Goal: Task Accomplishment & Management: Manage account settings

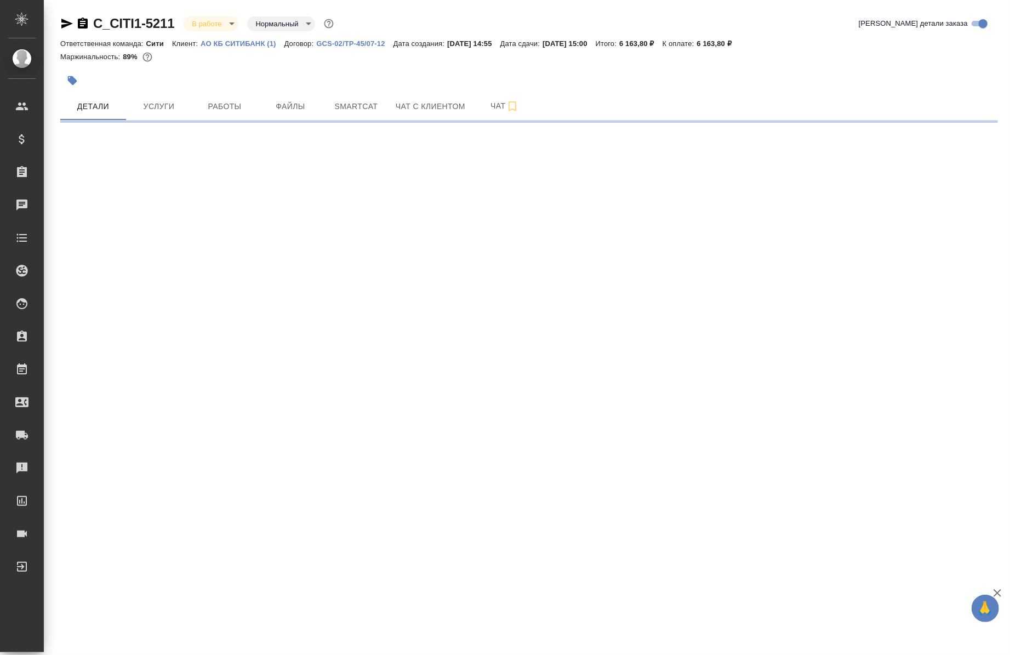
select select "RU"
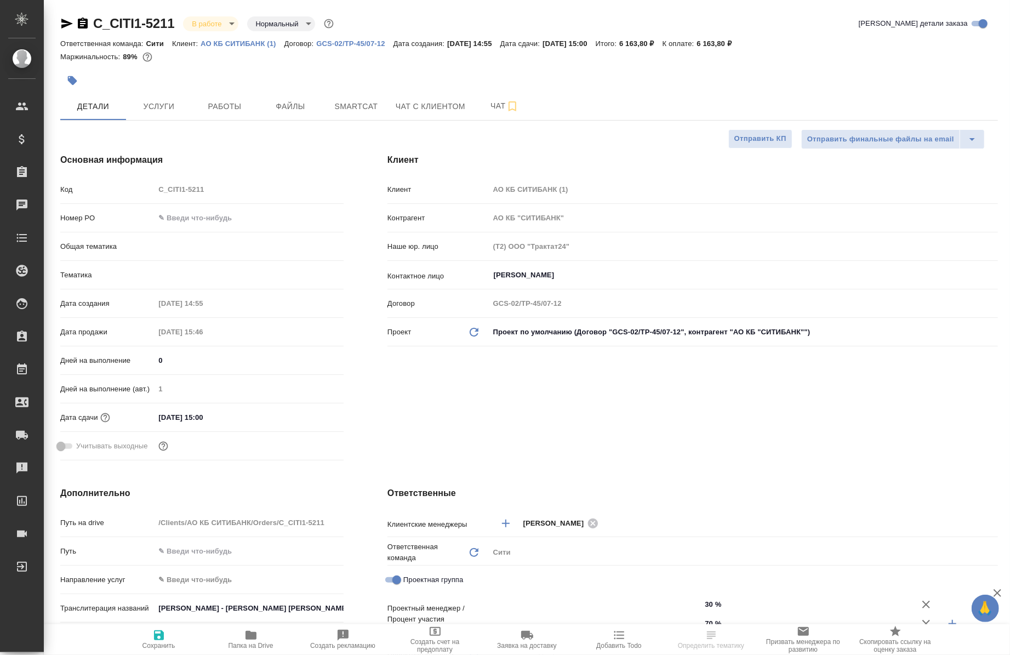
type textarea "x"
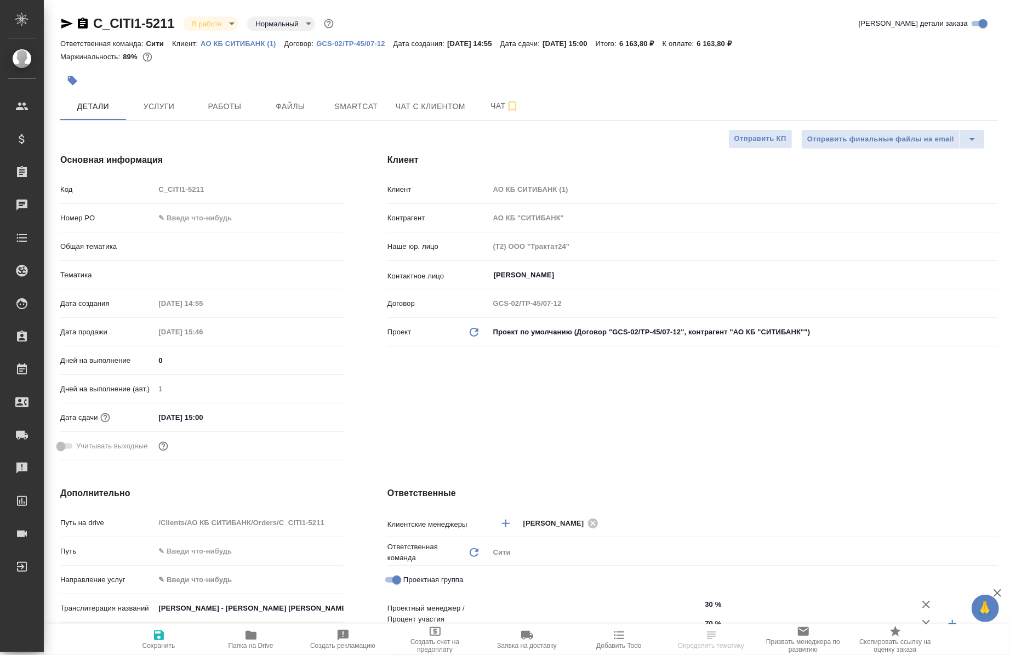
type textarea "x"
type input "Газизов Ринат"
type input "[PERSON_NAME]"
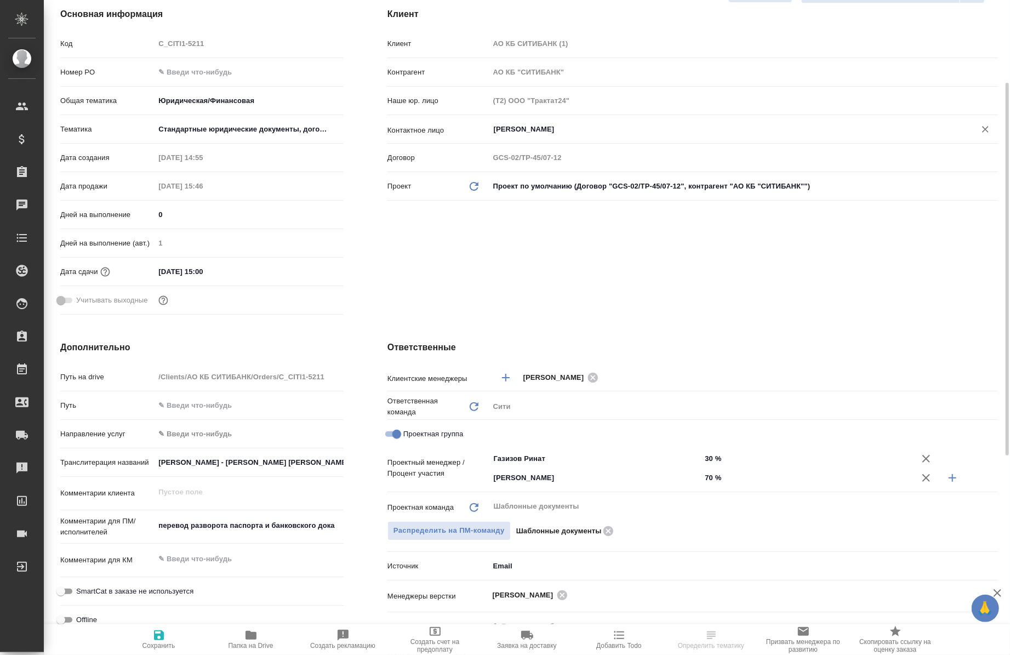
scroll to position [154, 0]
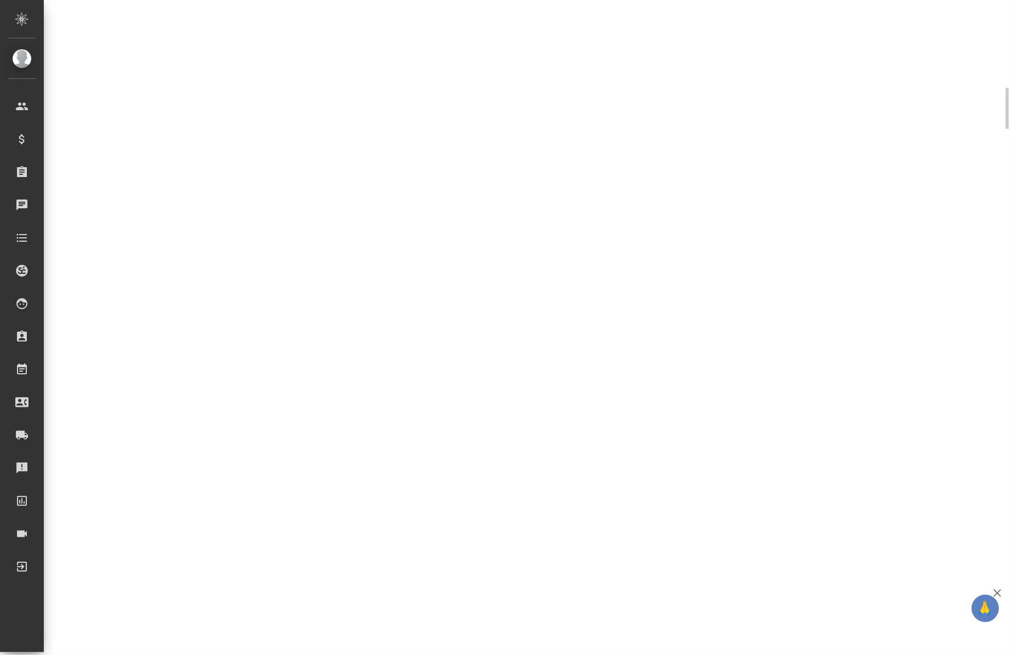
select select "RU"
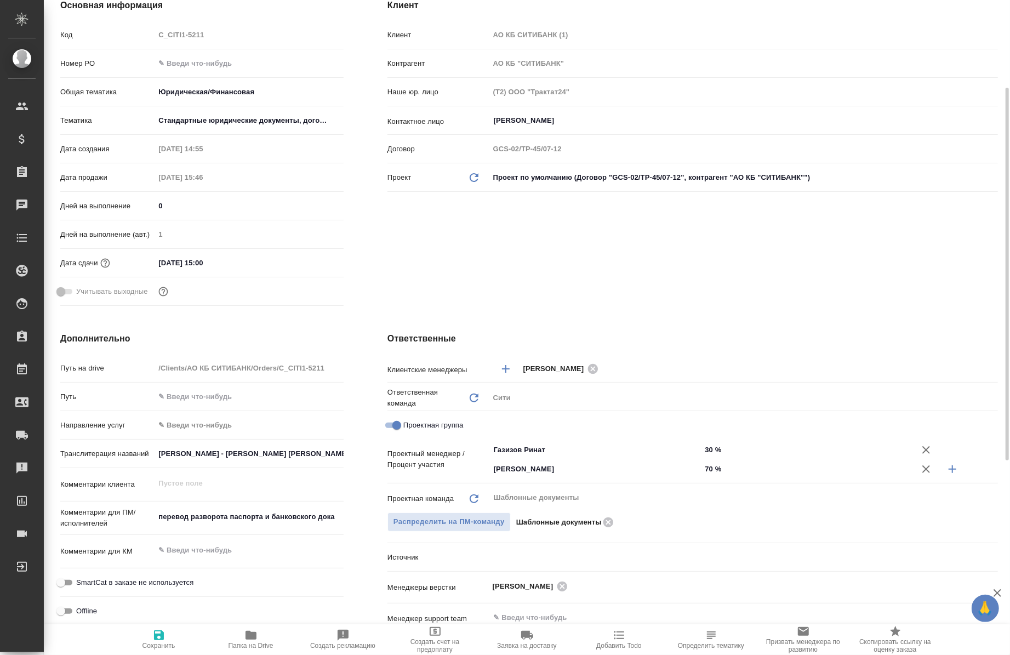
type textarea "x"
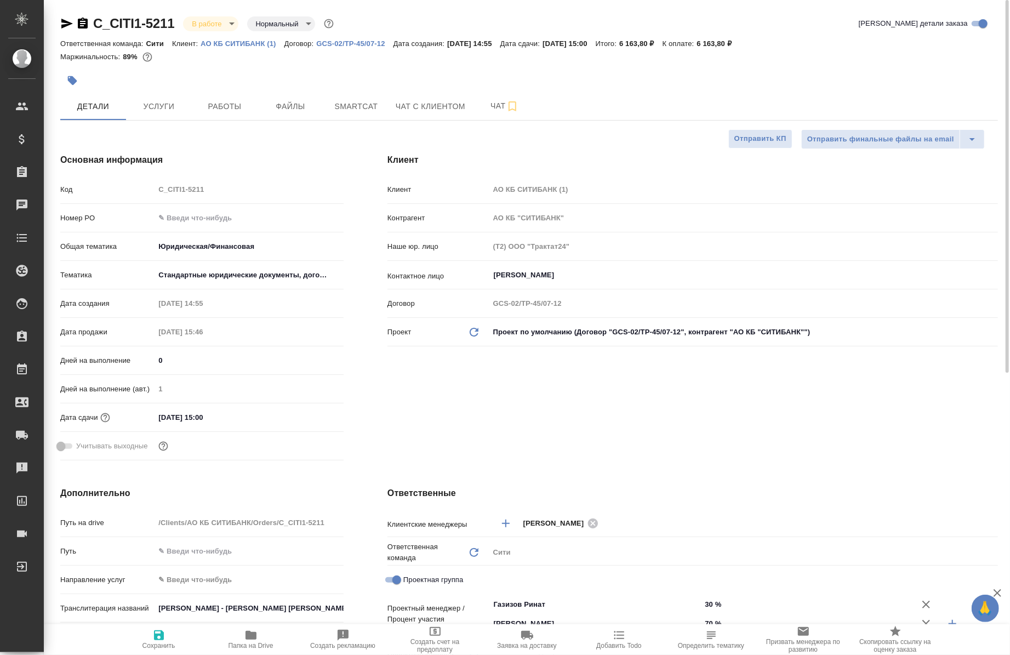
scroll to position [0, 0]
type textarea "x"
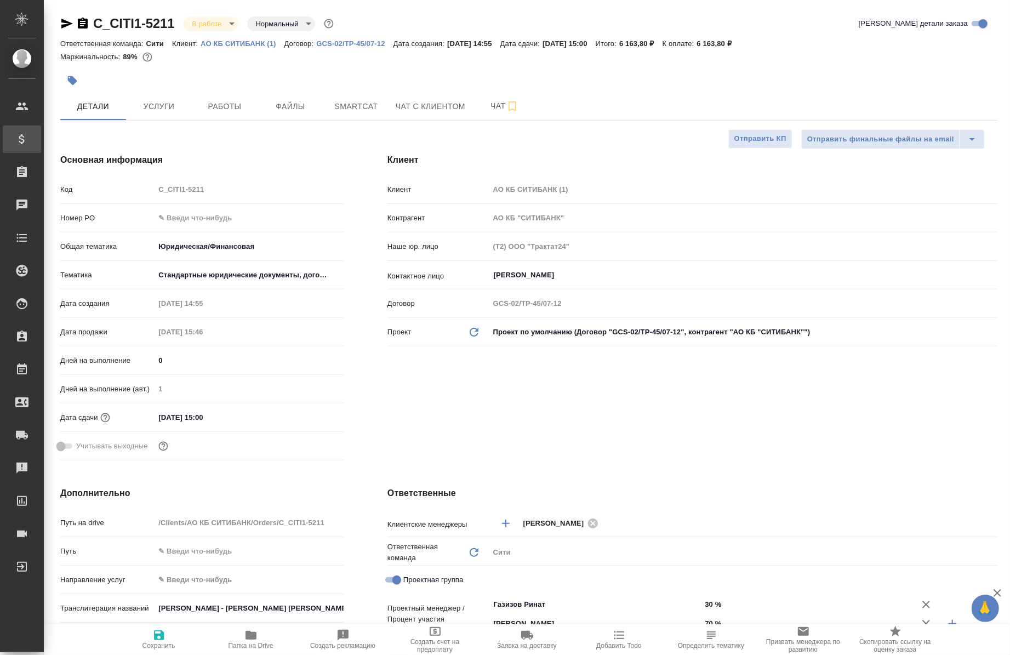
type textarea "x"
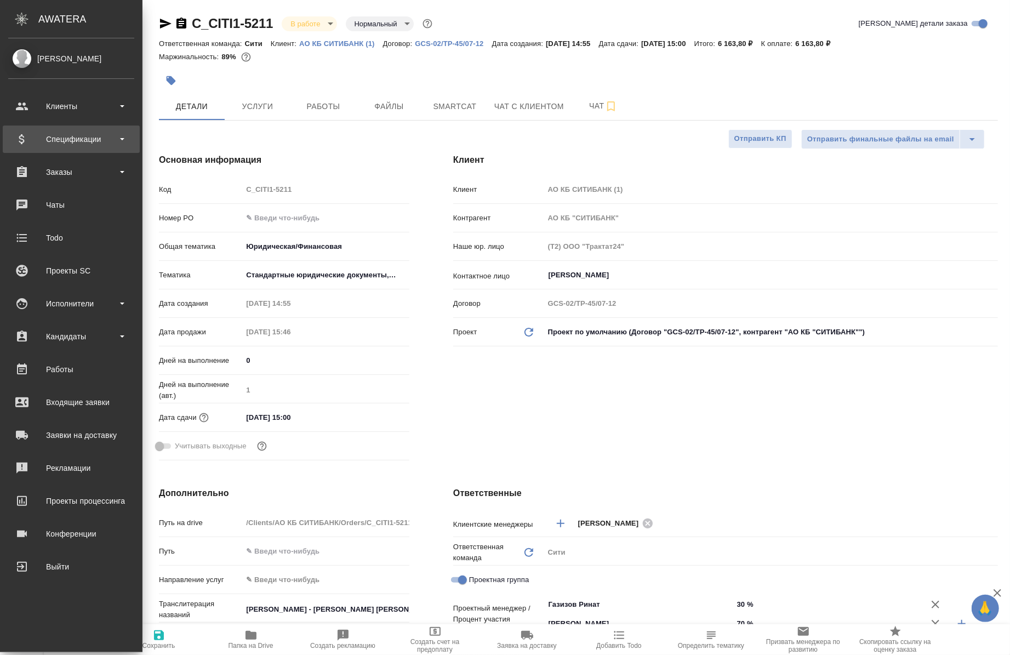
type textarea "x"
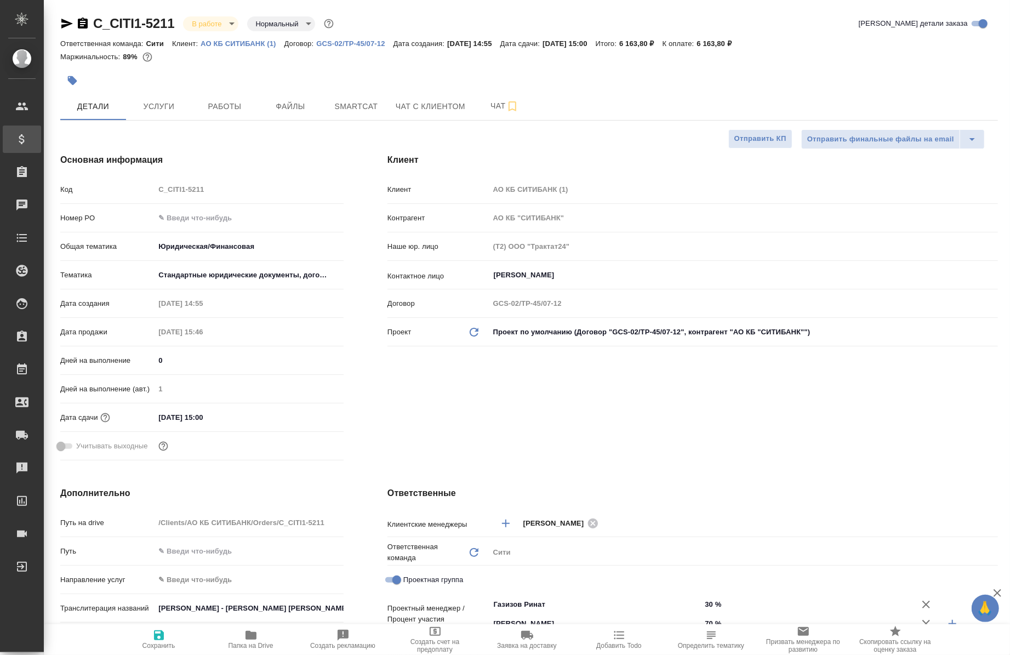
type textarea "x"
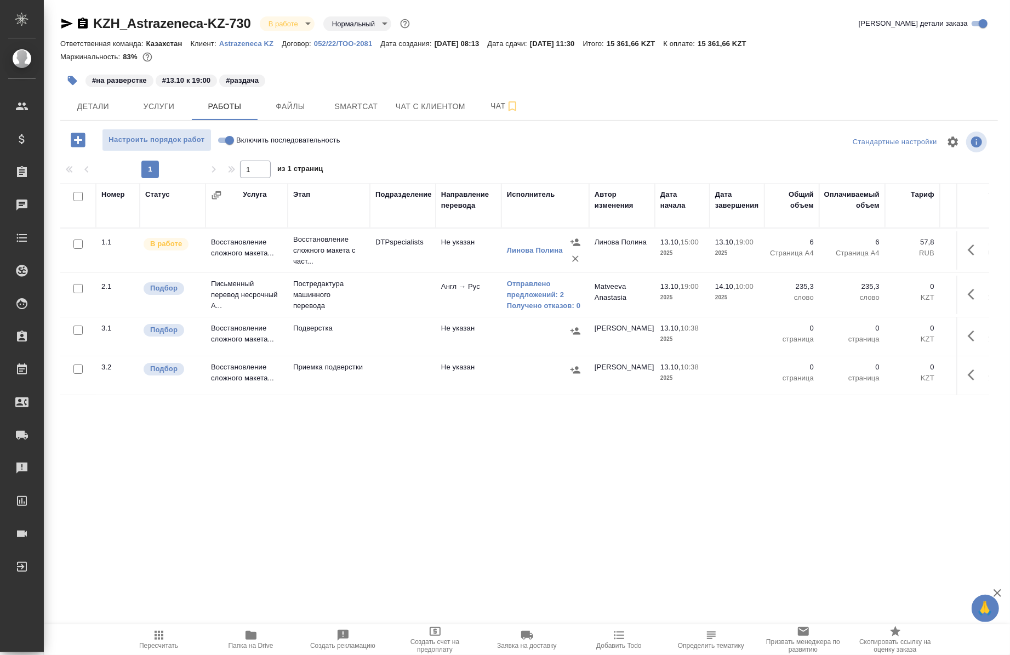
click at [281, 450] on div "Номер Статус Услуга Этап Подразделение Направление перевода Исполнитель Автор и…" at bounding box center [524, 457] width 929 height 548
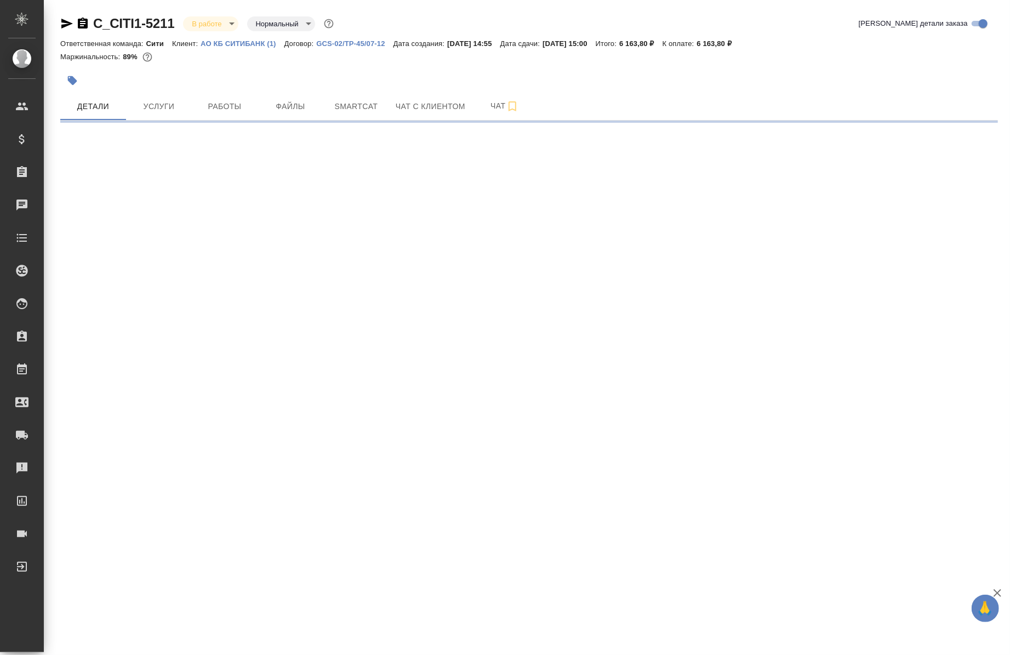
select select "RU"
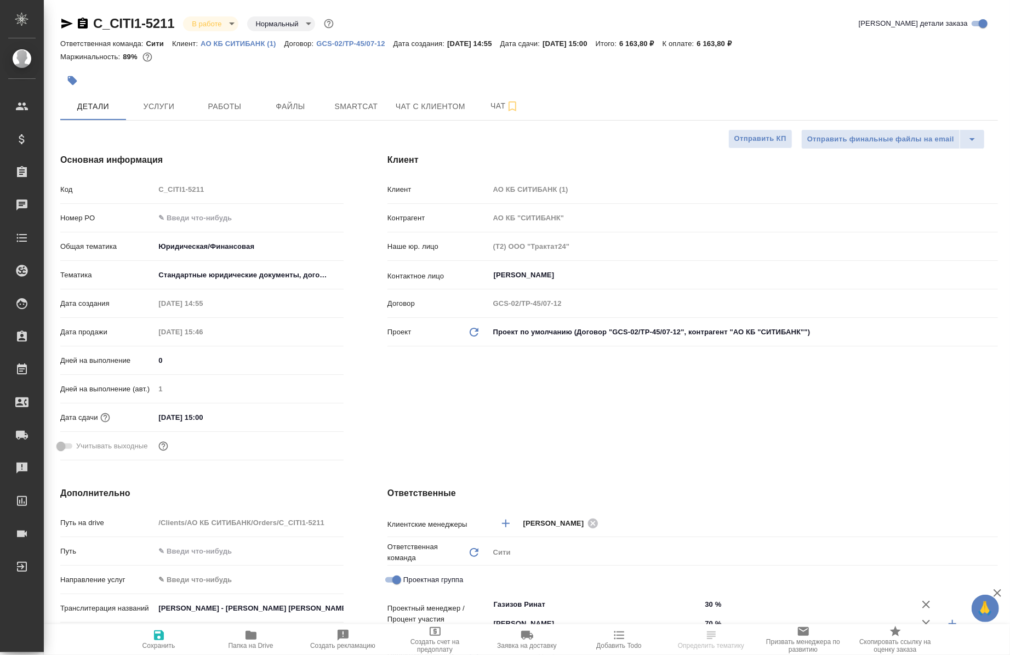
type textarea "x"
click at [232, 96] on button "Работы" at bounding box center [225, 106] width 66 height 27
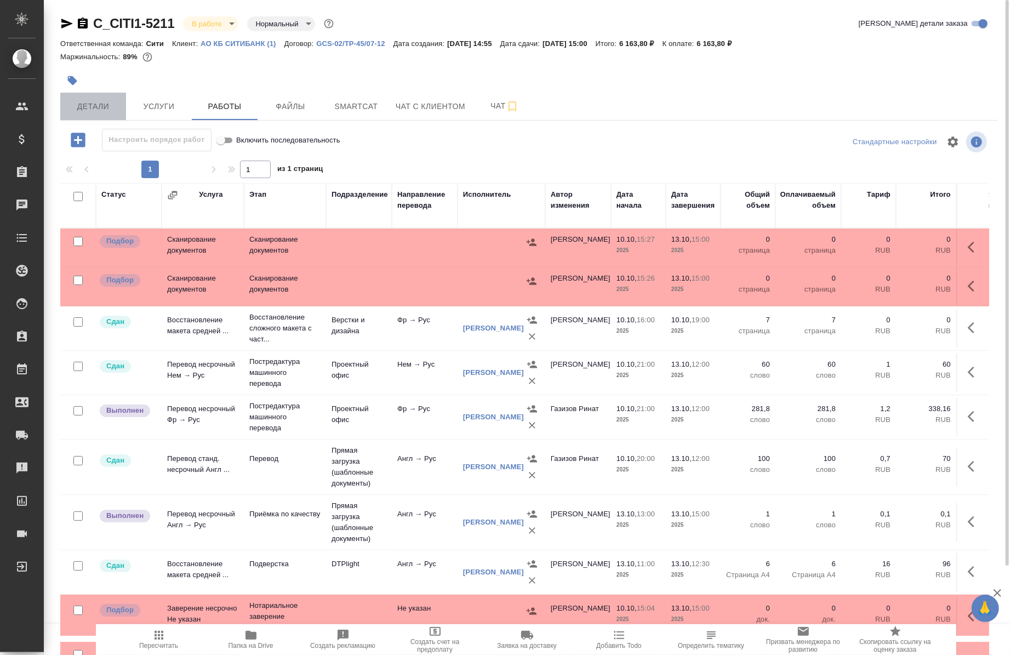
click at [93, 102] on span "Детали" at bounding box center [93, 107] width 53 height 14
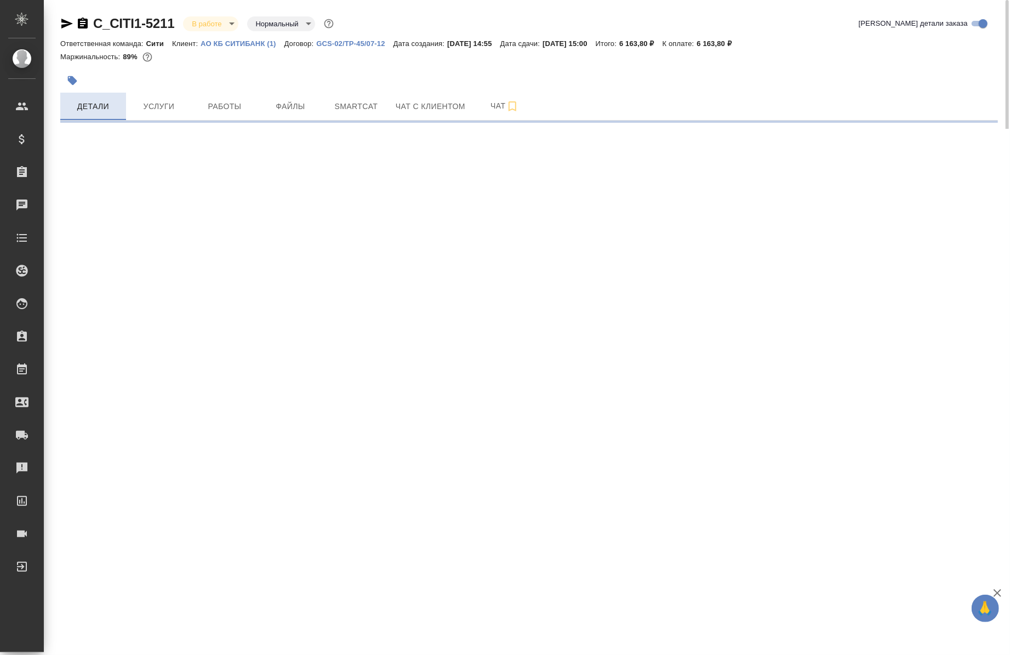
select select "RU"
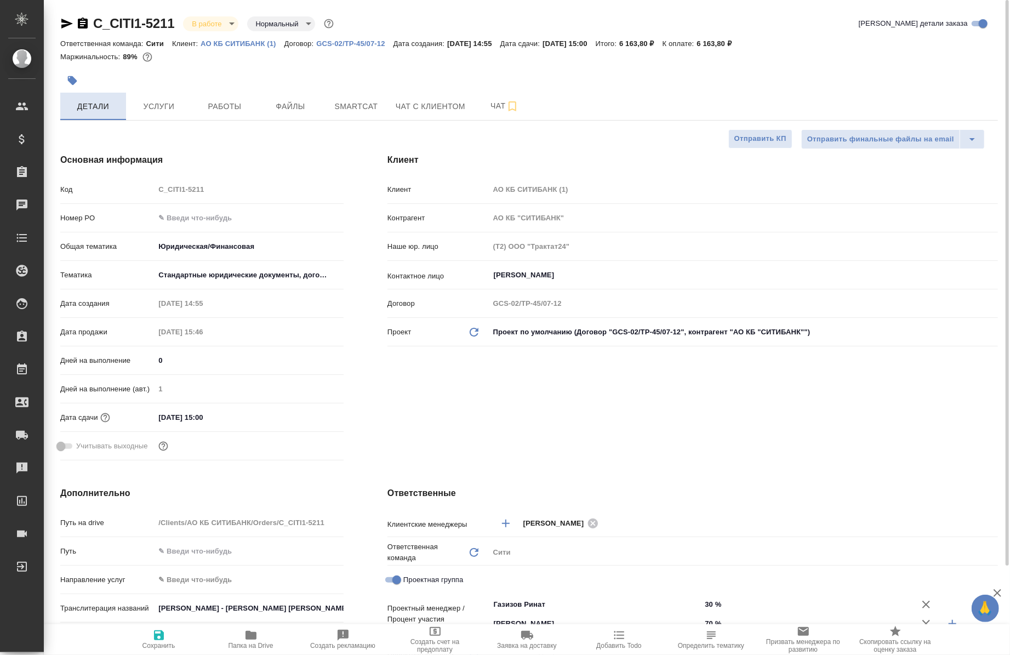
type textarea "x"
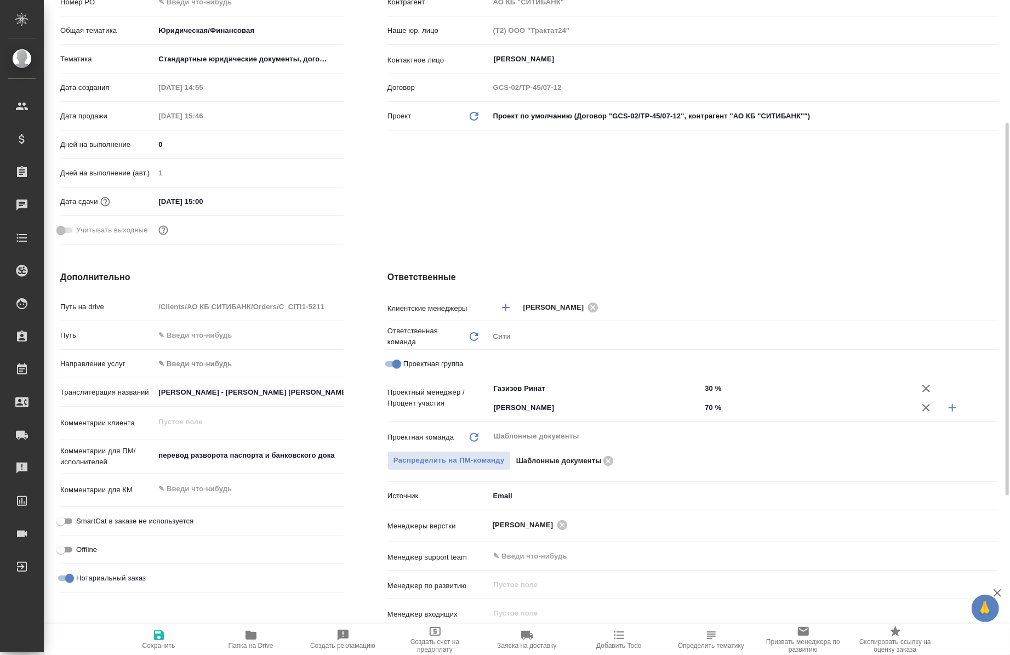
scroll to position [216, 0]
click at [334, 396] on input "GARRY DAVID WHITE - Гарри Дэвид Уайт UBS EUROPE SE, LUXEMBOURG BRANCH – «Ю Би Э…" at bounding box center [249, 391] width 188 height 16
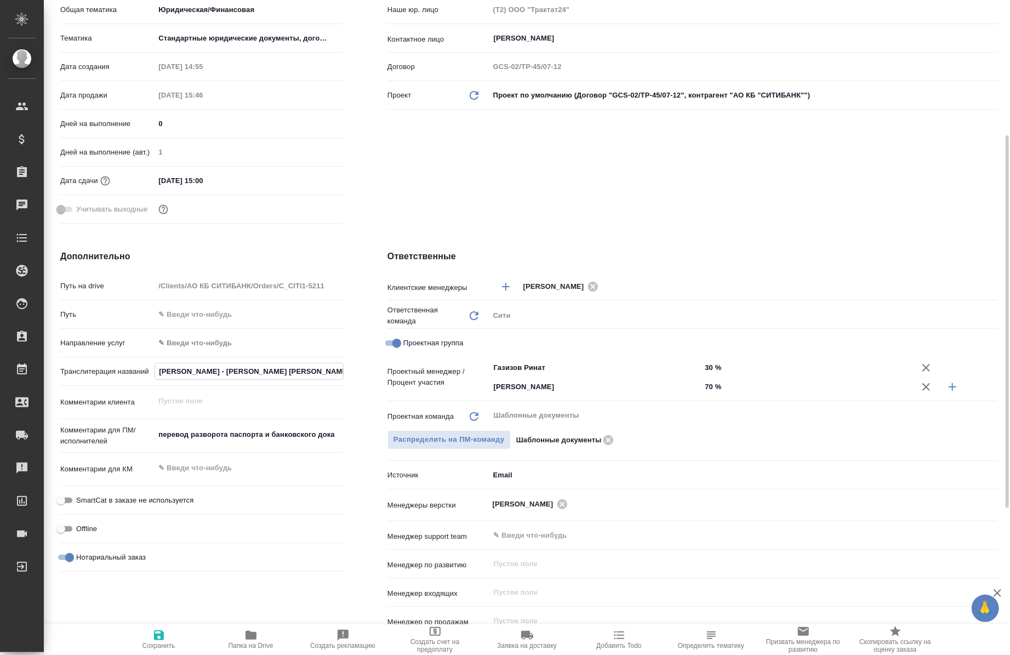
scroll to position [237, 0]
click at [496, 178] on div "Клиент Клиент АО КБ СИТИБАНК (1) Контрагент АО КБ "СИТИБАНК" Наше юр. лицо (Т2)…" at bounding box center [692, 71] width 654 height 355
type textarea "x"
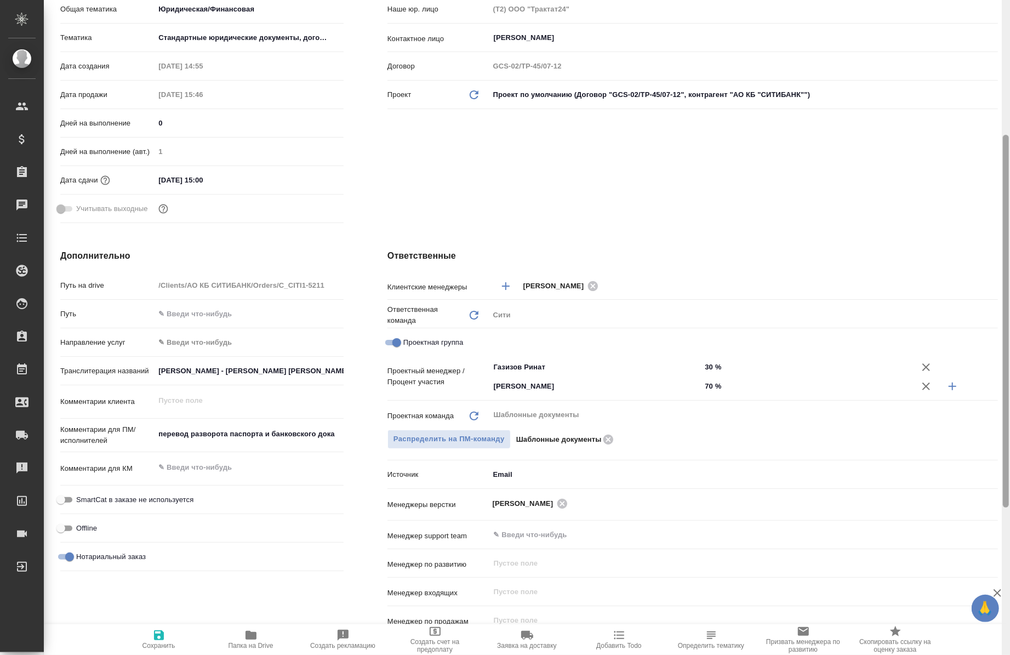
type textarea "x"
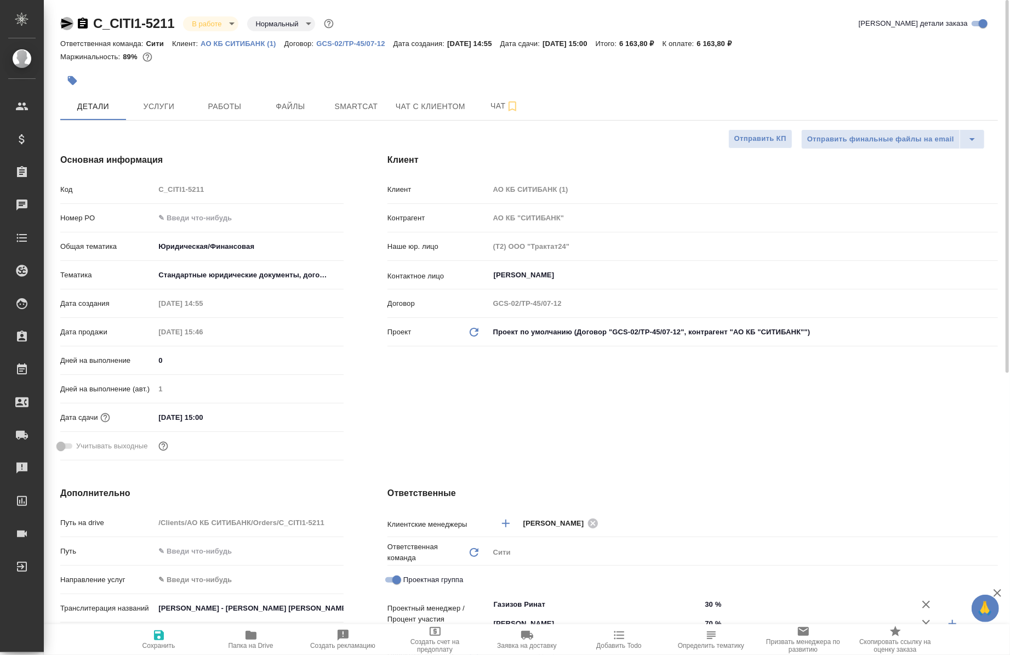
click at [73, 26] on icon "button" at bounding box center [66, 23] width 13 height 13
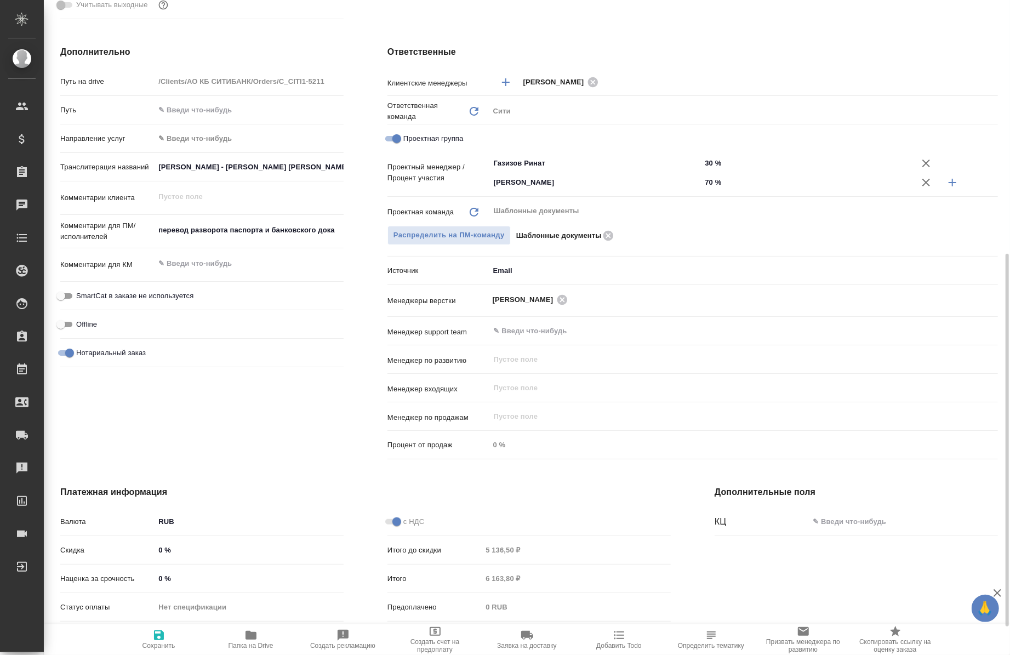
scroll to position [445, 0]
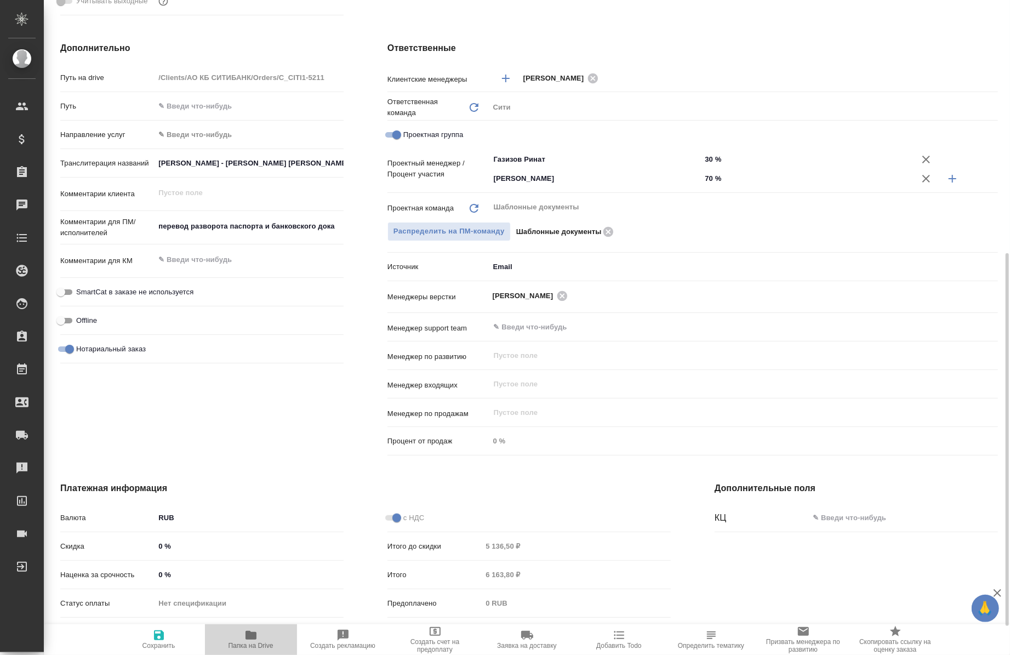
click at [254, 640] on icon "button" at bounding box center [250, 634] width 13 height 13
type textarea "x"
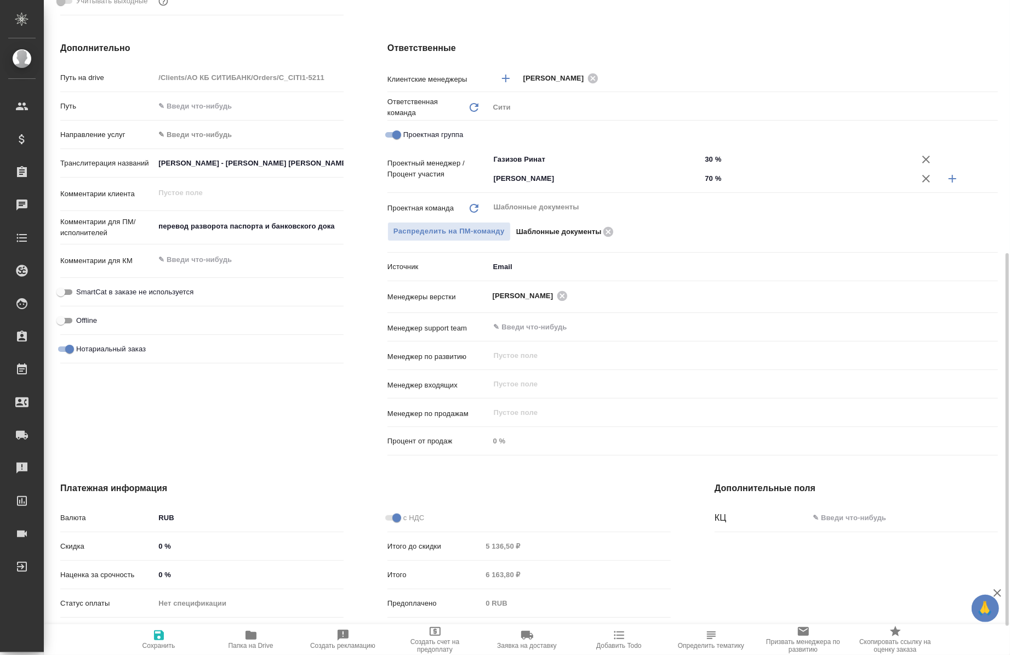
type textarea "x"
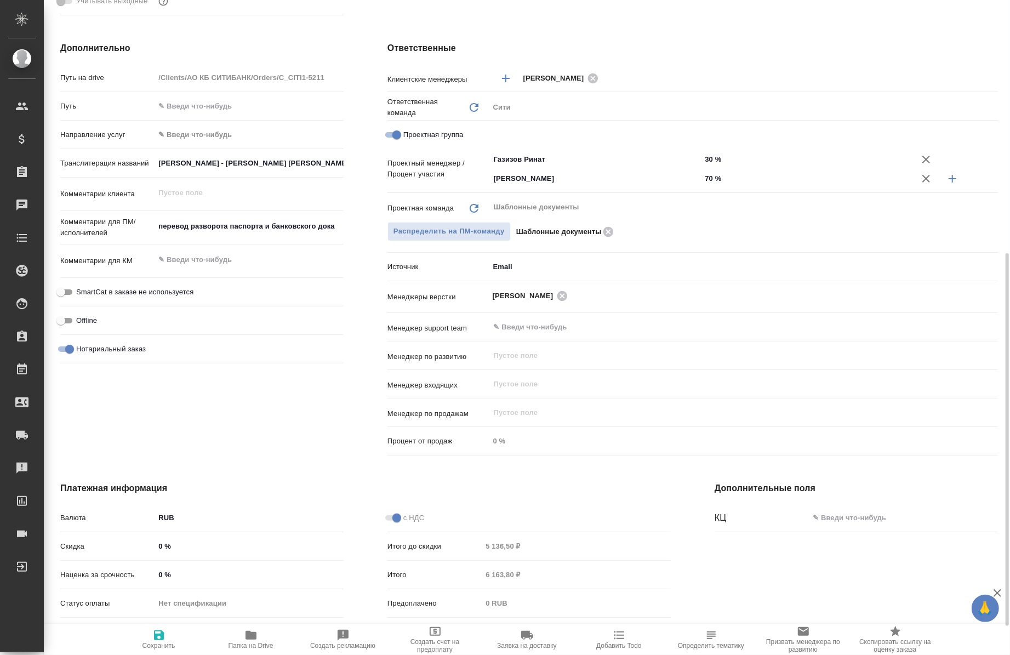
type textarea "x"
click at [209, 164] on input "GARRY DAVID WHITE - Гарри Дэвид Уайт UBS EUROPE SE, LUXEMBOURG BRANCH – «Ю Би Э…" at bounding box center [249, 163] width 188 height 16
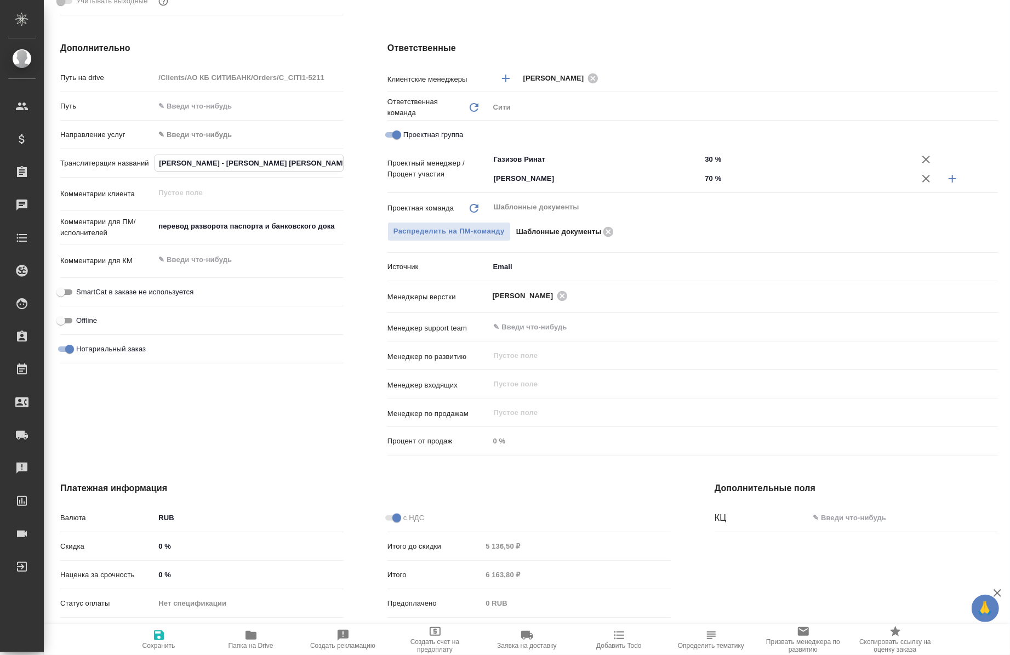
click at [159, 162] on input "GARRY DAVID WHITE - Гарри Дэвид Уайт UBS EUROPE SE, LUXEMBOURG BRANCH – «Ю Би Э…" at bounding box center [249, 163] width 188 height 16
type textarea "x"
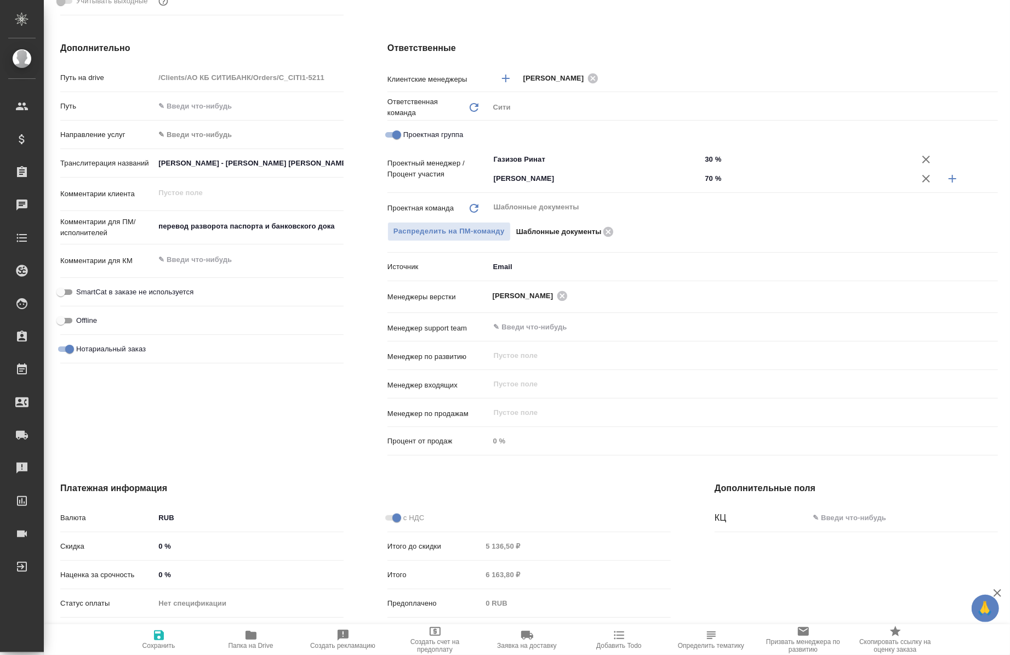
type textarea "x"
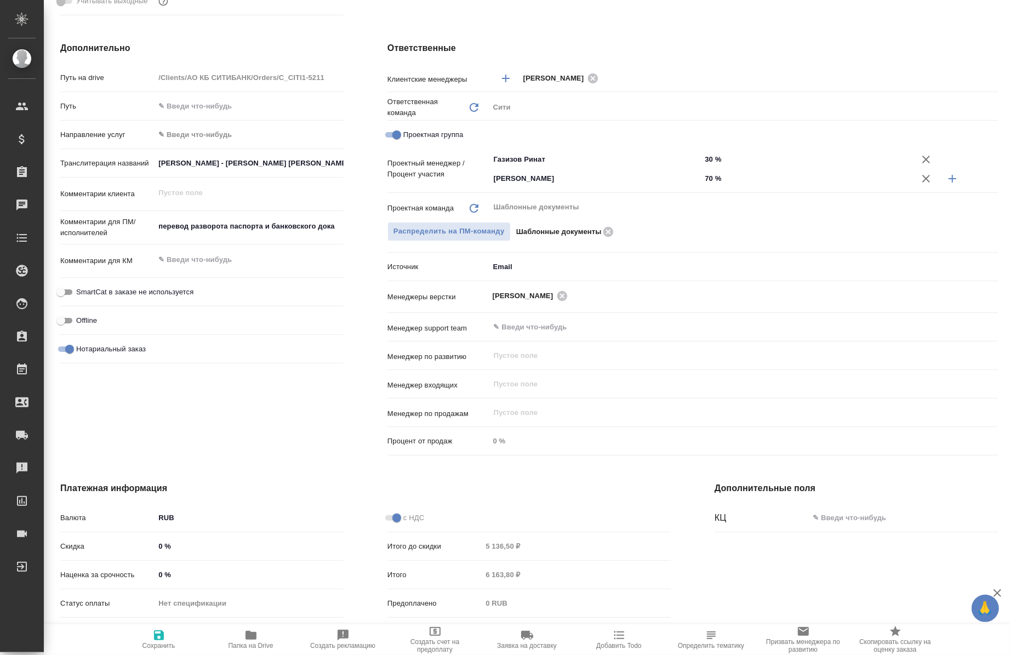
type textarea "x"
click at [255, 633] on icon "button" at bounding box center [250, 635] width 11 height 9
type textarea "x"
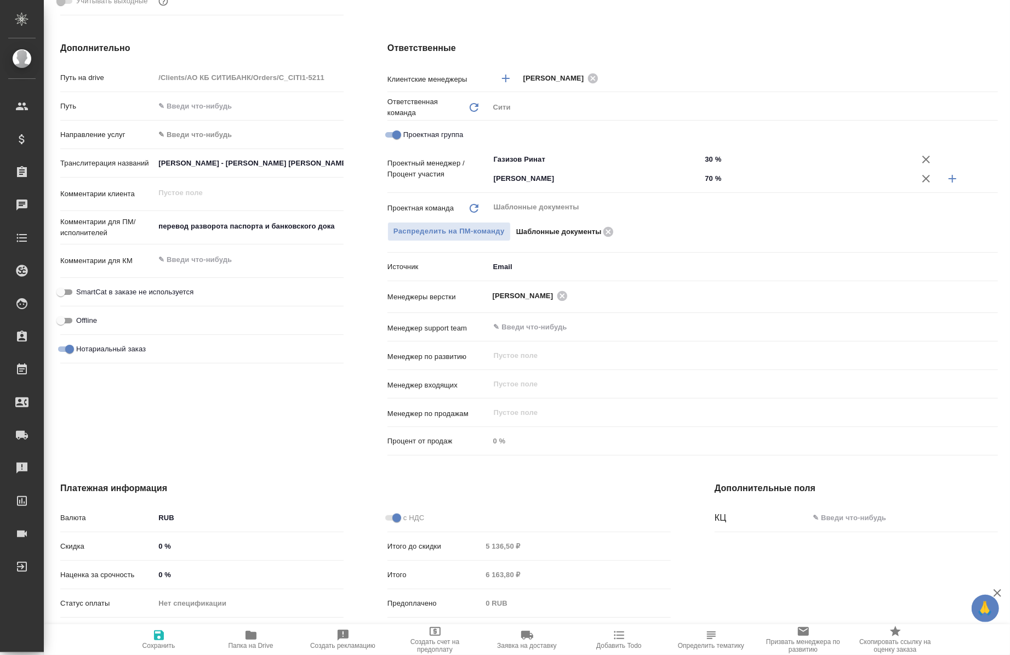
type textarea "x"
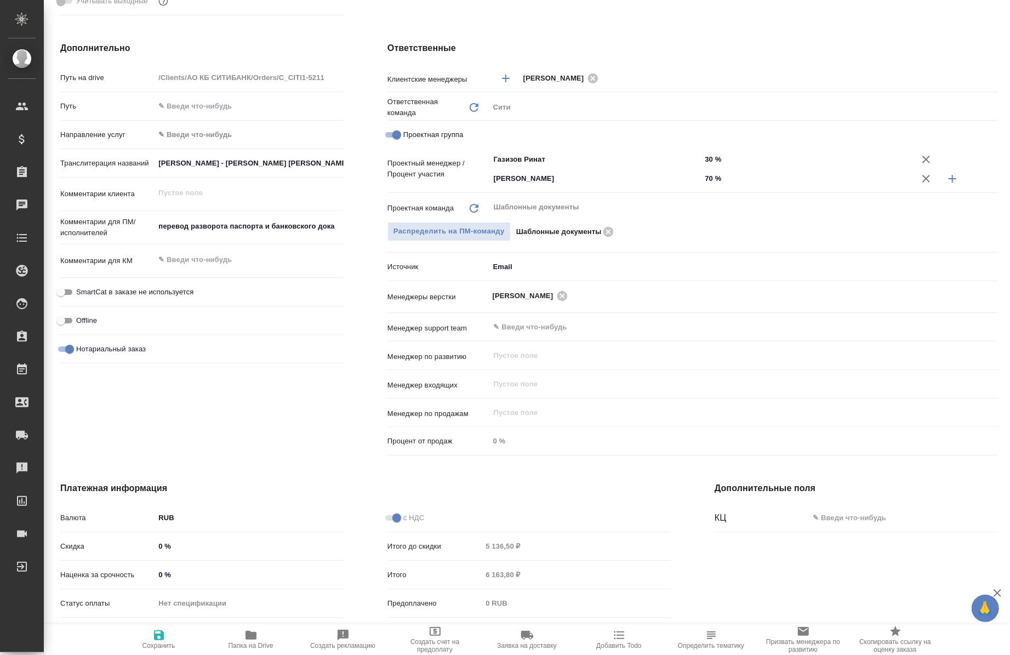
type textarea "x"
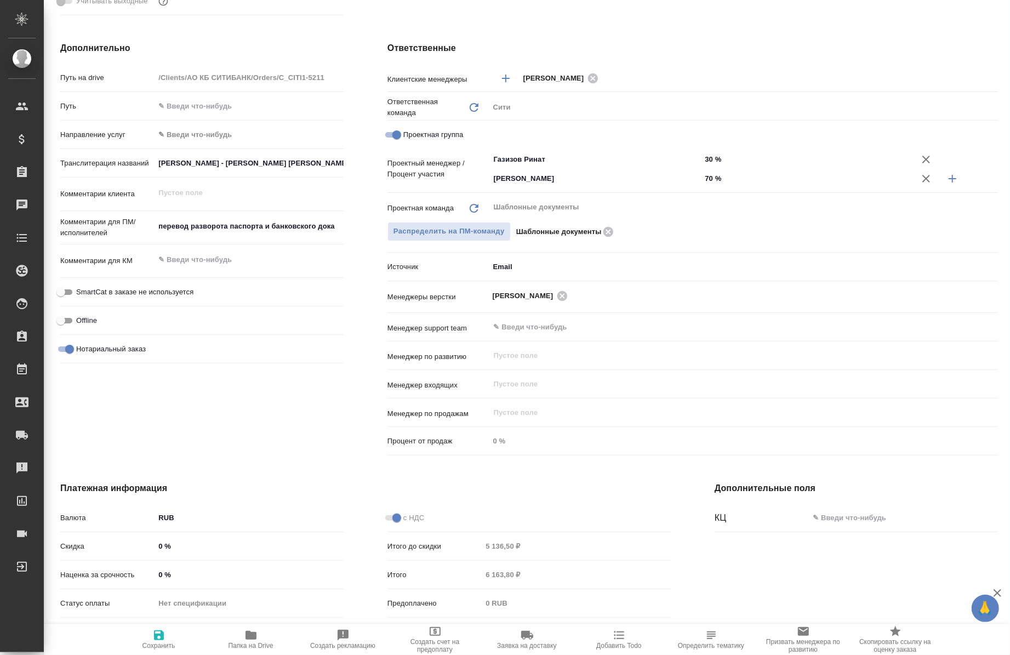
type textarea "x"
click at [203, 159] on input "GARRY DAVID WHITE - Гарри Дэвид Уайт UBS EUROPE SE, LUXEMBOURG BRANCH – «Ю Би Э…" at bounding box center [249, 163] width 188 height 16
type textarea "x"
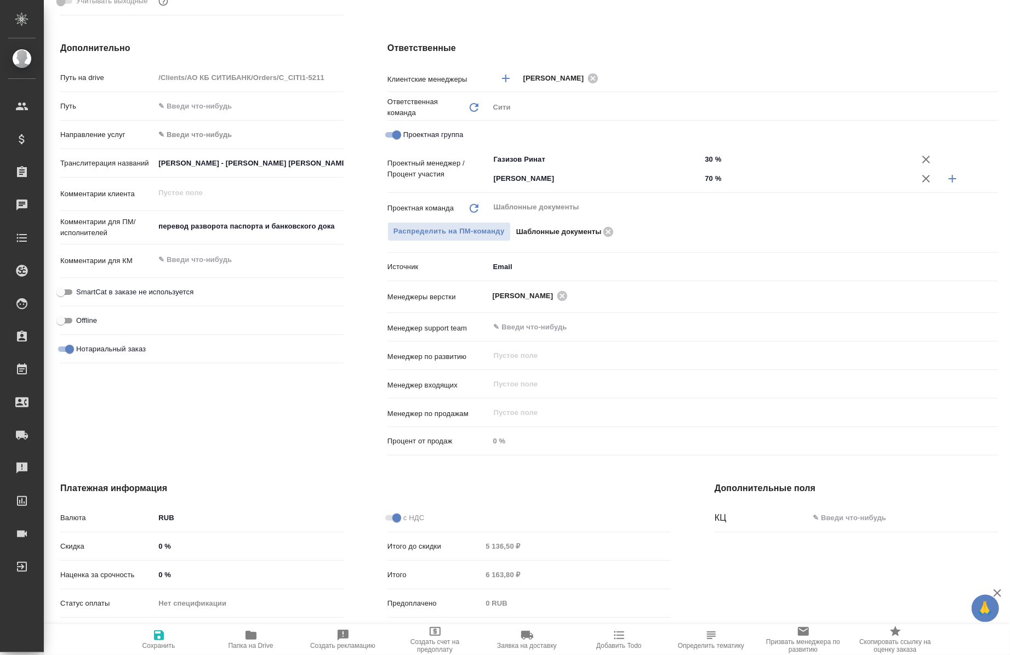
type textarea "x"
click at [216, 236] on div "перевод разворота паспорта и банковского дока x" at bounding box center [248, 227] width 189 height 24
type textarea "x"
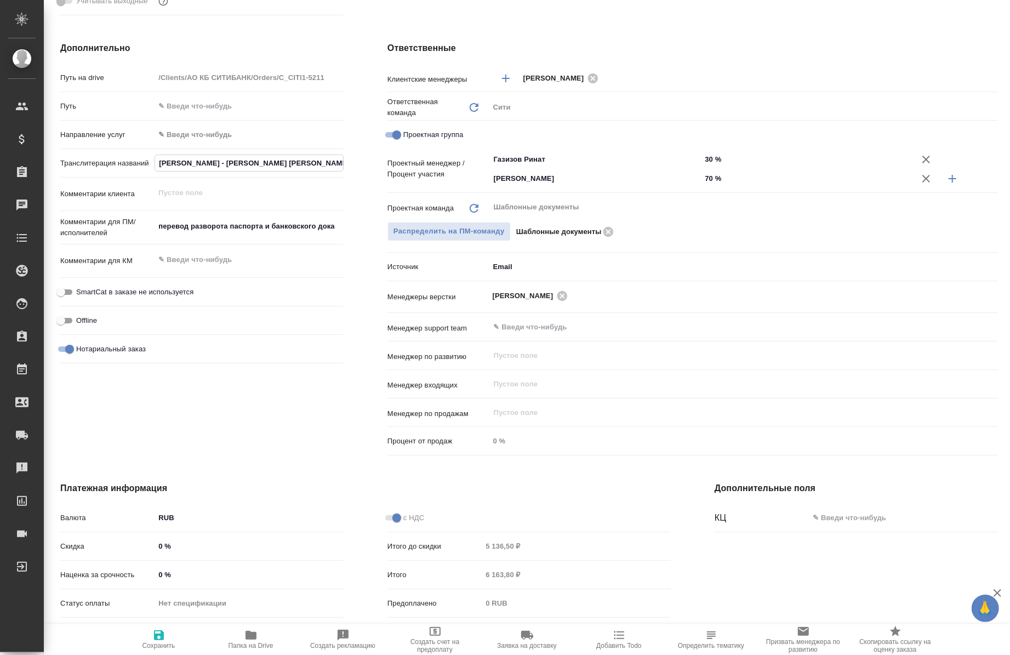
click at [214, 155] on input "GARRY DAVID WHITE - Гарри Дэвид Уайт UBS EUROPE SE, LUXEMBOURG BRANCH – «Ю Би Э…" at bounding box center [249, 163] width 188 height 16
click at [161, 161] on input "GARRY DAVID WHITE - Гарри Дэвид Уайт UBS EUROPE SE, LUXEMBOURG BRANCH – «Ю Би Э…" at bounding box center [249, 163] width 188 height 16
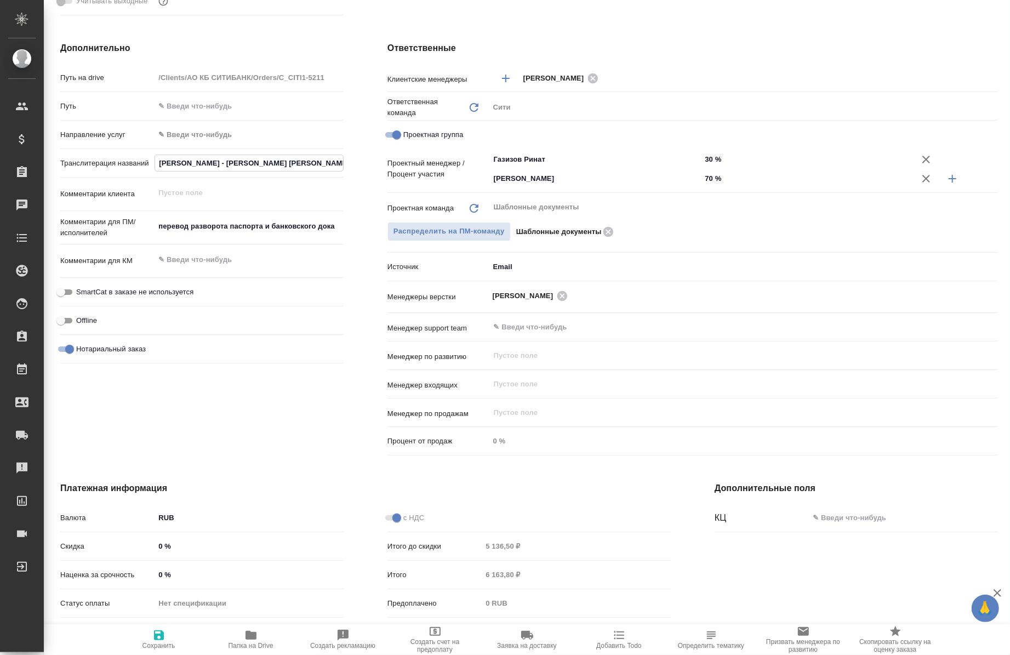
click at [161, 161] on input "GARRY DAVID WHITE - Гарри Дэвид Уайт UBS EUROPE SE, LUXEMBOURG BRANCH – «Ю Би Э…" at bounding box center [249, 163] width 188 height 16
type textarea "x"
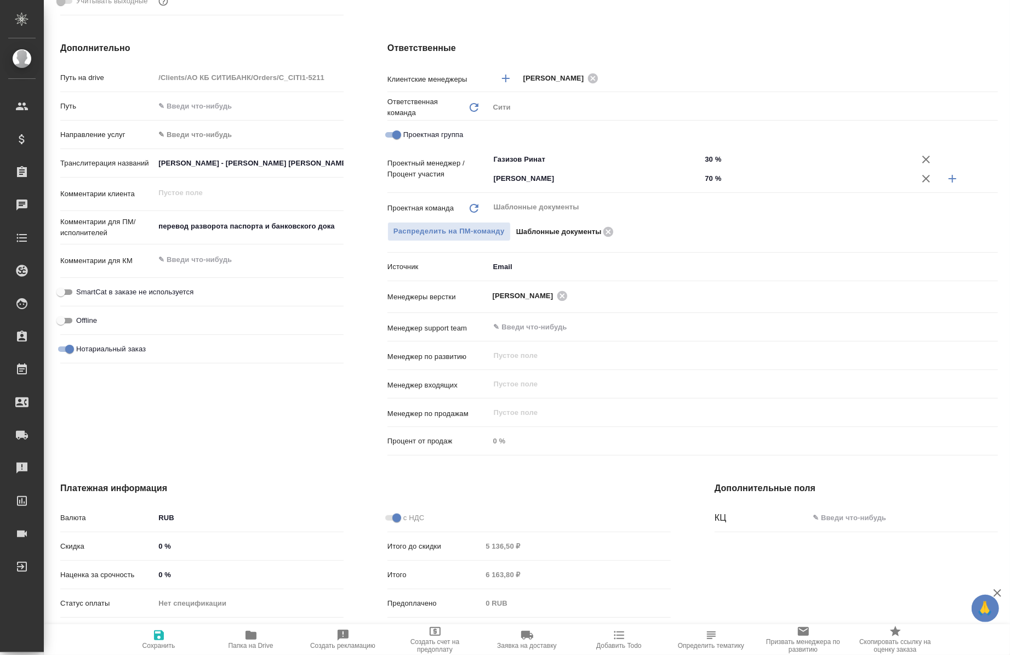
type textarea "x"
click at [250, 637] on icon "button" at bounding box center [250, 635] width 11 height 9
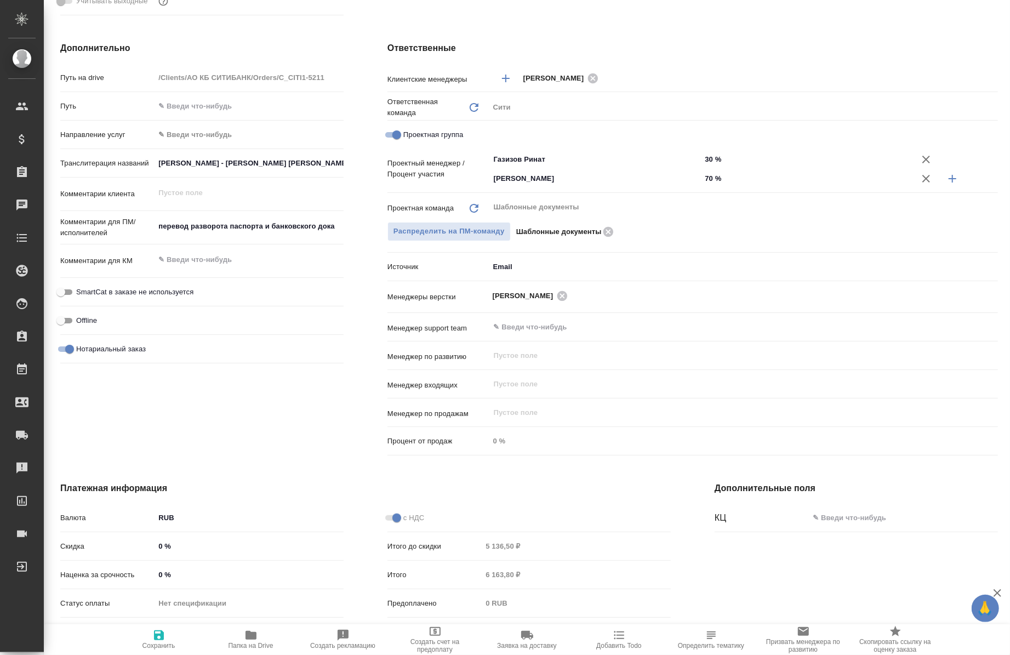
type textarea "x"
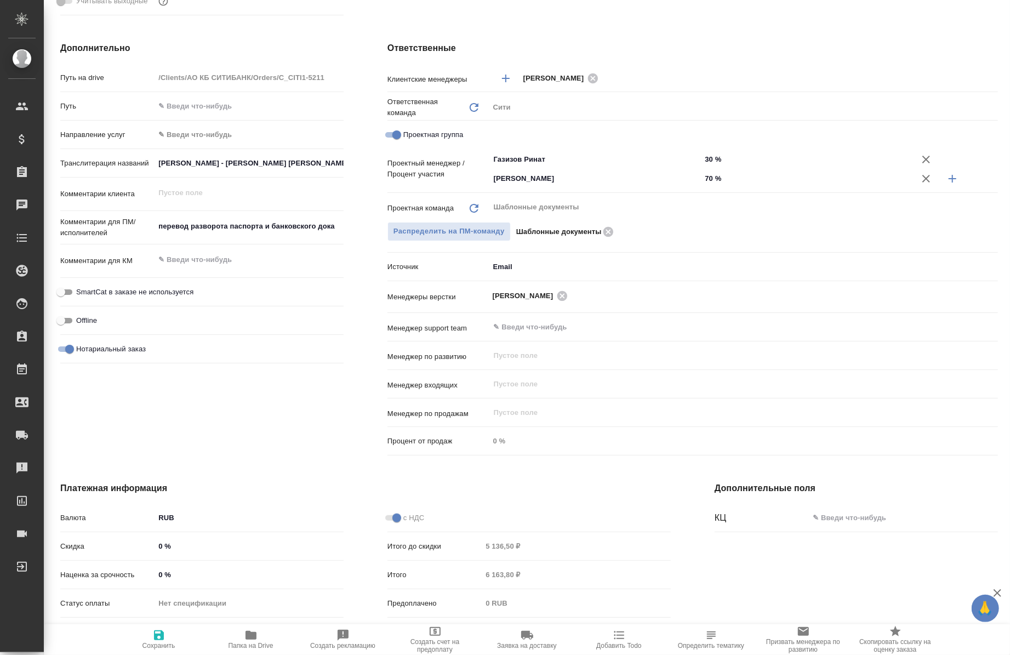
type textarea "x"
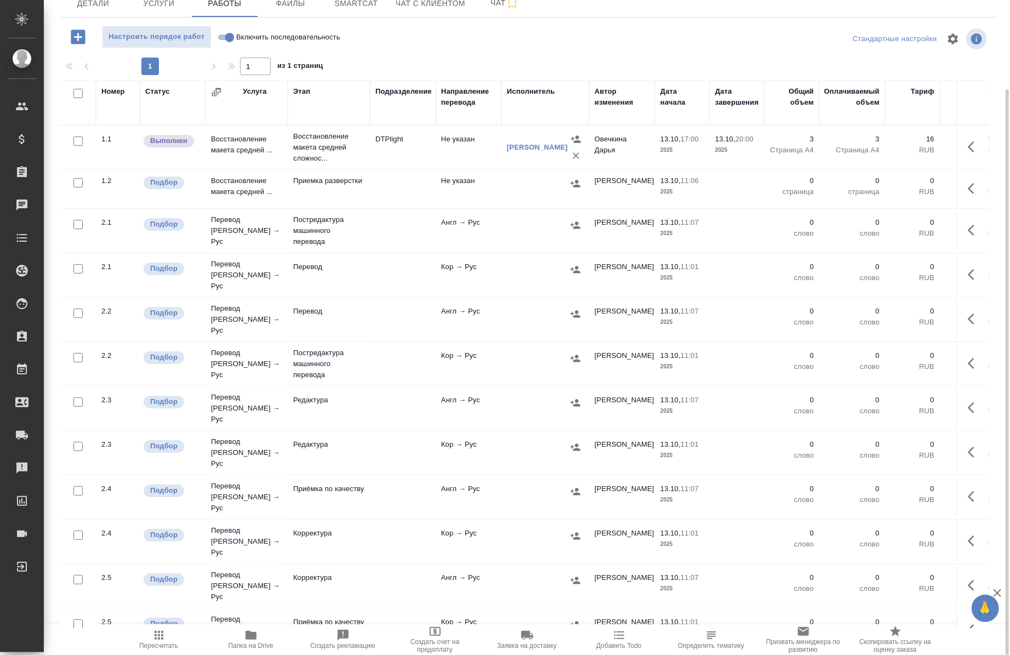
click at [468, 101] on div "Направление перевода" at bounding box center [468, 97] width 55 height 22
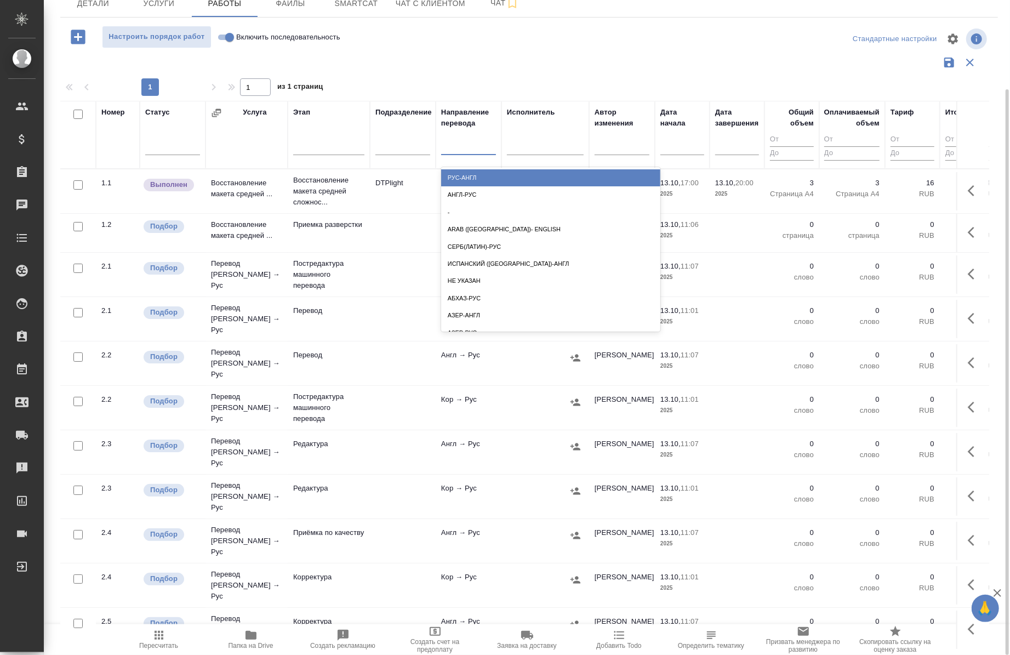
click at [470, 147] on div at bounding box center [468, 144] width 55 height 16
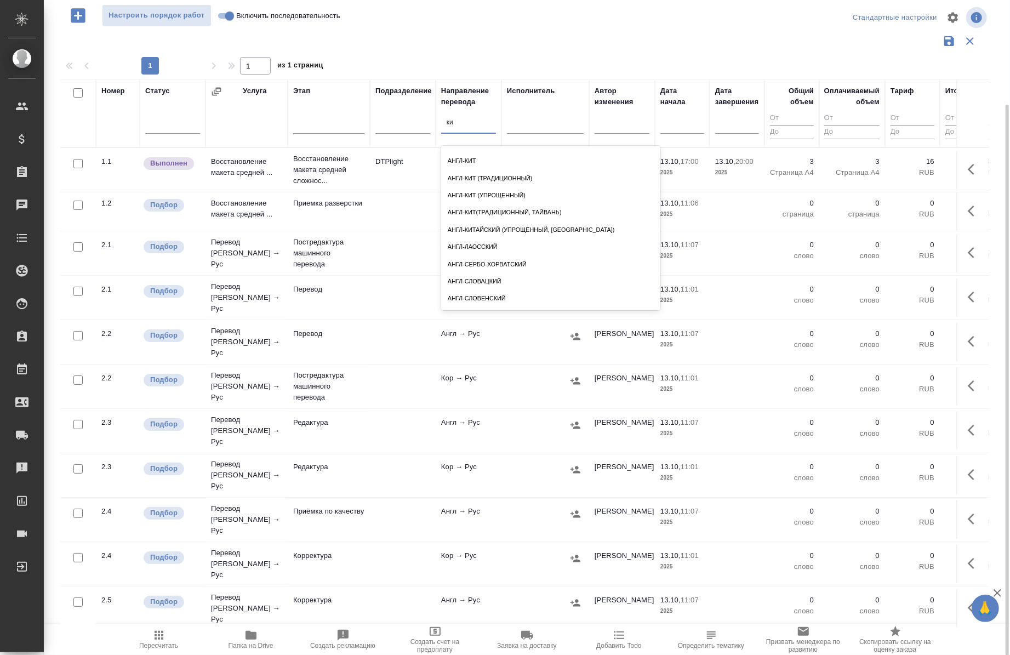
scroll to position [116, 0]
type input "кит"
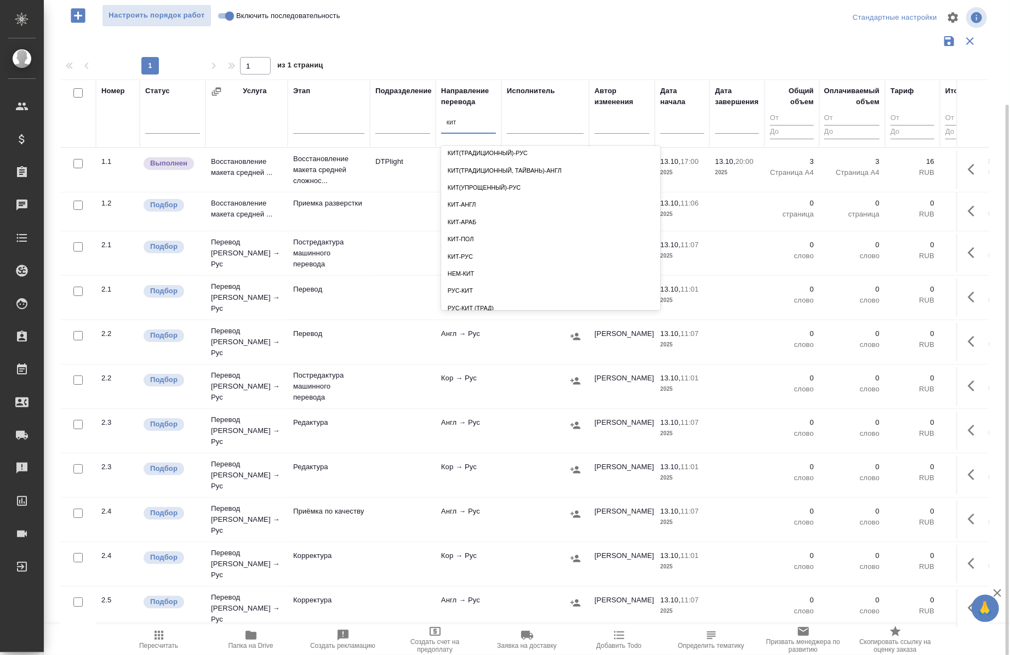
scroll to position [174, 0]
click at [484, 259] on div "кит-рус" at bounding box center [550, 257] width 219 height 17
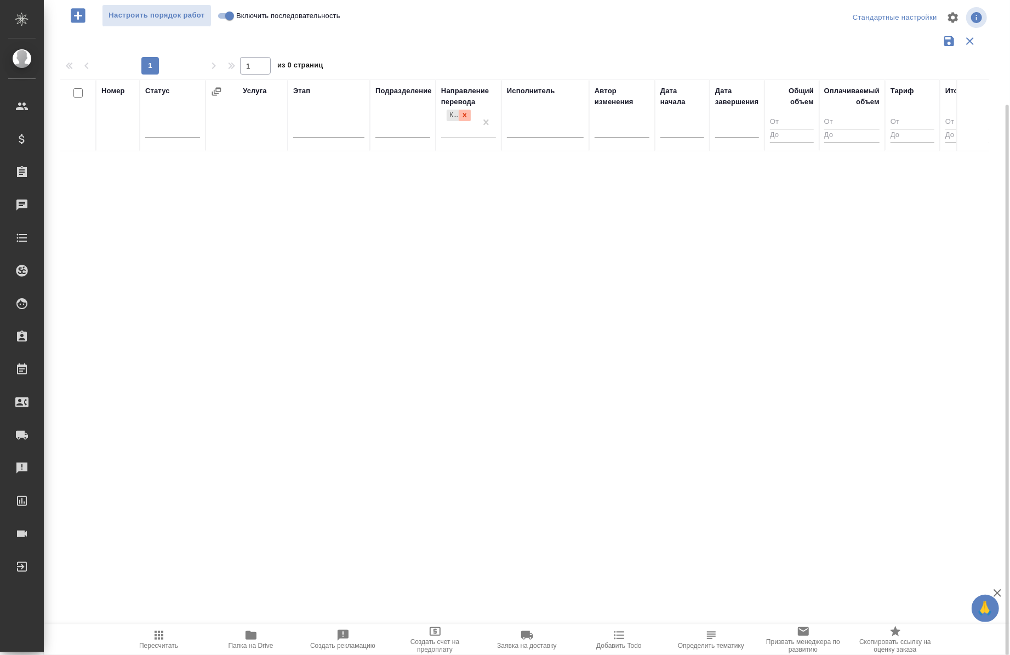
click at [466, 113] on icon at bounding box center [465, 115] width 4 height 4
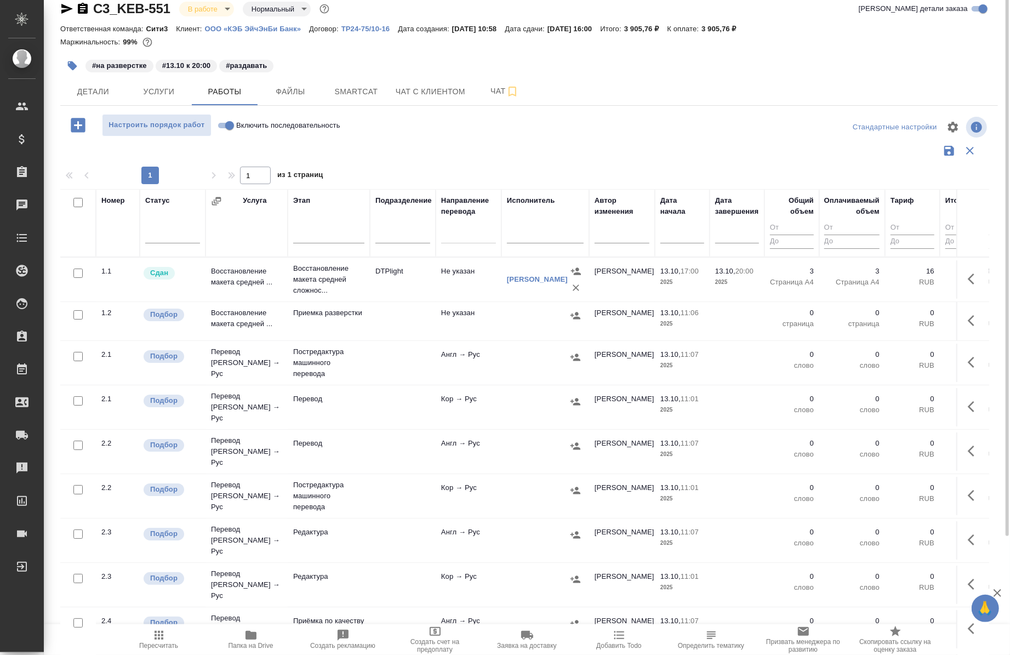
scroll to position [0, 0]
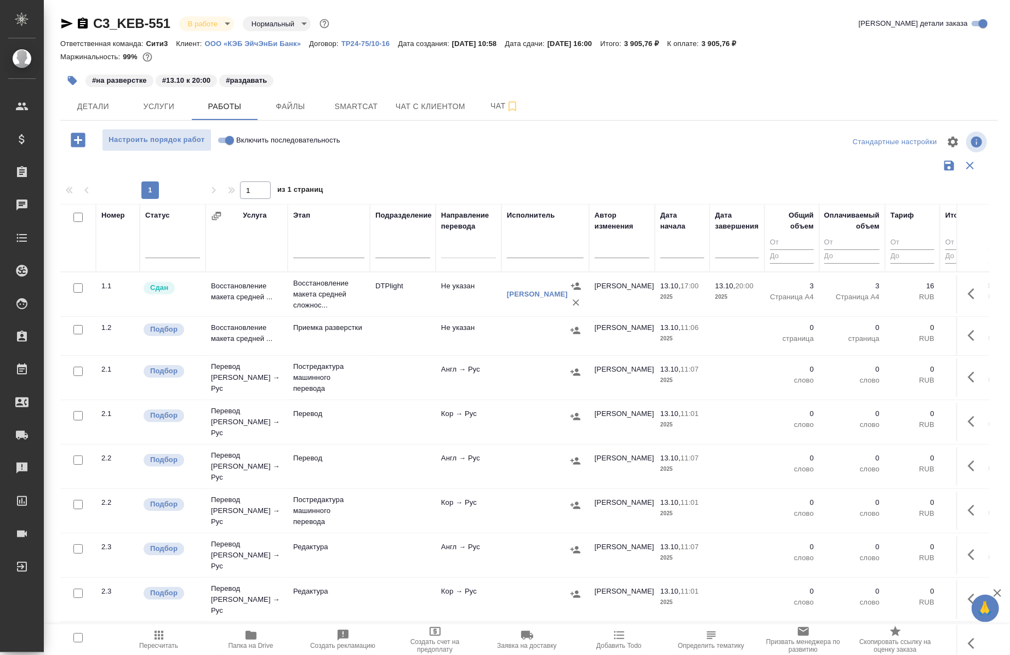
click at [67, 19] on icon "button" at bounding box center [66, 23] width 13 height 13
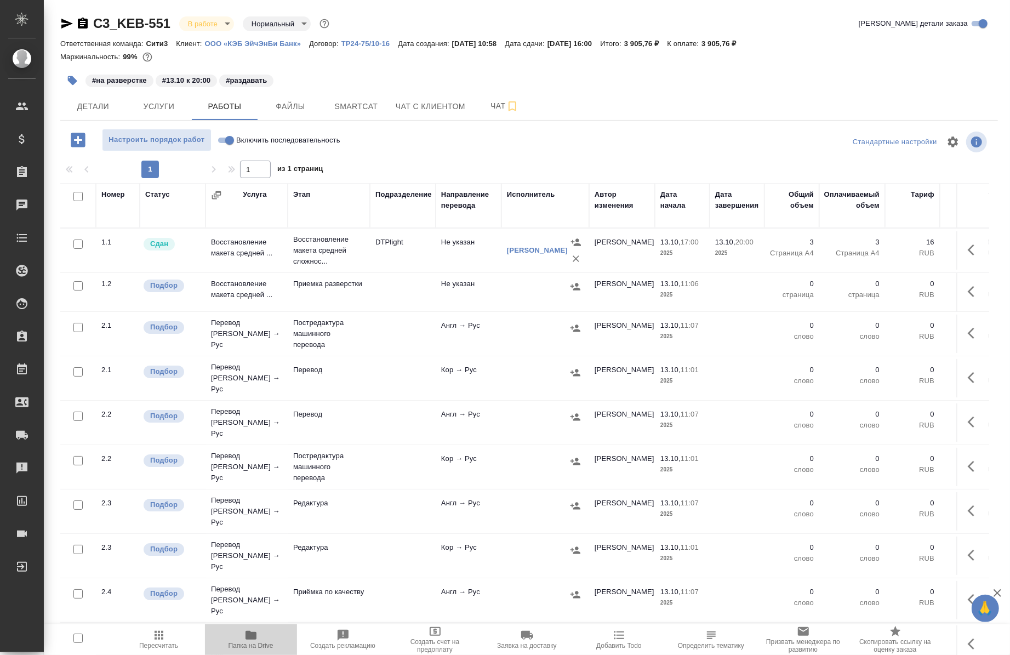
click at [255, 634] on icon "button" at bounding box center [250, 635] width 11 height 9
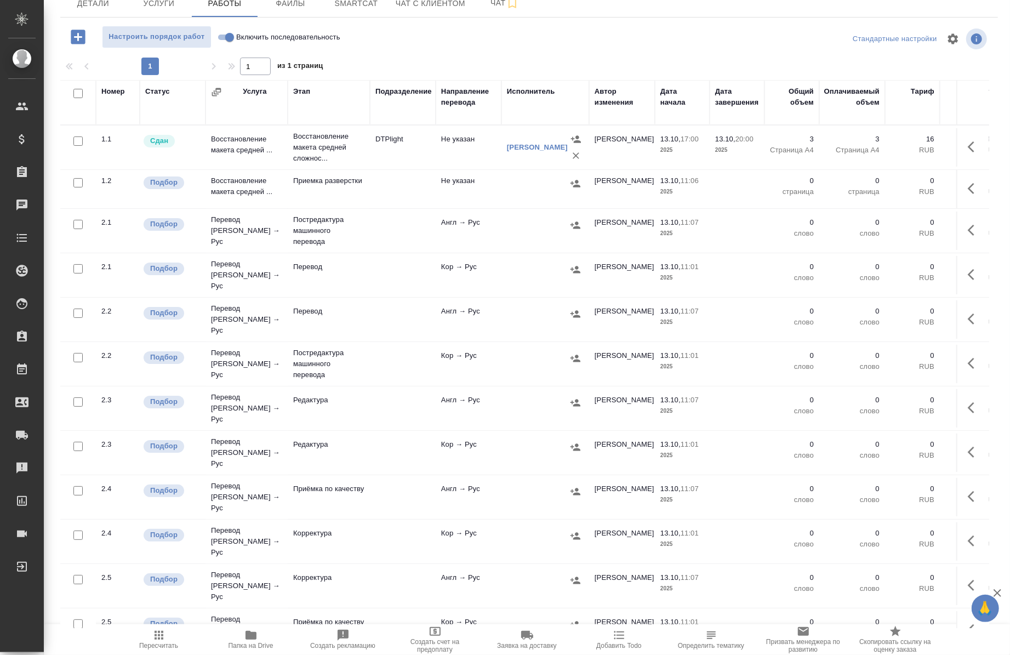
click at [956, 367] on td at bounding box center [972, 364] width 33 height 38
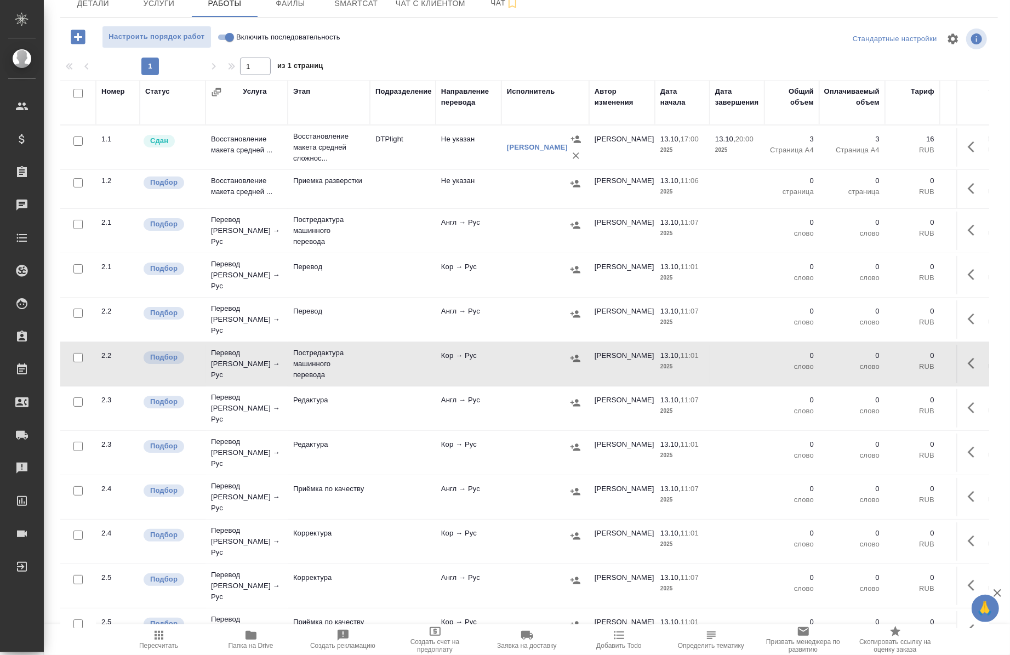
scroll to position [0, 0]
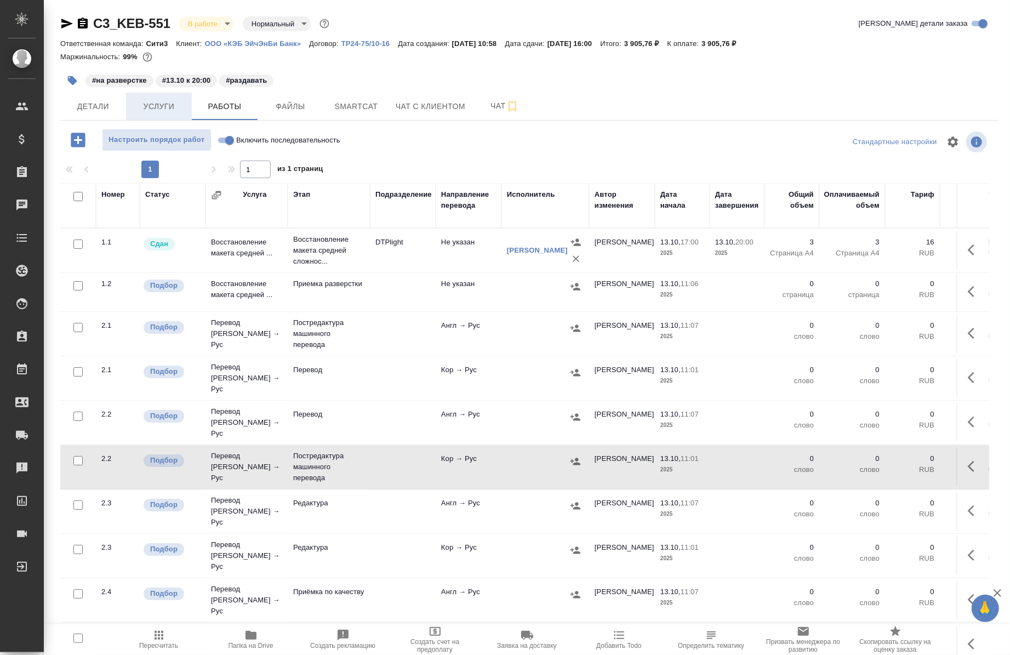
click at [150, 105] on span "Услуги" at bounding box center [159, 107] width 53 height 14
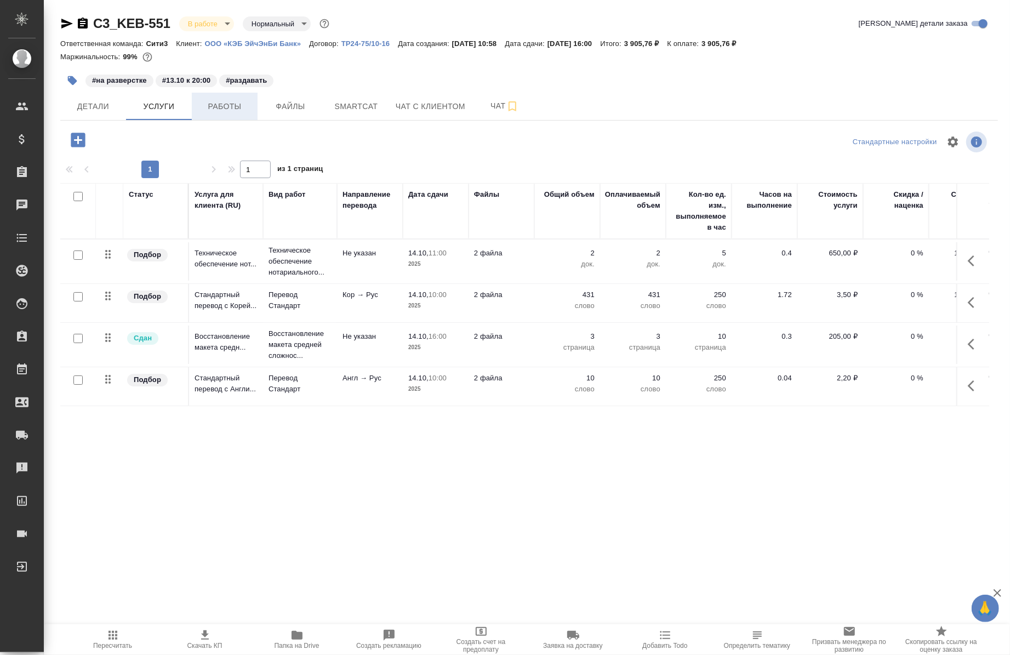
click at [229, 106] on span "Работы" at bounding box center [224, 107] width 53 height 14
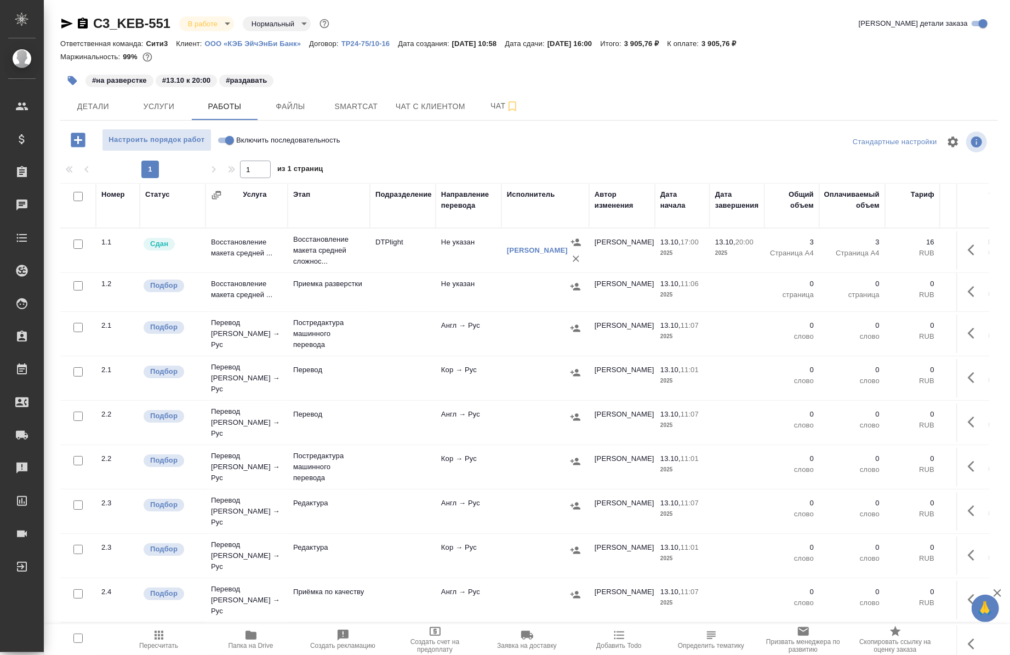
click at [220, 133] on label "Включить последовательность" at bounding box center [277, 140] width 126 height 22
click at [220, 134] on input "Включить последовательность" at bounding box center [229, 140] width 39 height 13
checkbox input "true"
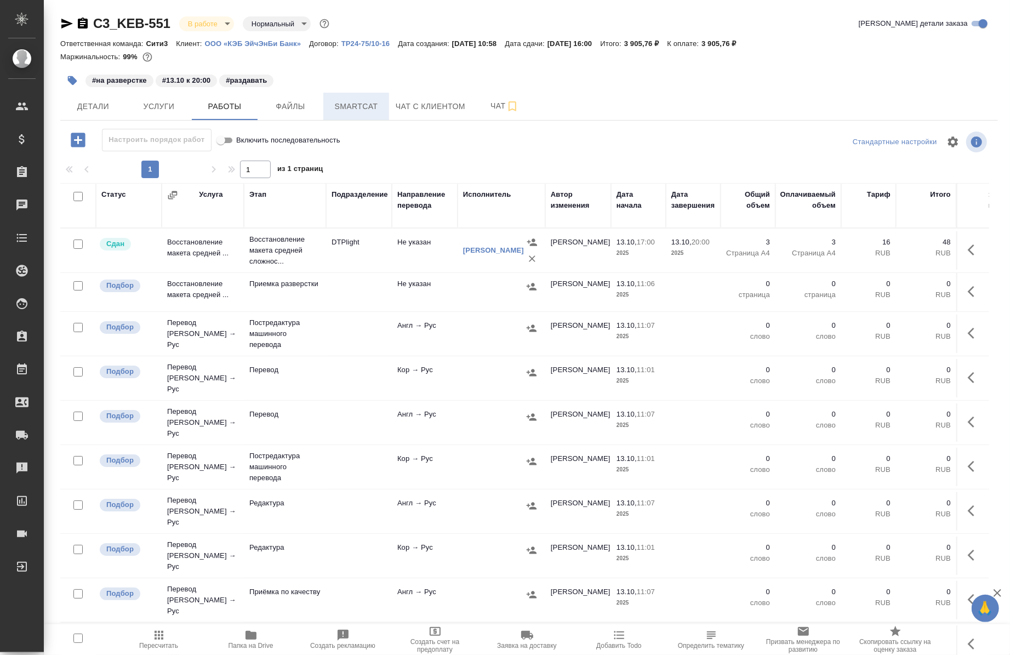
click at [362, 107] on span "Smartcat" at bounding box center [356, 107] width 53 height 14
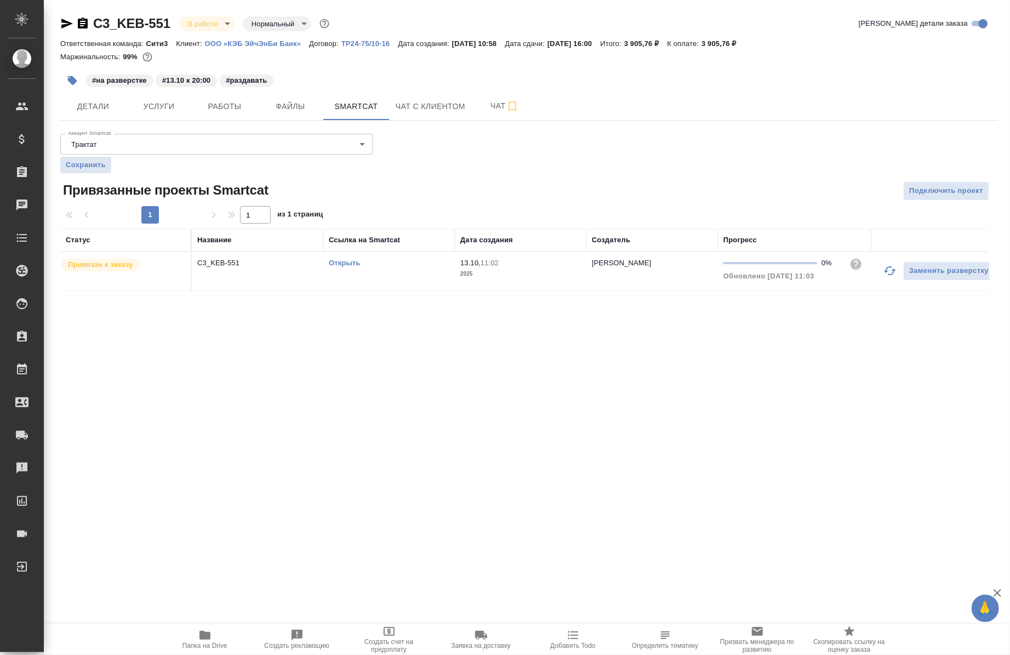
click at [355, 259] on link "Открыть" at bounding box center [344, 263] width 31 height 8
click at [146, 112] on span "Услуги" at bounding box center [159, 107] width 53 height 14
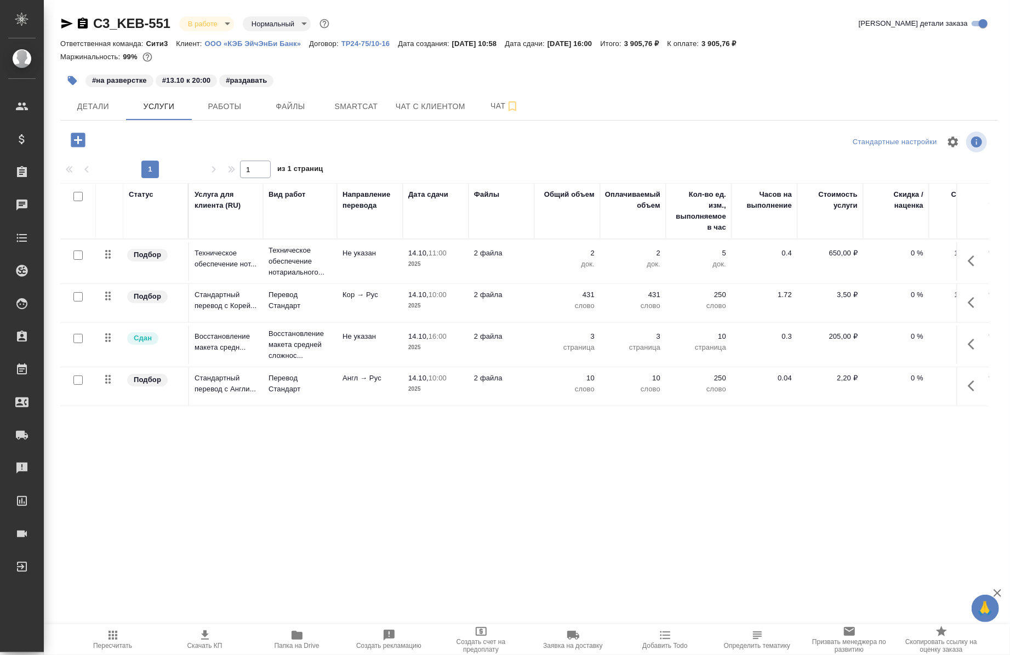
click at [968, 302] on icon "button" at bounding box center [971, 302] width 7 height 11
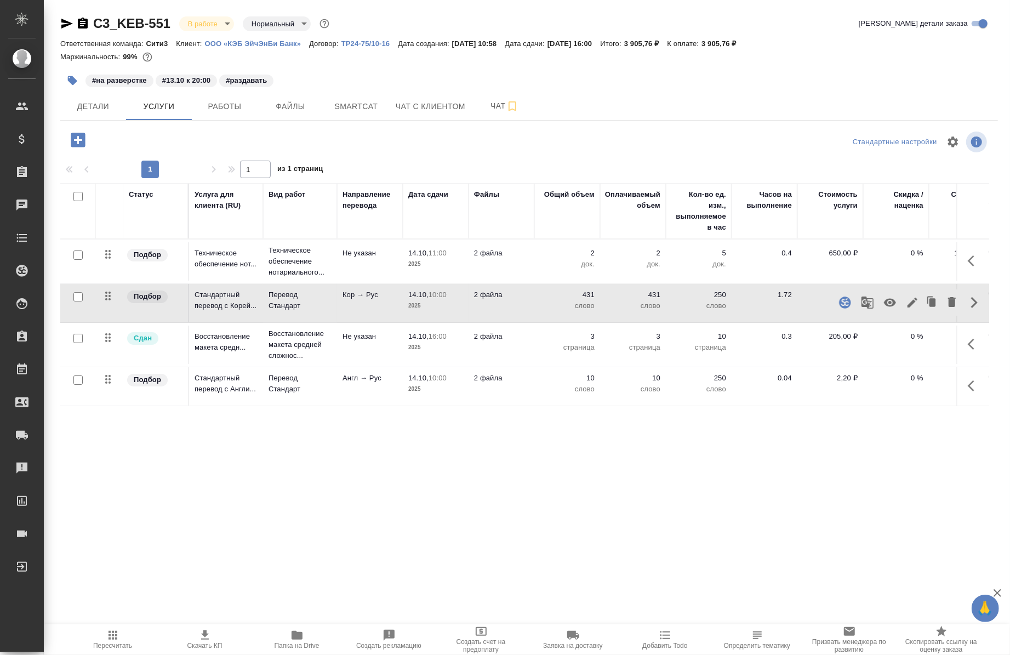
click at [869, 304] on icon "button" at bounding box center [867, 302] width 12 height 12
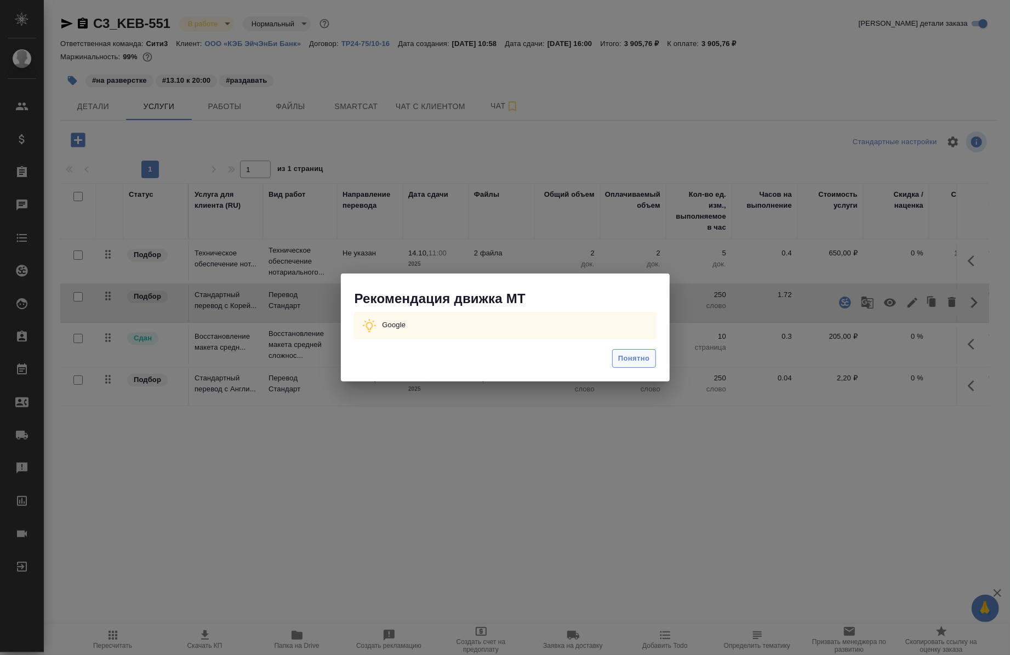
click at [616, 365] on button "Понятно" at bounding box center [633, 358] width 43 height 19
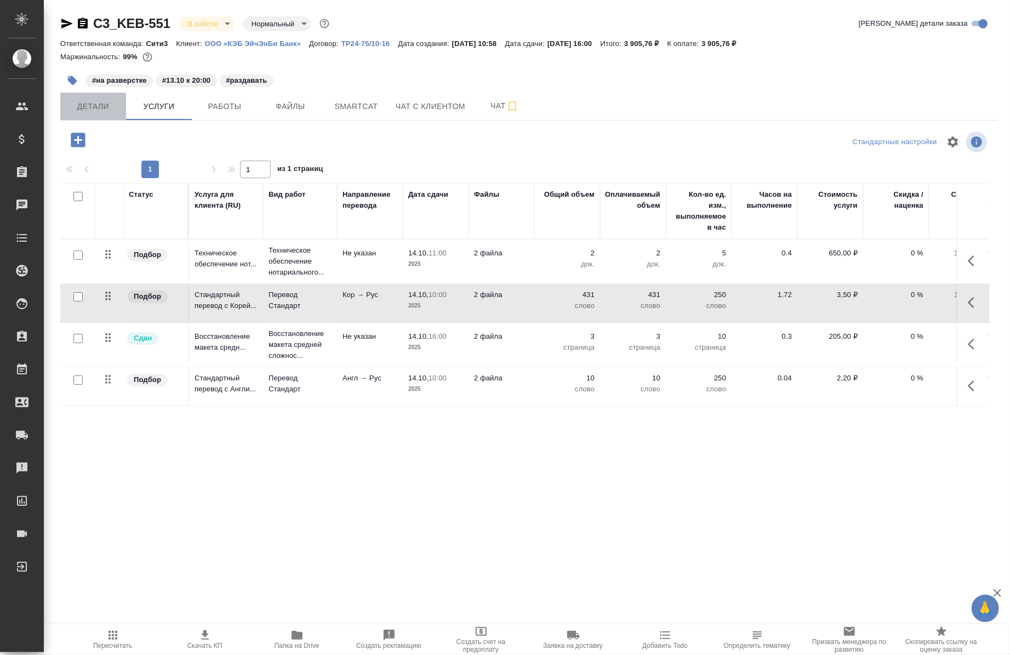
click at [91, 99] on button "Детали" at bounding box center [93, 106] width 66 height 27
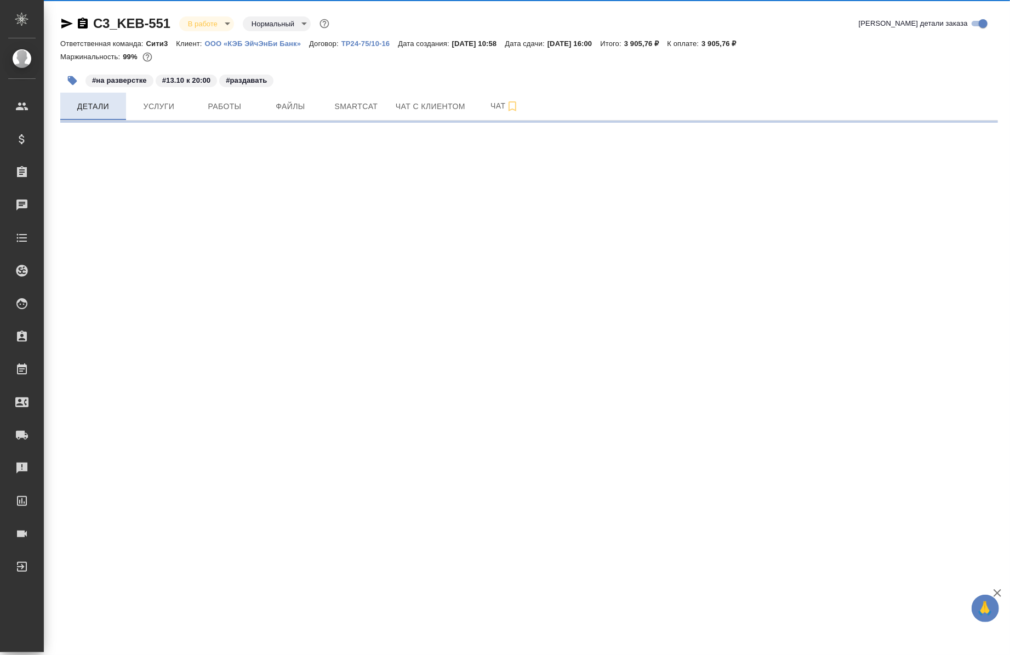
select select "RU"
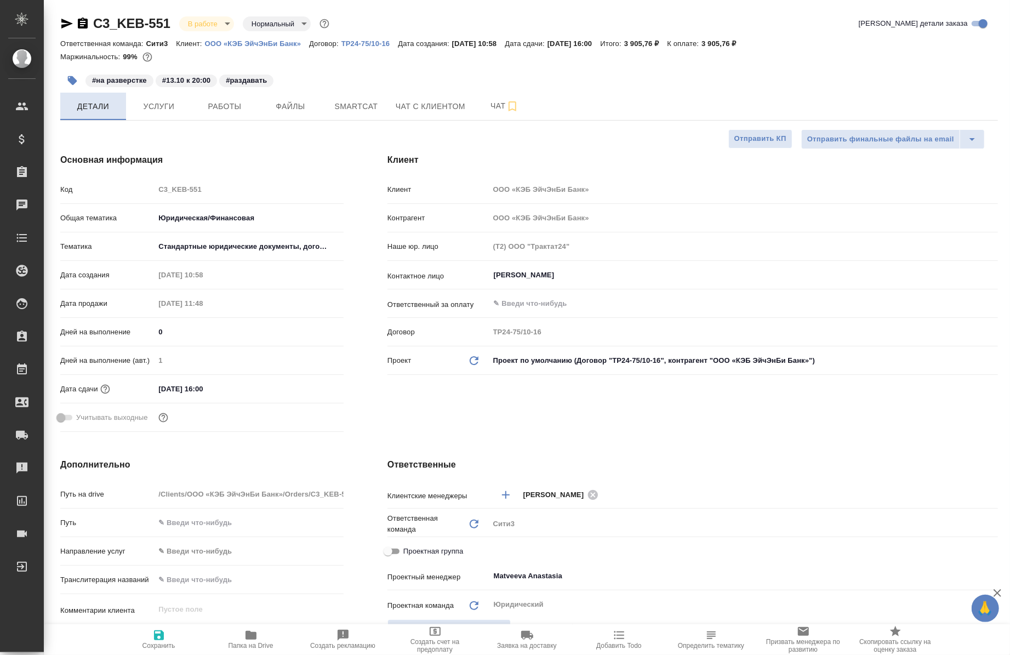
type textarea "x"
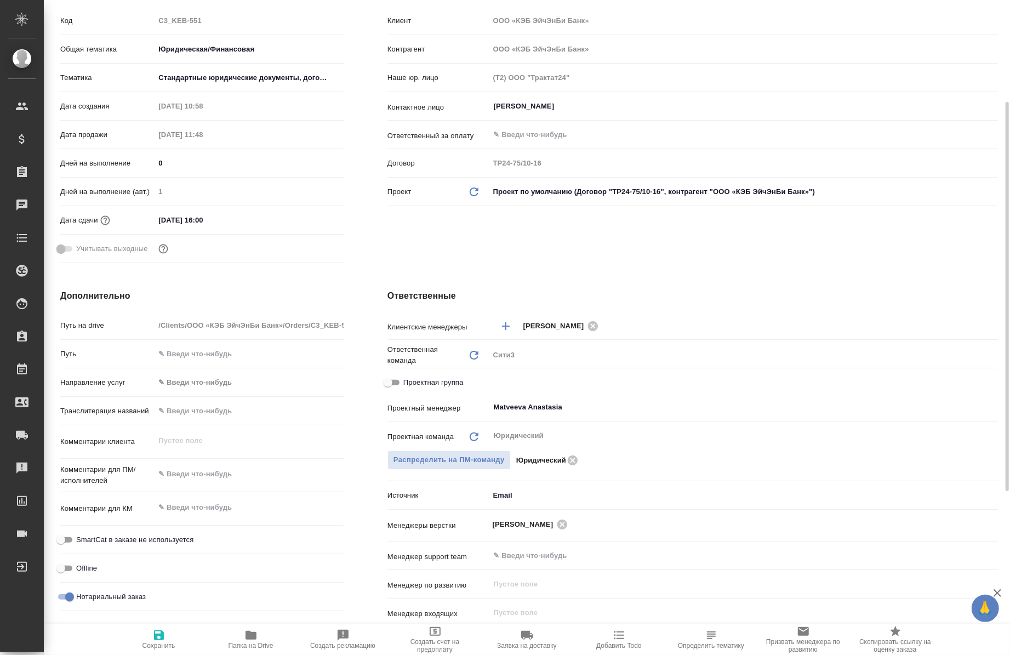
scroll to position [170, 0]
click at [405, 383] on span "Проектная группа" at bounding box center [433, 380] width 60 height 11
click at [405, 383] on input "Проектная группа" at bounding box center [387, 380] width 39 height 13
checkbox input "true"
type textarea "x"
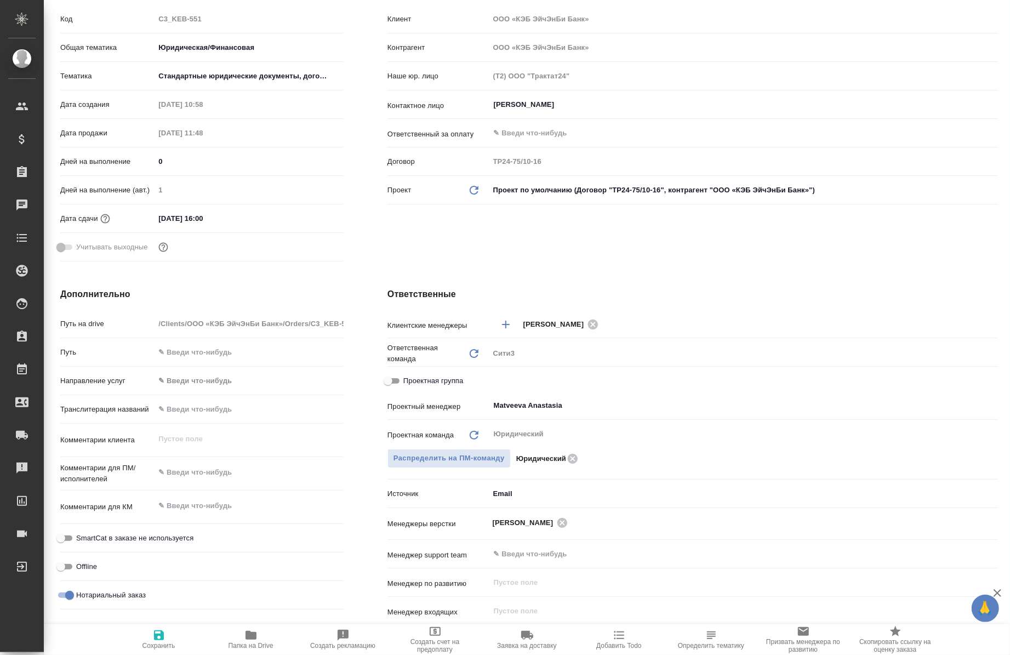
type textarea "x"
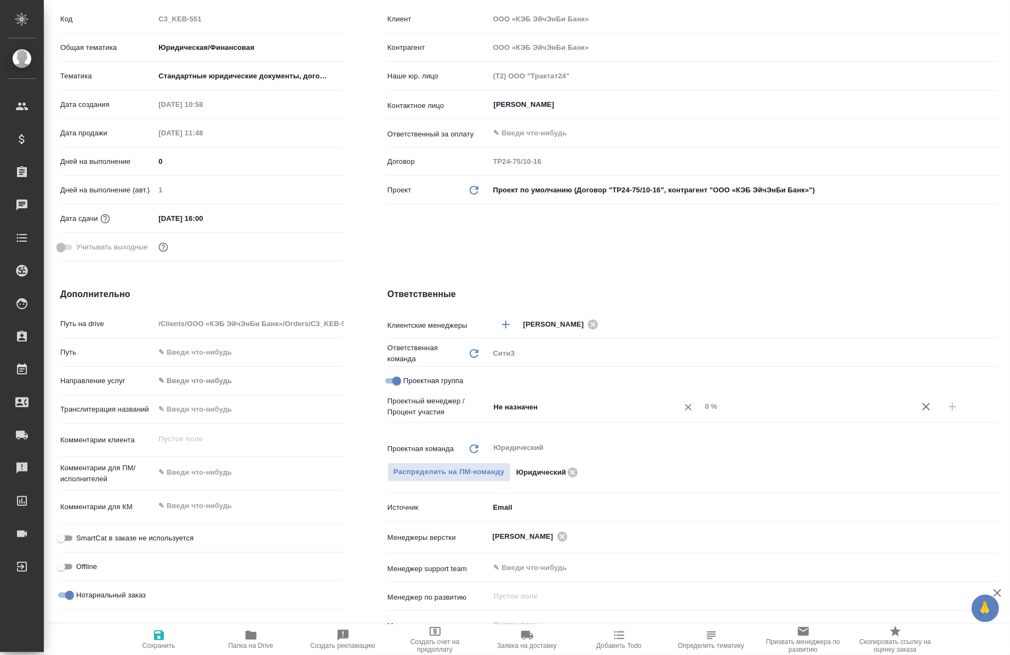
click at [528, 404] on input "Не назначен" at bounding box center [577, 406] width 169 height 13
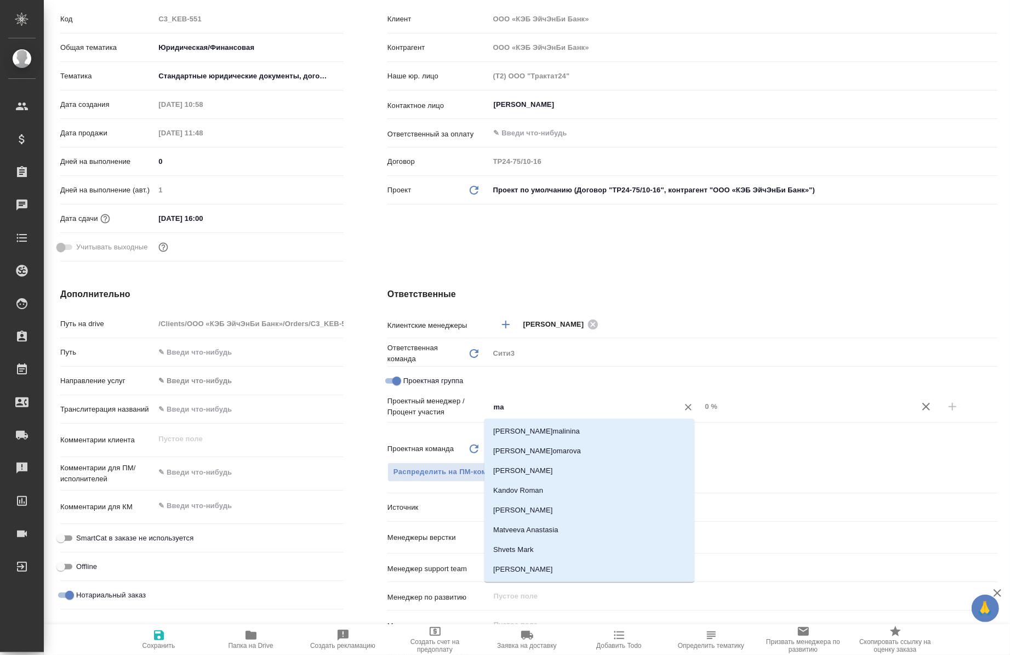
type input "mat"
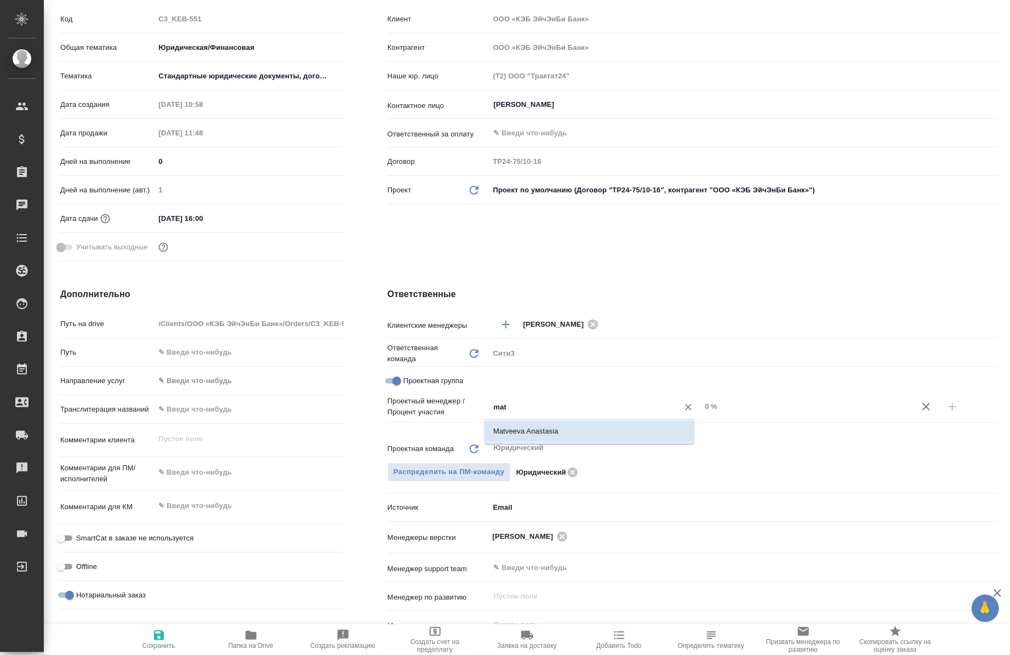
click at [542, 433] on li "Matveeva Anastasia" at bounding box center [589, 431] width 210 height 20
type textarea "x"
click at [661, 404] on div "Matveeva Anastasia ​" at bounding box center [595, 407] width 212 height 20
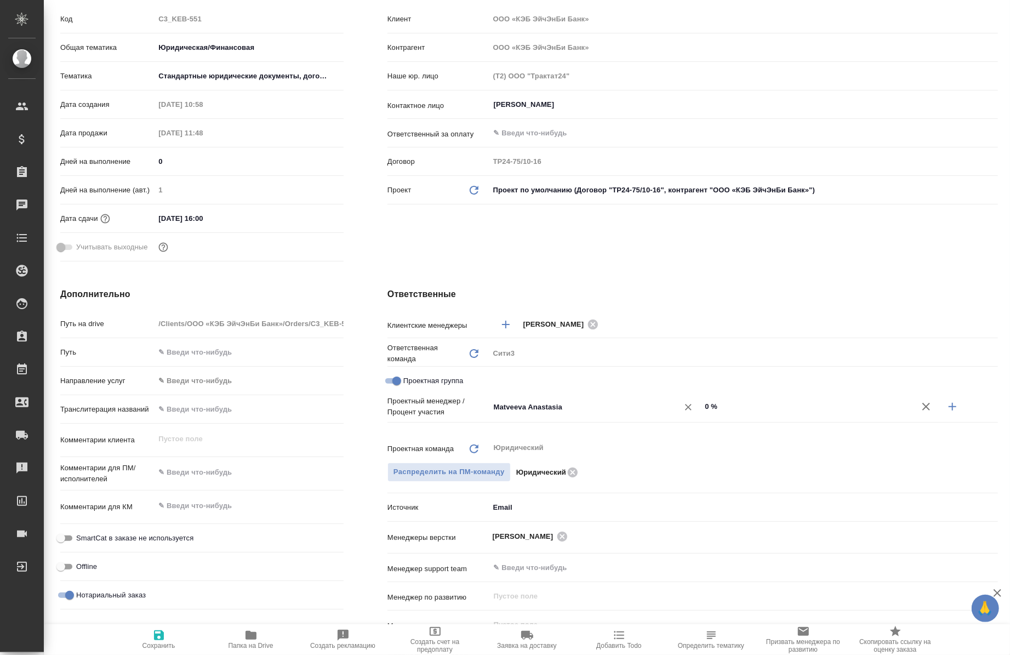
click at [740, 404] on input "0 %" at bounding box center [807, 406] width 212 height 16
type input "70 %"
type textarea "x"
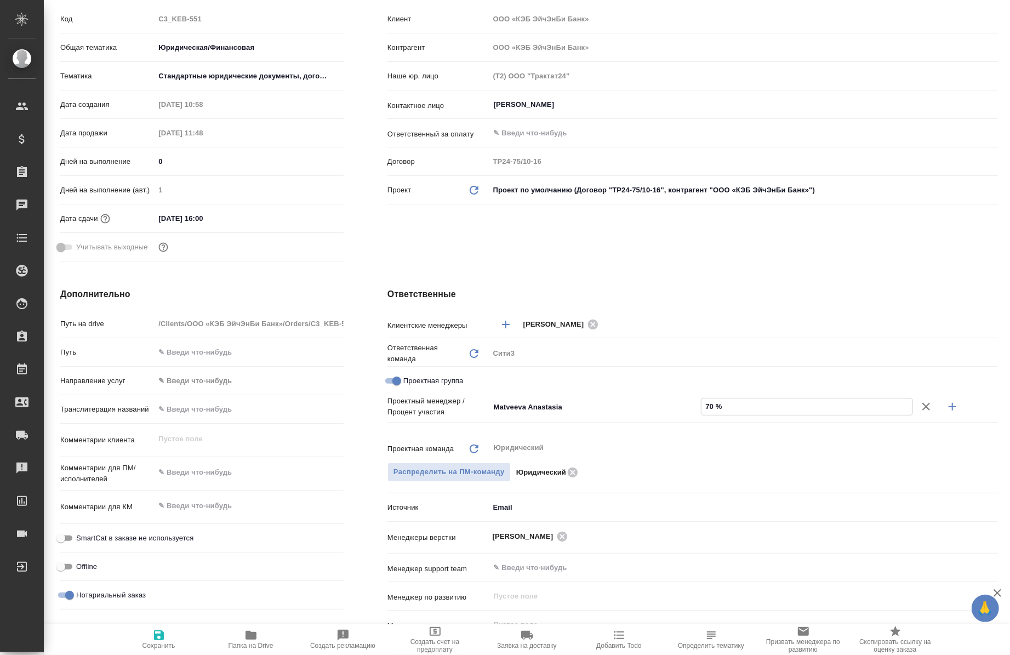
type input "70 %"
click at [946, 407] on icon "button" at bounding box center [952, 406] width 13 height 13
type textarea "x"
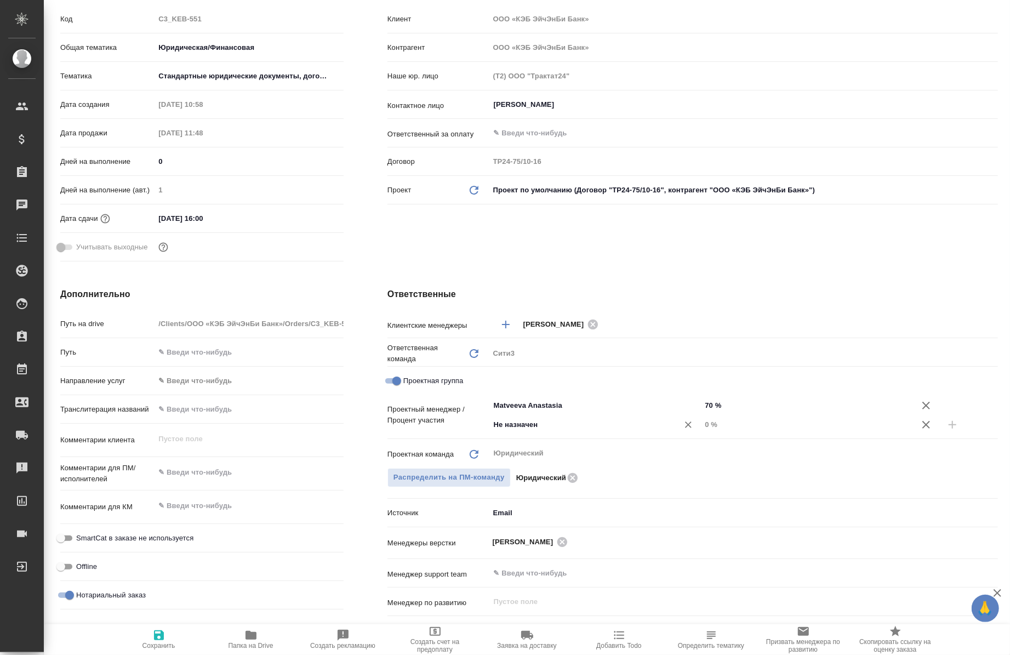
click at [621, 422] on input "Не назначен" at bounding box center [577, 424] width 169 height 13
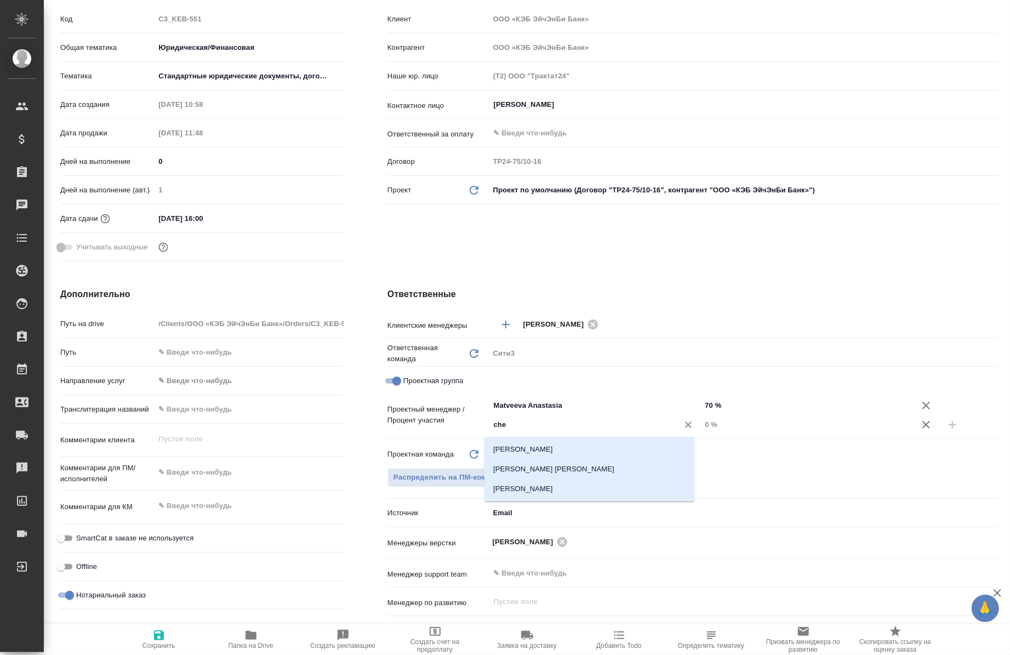
type input "cher"
click at [585, 450] on li "[PERSON_NAME]" at bounding box center [589, 449] width 210 height 20
type textarea "x"
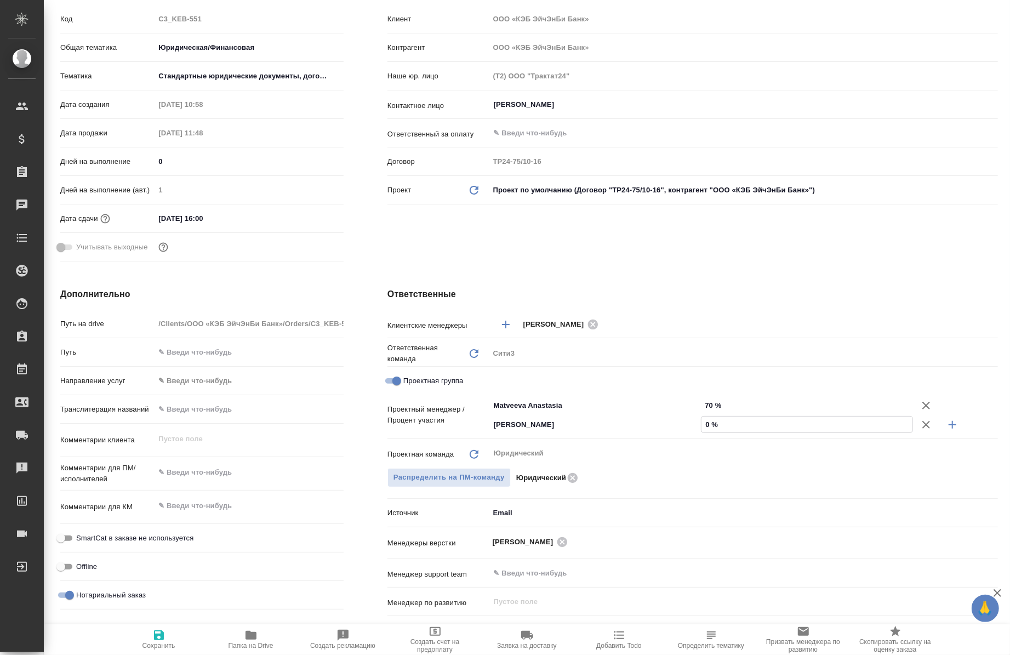
click at [701, 423] on input "0 %" at bounding box center [806, 424] width 211 height 16
type textarea "x"
type input "30 %"
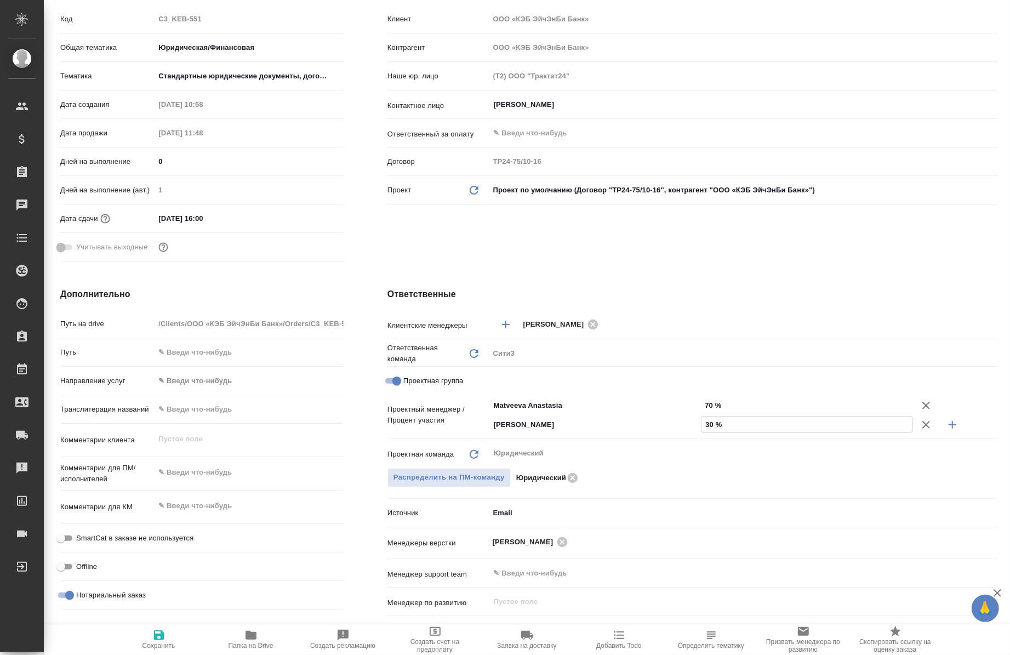
click at [162, 632] on icon "button" at bounding box center [159, 635] width 10 height 10
type textarea "x"
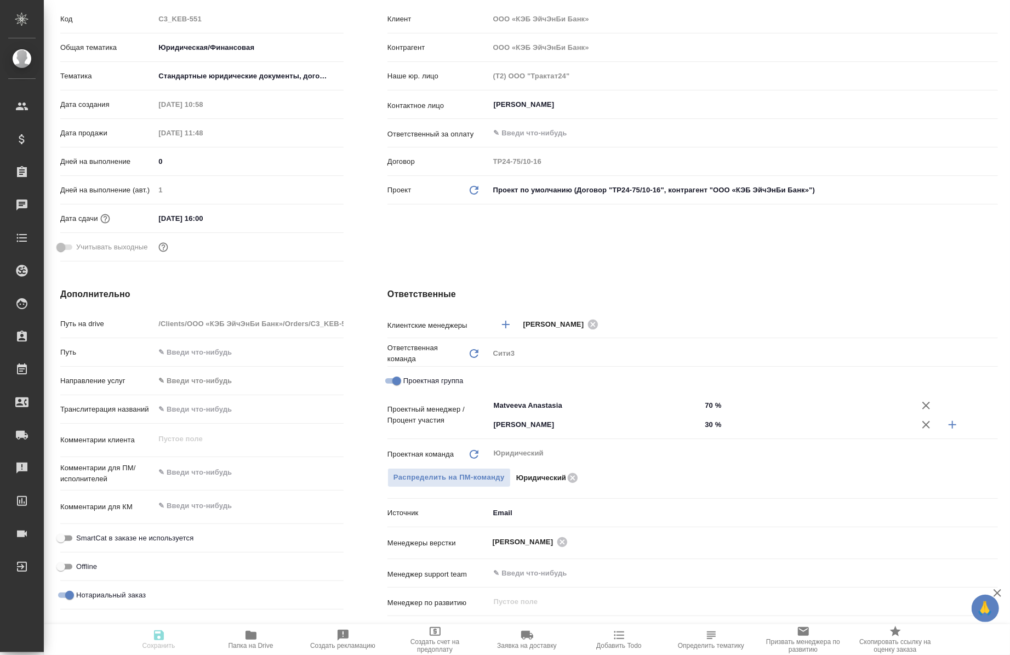
type textarea "x"
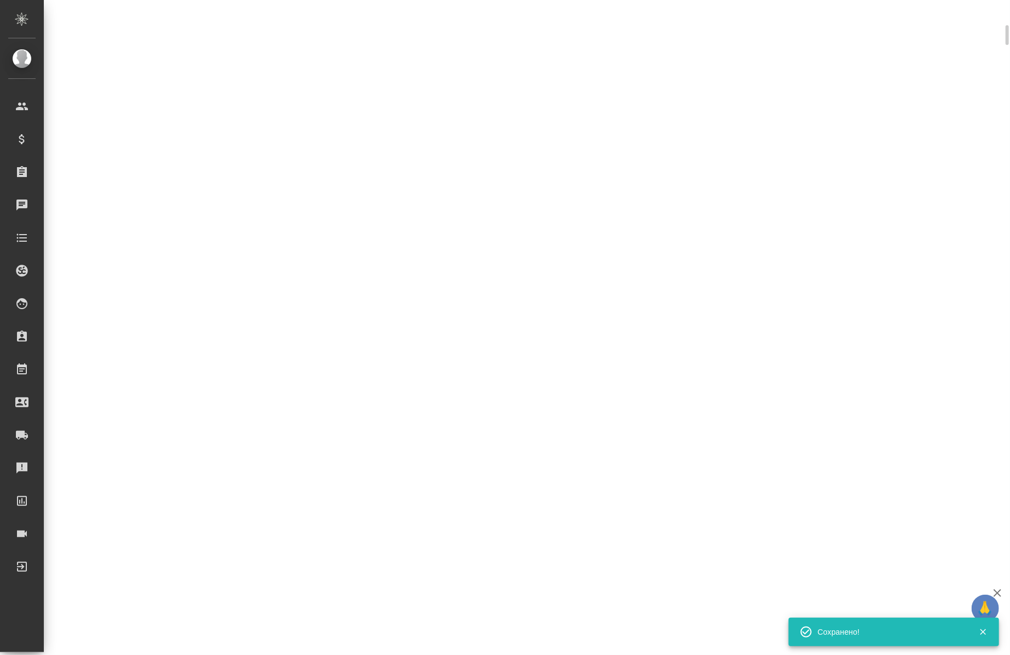
select select "RU"
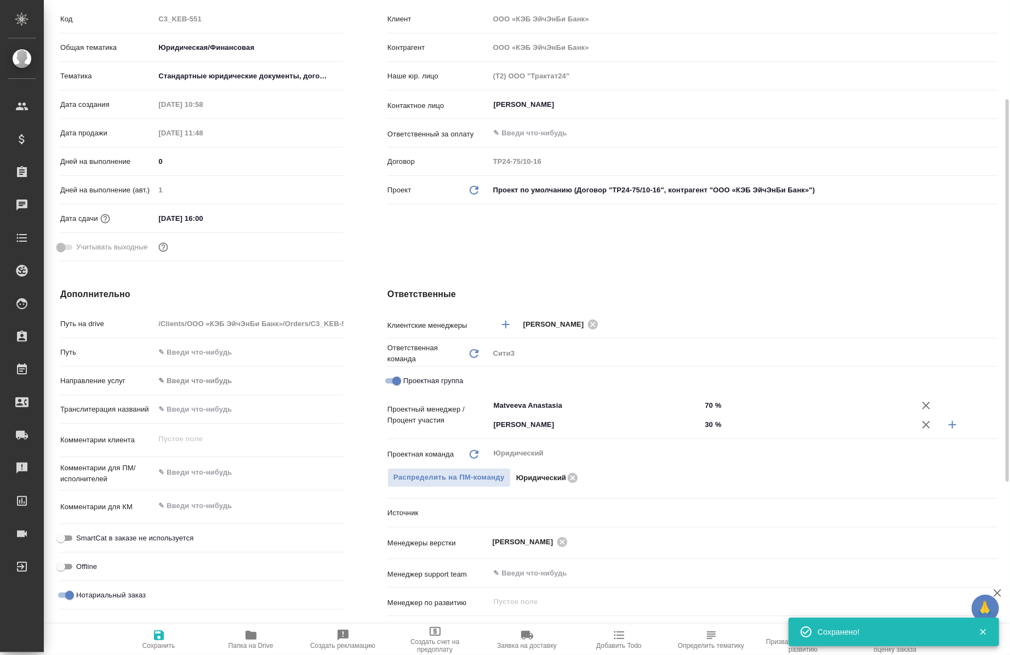
type textarea "x"
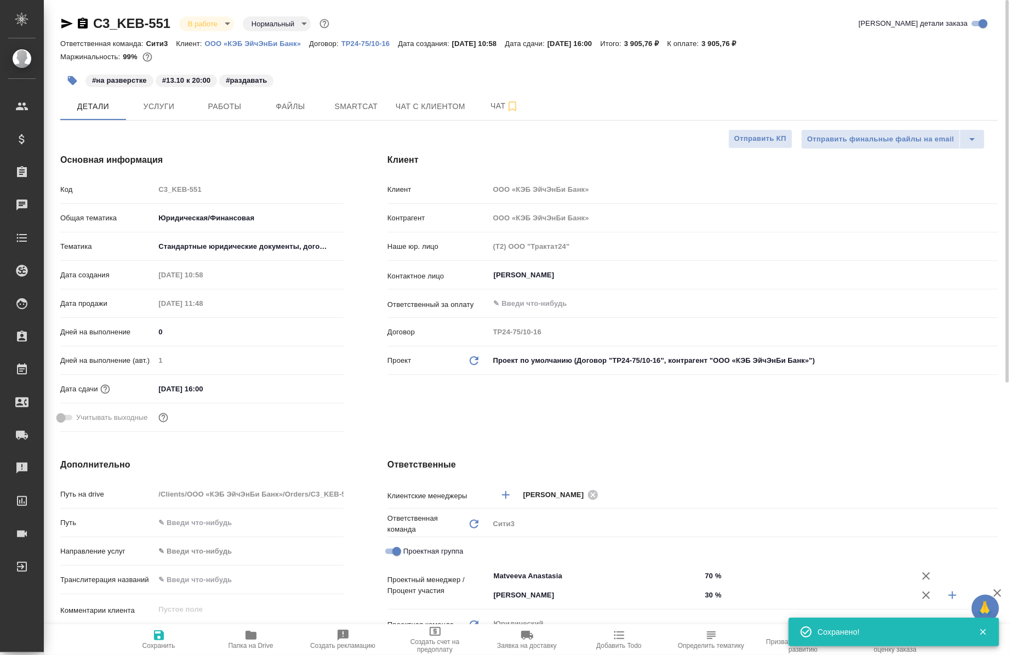
scroll to position [0, 0]
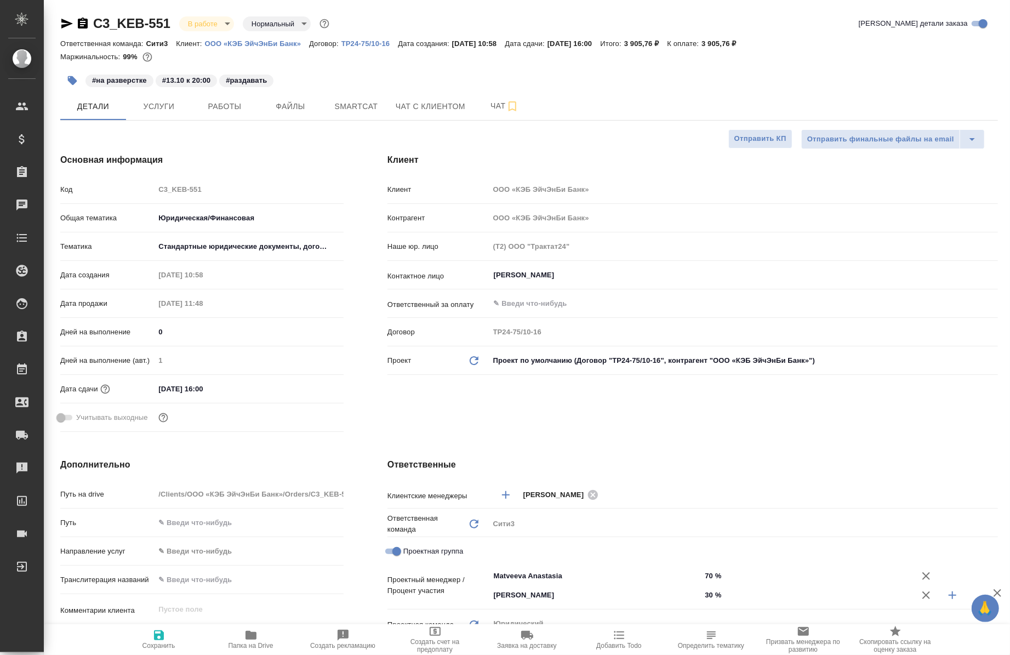
type textarea "x"
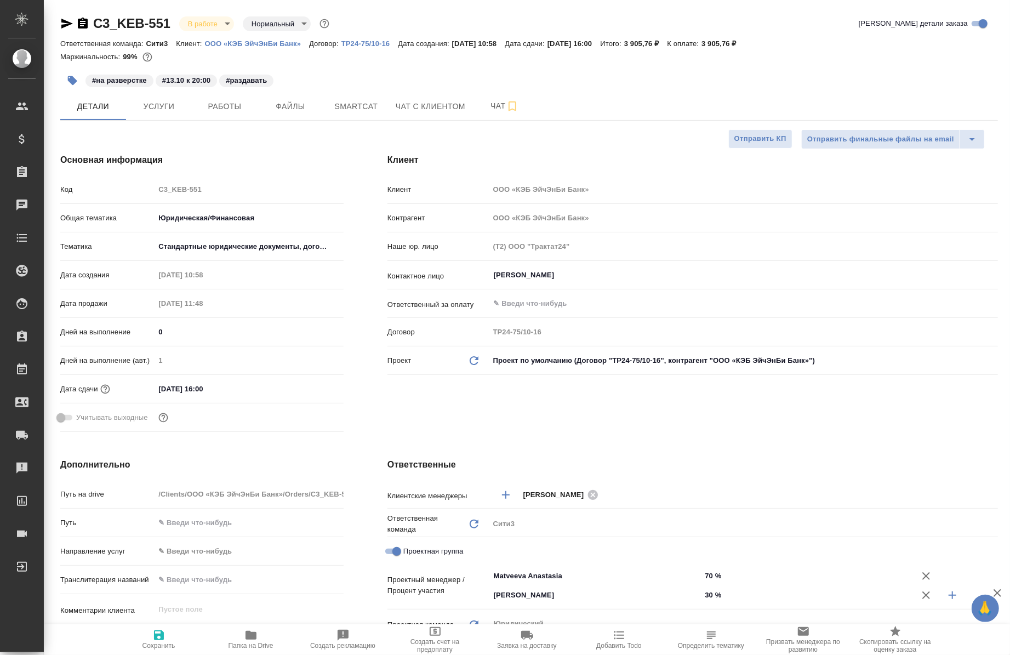
type textarea "x"
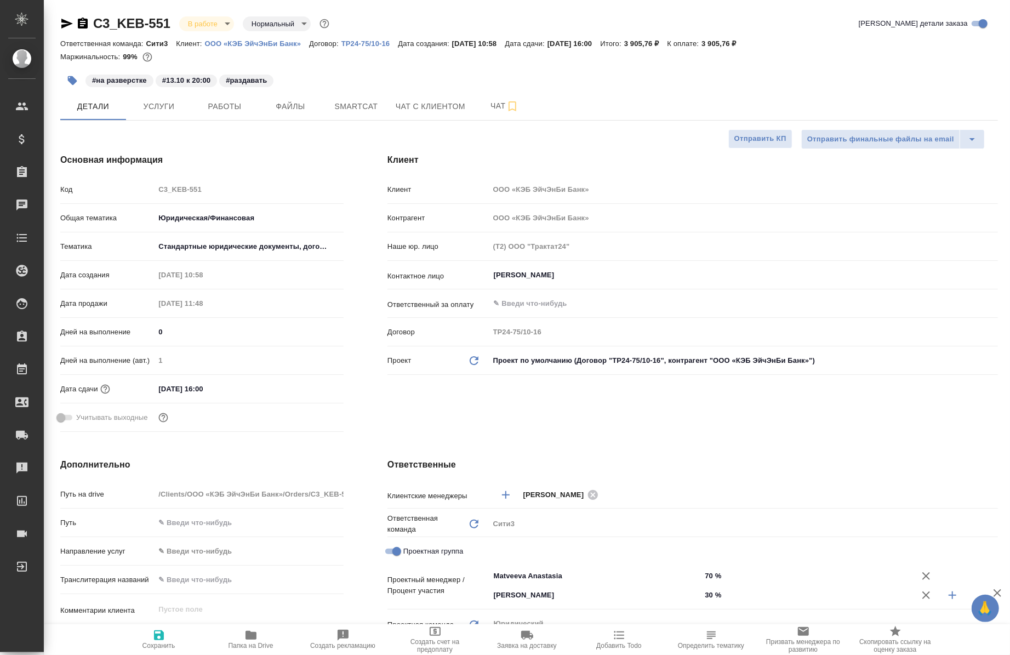
type textarea "x"
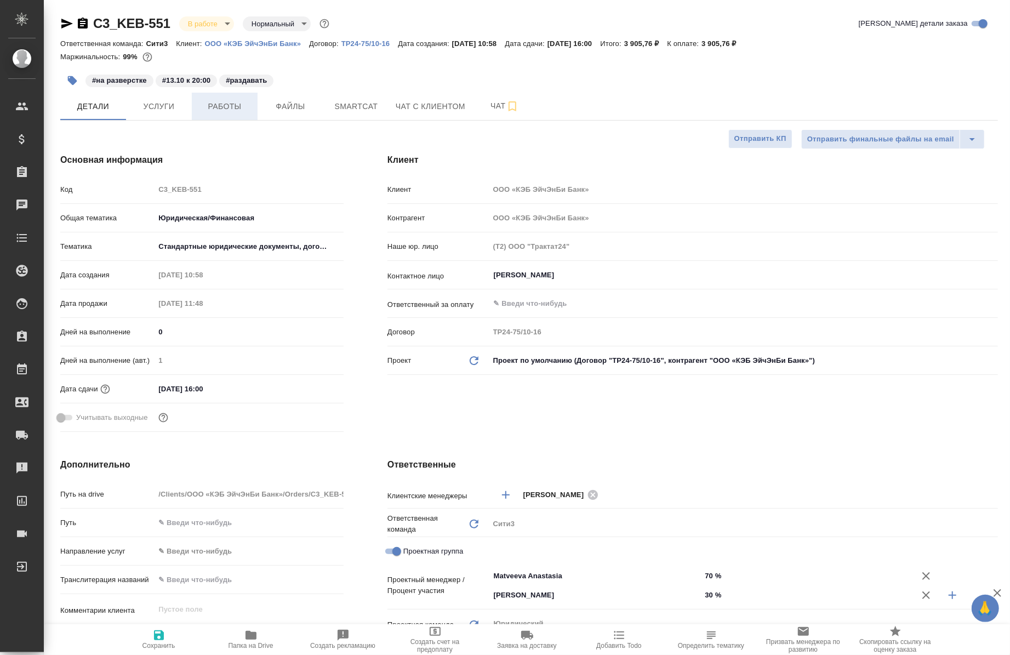
click at [230, 104] on span "Работы" at bounding box center [224, 107] width 53 height 14
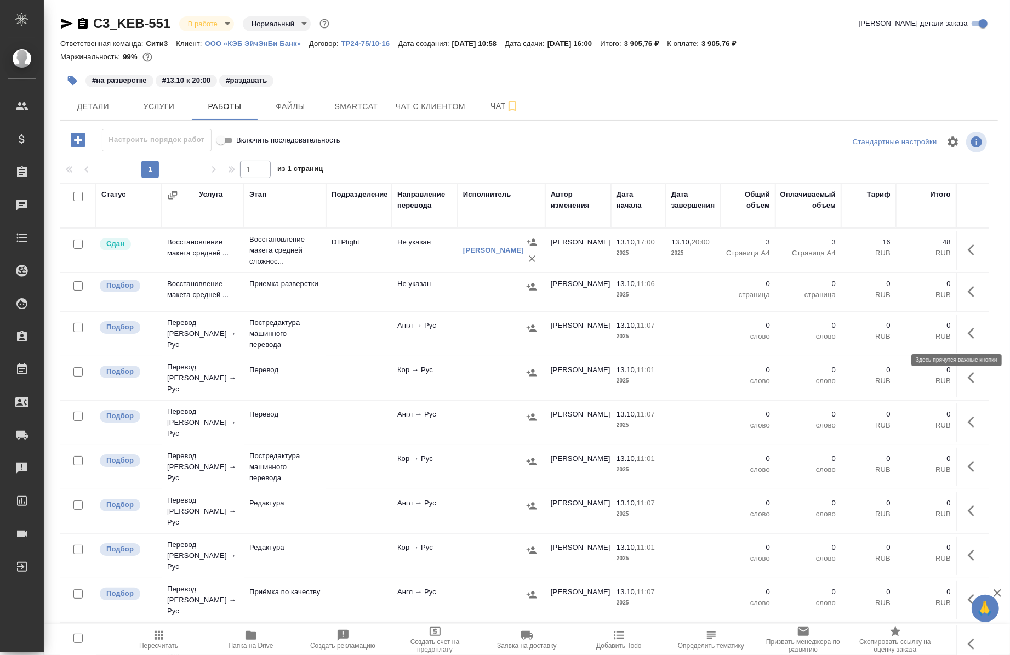
click at [968, 327] on icon "button" at bounding box center [974, 333] width 13 height 13
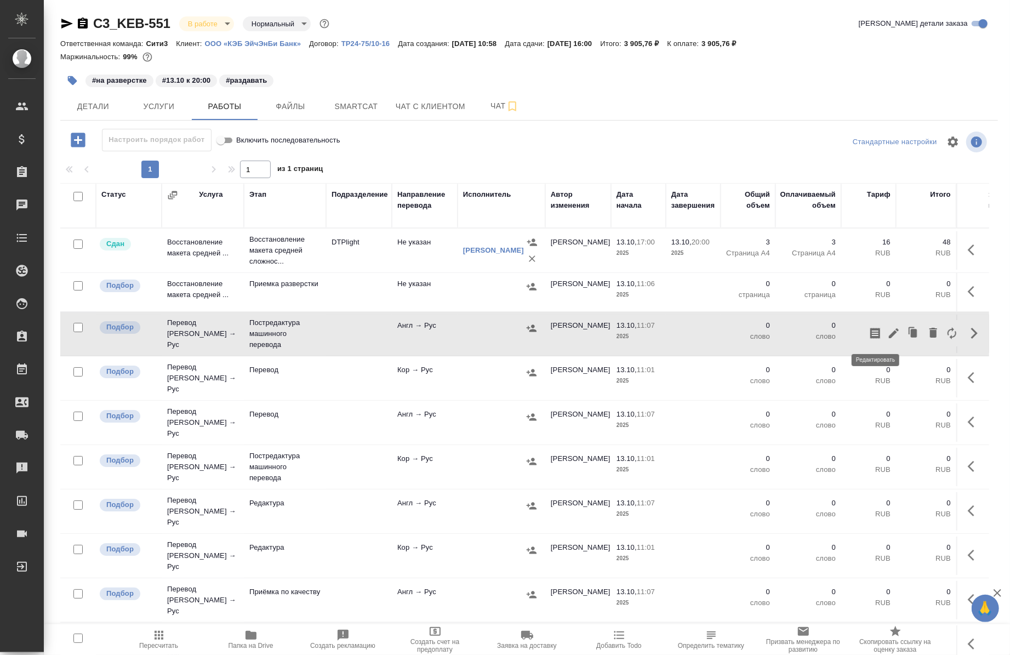
click at [889, 332] on icon "button" at bounding box center [894, 333] width 10 height 10
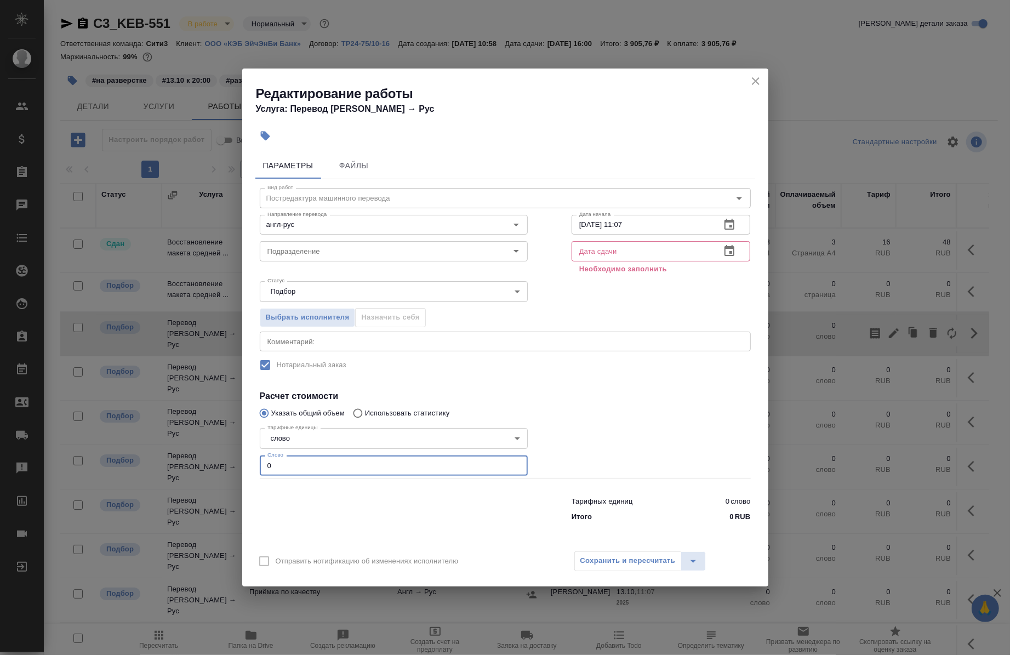
click at [359, 461] on input "0" at bounding box center [394, 465] width 268 height 20
paste input "299.8"
type input "299.8"
click at [639, 228] on input "13.10.2025 11:07" at bounding box center [641, 225] width 141 height 20
type input "13.10.2025 18:30"
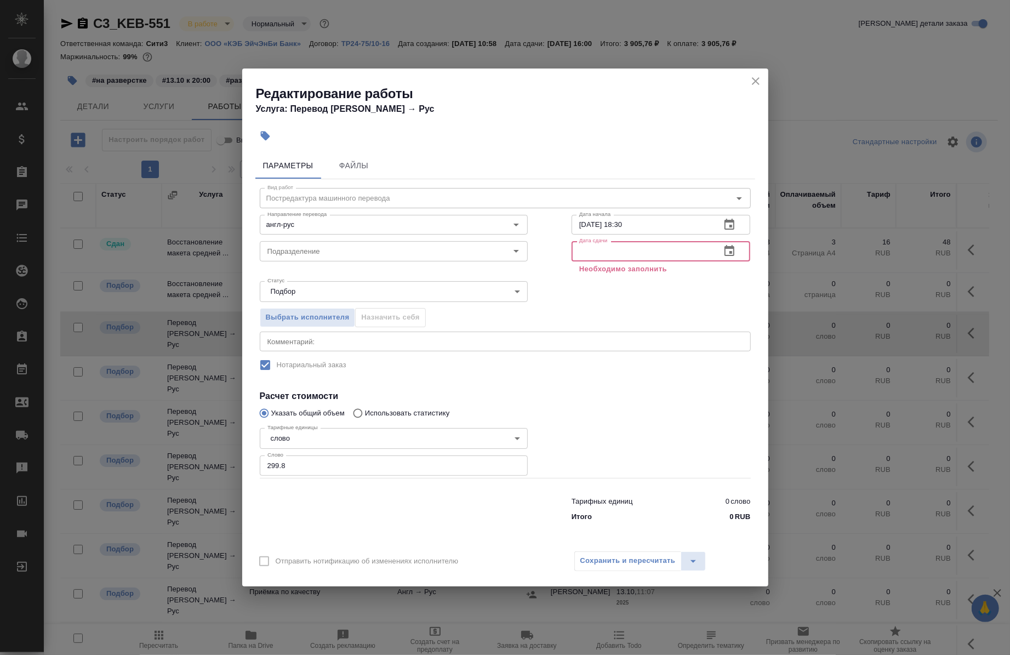
click at [613, 251] on input "text" at bounding box center [641, 251] width 141 height 20
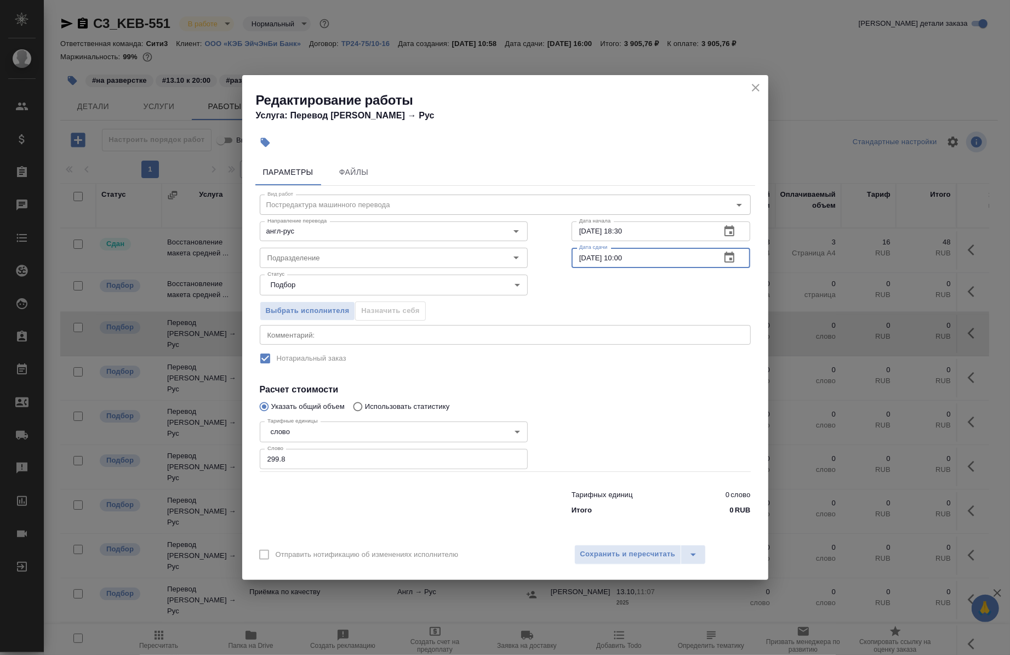
type input "14.10.2025 10:00"
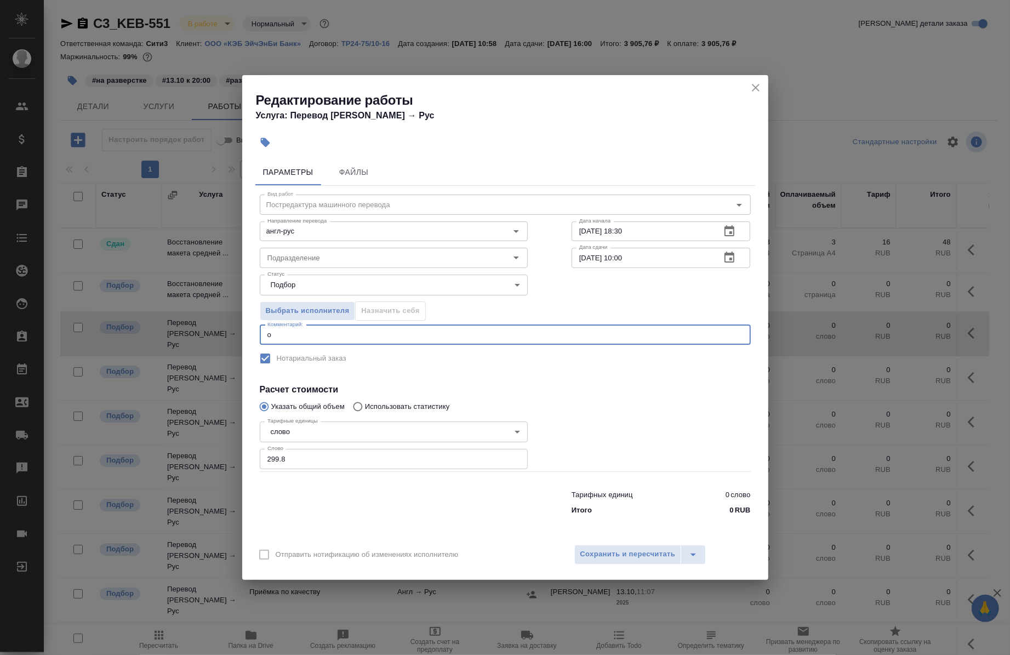
type textarea "о"
click at [318, 336] on textarea "о" at bounding box center [505, 334] width 476 height 8
type textarea "под нот"
click at [300, 259] on input "Подразделение" at bounding box center [375, 257] width 225 height 13
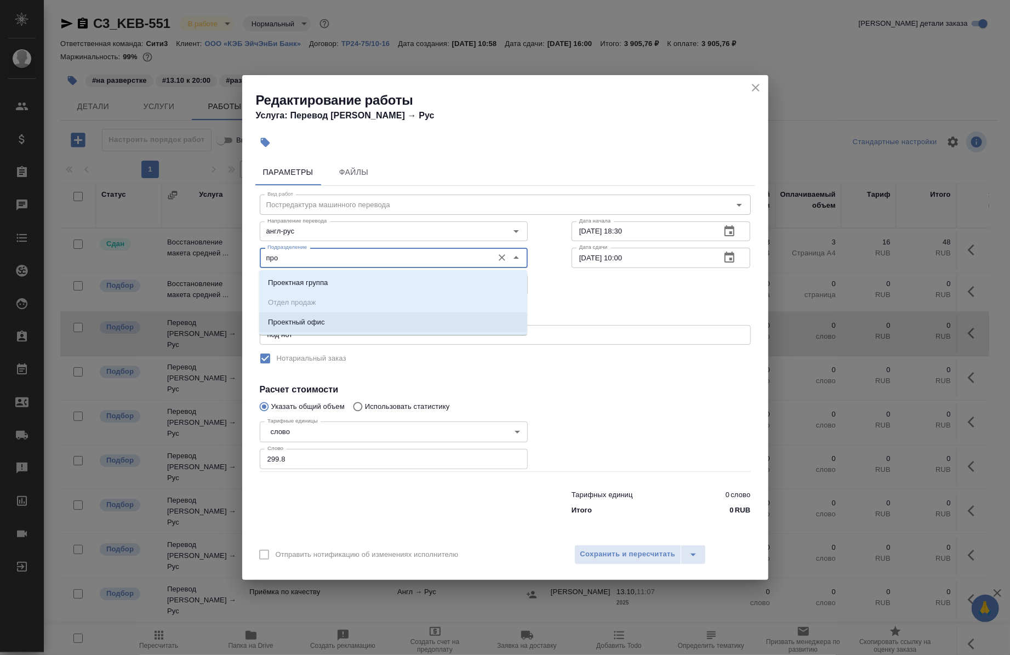
click at [301, 326] on p "Проектный офис" at bounding box center [296, 322] width 57 height 11
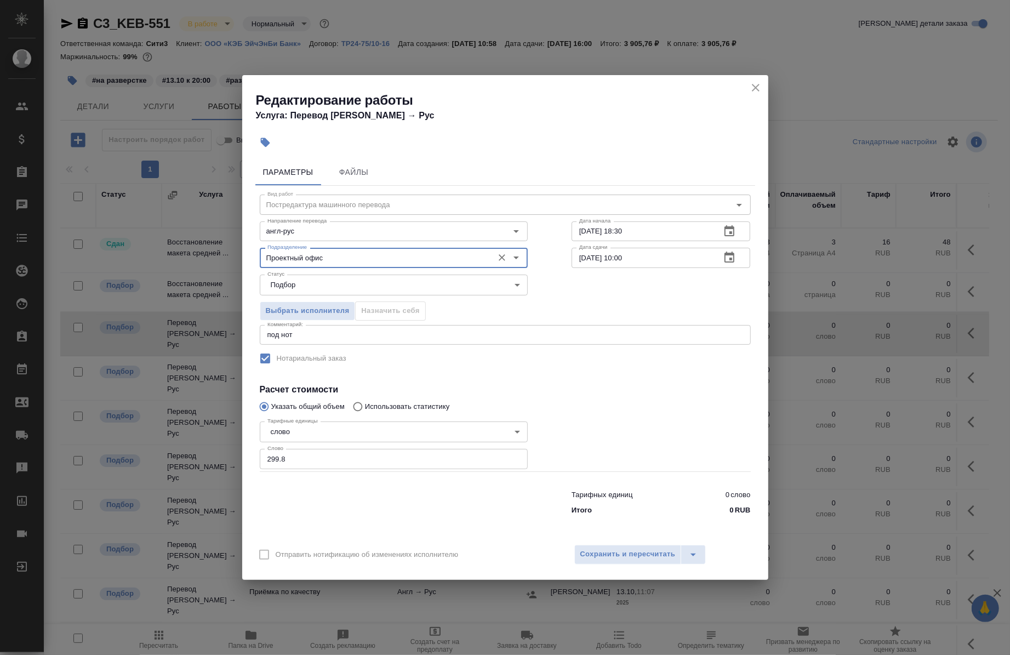
type input "Проектный офис"
click at [755, 82] on icon "close" at bounding box center [755, 87] width 13 height 13
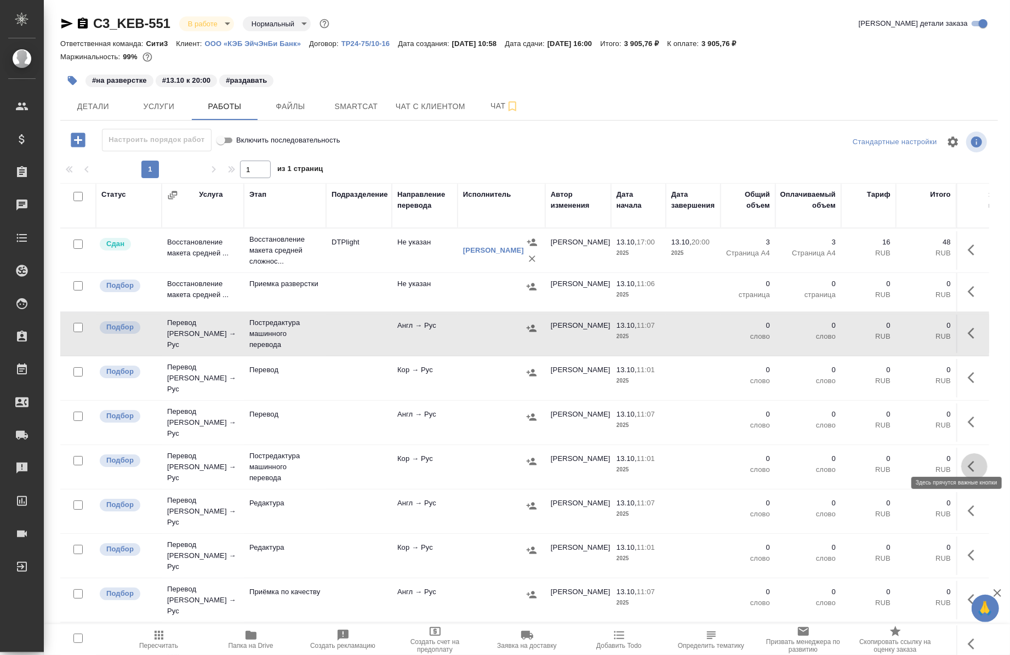
click at [968, 460] on icon "button" at bounding box center [974, 466] width 13 height 13
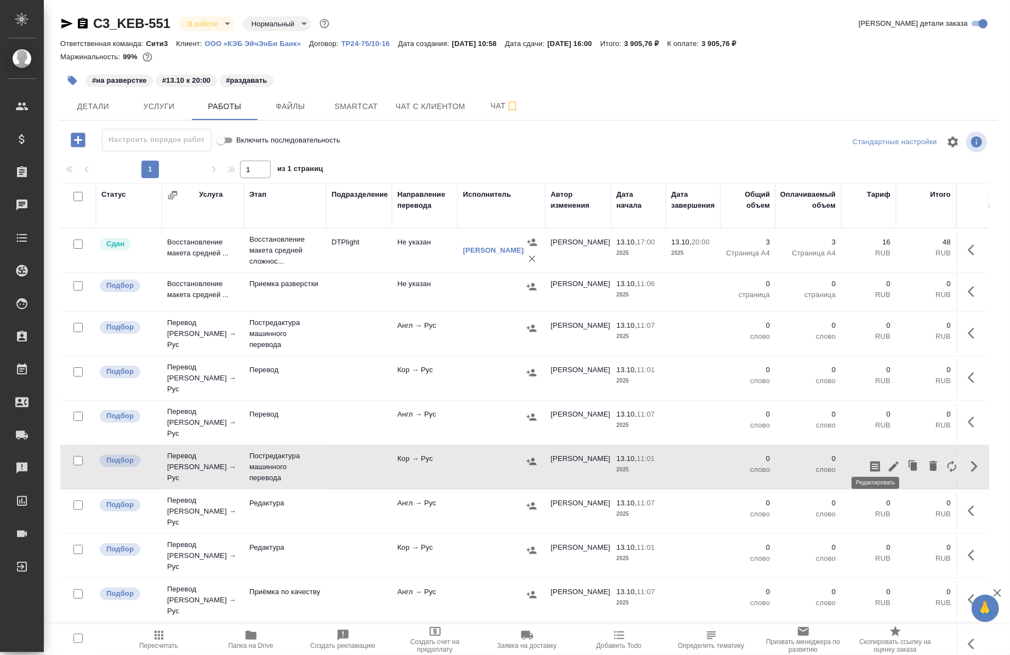
click at [887, 460] on icon "button" at bounding box center [893, 466] width 13 height 13
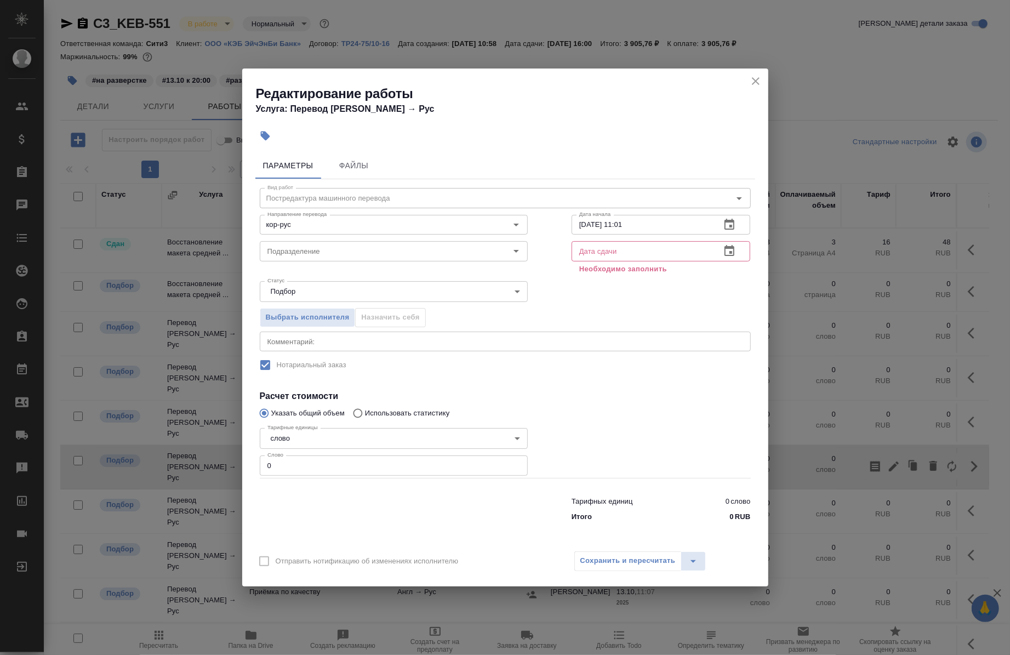
click at [433, 334] on div "x Комментарий:" at bounding box center [505, 341] width 491 height 20
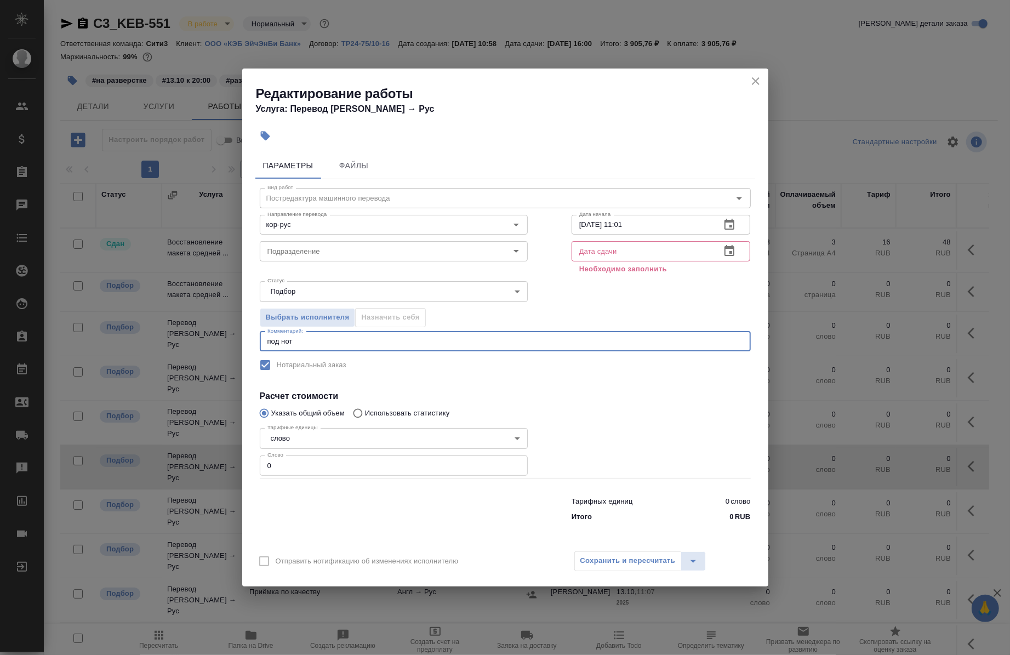
type textarea "под нот"
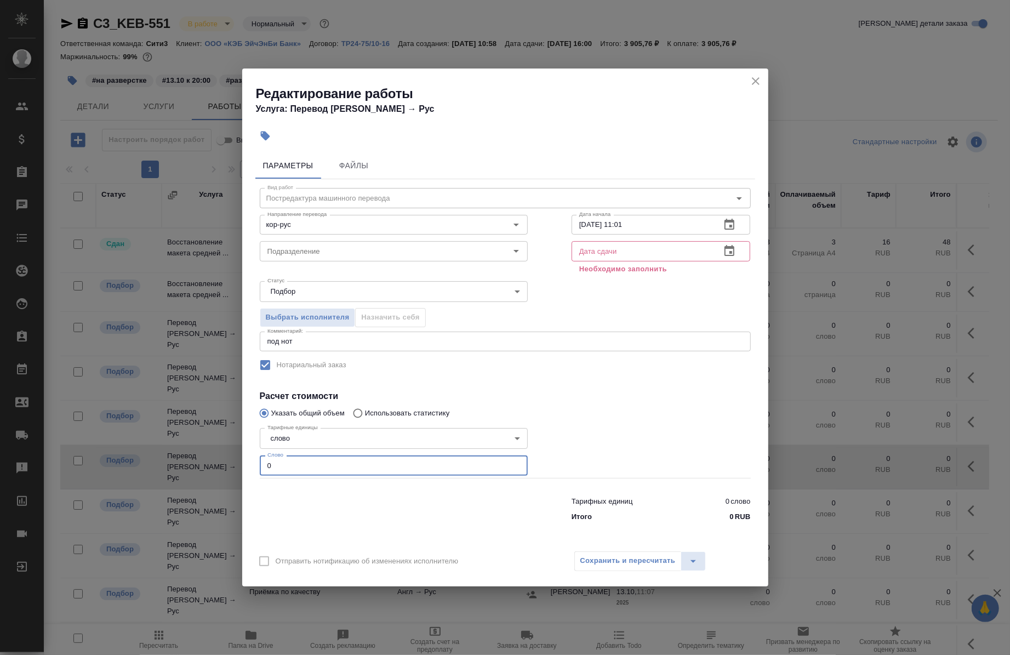
click at [347, 463] on input "0" at bounding box center [394, 465] width 268 height 20
paste input "299.8"
type input "0299.8"
type input "0"
paste input "299.8"
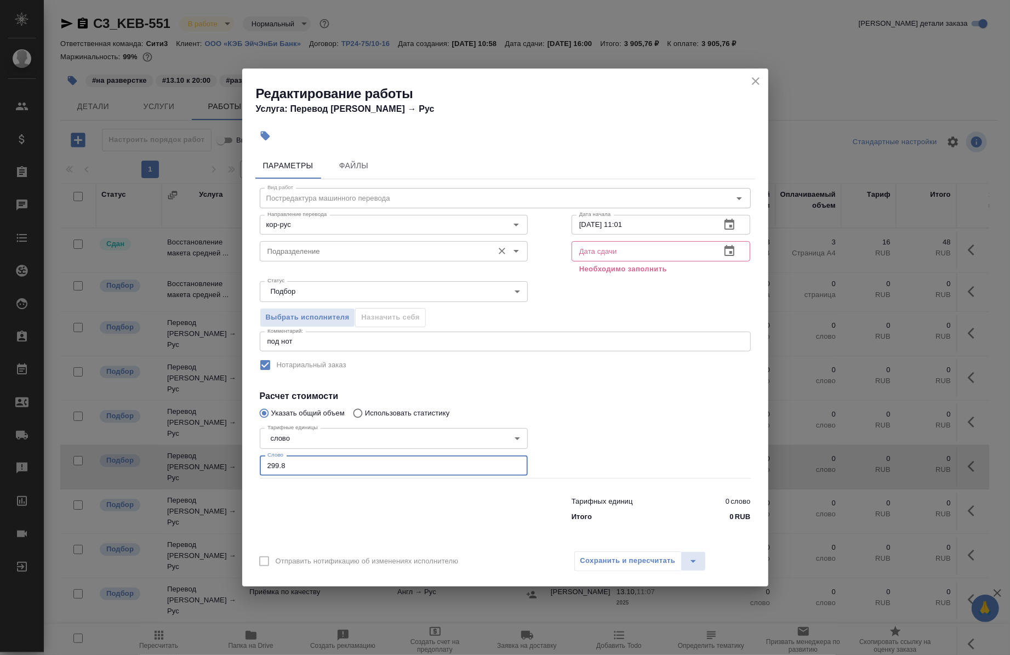
type input "299.8"
click at [317, 252] on input "Подразделение" at bounding box center [375, 250] width 225 height 13
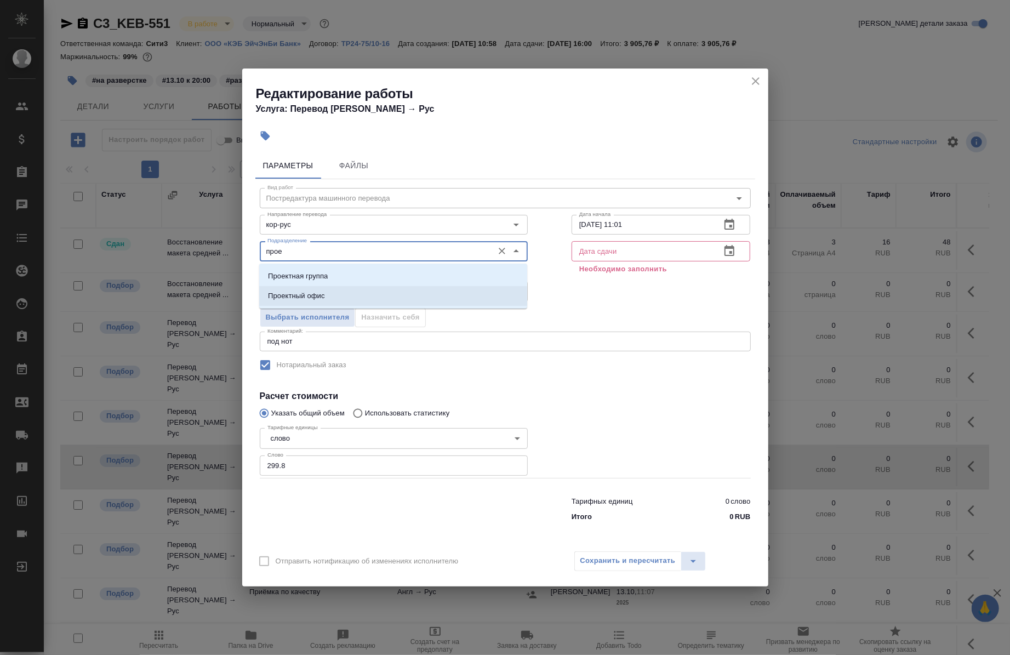
click at [308, 297] on p "Проектный офис" at bounding box center [296, 295] width 57 height 11
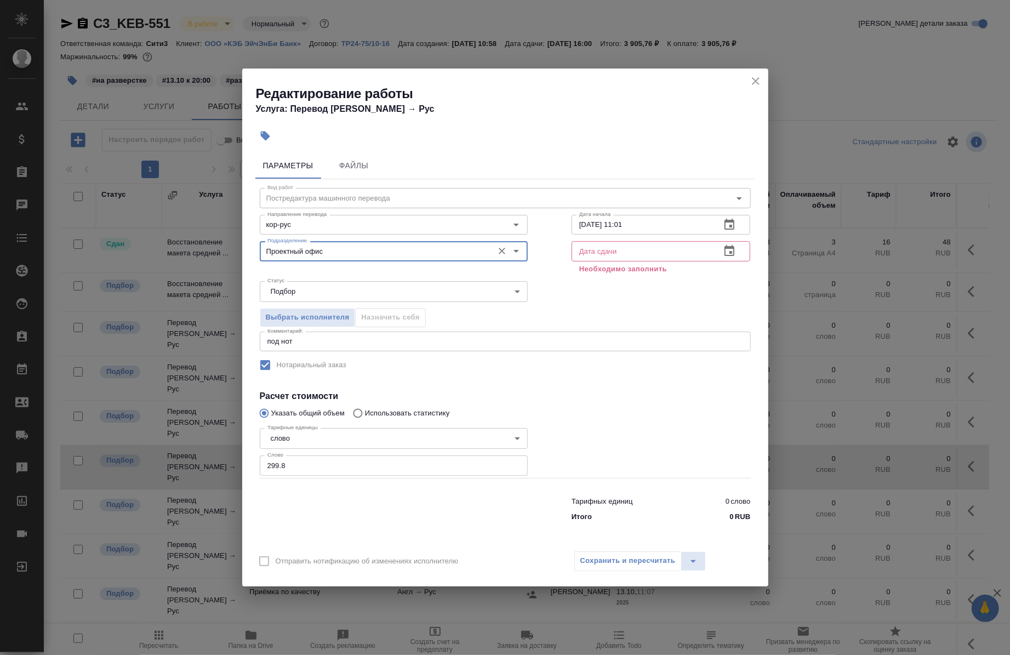
type input "Проектный офис"
click at [667, 234] on input "13.10.2025 11:01" at bounding box center [641, 225] width 141 height 20
type input "13.10.2025 18:30"
click at [631, 250] on input "text" at bounding box center [641, 251] width 141 height 20
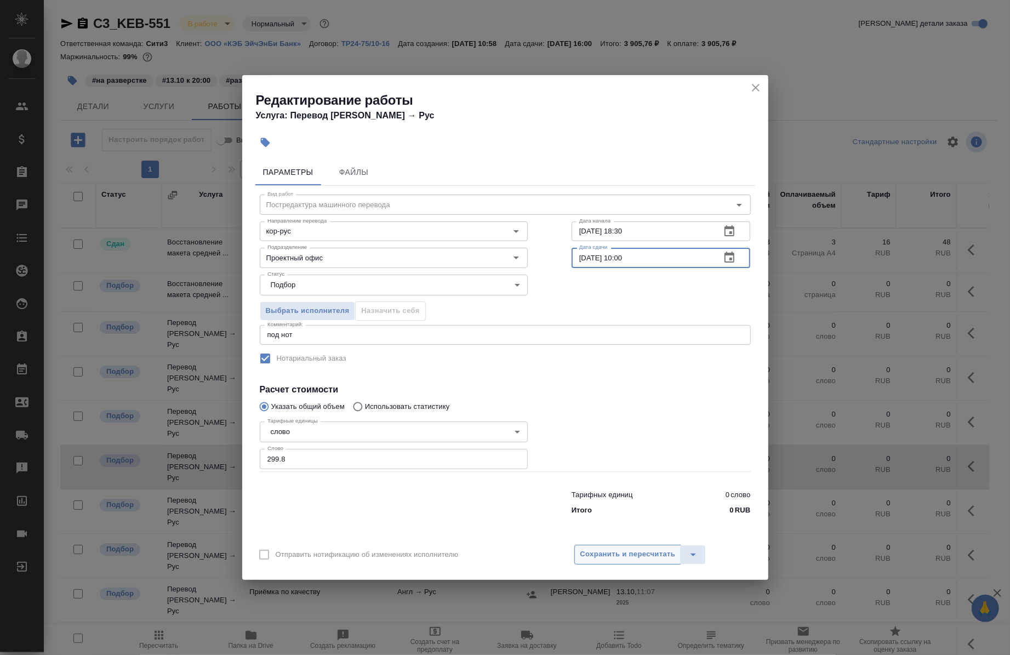
type input "14.10.2025 10:00"
click at [625, 549] on span "Сохранить и пересчитать" at bounding box center [627, 554] width 95 height 13
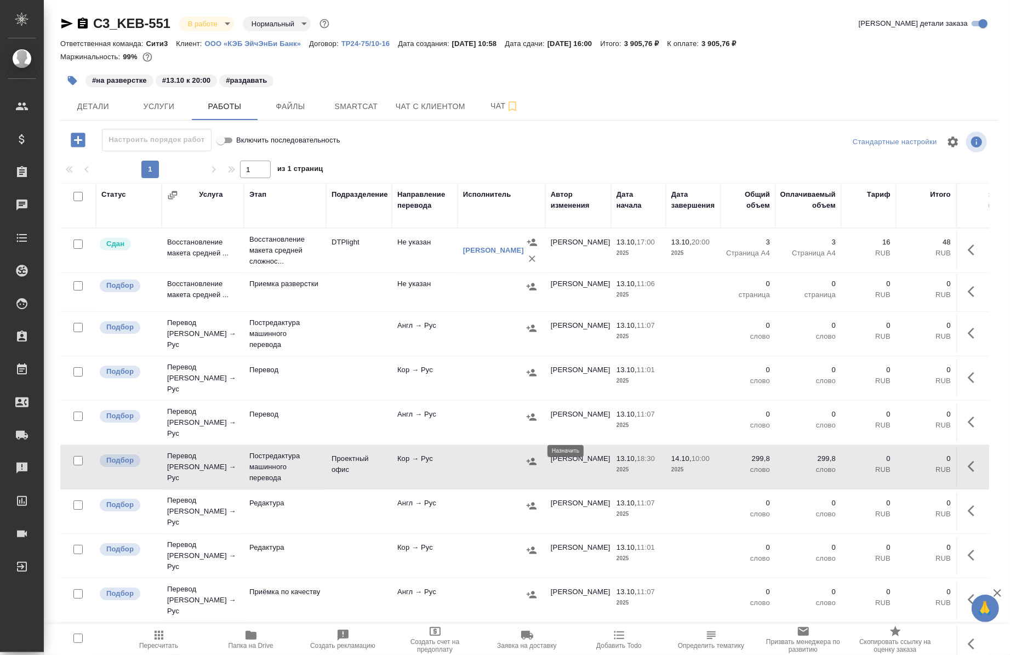
click at [532, 457] on icon "button" at bounding box center [531, 460] width 10 height 7
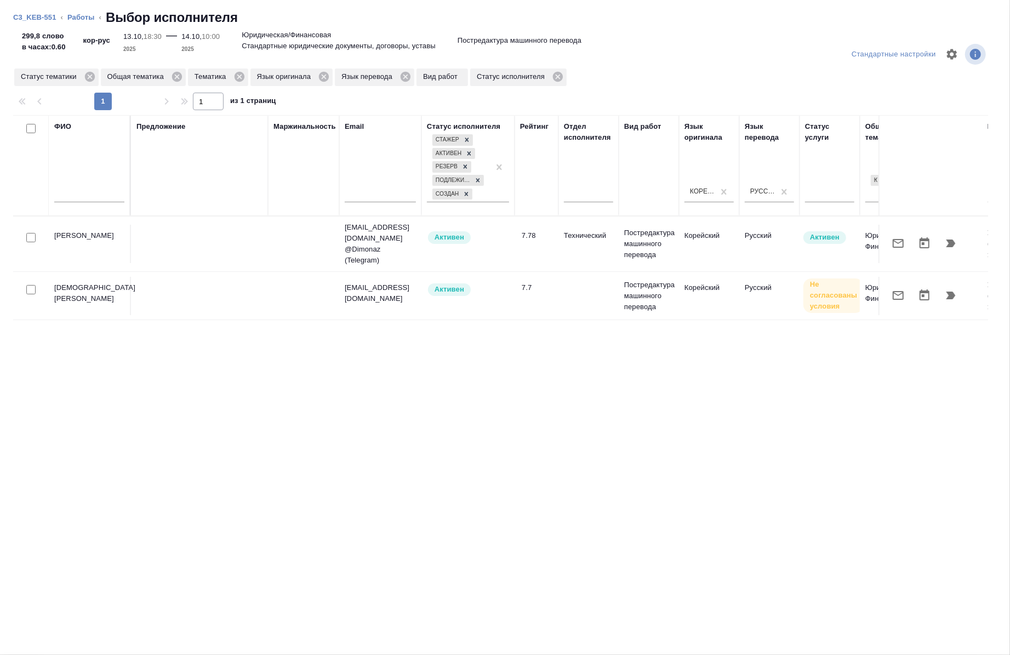
scroll to position [0, 616]
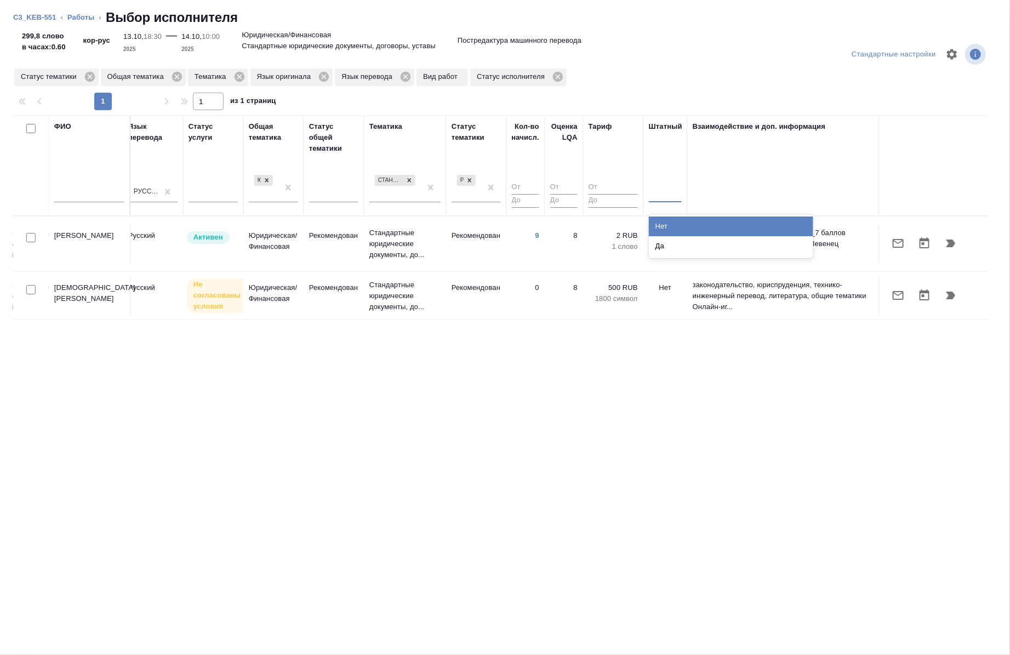
click at [661, 194] on div at bounding box center [665, 192] width 33 height 16
click at [666, 220] on div "Нет" at bounding box center [731, 226] width 164 height 20
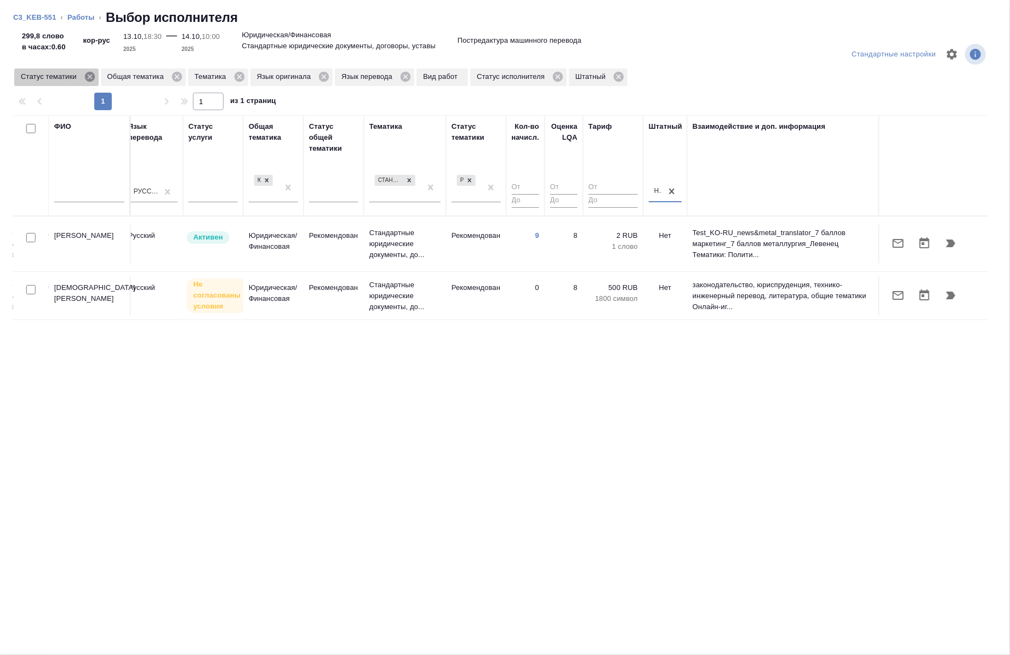
click at [88, 75] on icon at bounding box center [90, 77] width 12 height 12
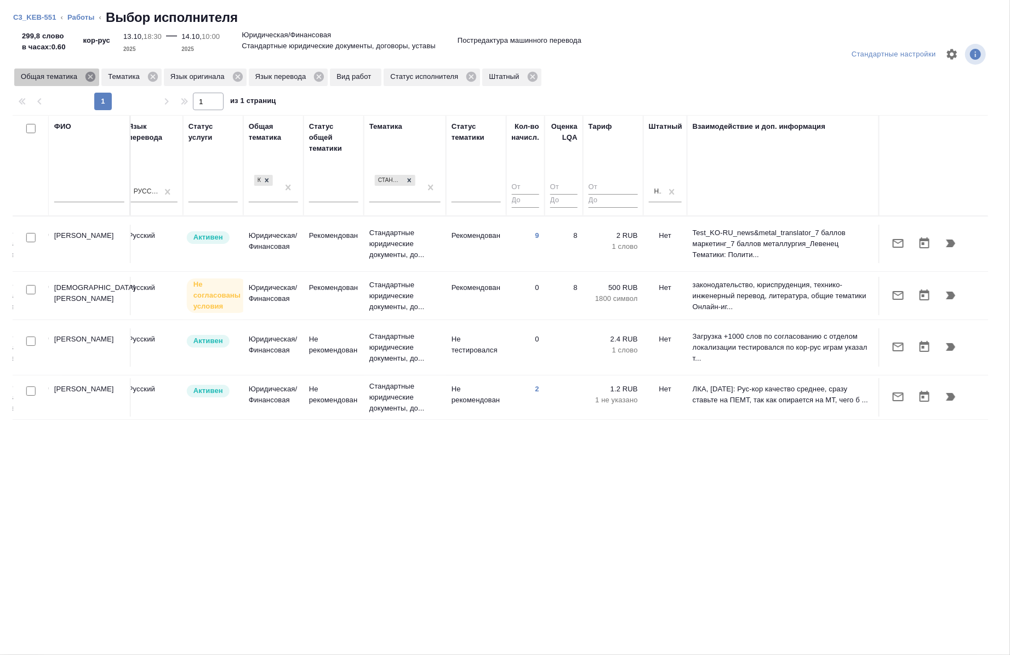
click at [88, 77] on icon at bounding box center [90, 77] width 10 height 10
drag, startPoint x: 528, startPoint y: 448, endPoint x: 633, endPoint y: 436, distance: 105.9
click at [633, 436] on div "ФИО Предложение Маржинальность Email Статус исполнителя Стажер Активен Резерв П…" at bounding box center [500, 287] width 975 height 345
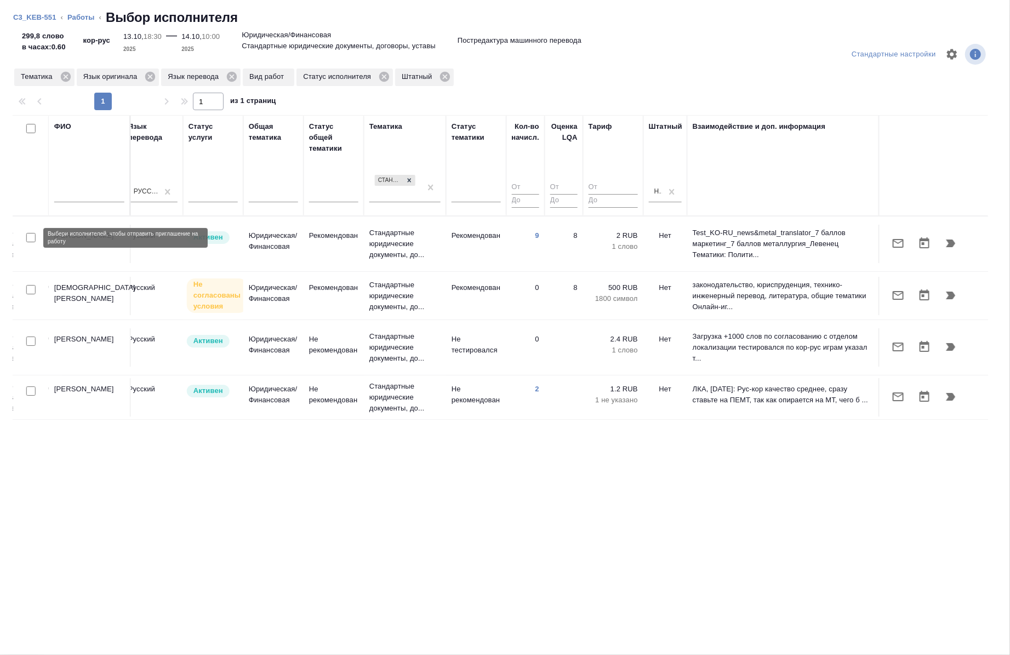
click at [28, 239] on input "checkbox" at bounding box center [30, 237] width 9 height 9
checkbox input "true"
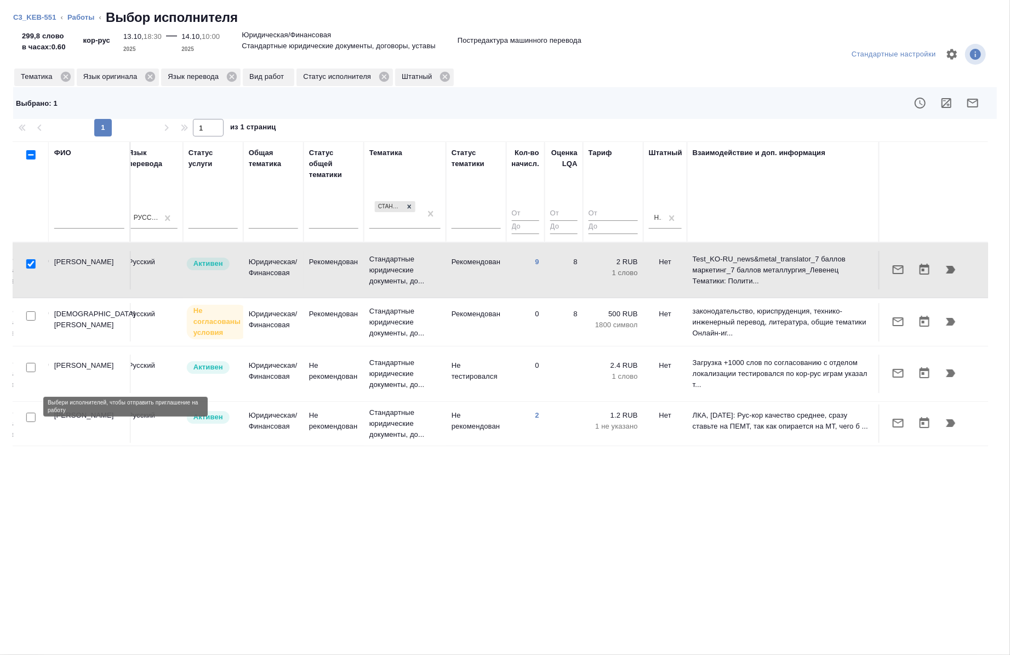
click at [26, 413] on input "checkbox" at bounding box center [30, 417] width 9 height 9
checkbox input "true"
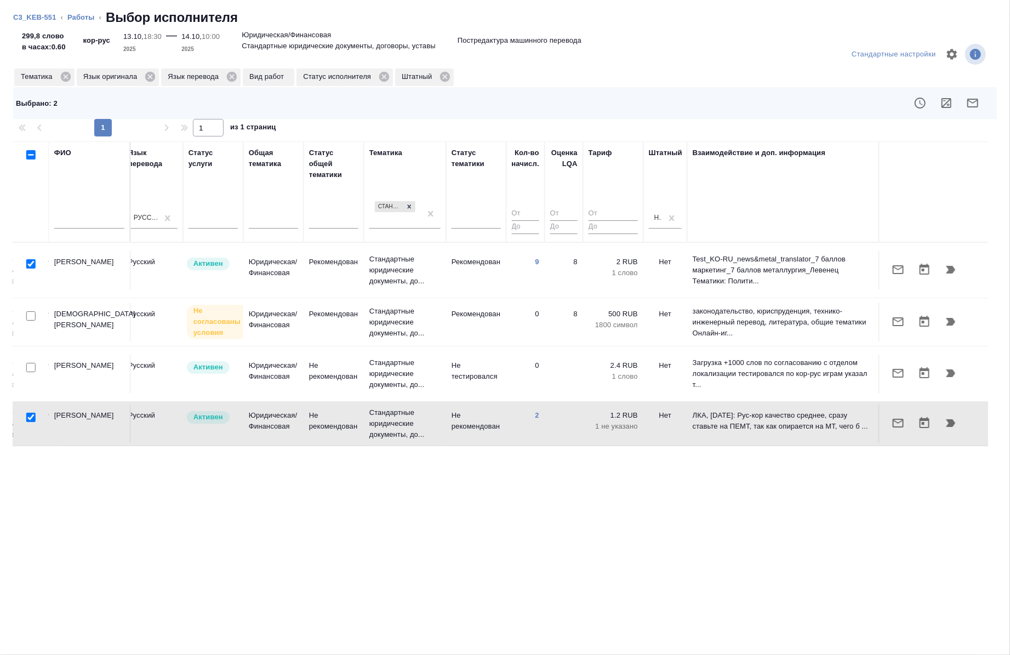
click at [971, 104] on icon "button" at bounding box center [972, 102] width 13 height 13
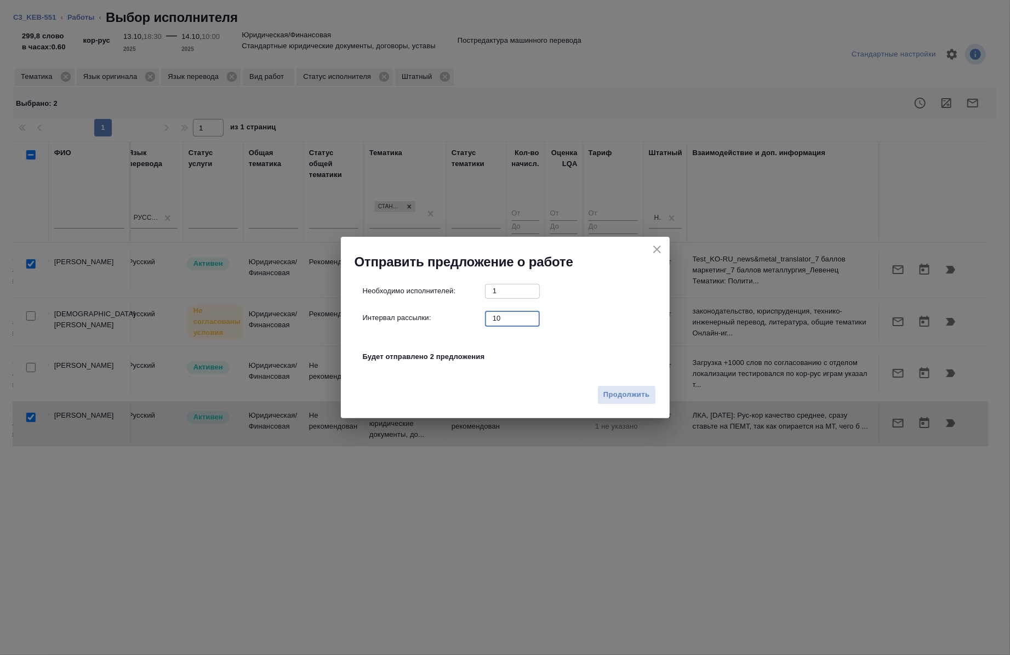
click at [512, 313] on input "10" at bounding box center [512, 318] width 55 height 14
type input "0"
click at [625, 399] on span "Продолжить" at bounding box center [626, 394] width 46 height 13
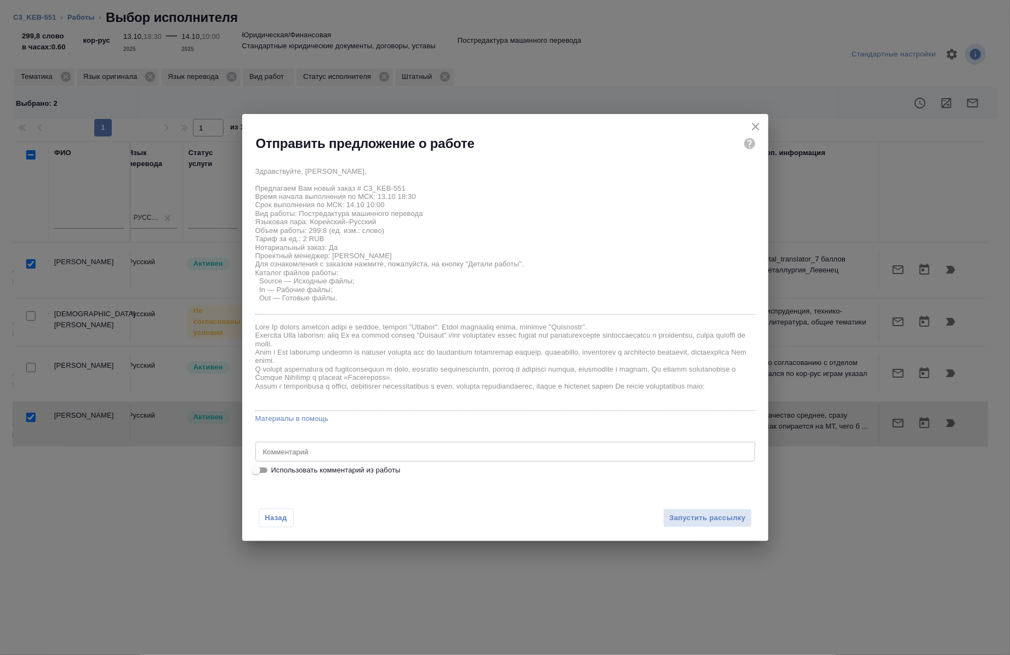
click at [277, 467] on span "Использовать комментарий из работы" at bounding box center [335, 470] width 129 height 11
click at [276, 467] on input "Использовать комментарий из работы" at bounding box center [255, 469] width 39 height 13
checkbox input "true"
type textarea "под нот"
click at [725, 521] on span "Запустить рассылку" at bounding box center [707, 518] width 76 height 13
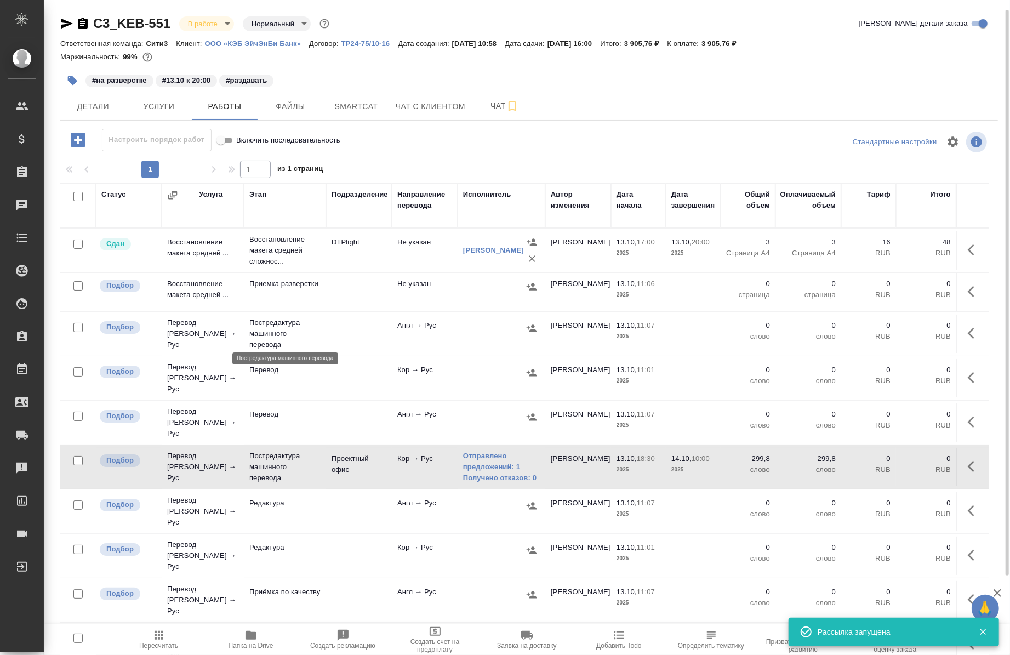
scroll to position [21, 0]
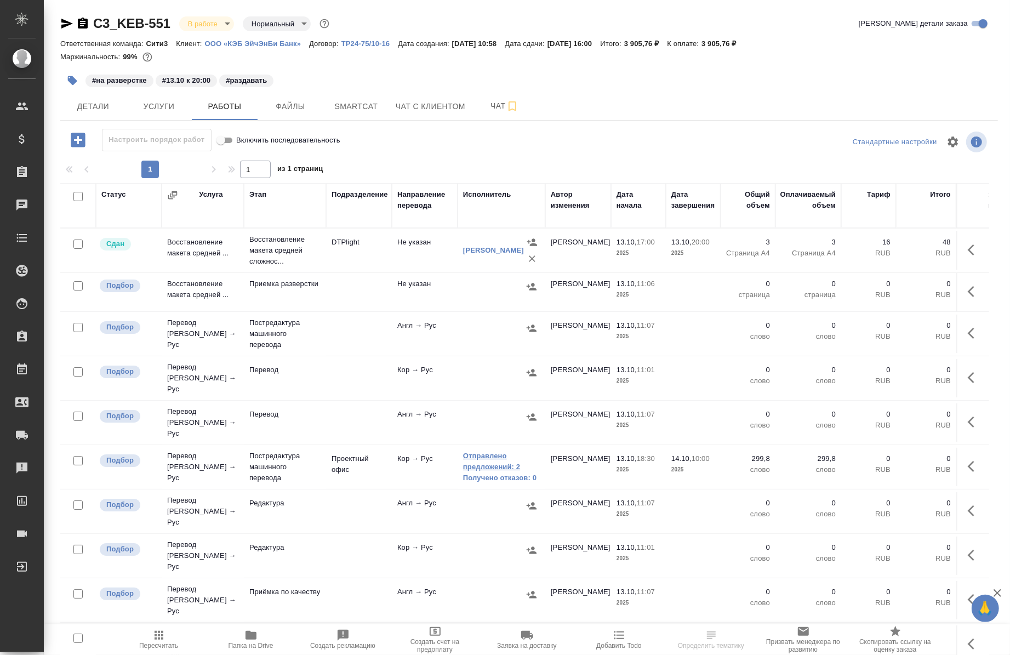
click at [495, 450] on link "Отправлено предложений: 2" at bounding box center [501, 461] width 77 height 22
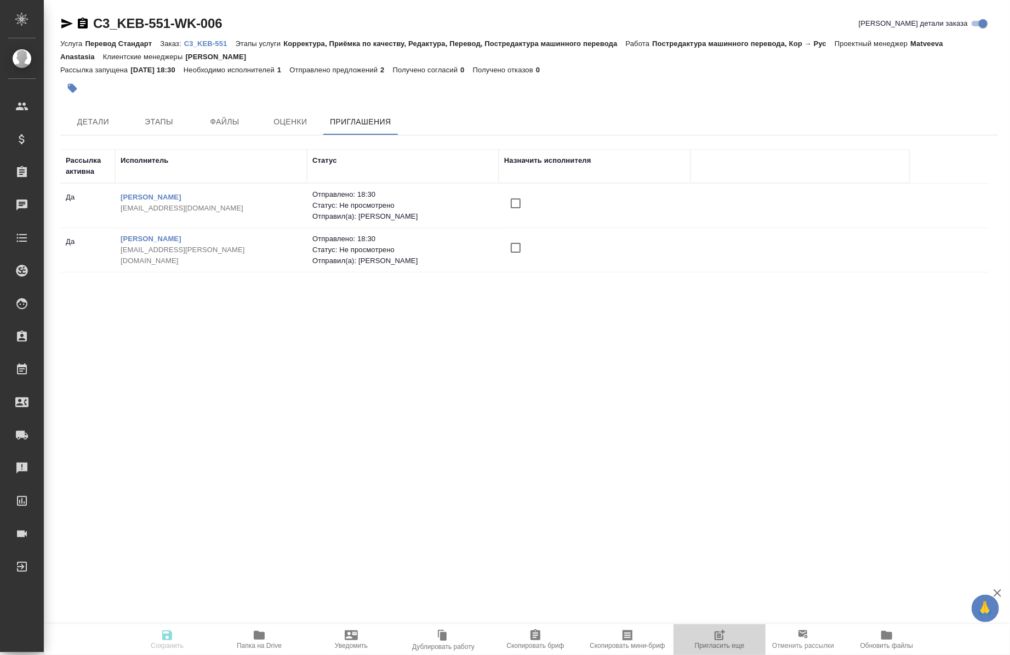
click at [709, 640] on span "Пригласить еще" at bounding box center [719, 638] width 79 height 21
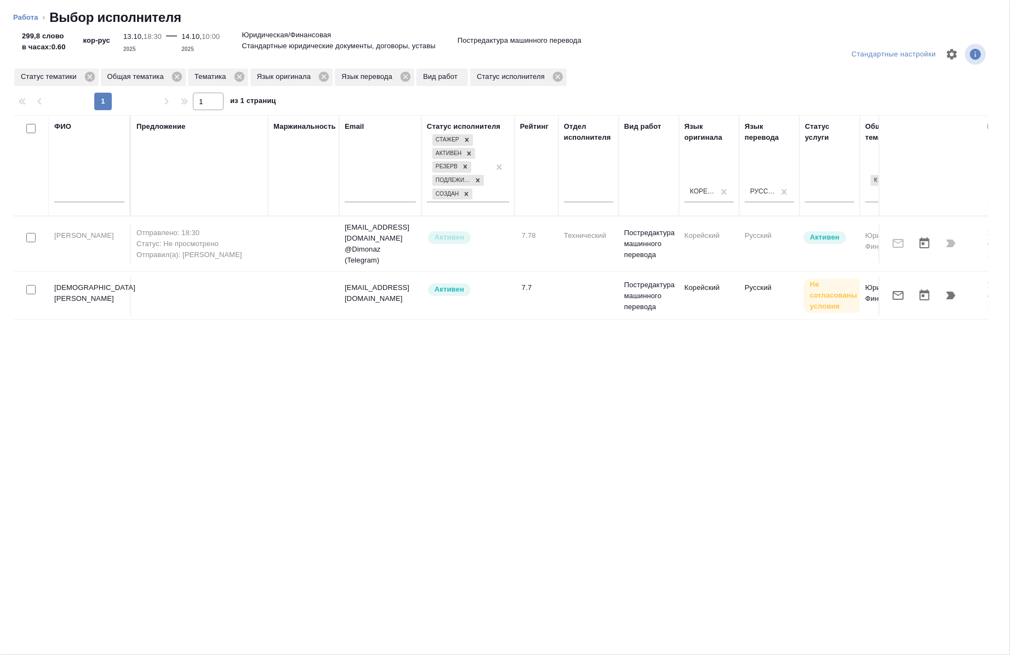
scroll to position [0, 616]
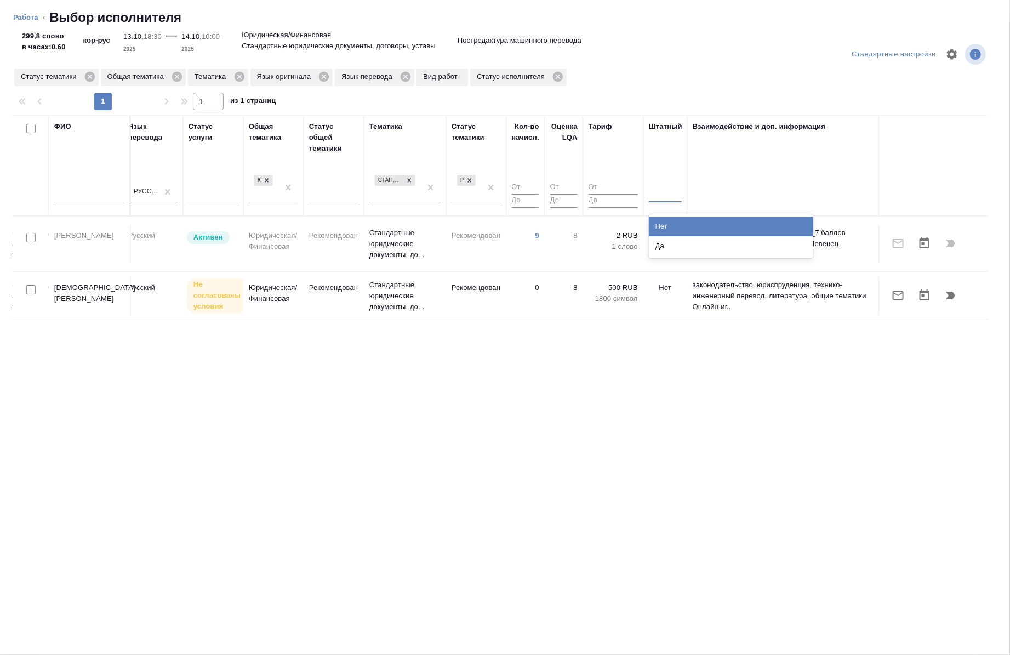
click at [665, 199] on div at bounding box center [665, 192] width 33 height 16
click at [665, 227] on div "Нет" at bounding box center [731, 226] width 164 height 20
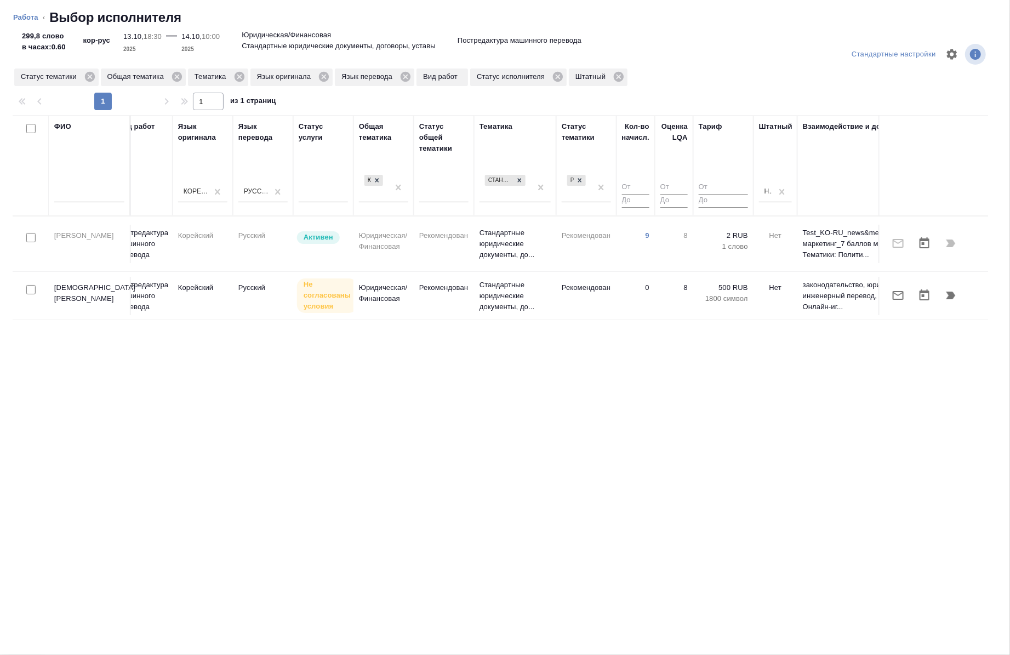
scroll to position [0, 505]
click at [88, 79] on icon at bounding box center [89, 77] width 10 height 10
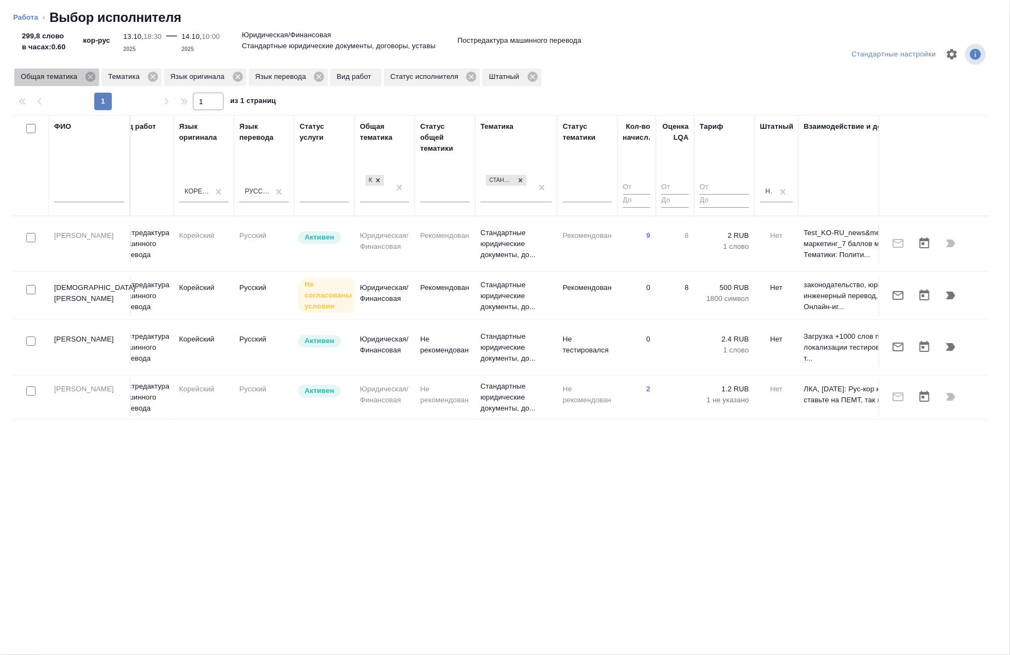
click at [88, 79] on icon at bounding box center [90, 77] width 10 height 10
click at [68, 74] on icon at bounding box center [66, 77] width 10 height 10
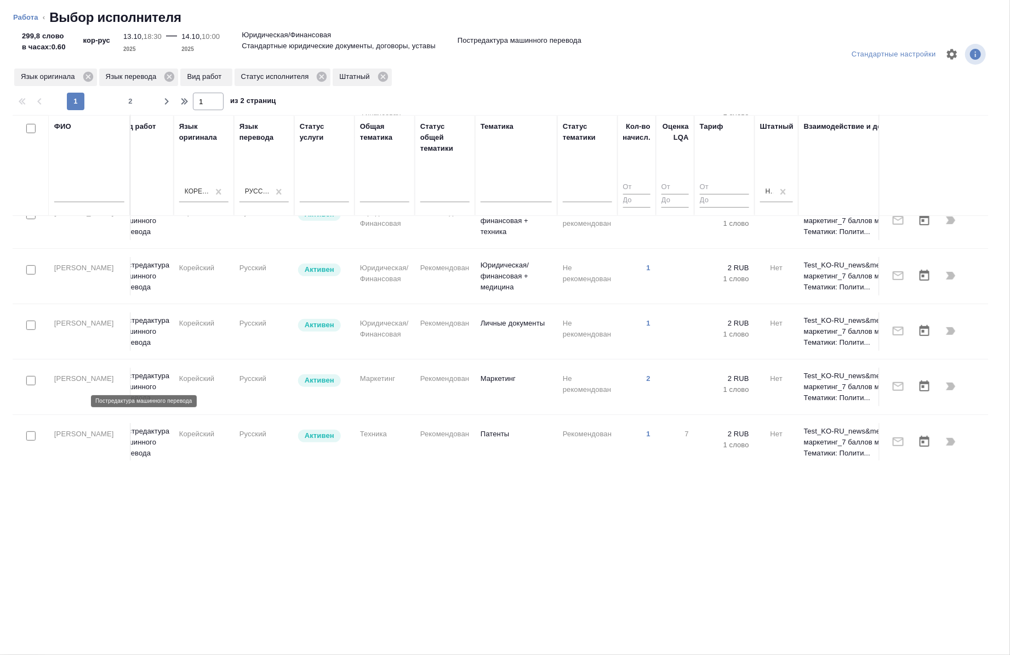
scroll to position [387, 505]
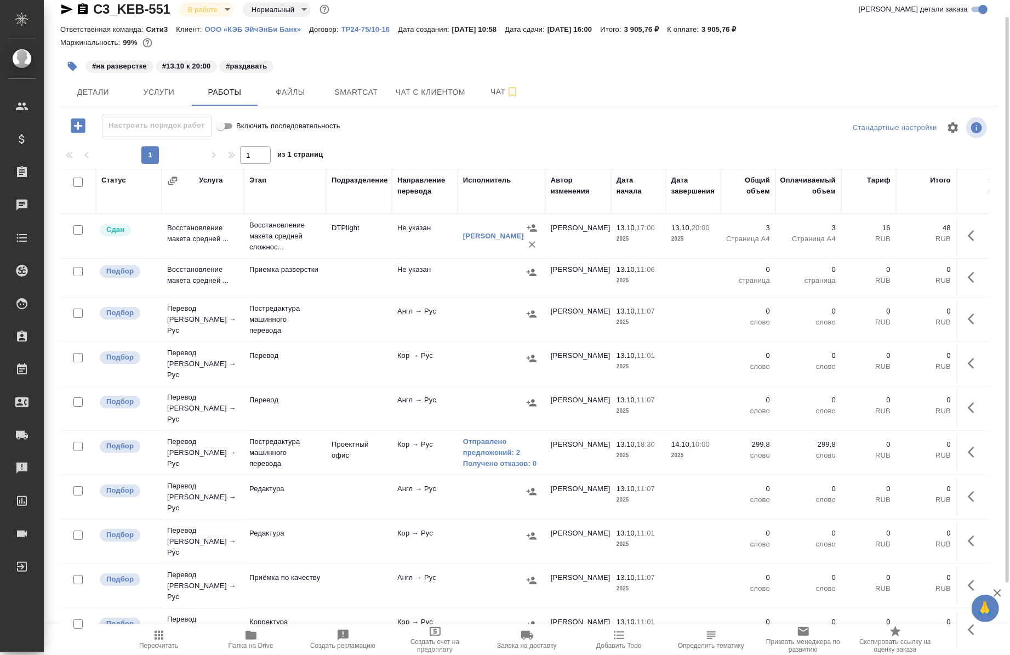
scroll to position [17, 0]
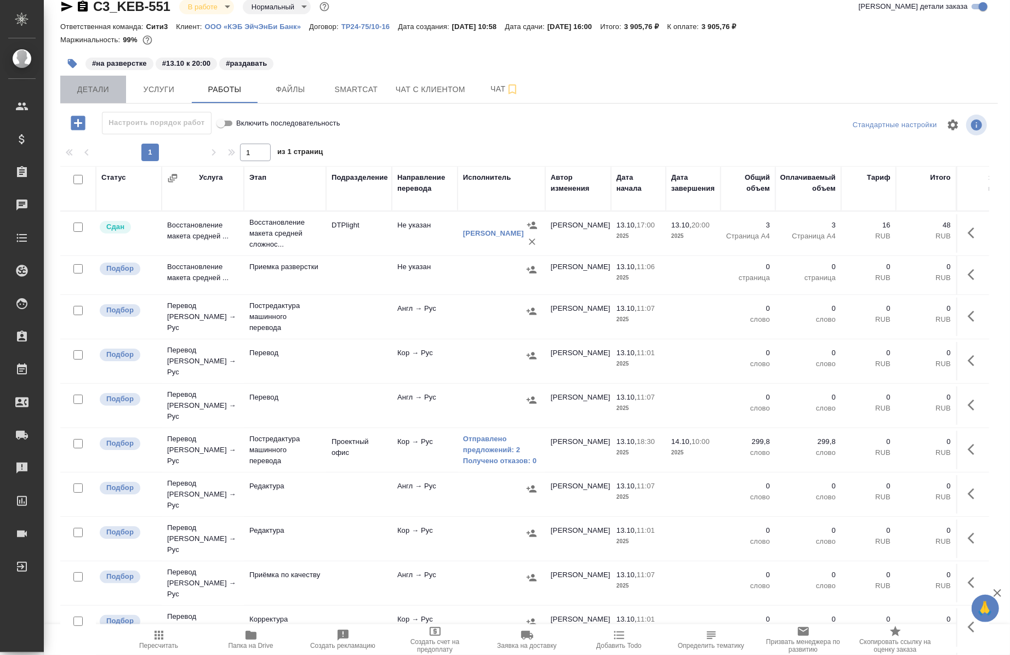
click at [83, 89] on span "Детали" at bounding box center [93, 90] width 53 height 14
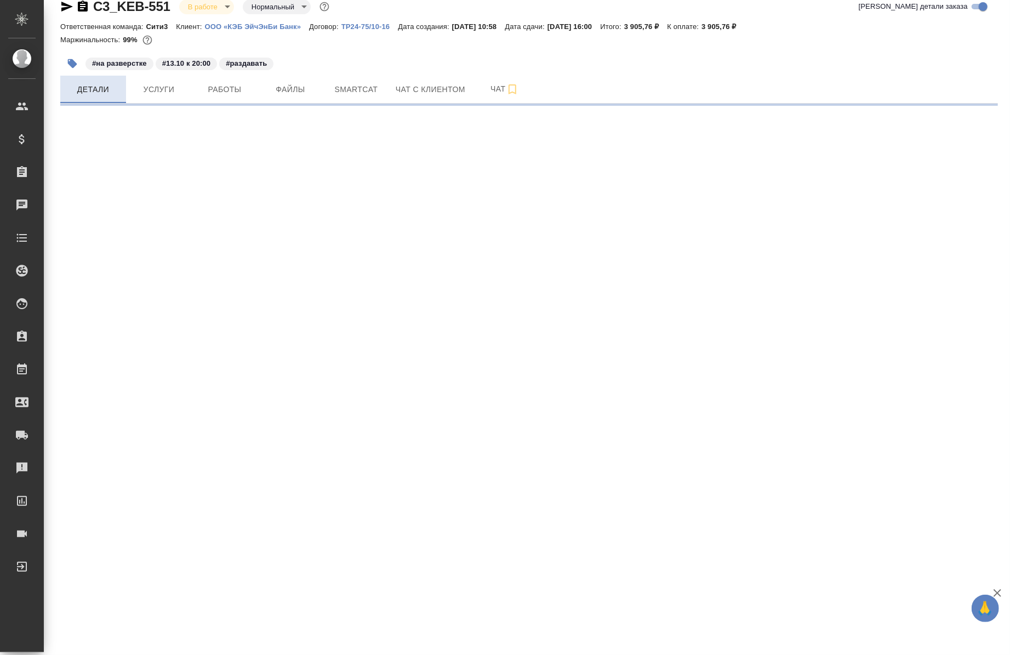
select select "RU"
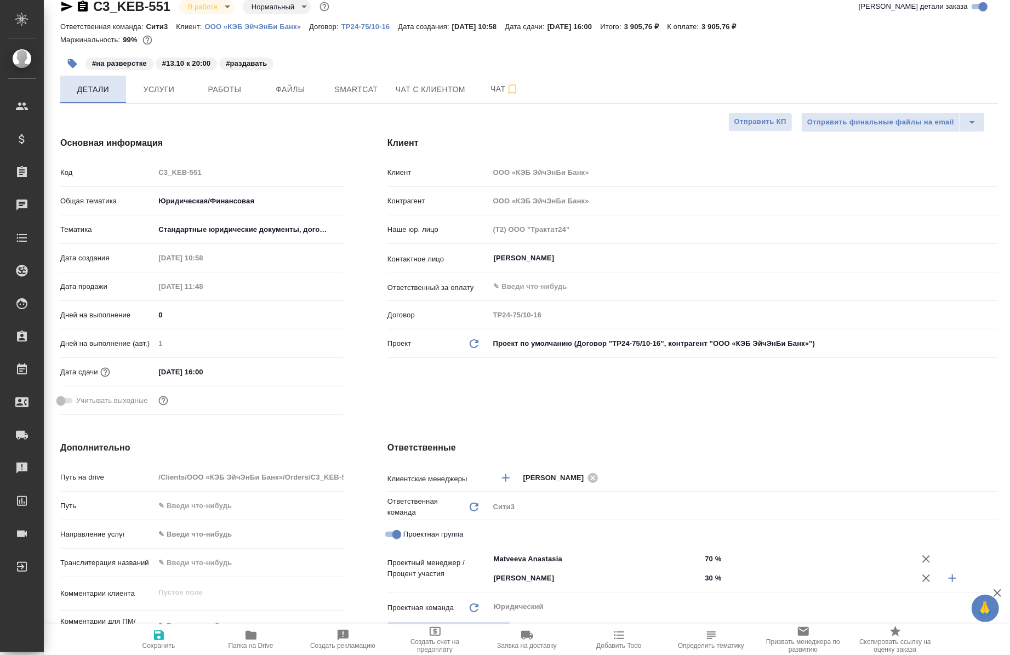
type textarea "x"
click at [232, 81] on button "Работы" at bounding box center [225, 89] width 66 height 27
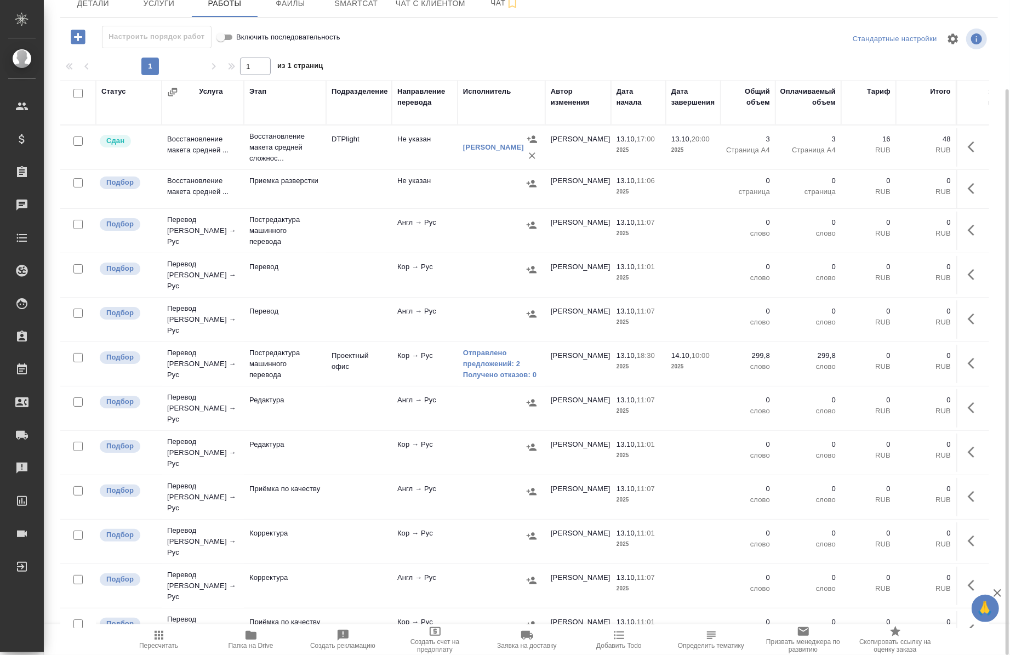
scroll to position [102, 0]
click at [961, 617] on button "button" at bounding box center [974, 630] width 26 height 26
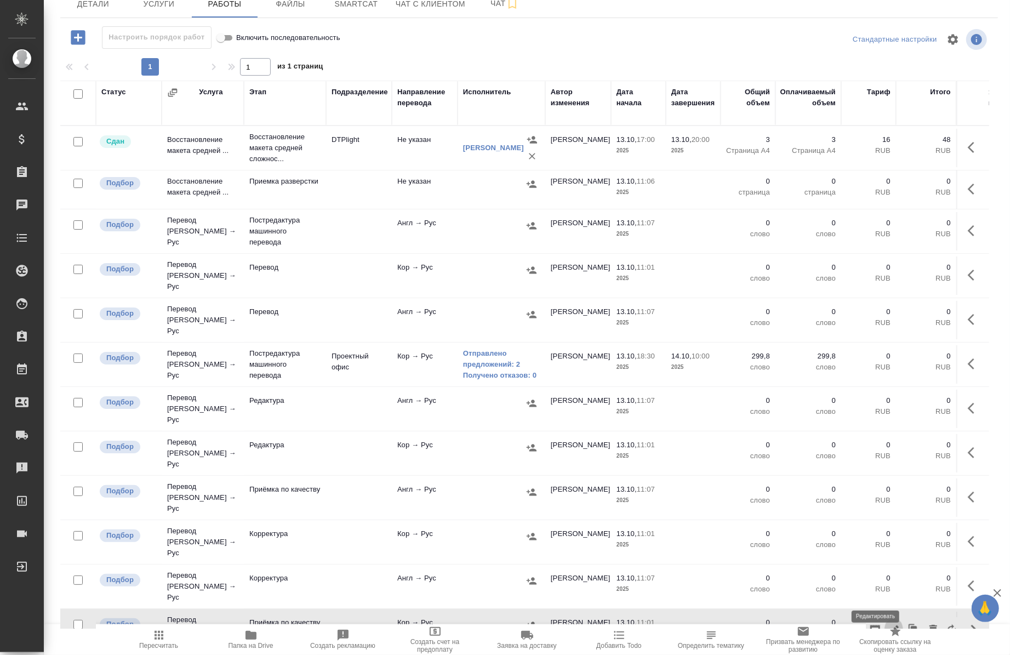
click at [889, 625] on icon "button" at bounding box center [894, 630] width 10 height 10
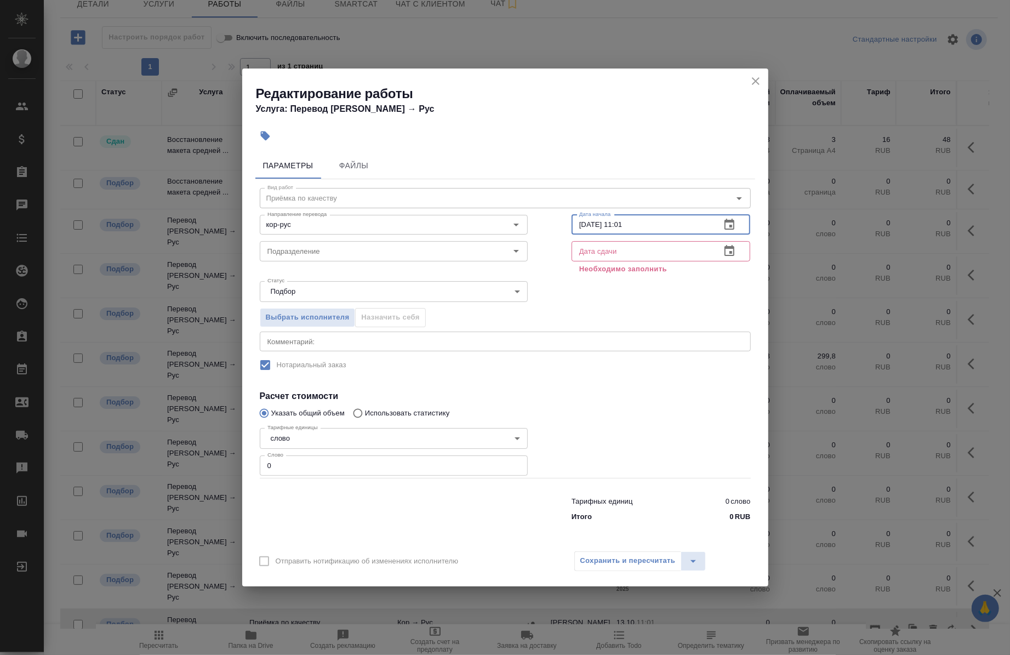
click at [652, 228] on input "13.10.2025 11:01" at bounding box center [641, 225] width 141 height 20
click at [586, 225] on input "13.10.2025 10:00" at bounding box center [641, 225] width 141 height 20
click at [579, 229] on input "14.10.2025 10:00" at bounding box center [641, 225] width 141 height 20
type input "14.10.2025 10:00"
click at [585, 255] on input "text" at bounding box center [641, 251] width 141 height 20
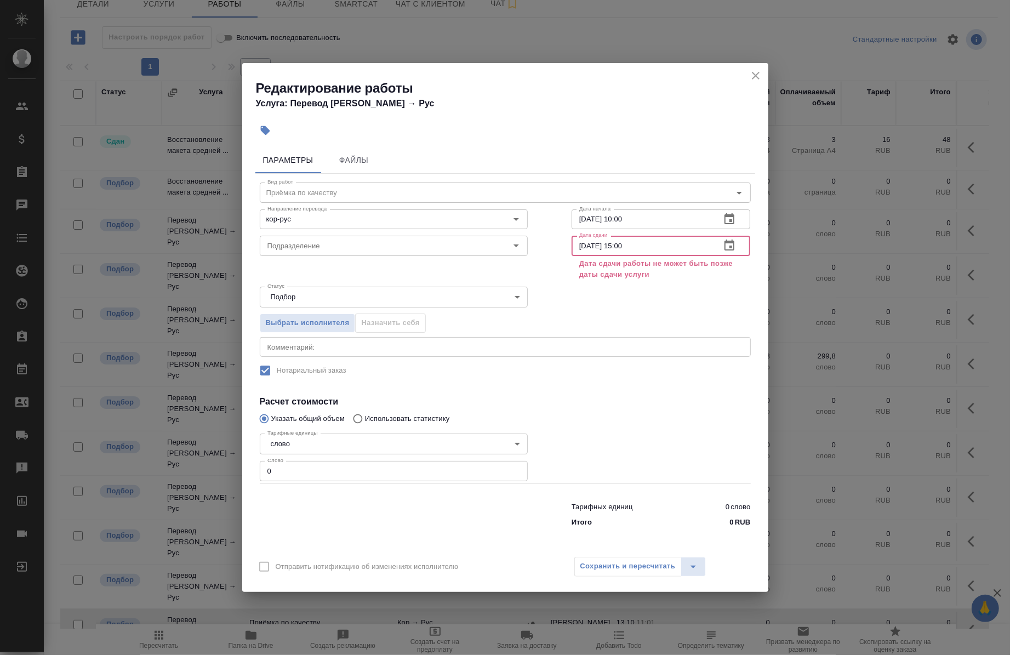
type input "14.10.2025 15:00"
click at [594, 293] on div "Выбрать исполнителя Назначить себя" at bounding box center [505, 321] width 535 height 67
click at [752, 77] on icon "close" at bounding box center [755, 75] width 13 height 13
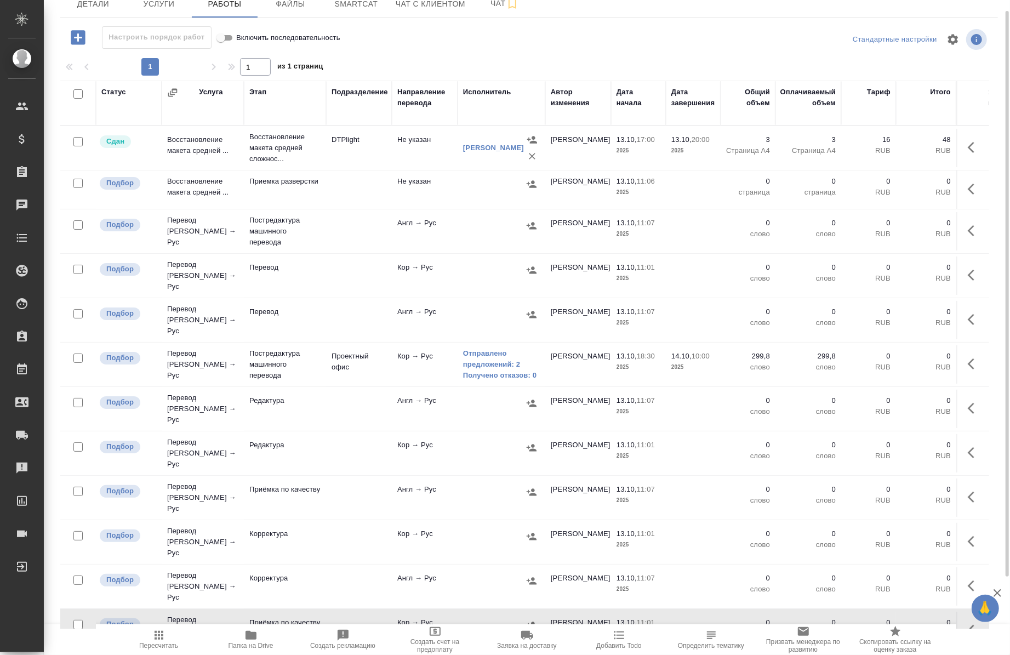
scroll to position [0, 0]
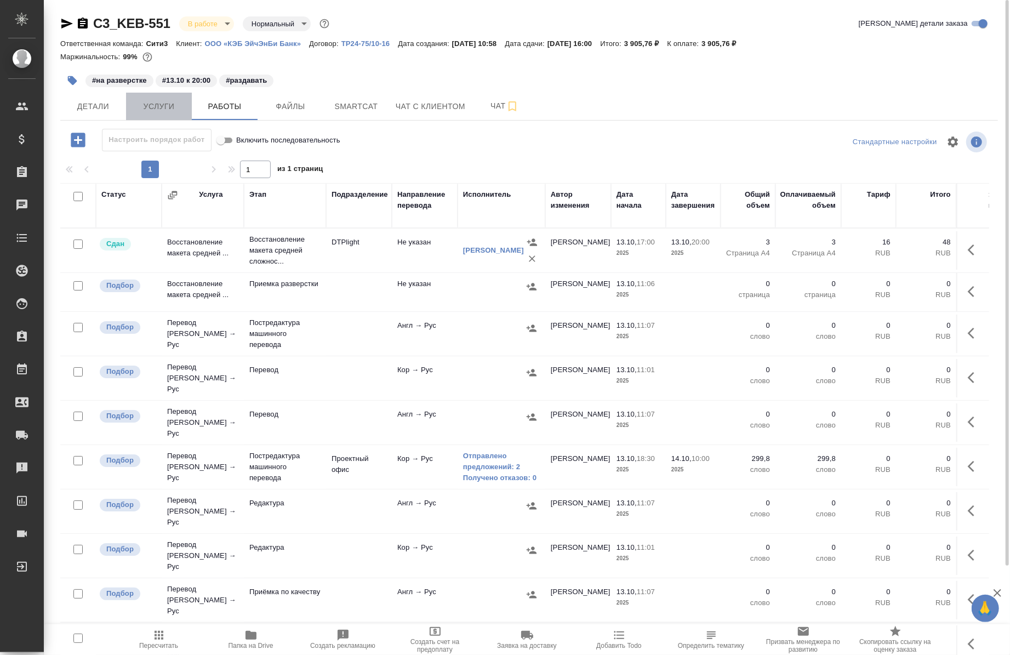
click at [163, 112] on span "Услуги" at bounding box center [159, 107] width 53 height 14
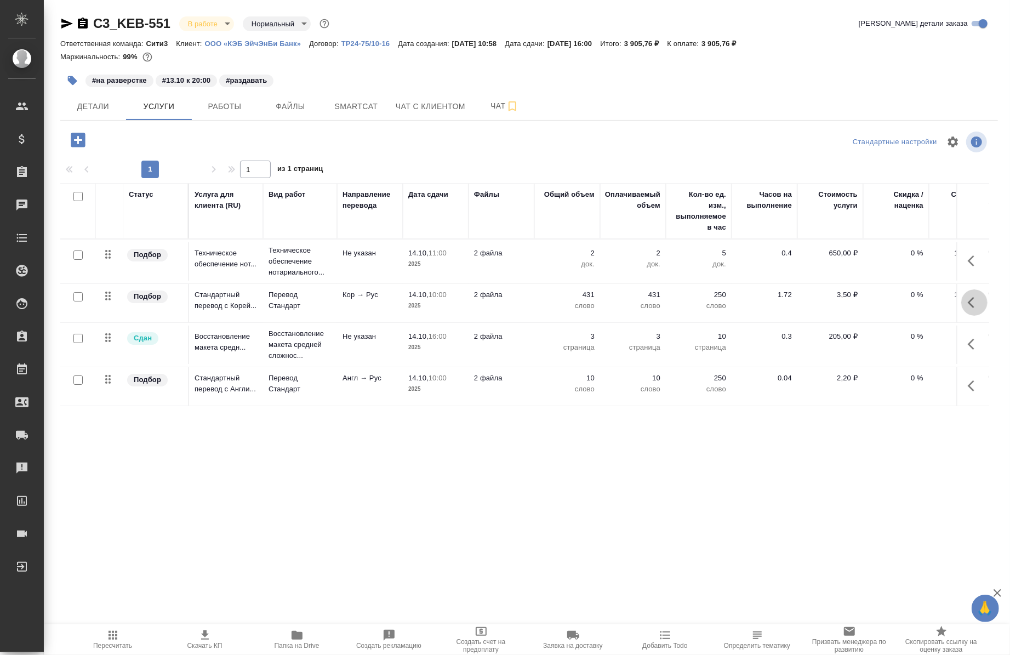
click at [977, 299] on icon "button" at bounding box center [974, 302] width 13 height 13
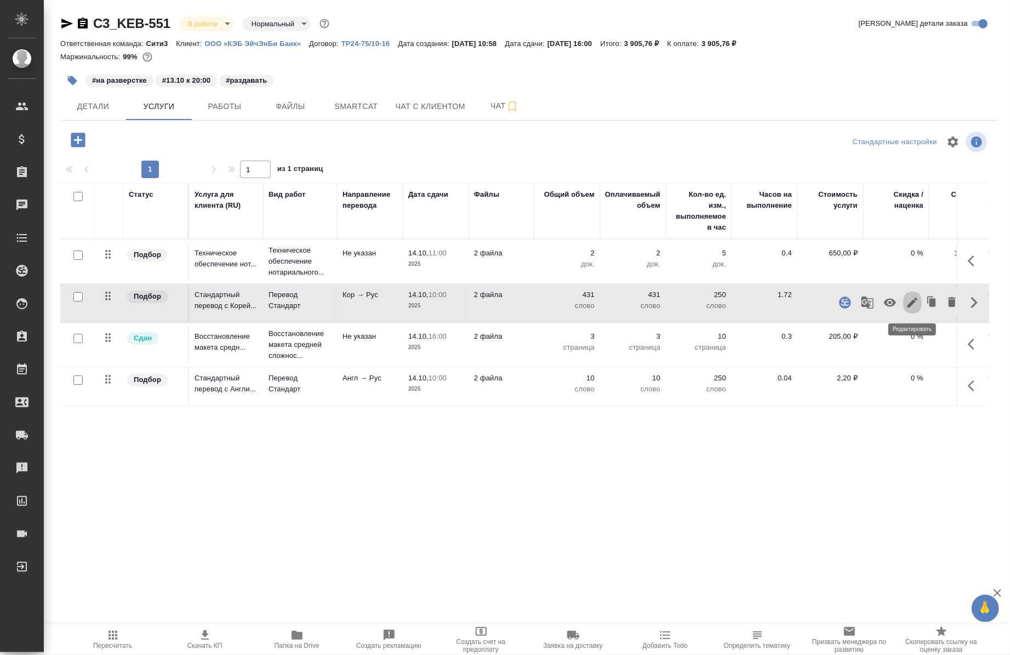
click at [909, 300] on icon "button" at bounding box center [912, 302] width 13 height 13
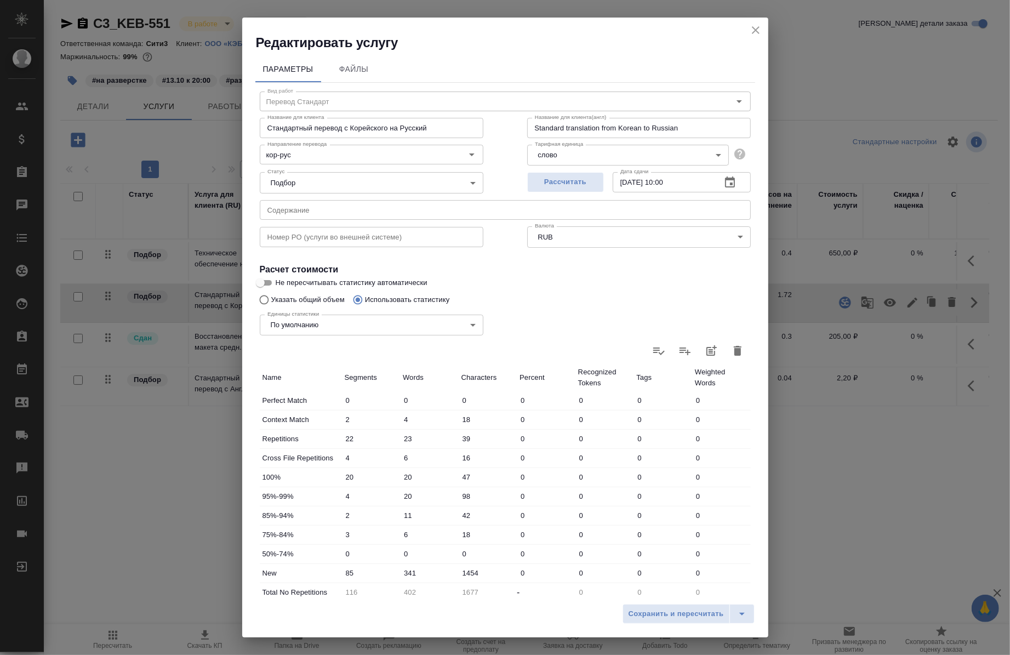
click at [661, 182] on input "[DATE] 10:00" at bounding box center [663, 182] width 100 height 20
type input "14.10.2025 15:00"
click at [634, 623] on div "Сохранить и пересчитать" at bounding box center [505, 617] width 526 height 39
click at [631, 616] on span "Сохранить и пересчитать" at bounding box center [675, 614] width 95 height 13
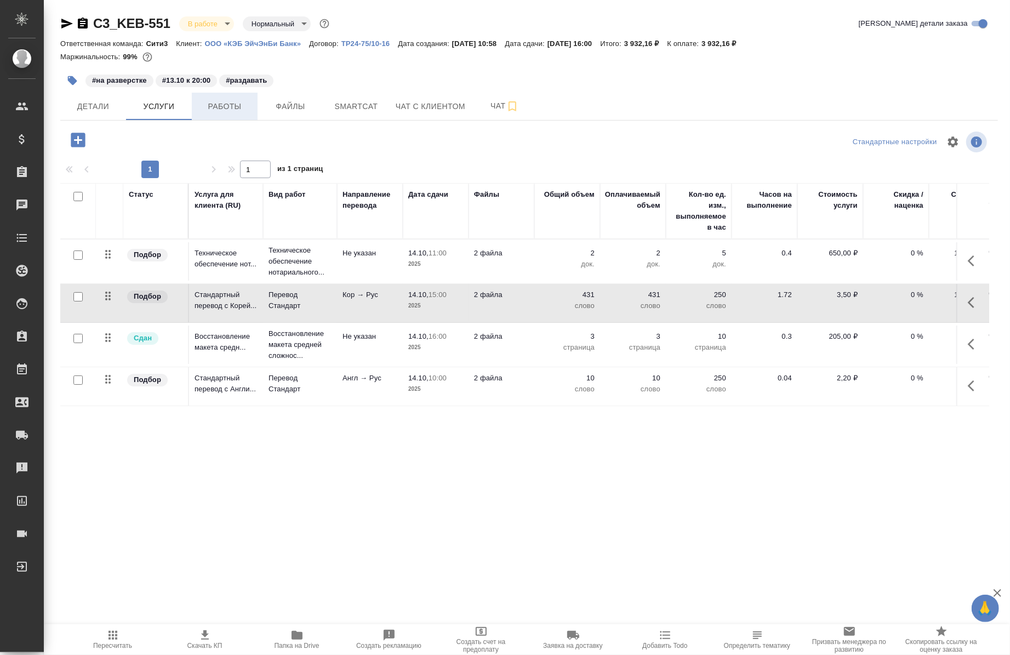
click at [218, 102] on span "Работы" at bounding box center [224, 107] width 53 height 14
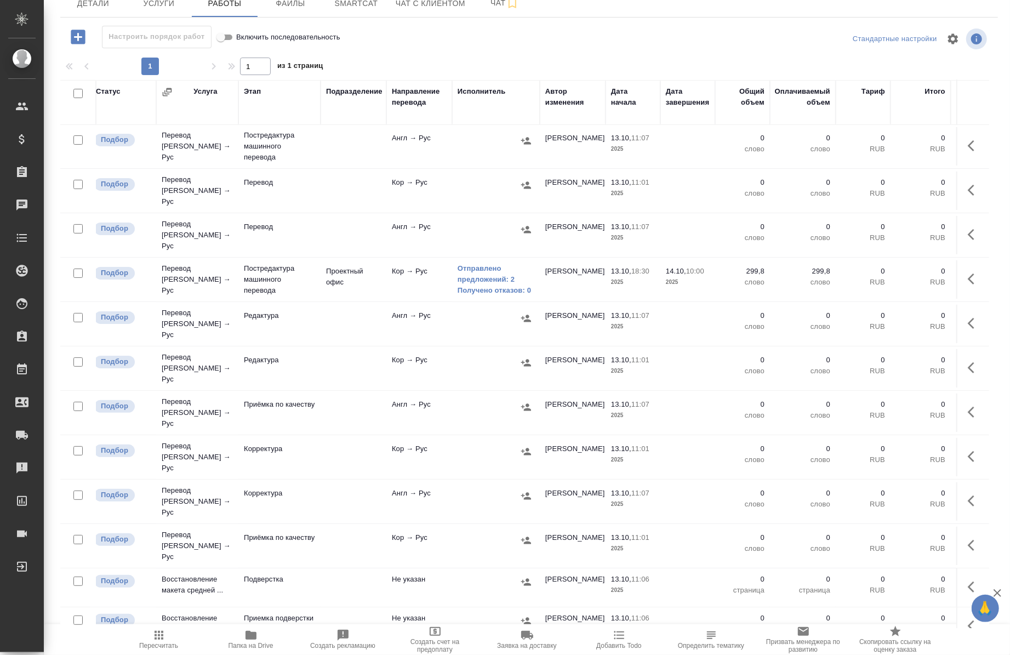
scroll to position [84, 5]
click at [961, 533] on button "button" at bounding box center [974, 546] width 26 height 26
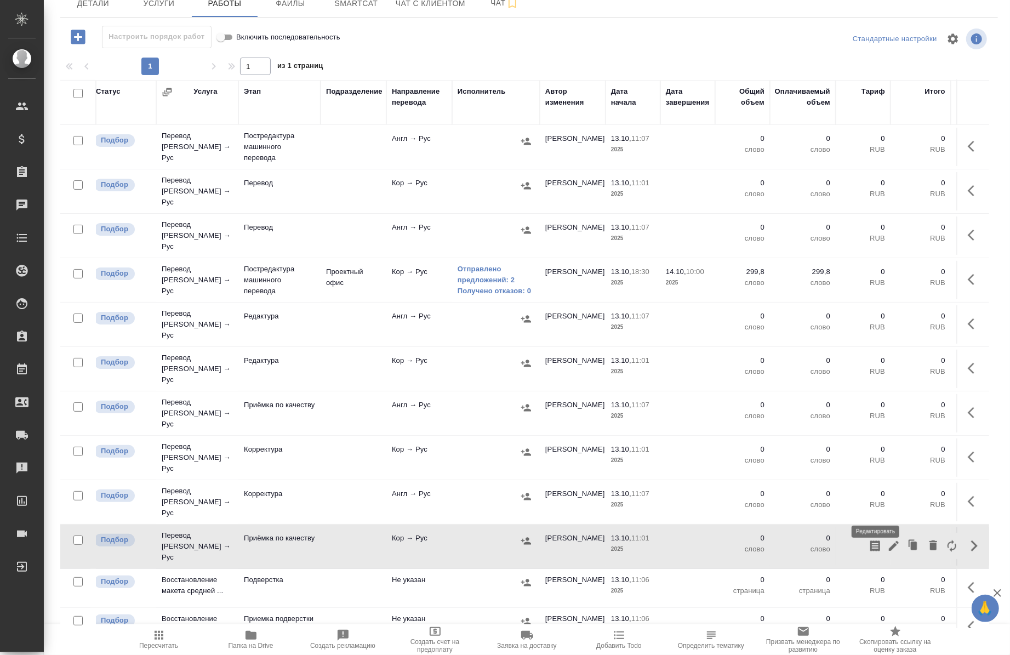
click at [889, 541] on icon "button" at bounding box center [894, 546] width 10 height 10
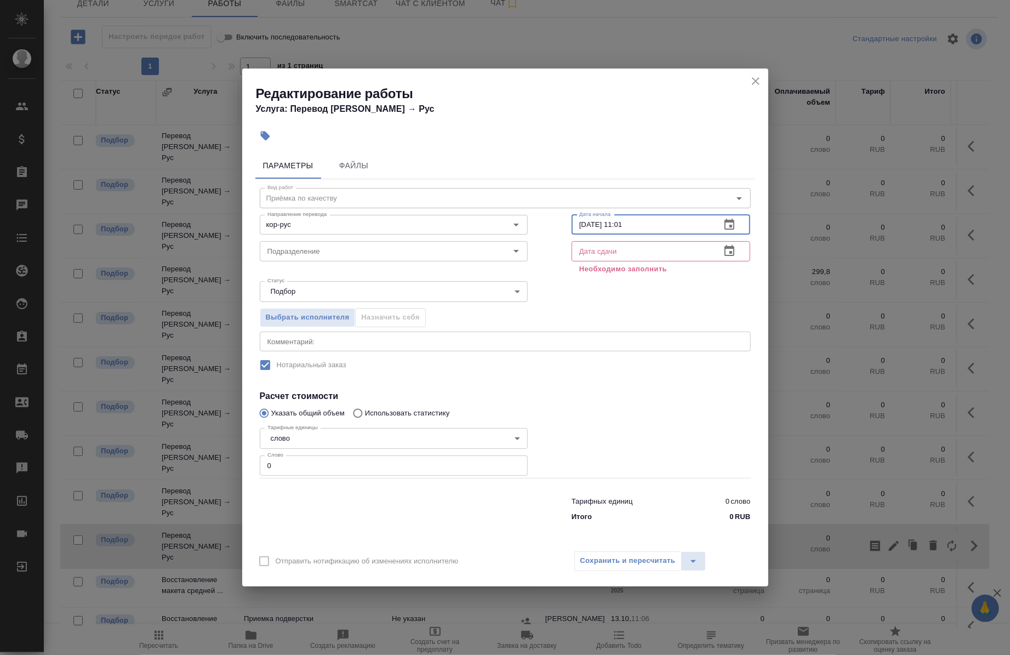
click at [588, 222] on input "13.10.2025 11:01" at bounding box center [641, 225] width 141 height 20
click at [659, 223] on input "14.10.2025 11:01" at bounding box center [641, 225] width 141 height 20
type input "14.10.2025 10:00"
click at [633, 244] on input "text" at bounding box center [641, 251] width 141 height 20
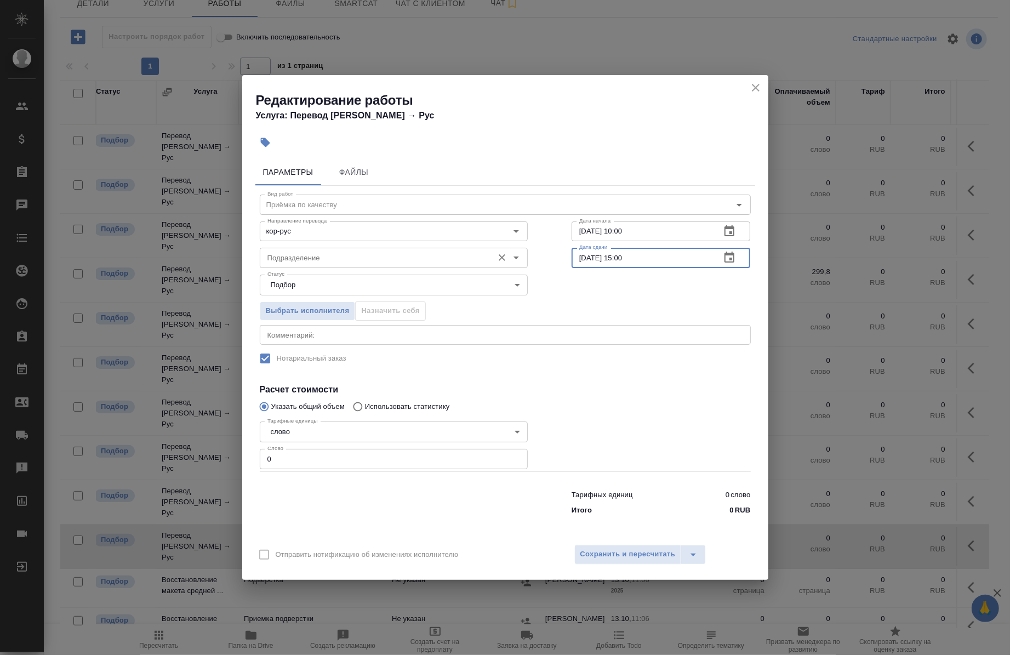
click at [374, 248] on div "Подразделение" at bounding box center [394, 258] width 268 height 20
type input "14.10.2025 15:00"
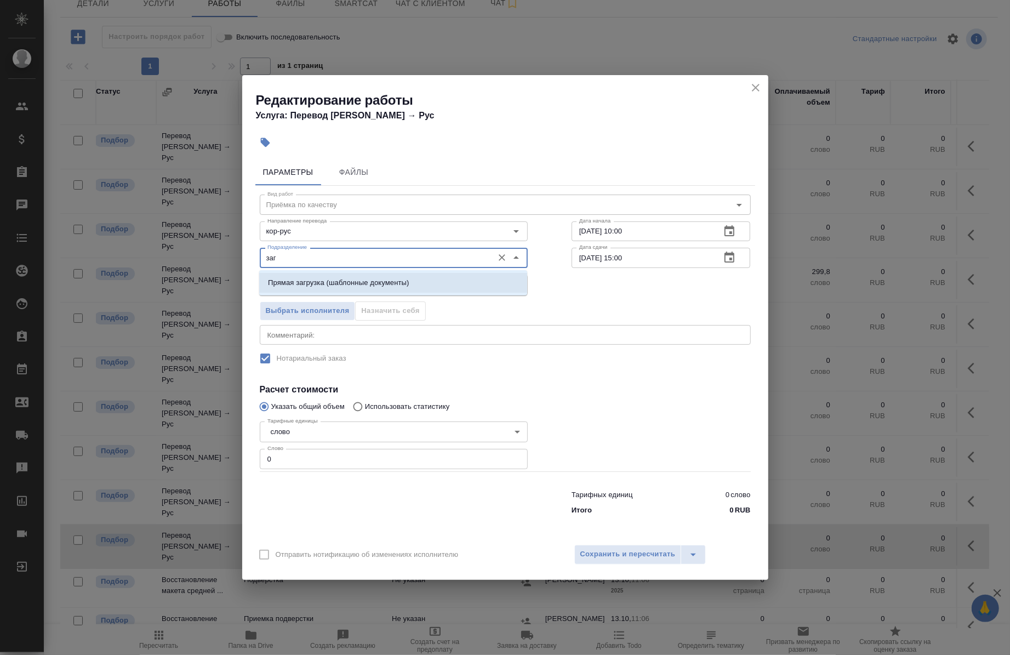
click at [371, 282] on p "Прямая загрузка (шаблонные документы)" at bounding box center [338, 282] width 141 height 11
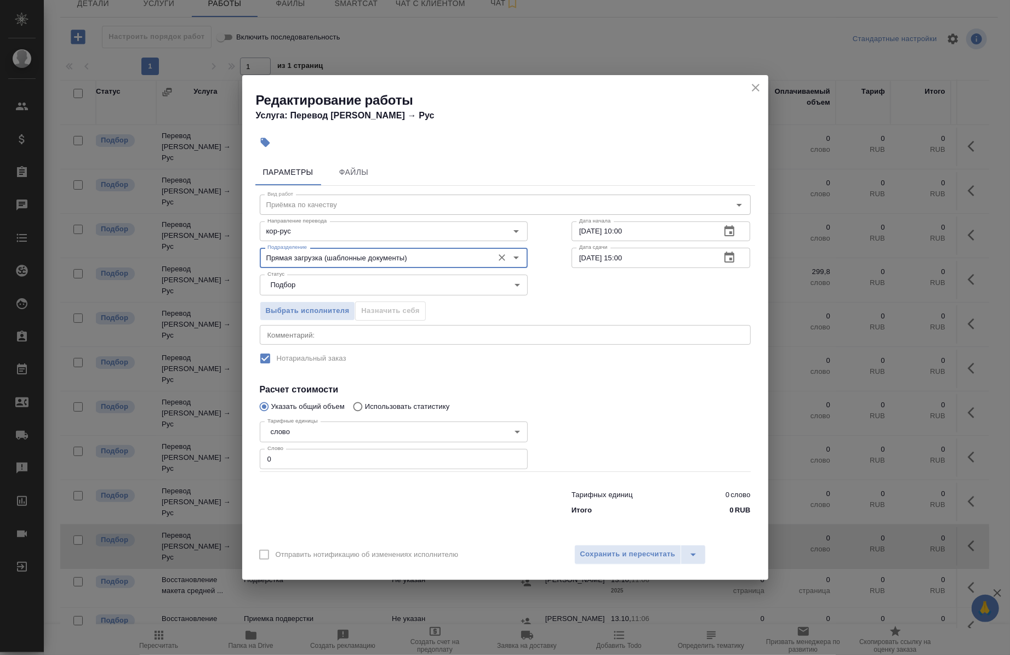
type input "Прямая загрузка (шаблонные документы)"
click at [342, 323] on div "Выбрать исполнителя Назначить себя" at bounding box center [394, 309] width 312 height 67
click at [333, 330] on div "x Комментарий:" at bounding box center [505, 335] width 491 height 20
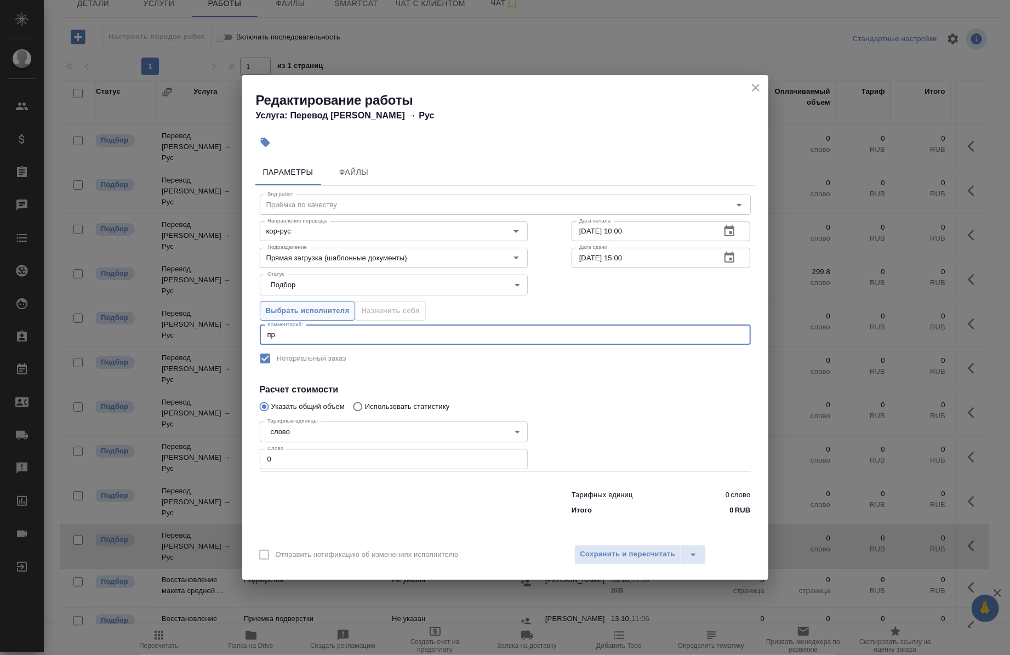
type textarea "п"
type textarea "под нот"
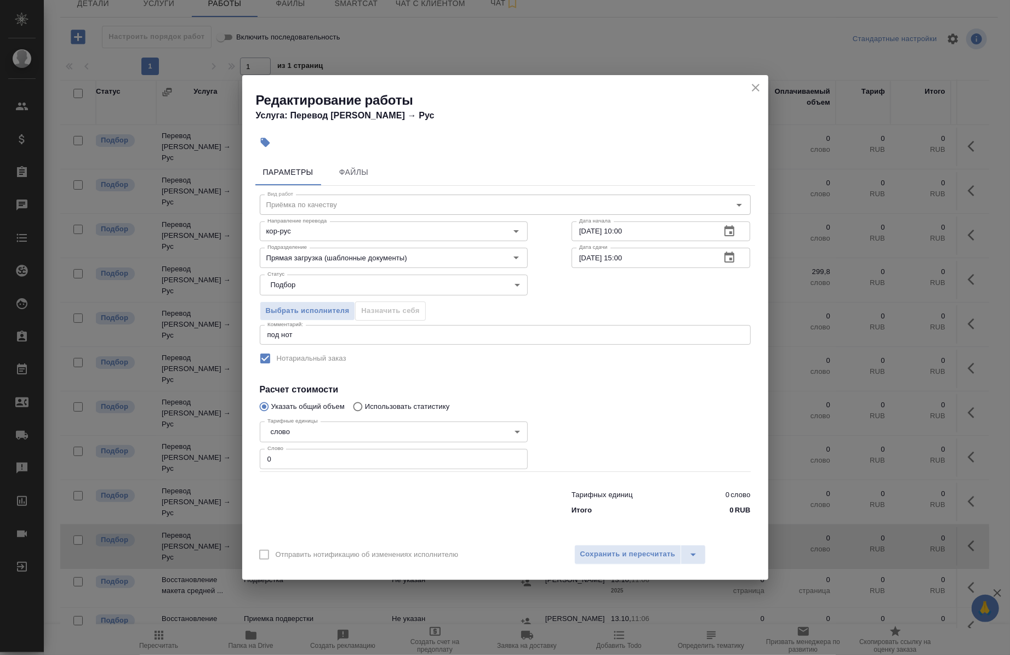
click at [305, 448] on div "Тарифные единицы слово 5a8b1489cc6b4906c91bfd90 Тарифные единицы Слово 0 Слово" at bounding box center [394, 444] width 268 height 54
click at [306, 454] on input "0" at bounding box center [394, 459] width 268 height 20
type input "1"
click at [619, 554] on span "Сохранить и пересчитать" at bounding box center [627, 554] width 95 height 13
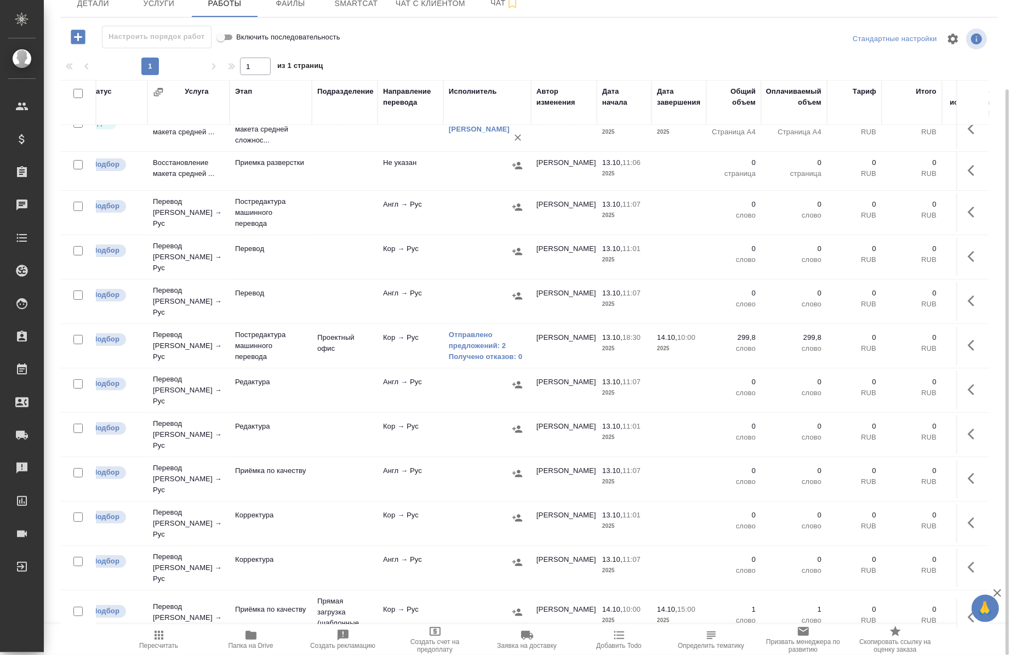
scroll to position [0, 14]
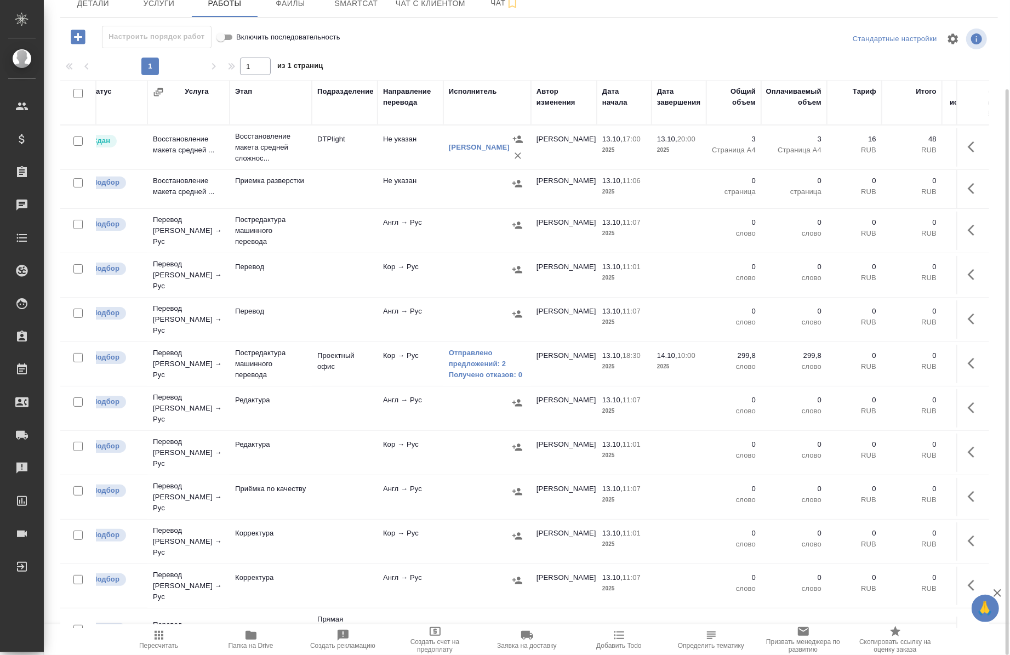
click at [78, 265] on input "checkbox" at bounding box center [77, 268] width 9 height 9
checkbox input "true"
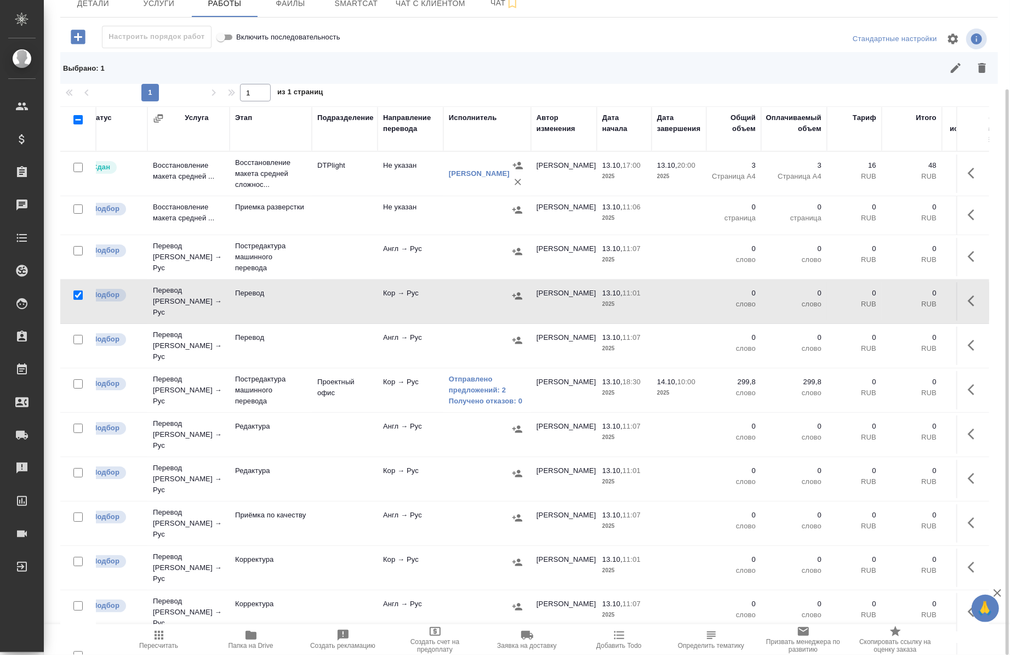
click at [79, 335] on input "checkbox" at bounding box center [77, 339] width 9 height 9
checkbox input "true"
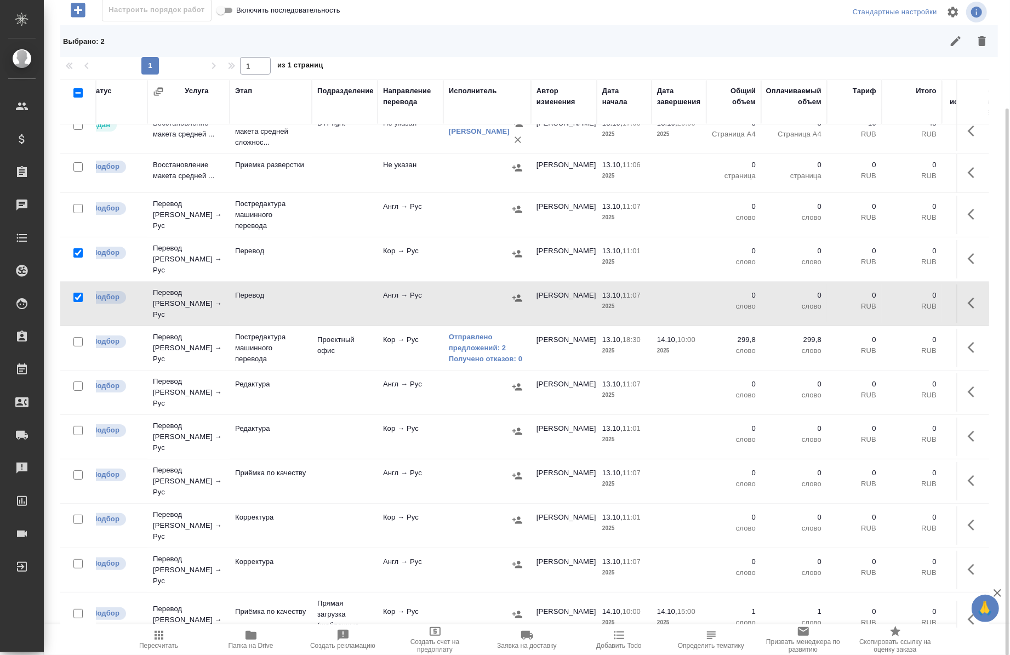
scroll to position [24, 14]
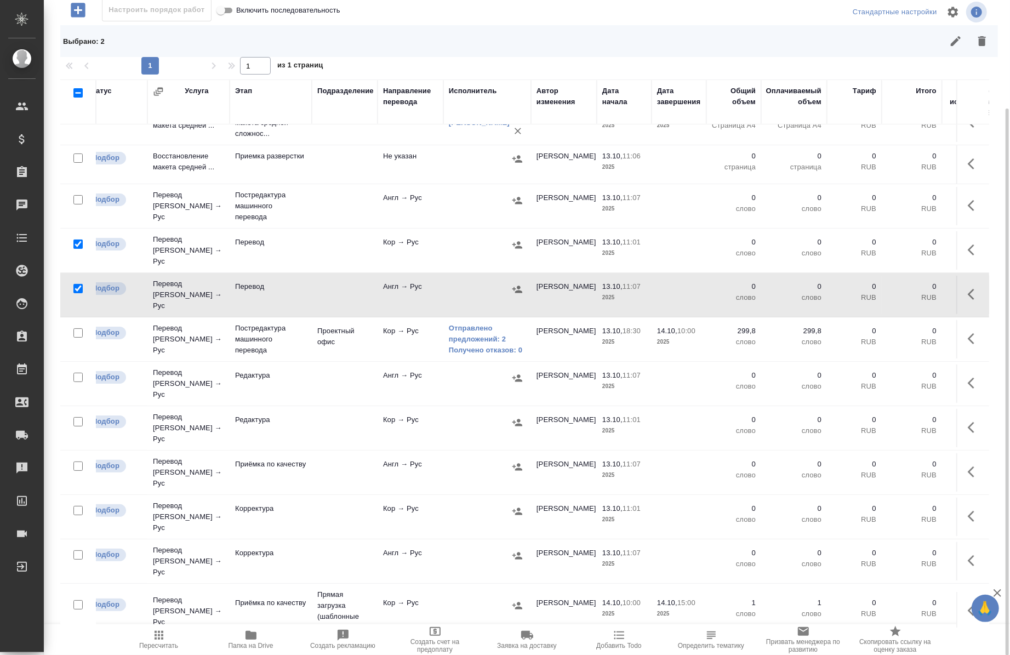
click at [80, 164] on div at bounding box center [78, 158] width 25 height 15
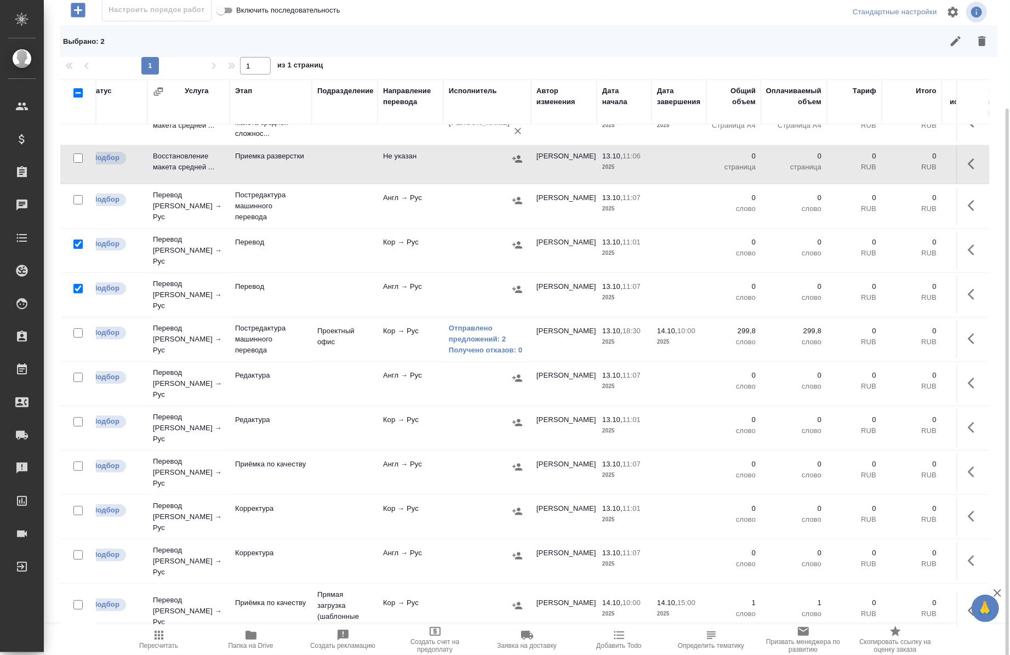
click at [76, 156] on input "checkbox" at bounding box center [77, 157] width 9 height 9
checkbox input "true"
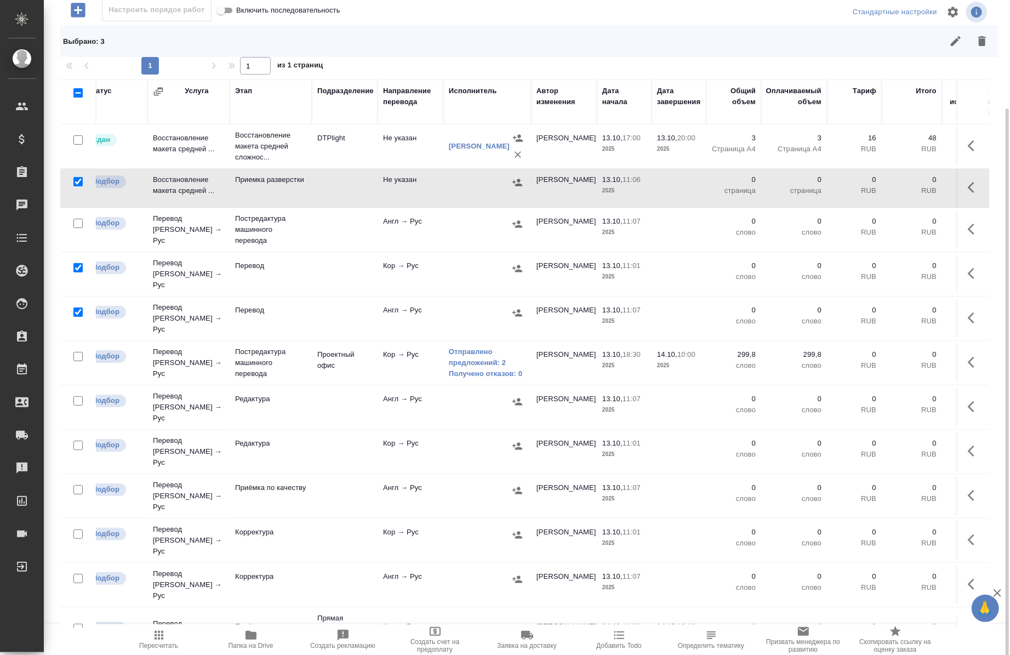
scroll to position [2, 14]
click at [988, 35] on icon "button" at bounding box center [981, 41] width 13 height 13
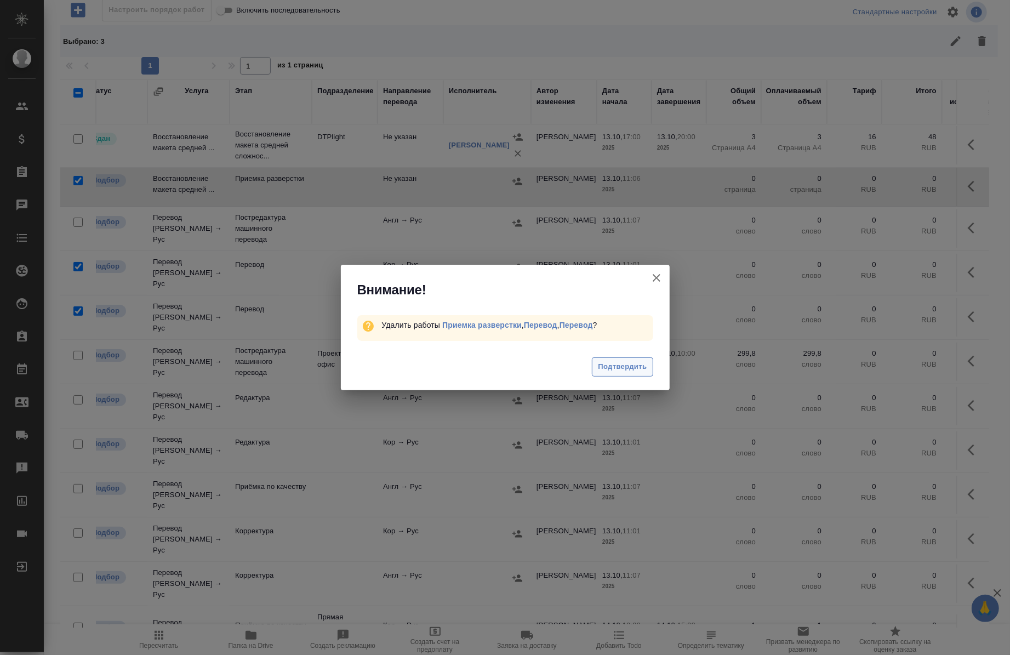
click at [652, 363] on button "Подтвердить" at bounding box center [622, 366] width 61 height 19
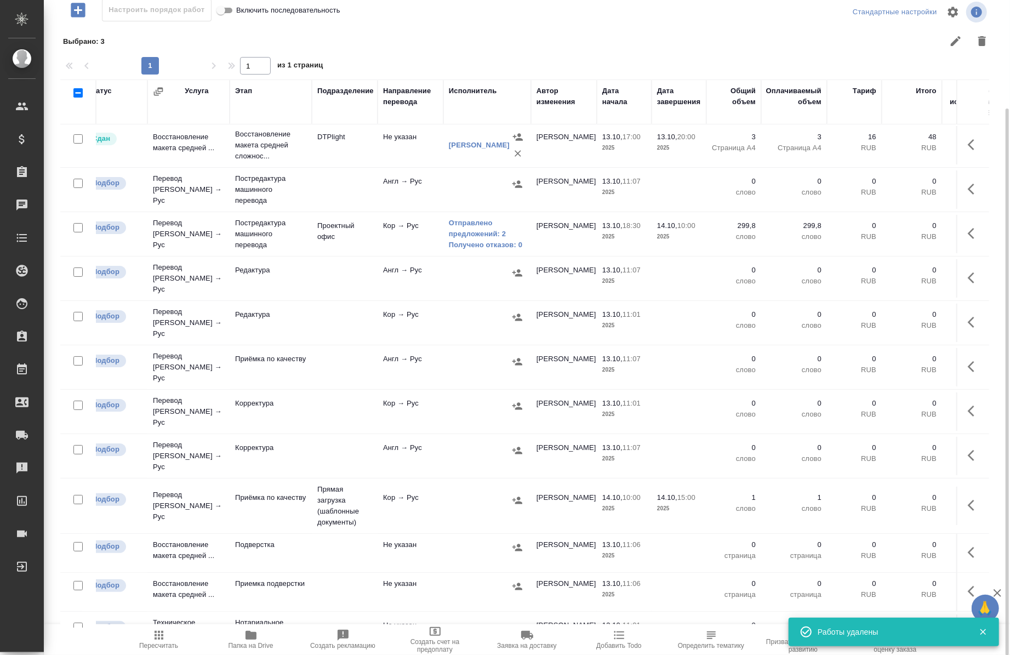
click at [77, 400] on input "checkbox" at bounding box center [77, 404] width 9 height 9
checkbox input "true"
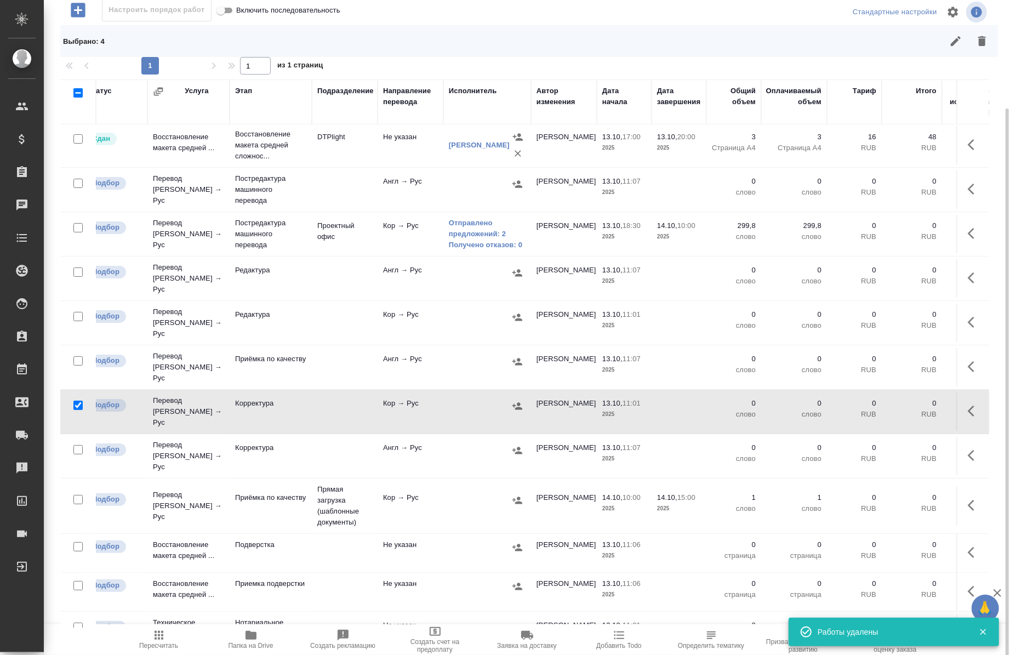
click at [79, 445] on input "checkbox" at bounding box center [77, 449] width 9 height 9
checkbox input "true"
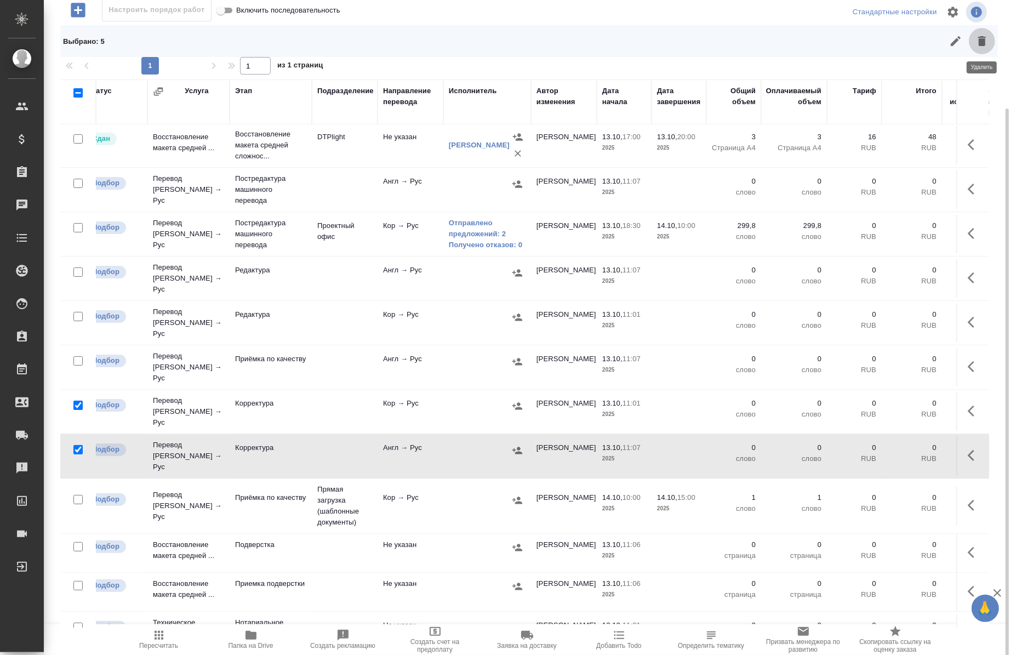
click at [983, 50] on button "button" at bounding box center [982, 41] width 26 height 26
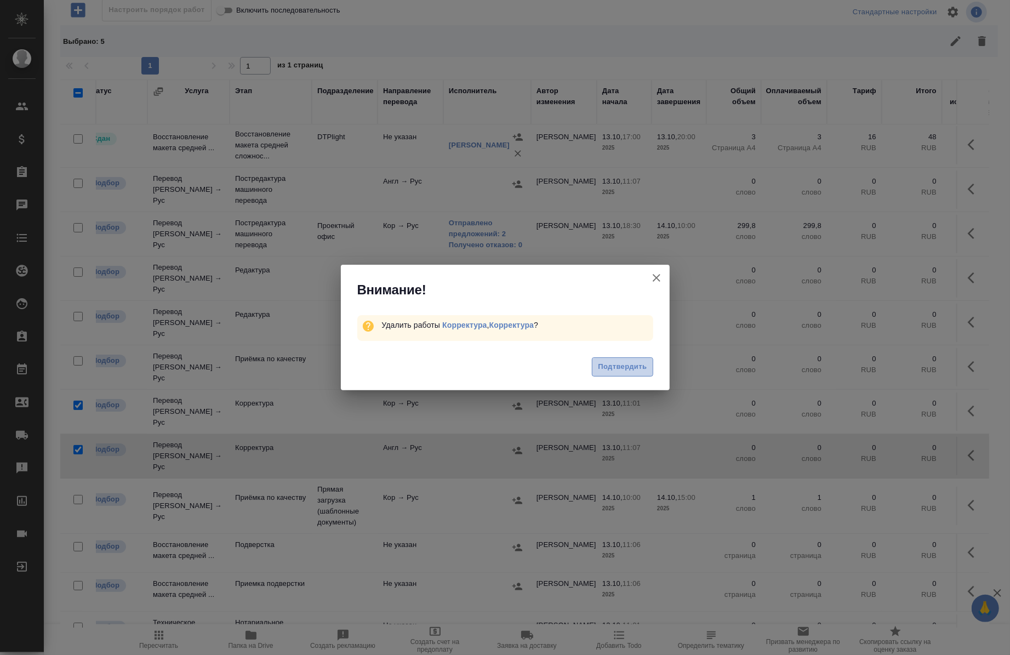
click at [605, 369] on span "Подтвердить" at bounding box center [622, 366] width 49 height 13
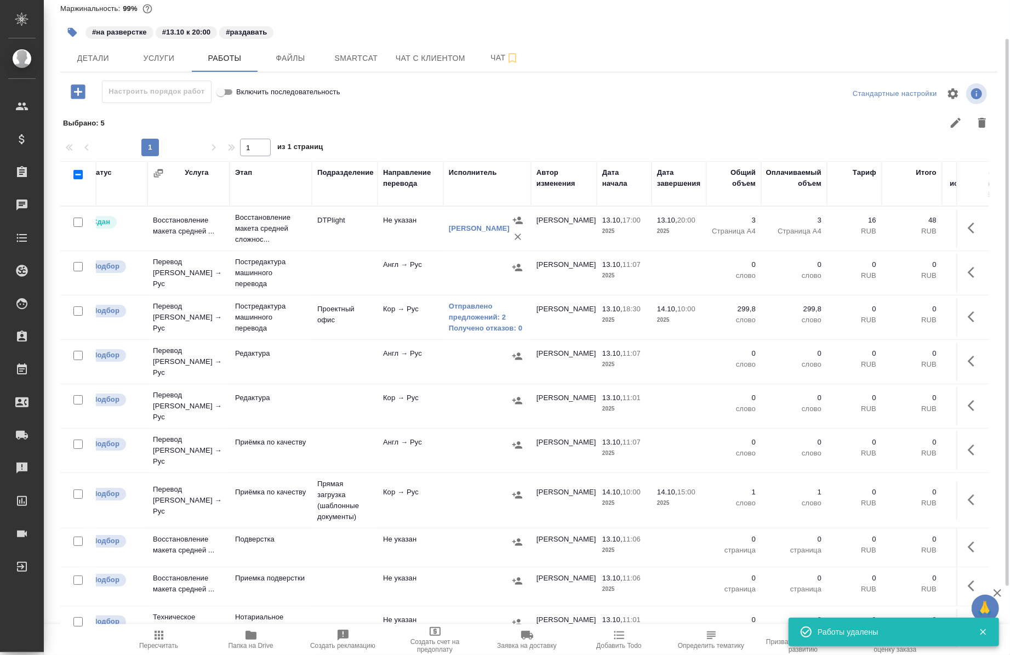
scroll to position [48, 0]
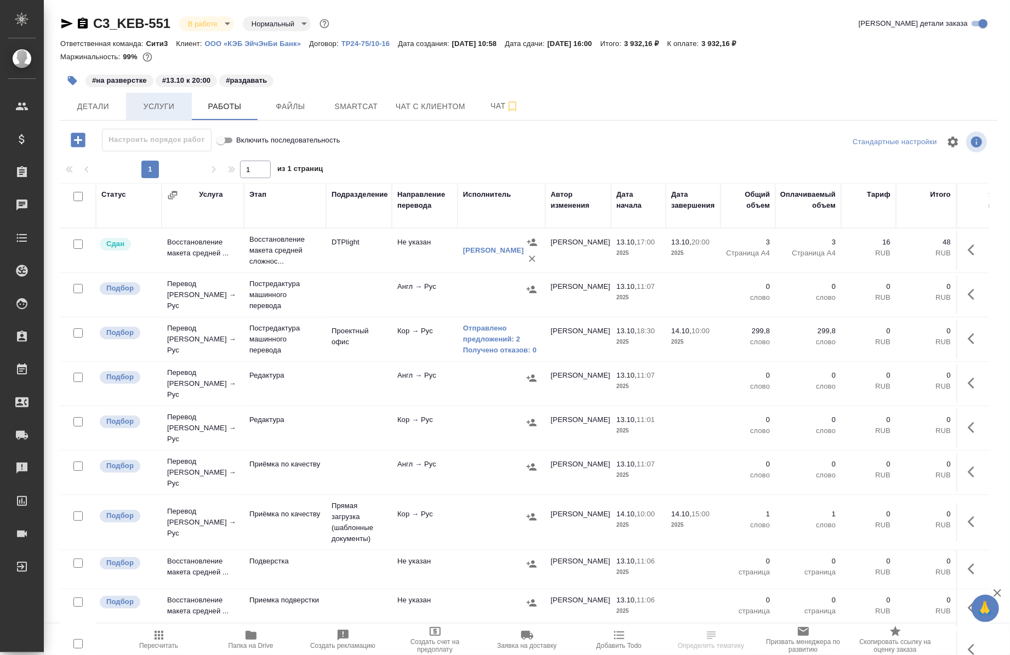
click at [154, 112] on span "Услуги" at bounding box center [159, 107] width 53 height 14
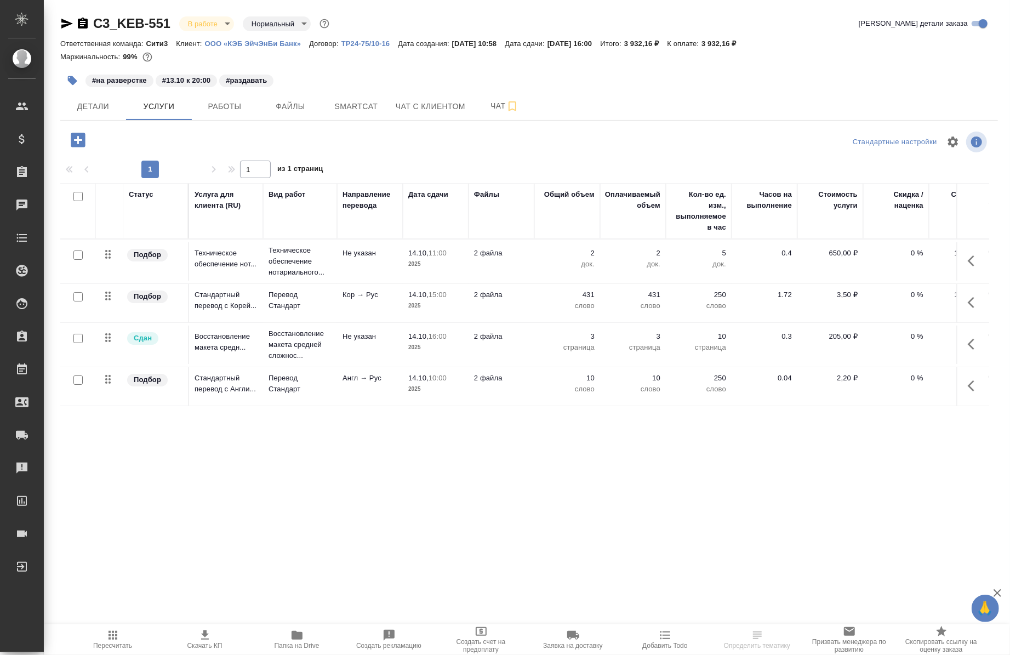
click at [968, 388] on icon "button" at bounding box center [974, 385] width 13 height 13
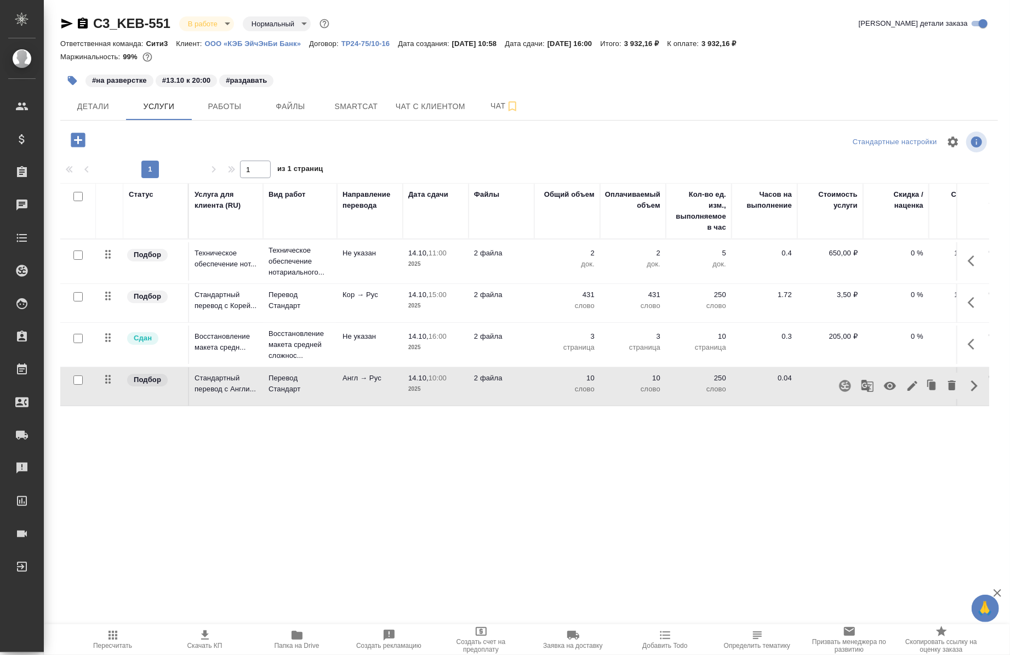
click at [118, 494] on div ".cls-1 fill:#fff; AWATERA [PERSON_NAME] Спецификации Заказы 0 Чаты Todo Проекты…" at bounding box center [505, 327] width 1010 height 655
click at [78, 382] on input "checkbox" at bounding box center [77, 379] width 9 height 9
checkbox input "true"
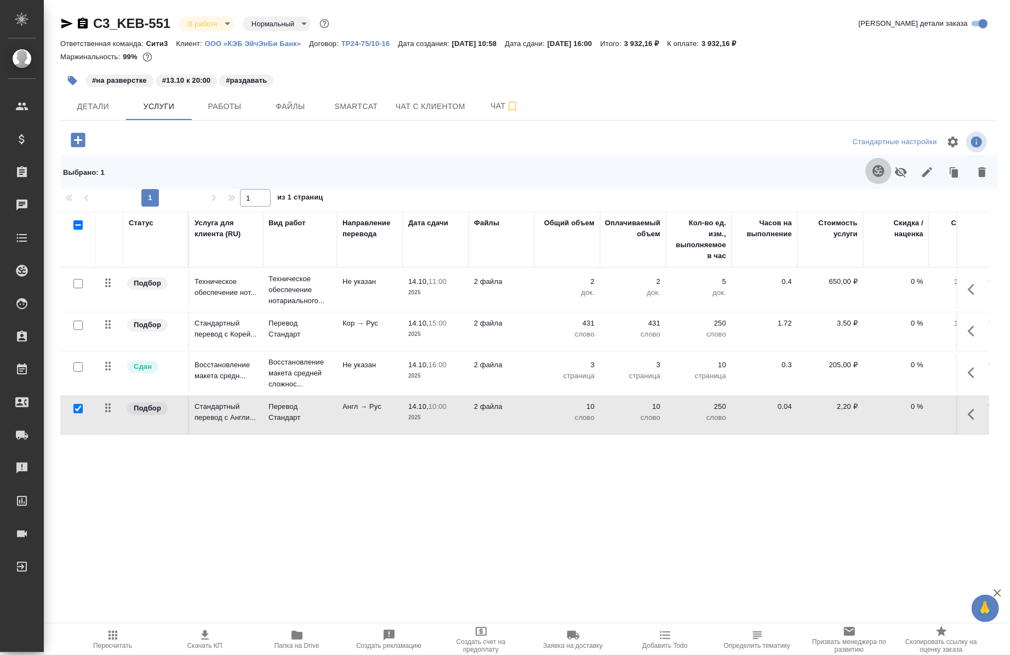
click at [879, 173] on icon "button" at bounding box center [878, 170] width 13 height 13
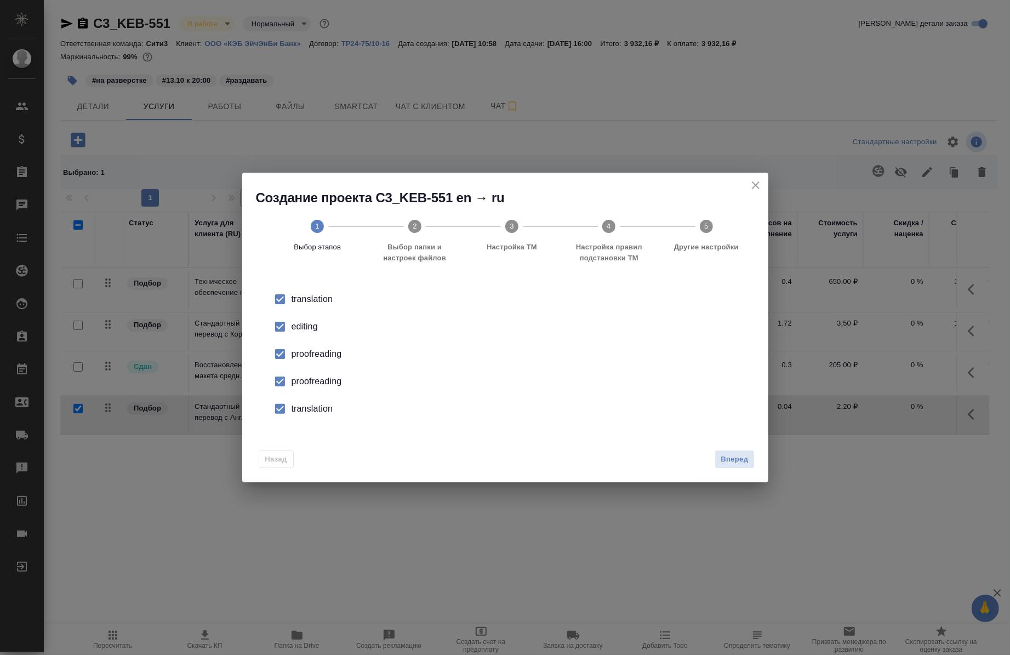
click at [293, 325] on div "editing" at bounding box center [516, 326] width 450 height 13
click at [300, 348] on div "proofreading" at bounding box center [516, 353] width 450 height 13
drag, startPoint x: 297, startPoint y: 365, endPoint x: 300, endPoint y: 377, distance: 12.3
click at [300, 377] on ul "translation editing proofreading proofreading translation" at bounding box center [505, 353] width 491 height 137
click at [300, 377] on div "proofreading" at bounding box center [516, 381] width 450 height 13
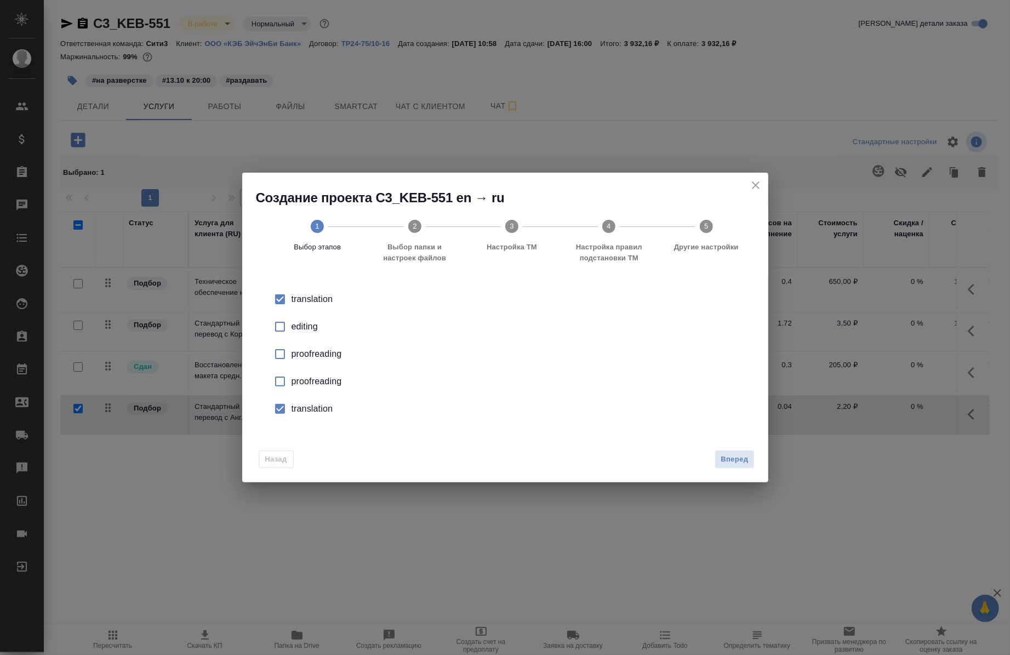
click at [295, 412] on div "translation" at bounding box center [516, 408] width 450 height 13
click at [743, 451] on button "Вперед" at bounding box center [733, 459] width 39 height 19
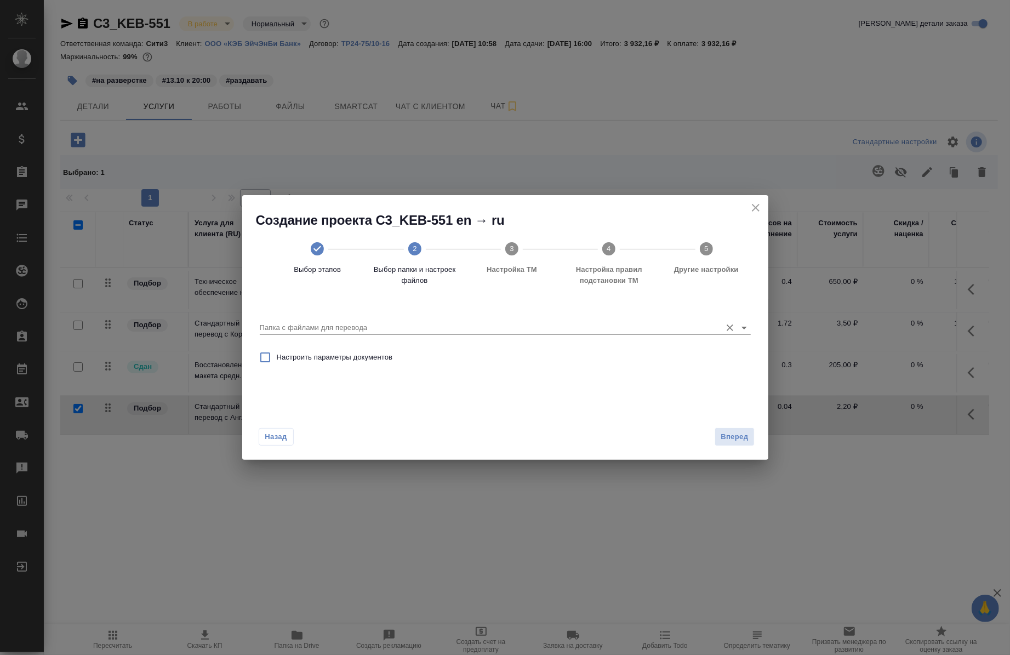
click at [453, 315] on div "Папка с файлами для перевода" at bounding box center [505, 323] width 491 height 22
click at [762, 204] on button "close" at bounding box center [755, 207] width 16 height 16
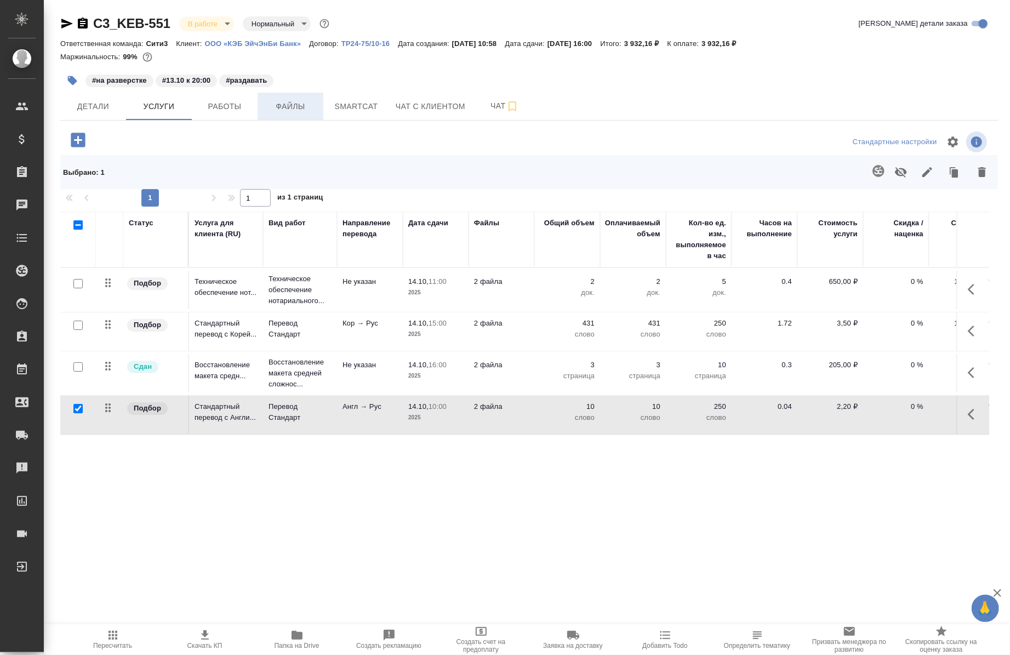
click at [295, 96] on button "Файлы" at bounding box center [290, 106] width 66 height 27
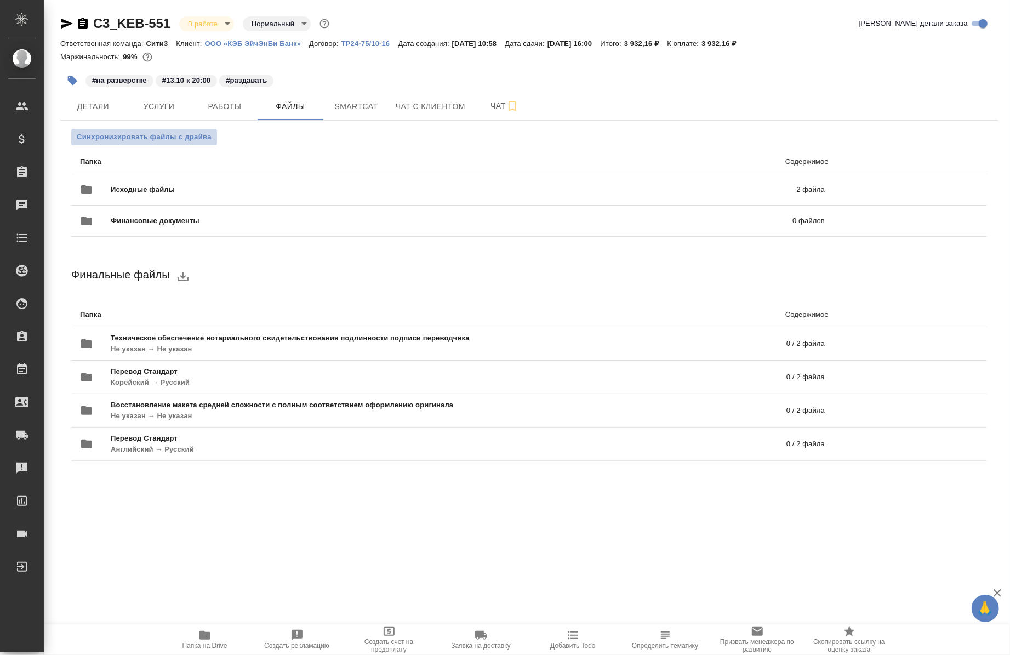
click at [133, 133] on span "Синхронизировать файлы с драйва" at bounding box center [144, 136] width 135 height 11
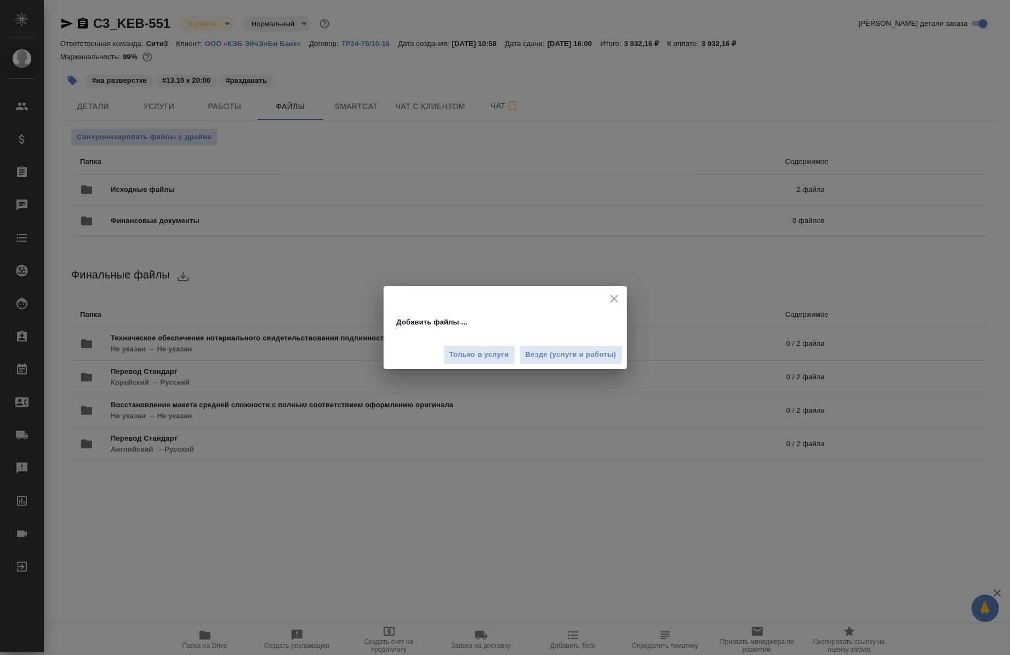
click at [558, 344] on div "Только в услуги Везде (услуги и работы)" at bounding box center [504, 350] width 243 height 37
click at [557, 354] on span "Везде (услуги и работы)" at bounding box center [570, 354] width 91 height 13
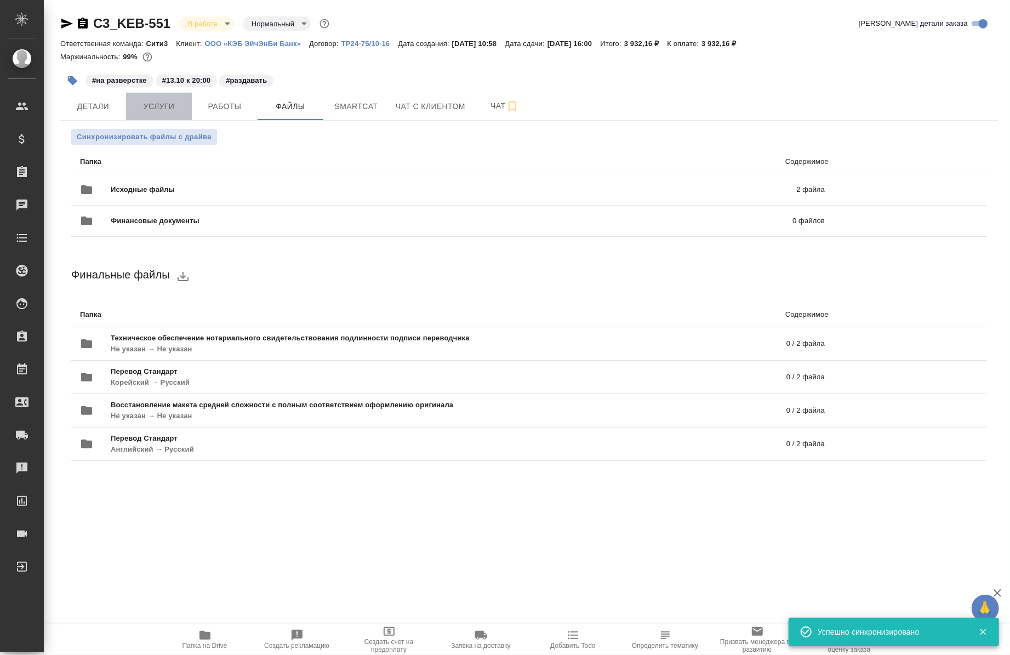
click at [151, 111] on span "Услуги" at bounding box center [159, 107] width 53 height 14
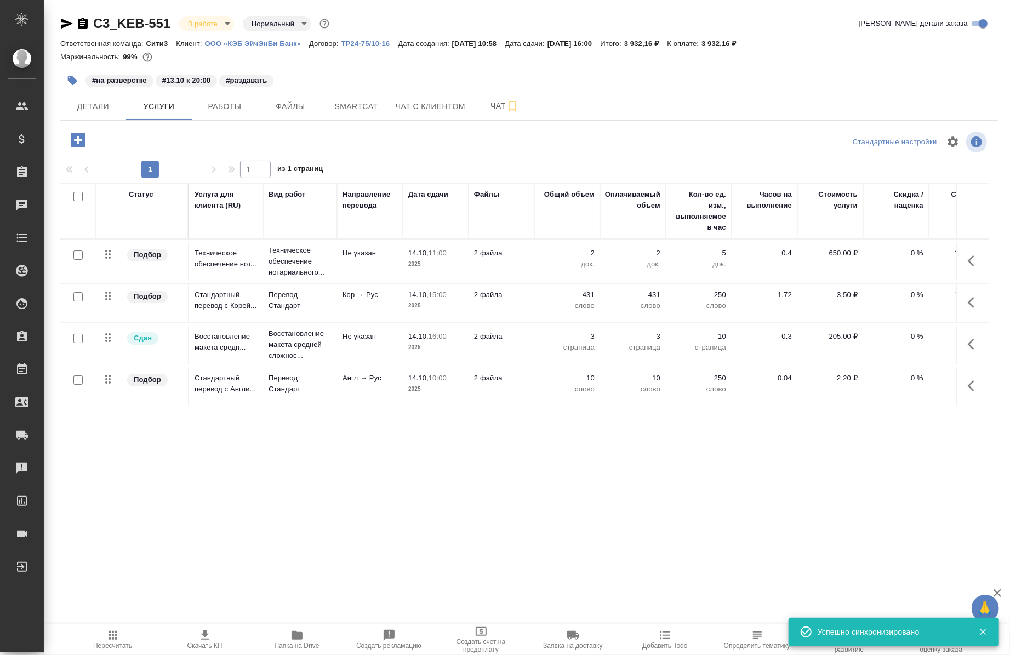
click at [78, 380] on input "checkbox" at bounding box center [77, 379] width 9 height 9
checkbox input "true"
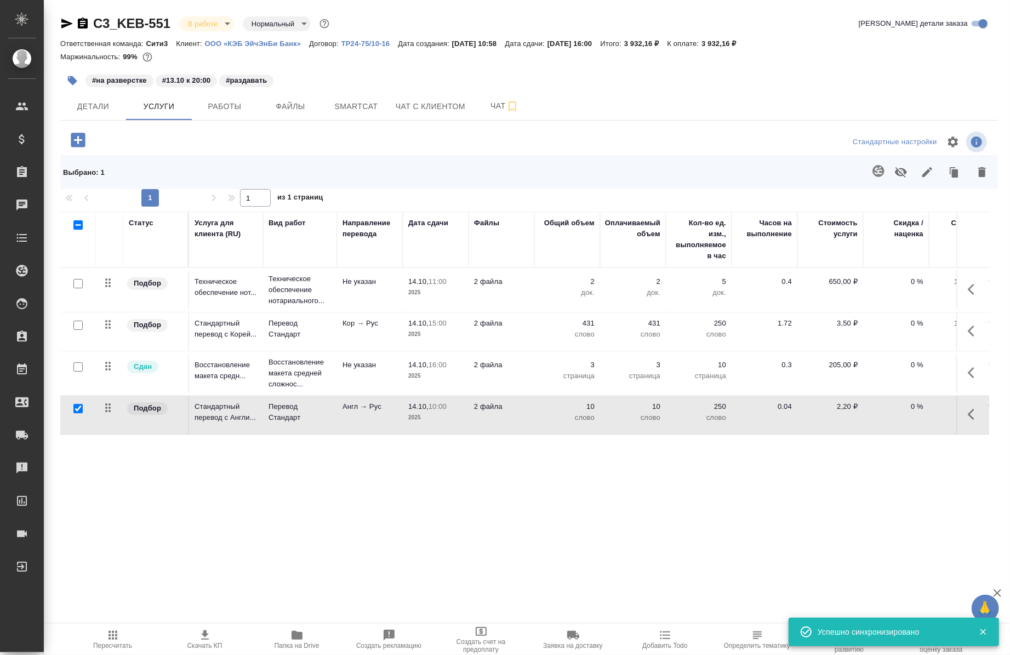
click at [877, 175] on icon "button" at bounding box center [878, 171] width 12 height 12
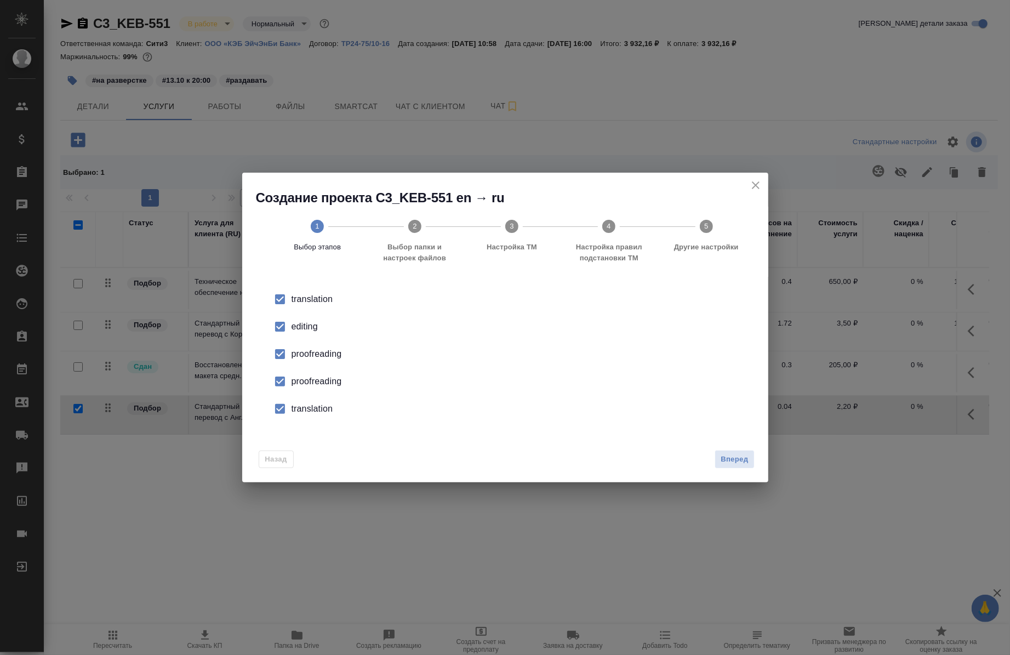
click at [280, 331] on input "checkbox" at bounding box center [279, 326] width 23 height 23
click at [281, 362] on input "checkbox" at bounding box center [279, 353] width 23 height 23
click at [276, 371] on input "checkbox" at bounding box center [279, 381] width 23 height 23
click at [278, 397] on input "checkbox" at bounding box center [279, 408] width 23 height 23
click at [732, 455] on span "Вперед" at bounding box center [733, 459] width 27 height 13
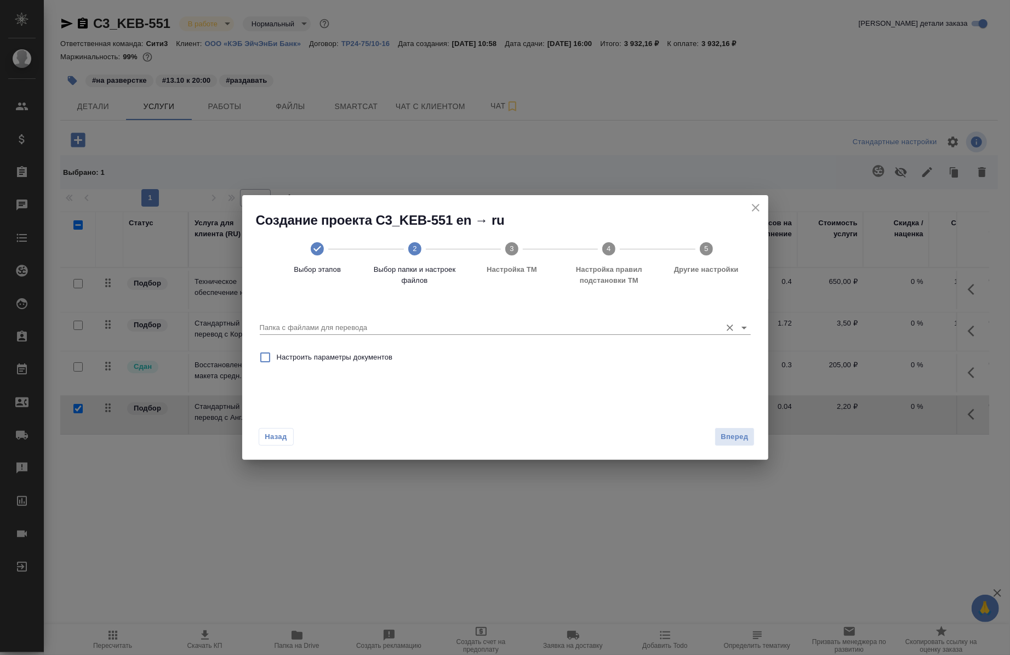
click at [485, 335] on div "Папка с файлами для перевода" at bounding box center [505, 322] width 491 height 29
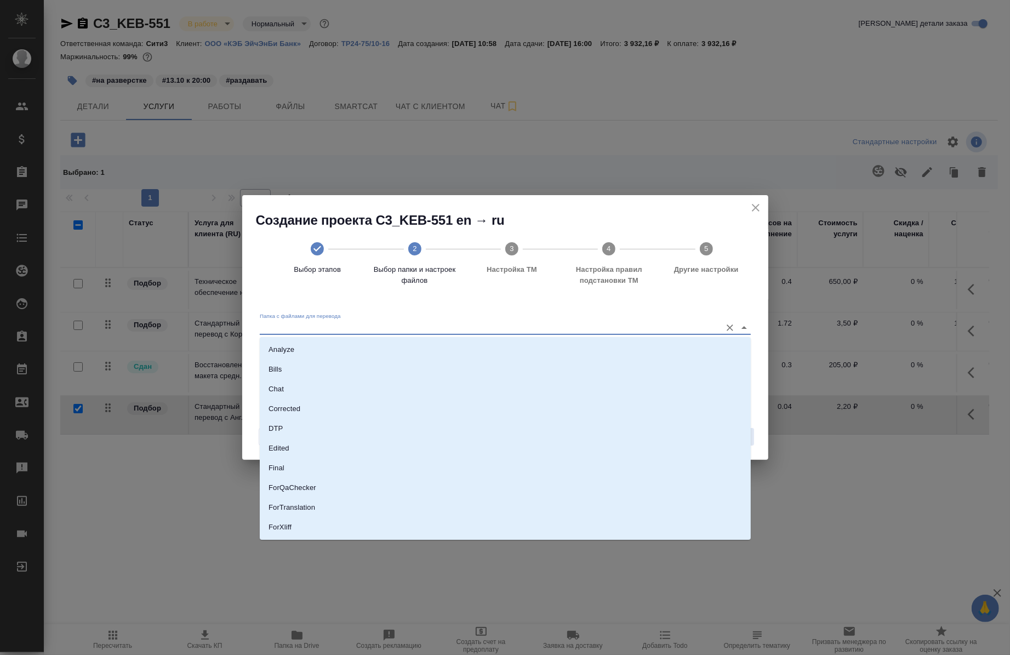
click at [472, 322] on input "Папка с файлами для перевода" at bounding box center [488, 327] width 456 height 13
click at [329, 472] on li "Final" at bounding box center [505, 468] width 491 height 20
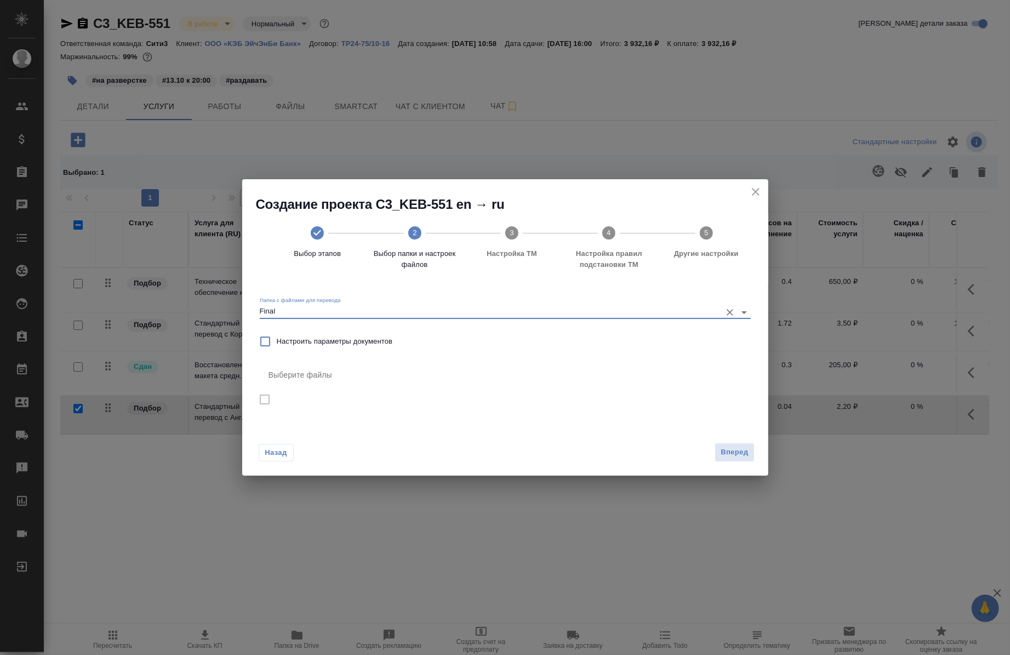
click at [333, 307] on input "Final" at bounding box center [488, 311] width 456 height 13
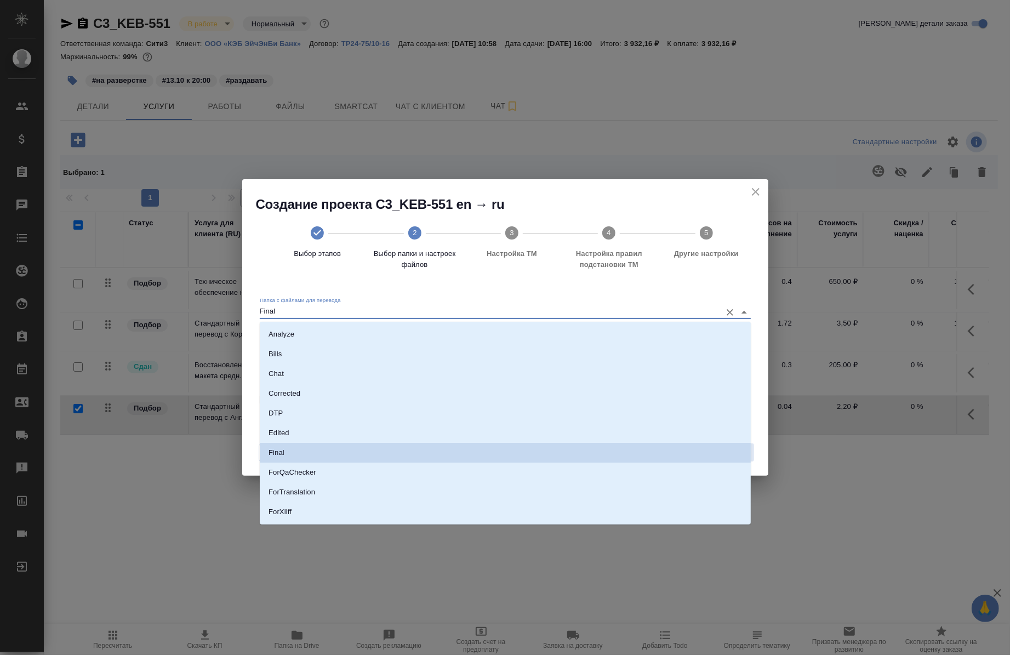
scroll to position [96, 0]
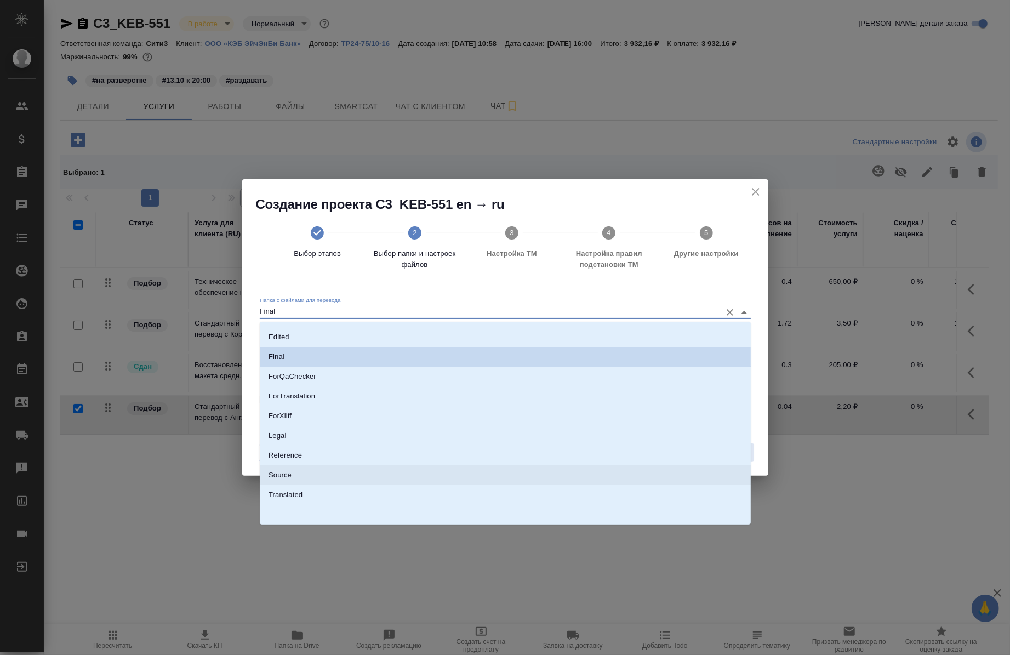
click at [311, 471] on li "Source" at bounding box center [505, 475] width 491 height 20
type input "Source"
checkbox input "true"
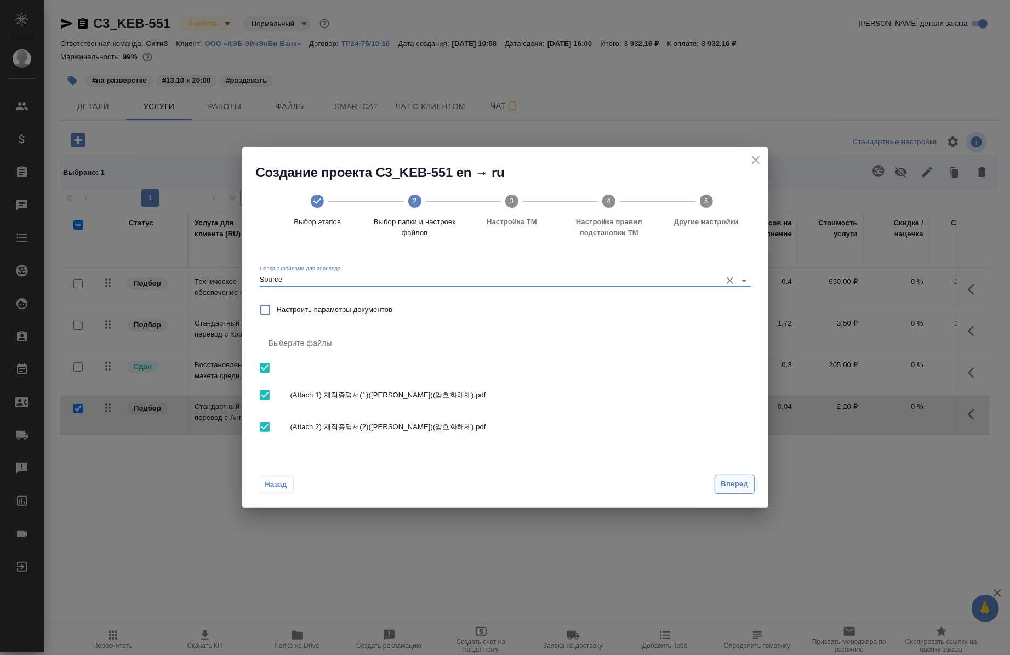
click at [722, 488] on span "Вперед" at bounding box center [733, 484] width 27 height 13
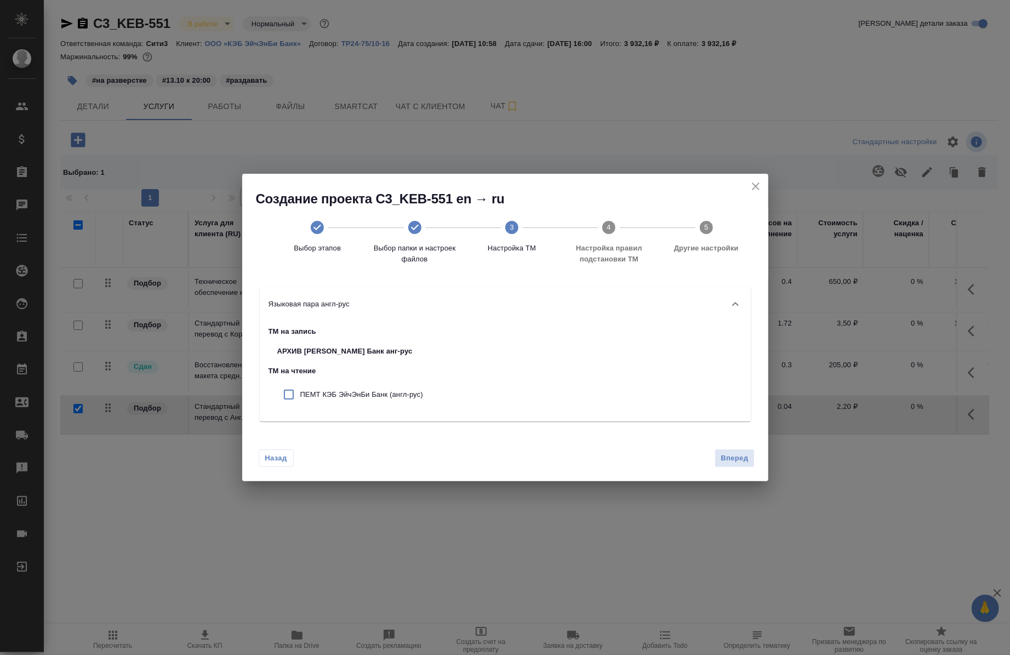
click at [367, 391] on p "ПЕМТ КЭБ ЭйчЭнБи Банк (англ-рус)" at bounding box center [361, 394] width 123 height 11
checkbox input "true"
click at [725, 454] on span "Вперед" at bounding box center [733, 458] width 27 height 13
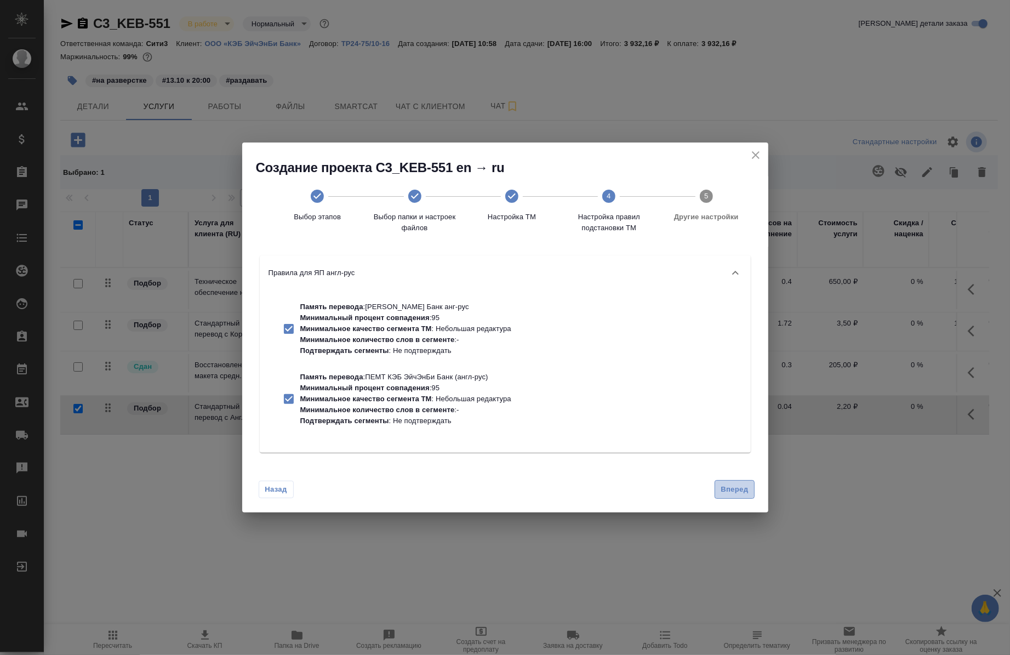
click at [731, 484] on span "Вперед" at bounding box center [733, 489] width 27 height 13
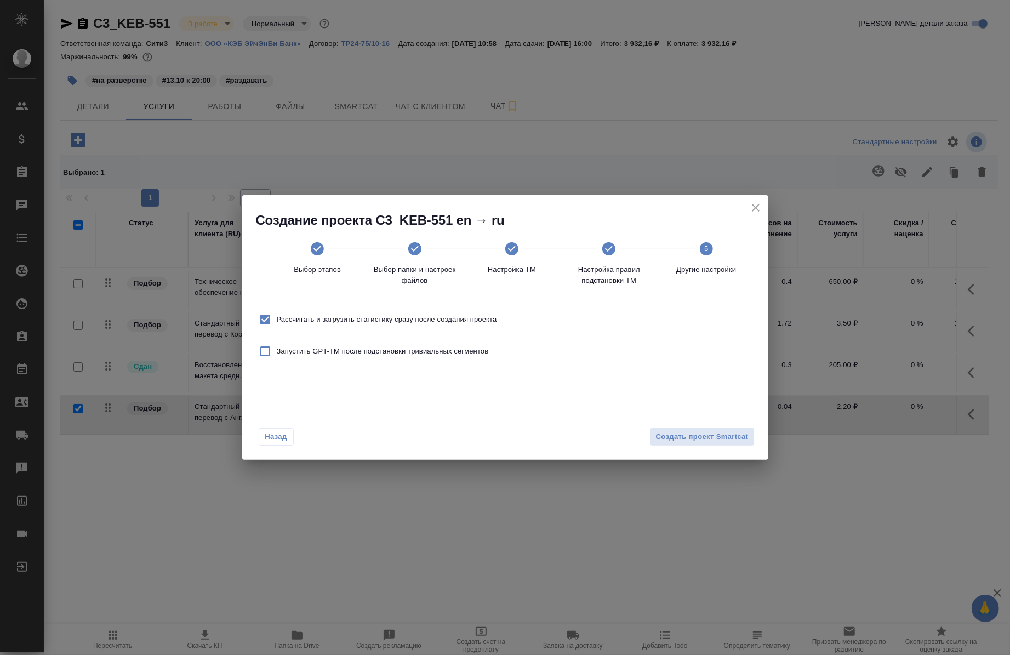
click at [364, 350] on span "Запустить GPT-TM после подстановки тривиальных сегментов" at bounding box center [383, 351] width 212 height 11
click at [277, 350] on input "Запустить GPT-TM после подстановки тривиальных сегментов" at bounding box center [265, 351] width 23 height 23
checkbox input "true"
click at [680, 435] on span "Создать проект Smartcat" at bounding box center [702, 437] width 93 height 13
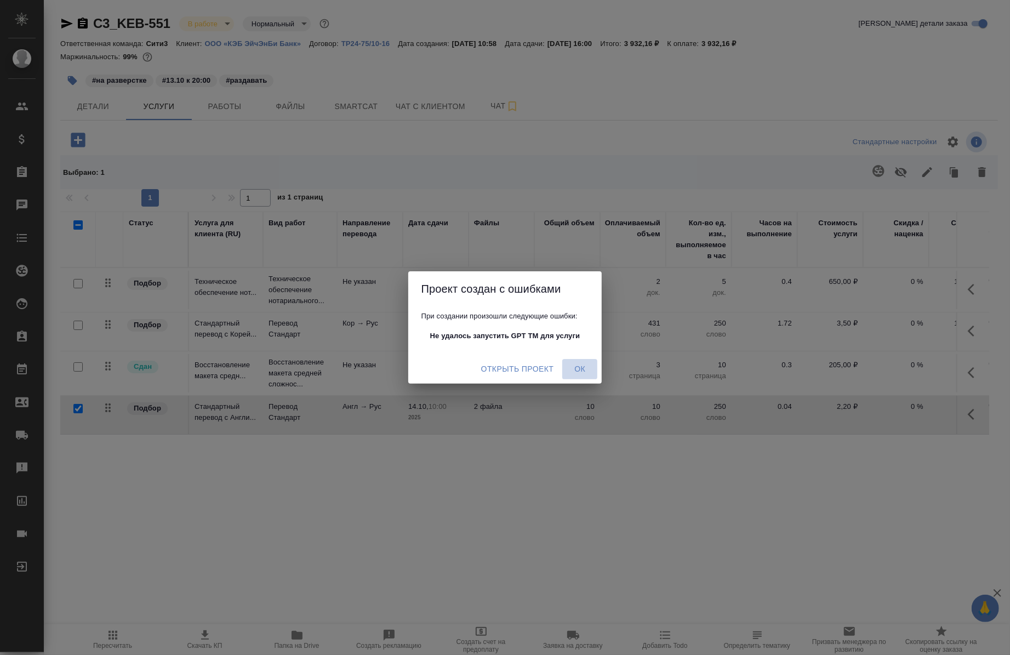
click at [580, 371] on span "Ок" at bounding box center [579, 369] width 26 height 14
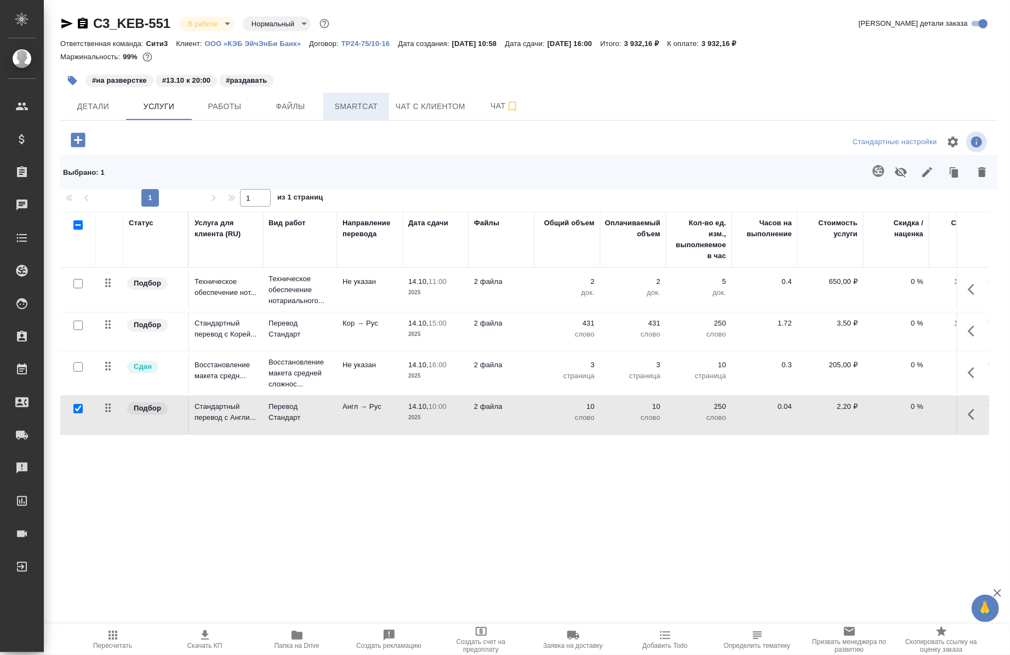
click at [336, 117] on button "Smartcat" at bounding box center [356, 106] width 66 height 27
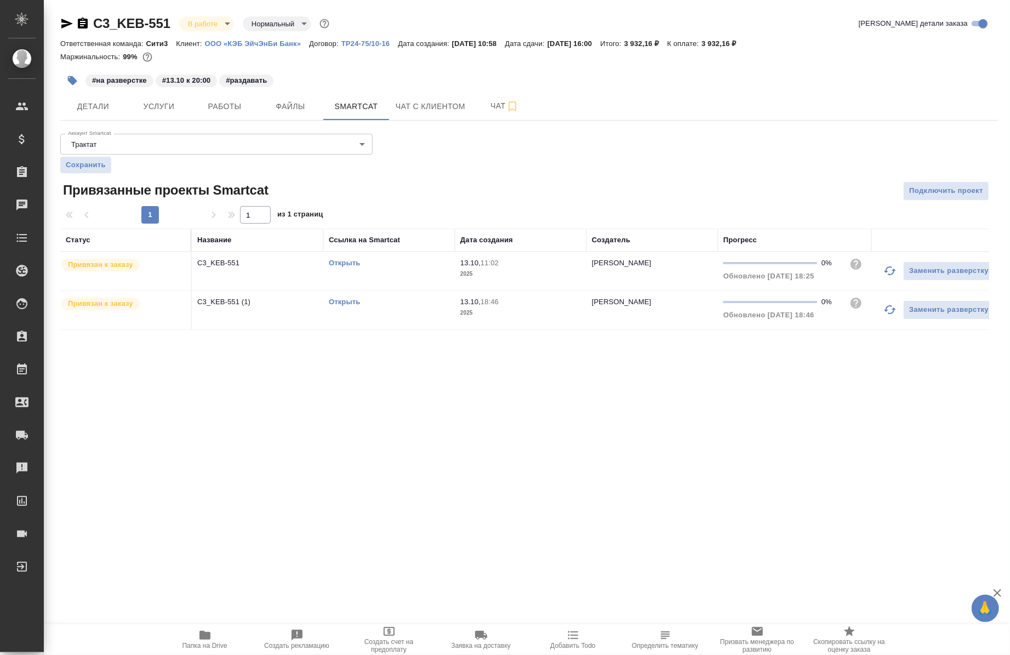
click at [335, 298] on link "Открыть" at bounding box center [344, 301] width 31 height 8
click at [346, 261] on link "Открыть" at bounding box center [344, 263] width 31 height 8
click at [206, 108] on span "Работы" at bounding box center [224, 107] width 53 height 14
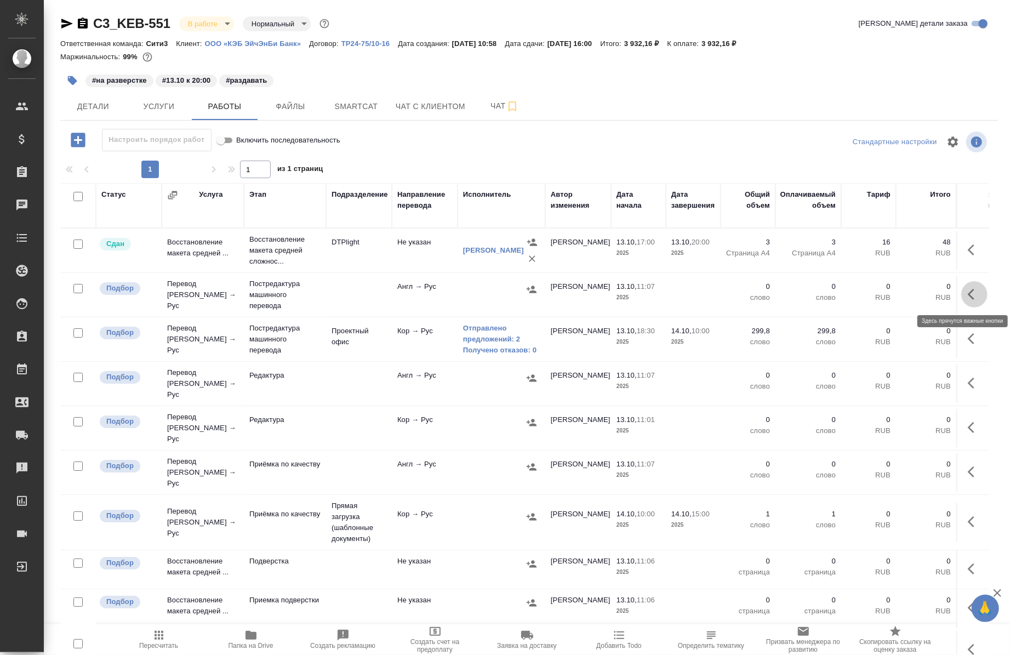
click at [968, 294] on icon "button" at bounding box center [974, 294] width 13 height 13
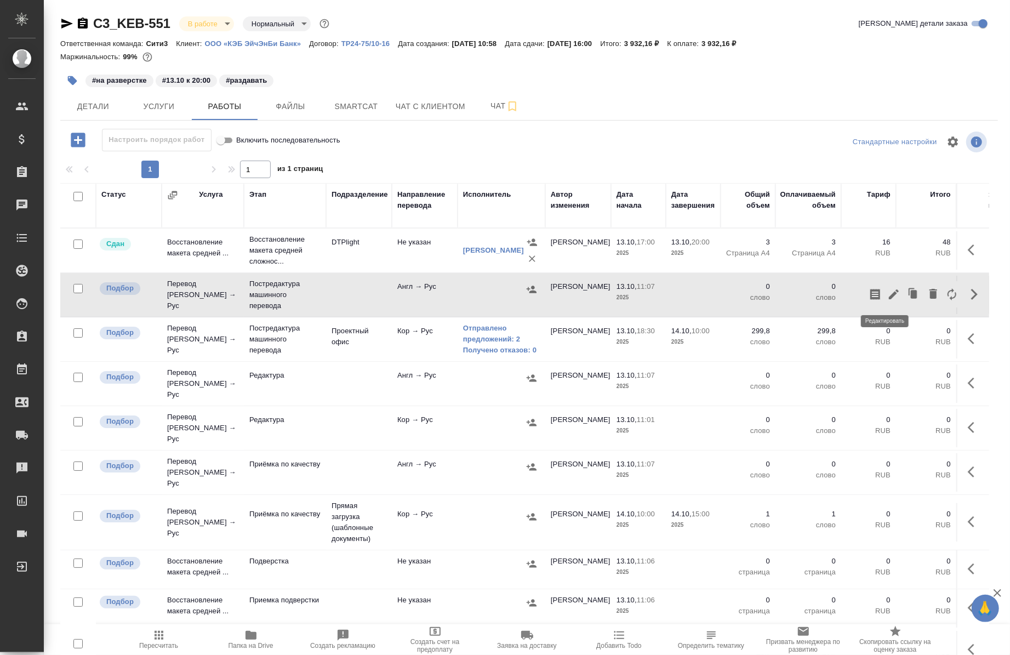
click at [887, 288] on icon "button" at bounding box center [893, 294] width 13 height 13
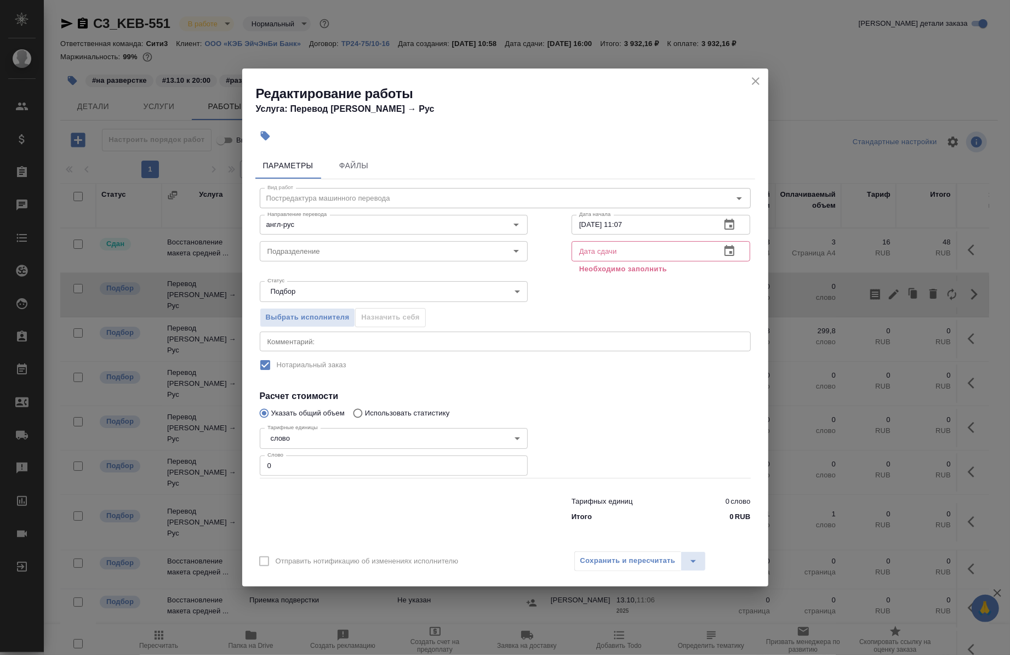
click at [307, 341] on textarea at bounding box center [505, 341] width 476 height 8
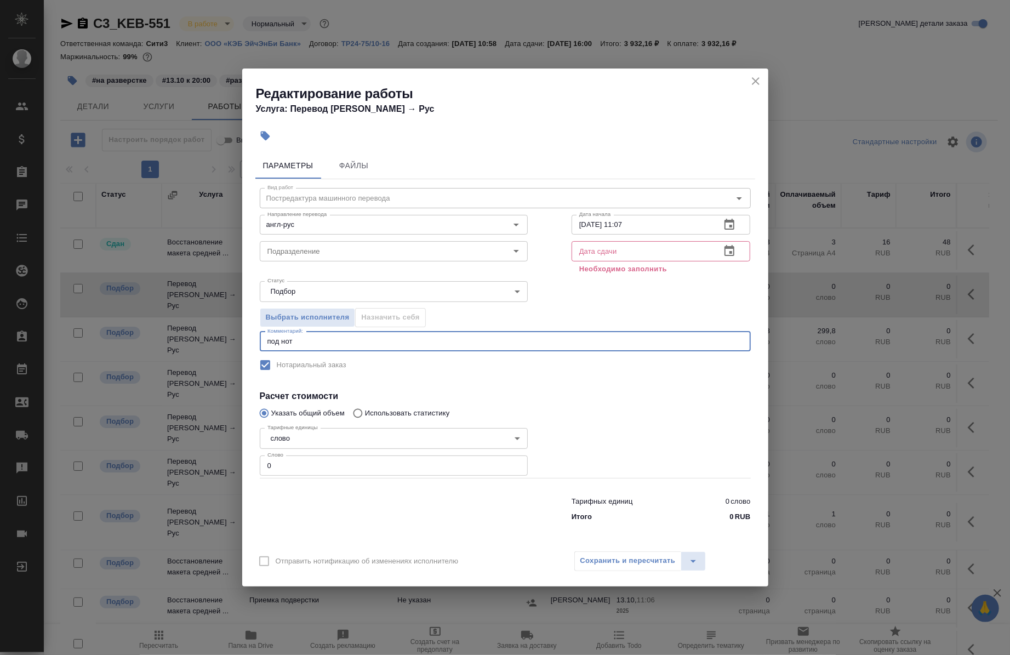
type textarea "под нот"
click at [299, 464] on input "0" at bounding box center [394, 465] width 268 height 20
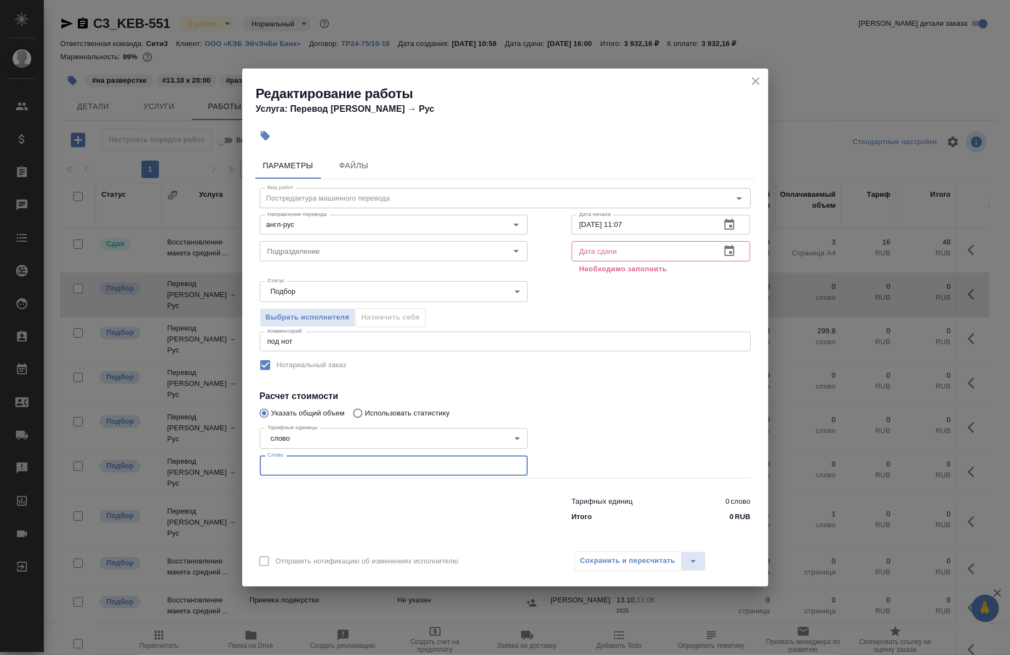
paste input "2"
click at [325, 232] on div "англ-рус Направление перевода" at bounding box center [394, 225] width 268 height 20
type input "20"
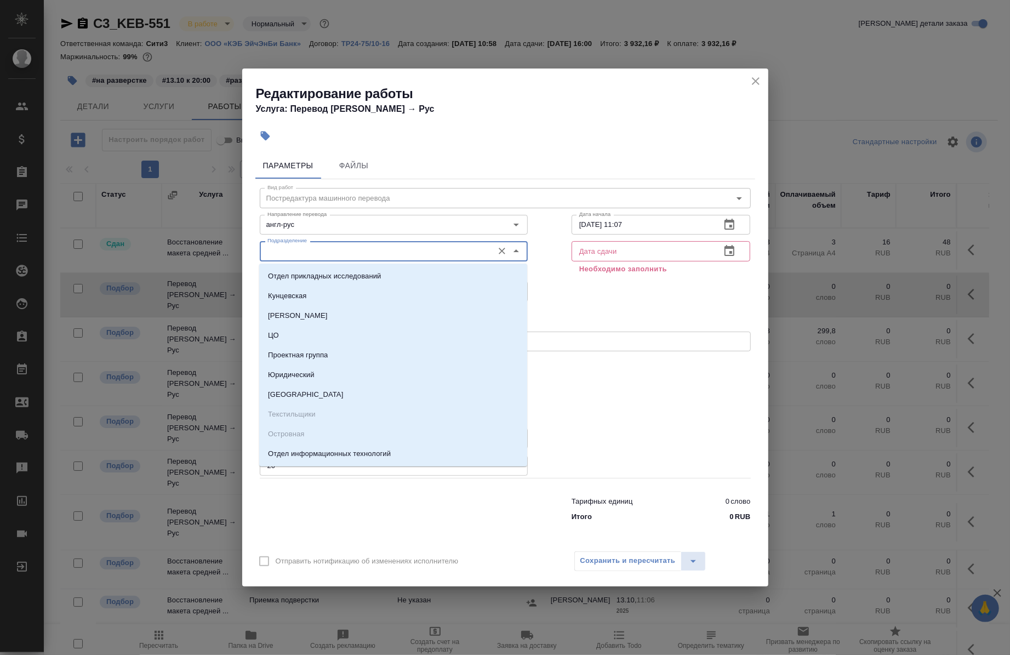
click at [327, 253] on input "Подразделение" at bounding box center [375, 250] width 225 height 13
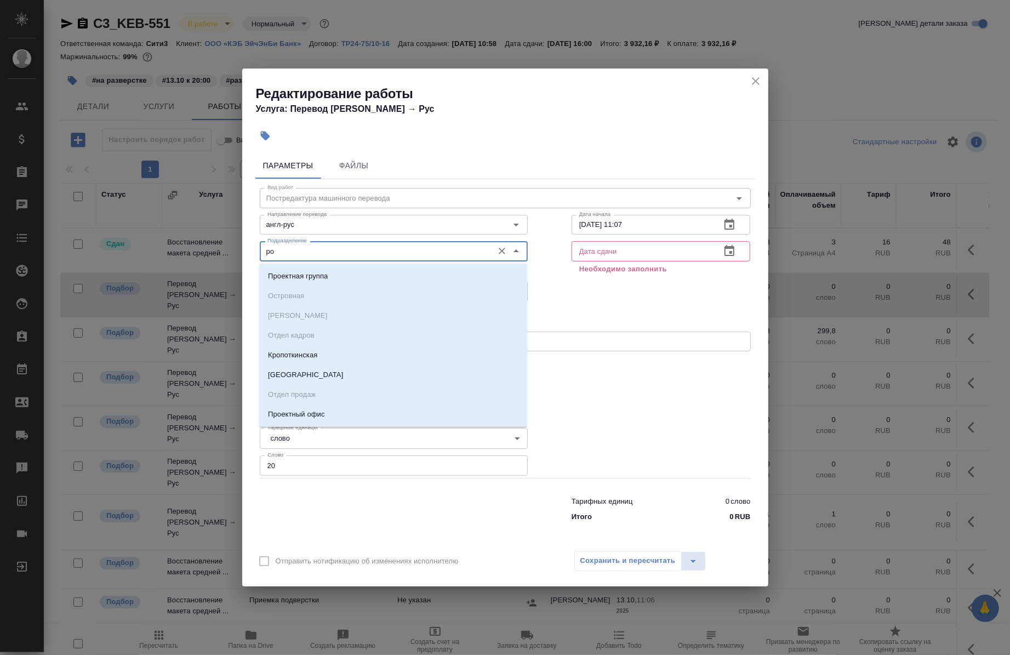
type input "р"
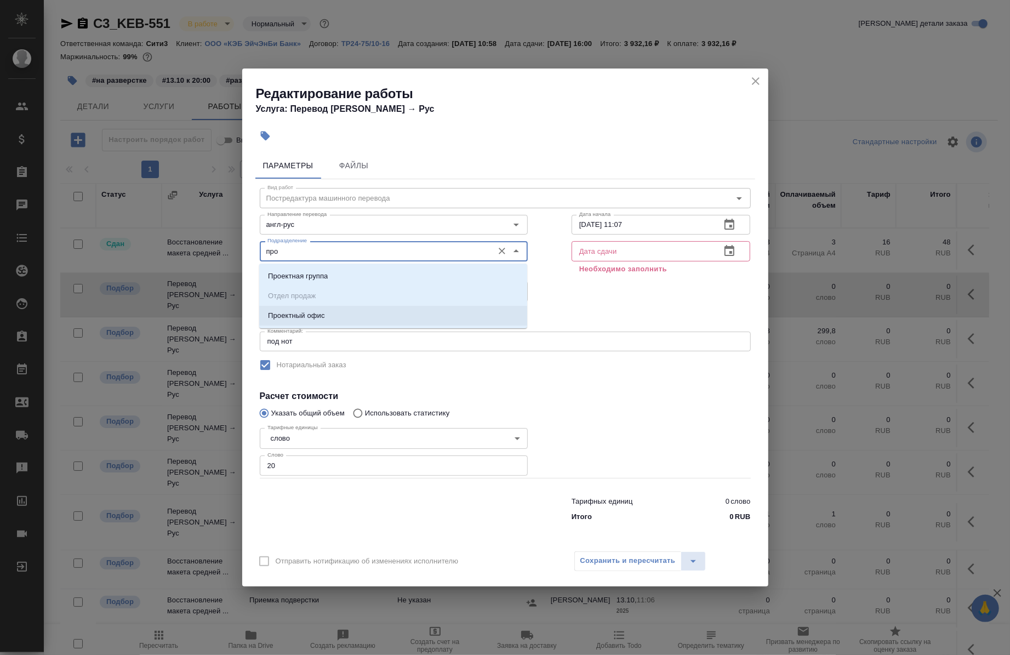
click at [328, 313] on li "Проектный офис" at bounding box center [393, 316] width 268 height 20
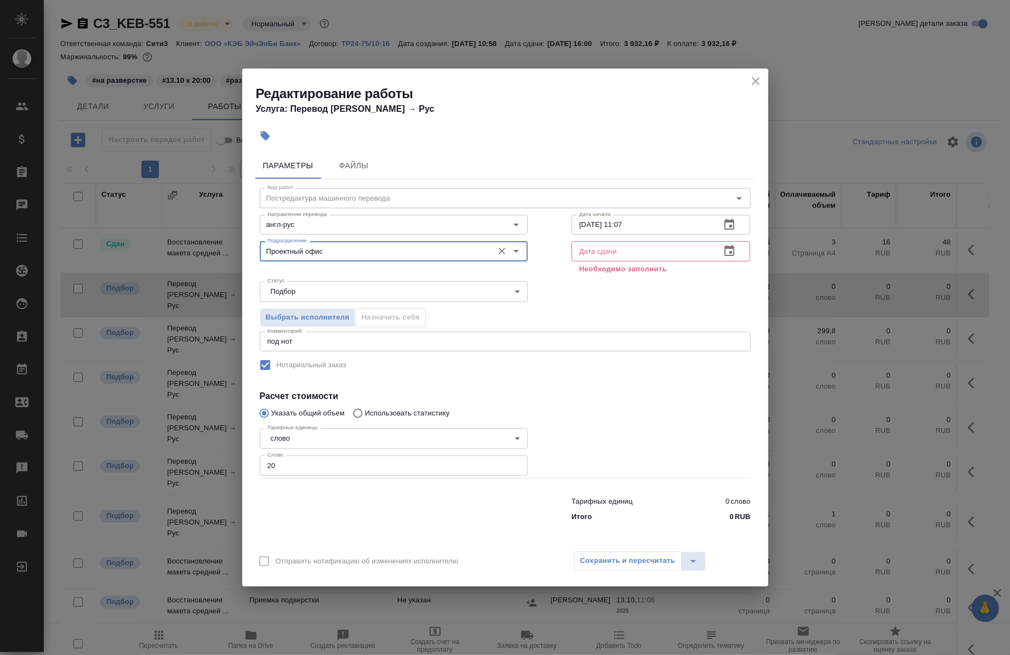
type input "Проектный офис"
click at [649, 217] on input "13.10.2025 11:07" at bounding box center [641, 225] width 141 height 20
type input "13.10.2025 18:50"
click at [623, 256] on input "text" at bounding box center [641, 251] width 141 height 20
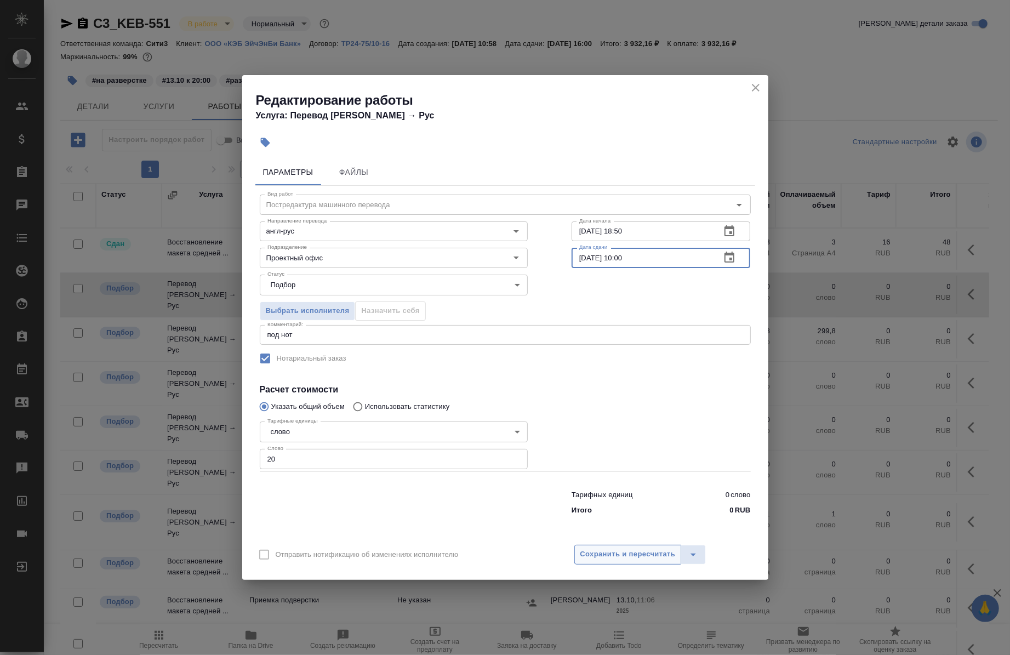
type input "14.10.2025 10:00"
click at [661, 557] on span "Сохранить и пересчитать" at bounding box center [627, 554] width 95 height 13
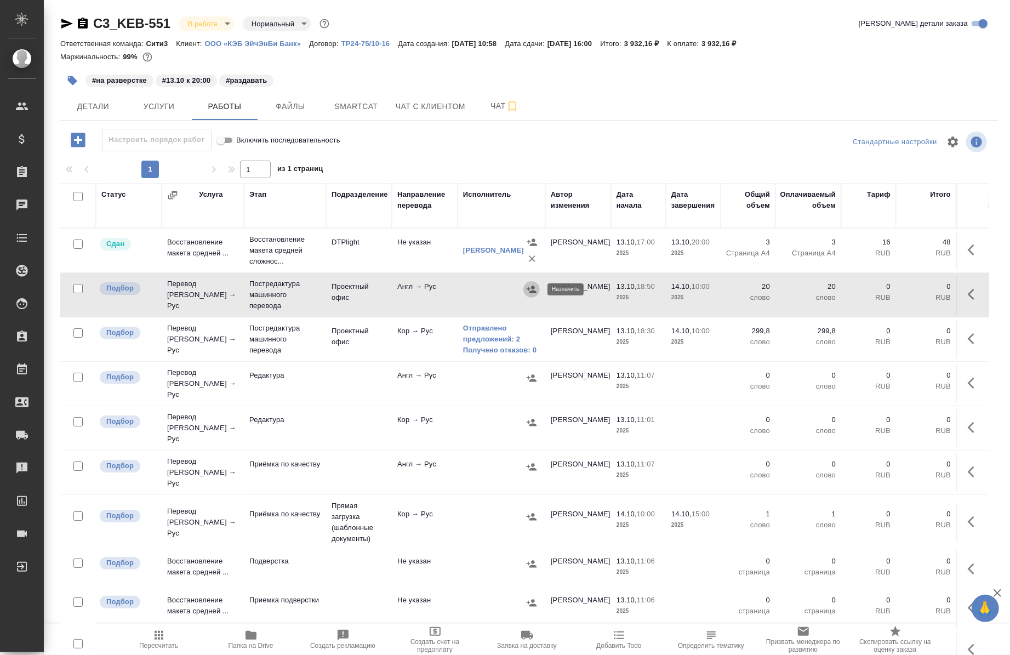
click at [526, 284] on icon "button" at bounding box center [531, 289] width 11 height 11
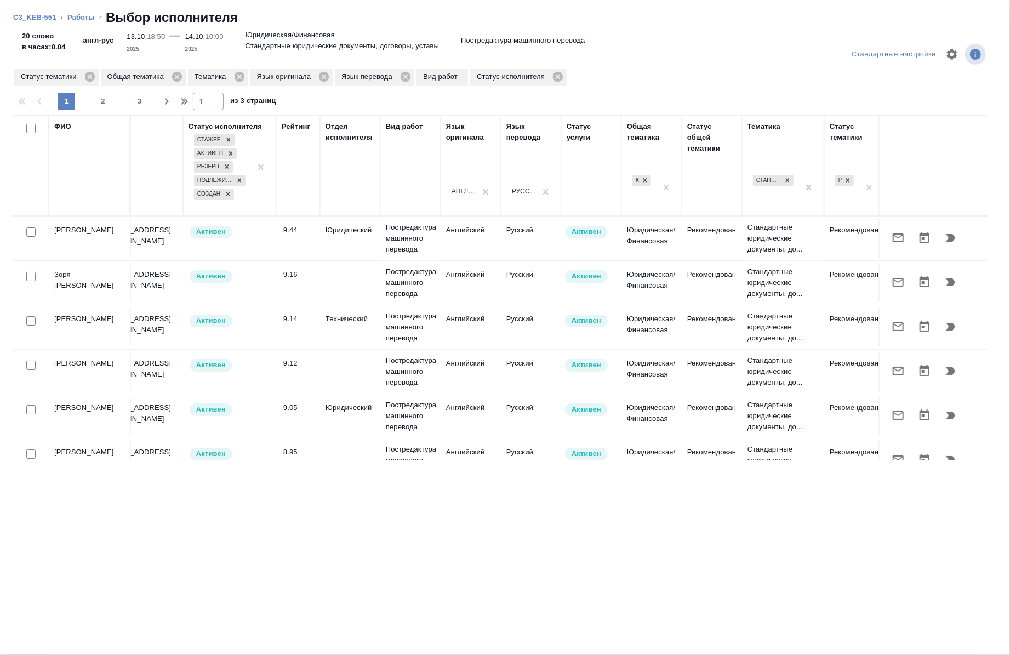
scroll to position [0, 626]
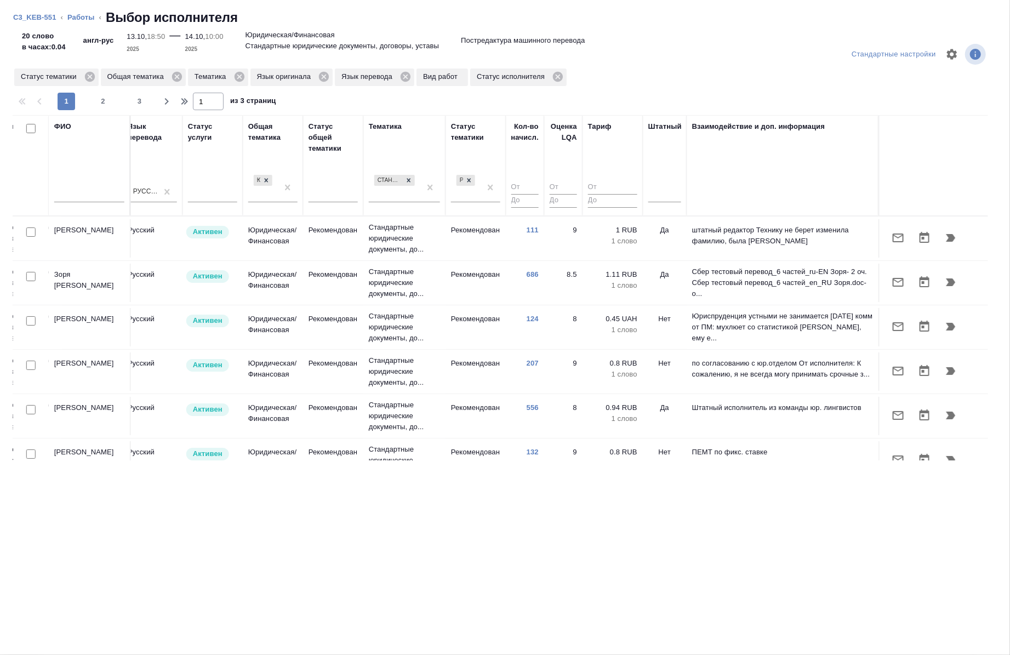
click at [665, 204] on div at bounding box center [664, 195] width 33 height 28
click at [664, 201] on div at bounding box center [664, 191] width 33 height 21
click at [671, 221] on div "Нет" at bounding box center [730, 226] width 164 height 20
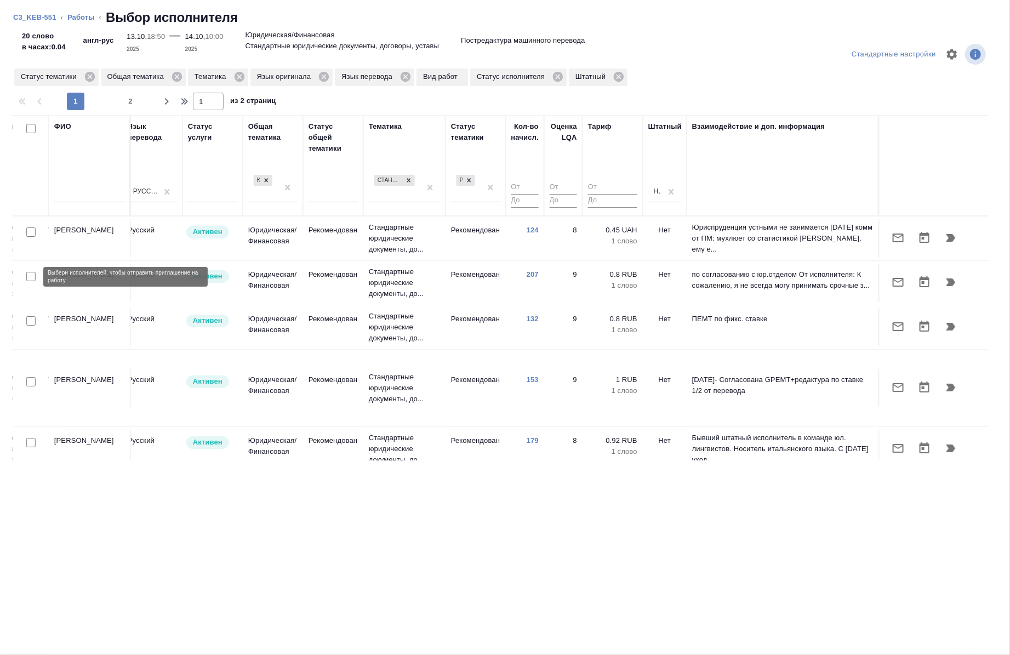
click at [26, 278] on input "checkbox" at bounding box center [30, 276] width 9 height 9
checkbox input "true"
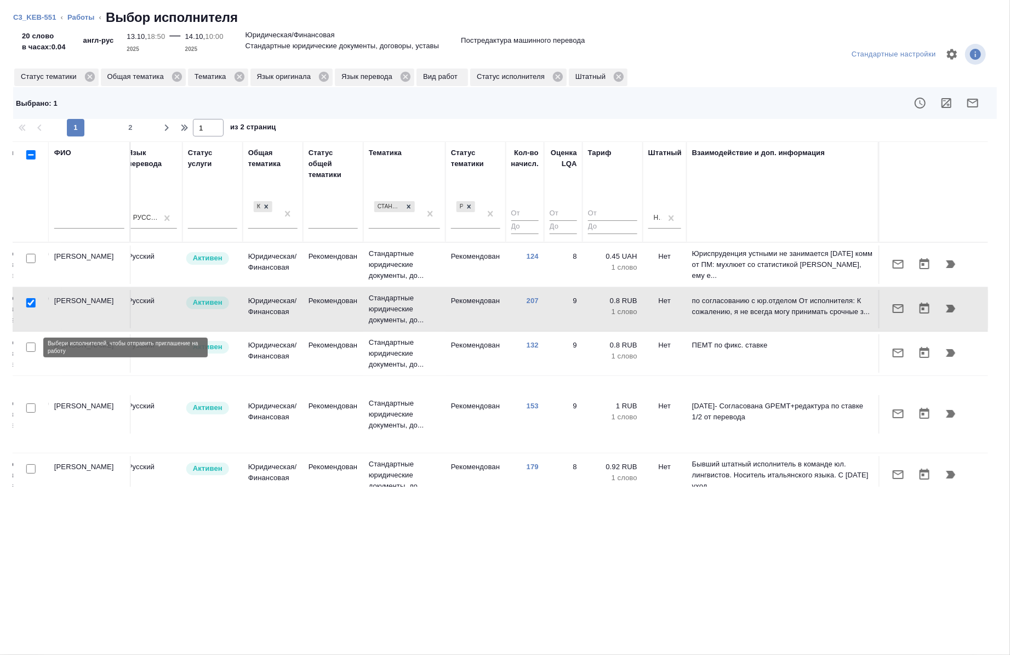
click at [30, 345] on input "checkbox" at bounding box center [30, 346] width 9 height 9
checkbox input "true"
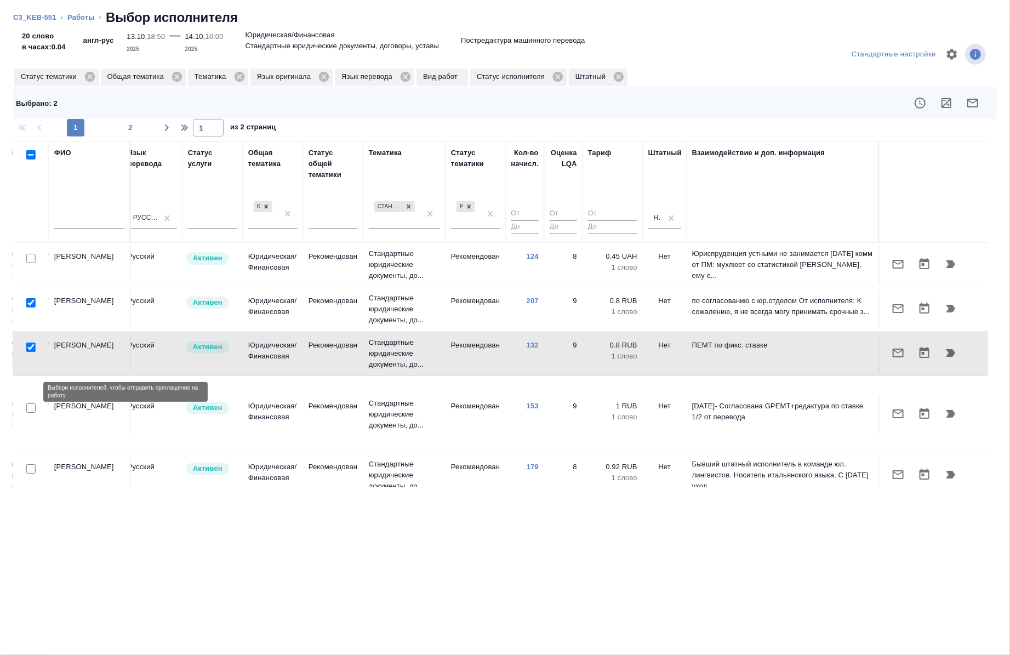
click at [27, 403] on input "checkbox" at bounding box center [30, 407] width 9 height 9
checkbox input "true"
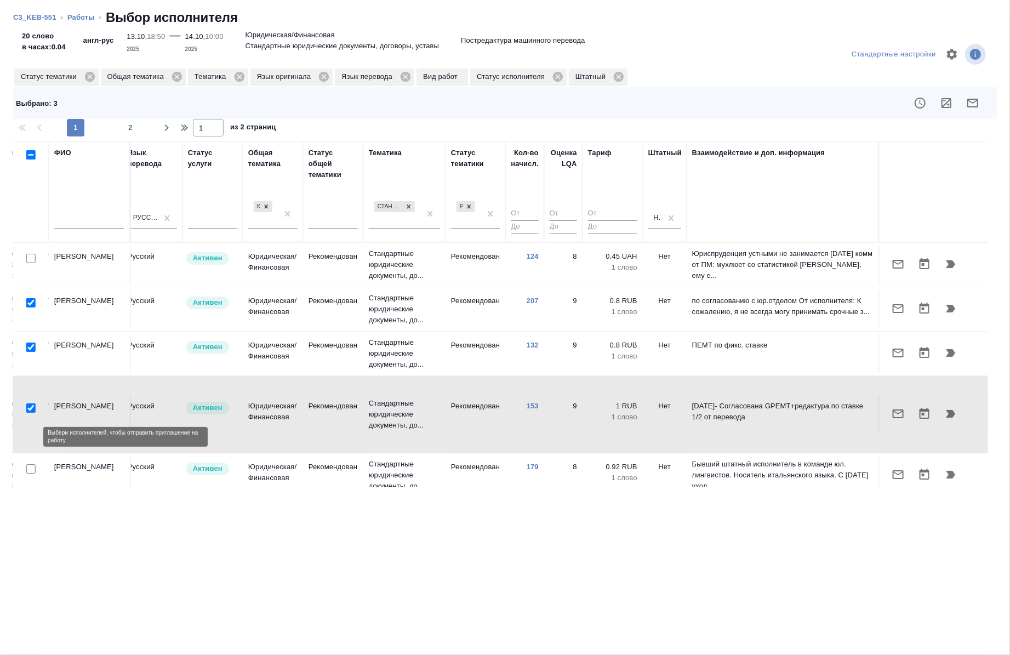
click at [30, 464] on input "checkbox" at bounding box center [30, 468] width 9 height 9
checkbox input "true"
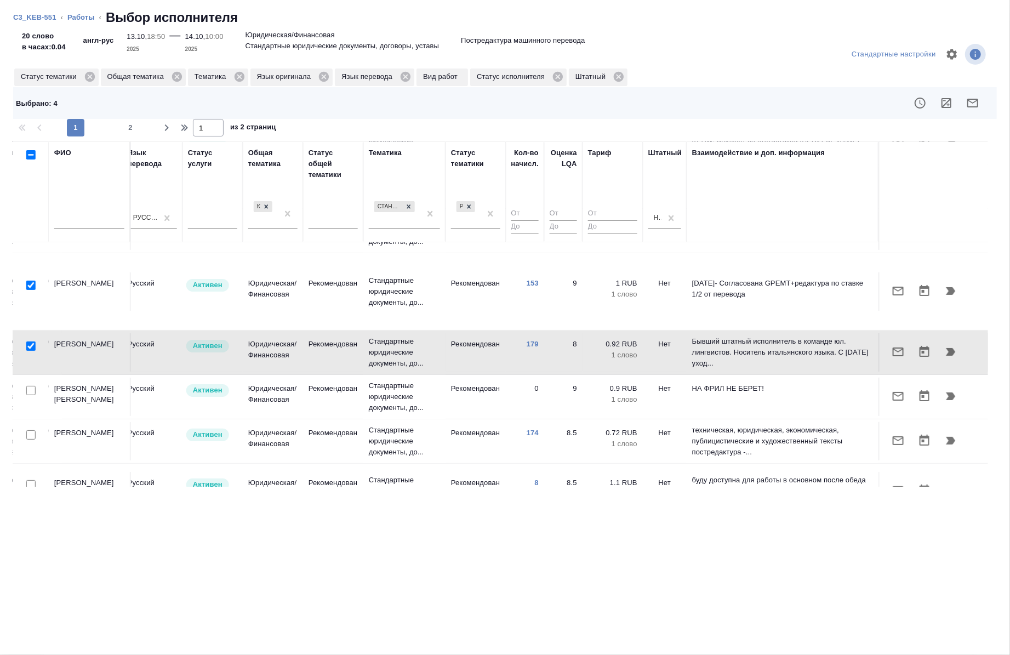
scroll to position [123, 626]
click at [977, 102] on icon "button" at bounding box center [972, 103] width 11 height 9
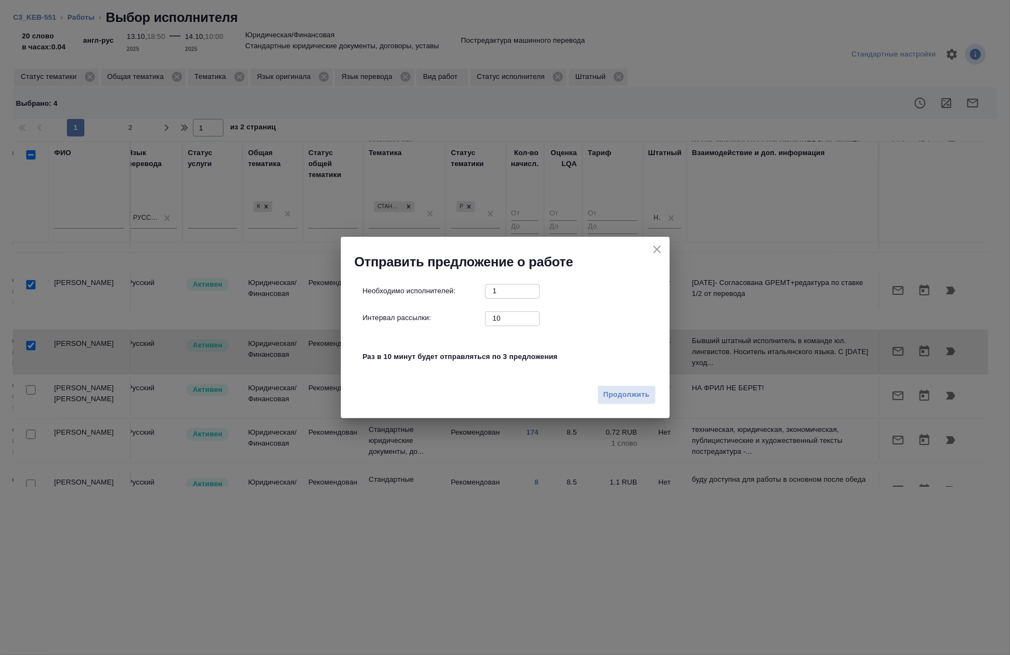
click at [516, 311] on input "10" at bounding box center [512, 318] width 55 height 14
type input "0"
click at [629, 398] on span "Продолжить" at bounding box center [626, 394] width 46 height 13
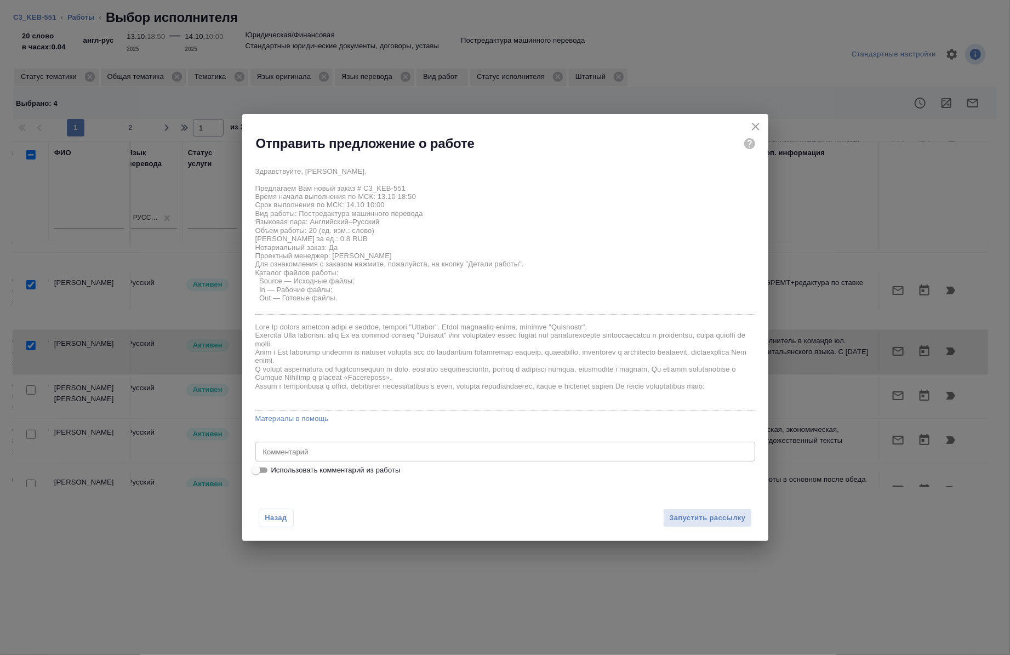
click at [448, 459] on div "x Комментарий" at bounding box center [505, 452] width 500 height 20
click at [371, 467] on span "Использовать комментарий из работы" at bounding box center [335, 470] width 129 height 11
click at [276, 467] on input "Использовать комментарий из работы" at bounding box center [255, 469] width 39 height 13
checkbox input "true"
type textarea "под нот"
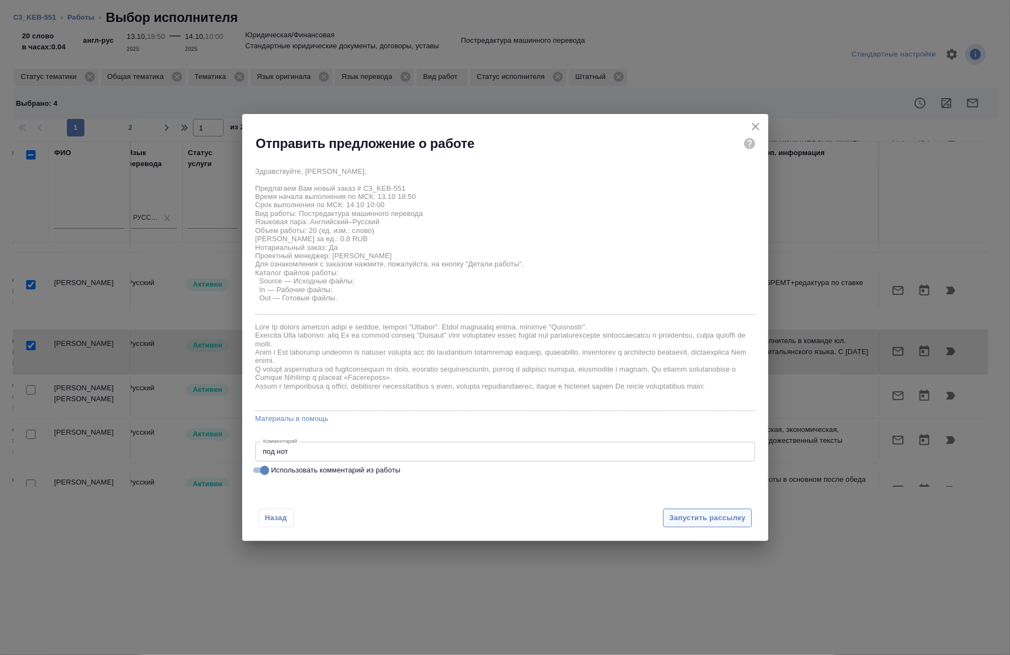
click at [716, 508] on button "Запустить рассылку" at bounding box center [707, 517] width 88 height 19
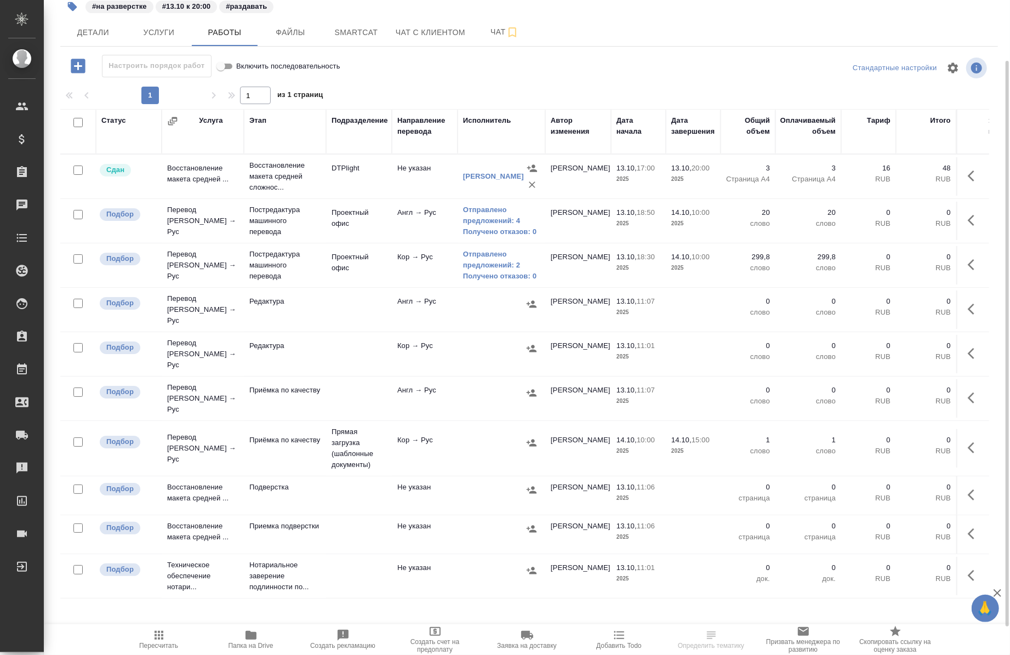
scroll to position [72, 0]
click at [75, 301] on input "checkbox" at bounding box center [77, 304] width 9 height 9
checkbox input "true"
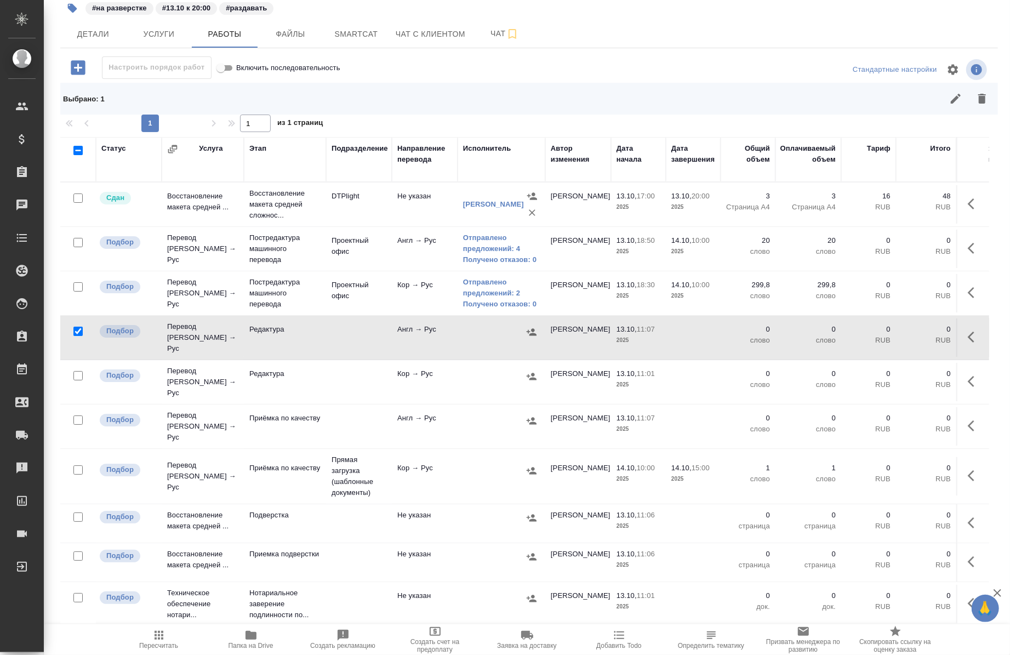
click at [79, 371] on input "checkbox" at bounding box center [77, 375] width 9 height 9
checkbox input "true"
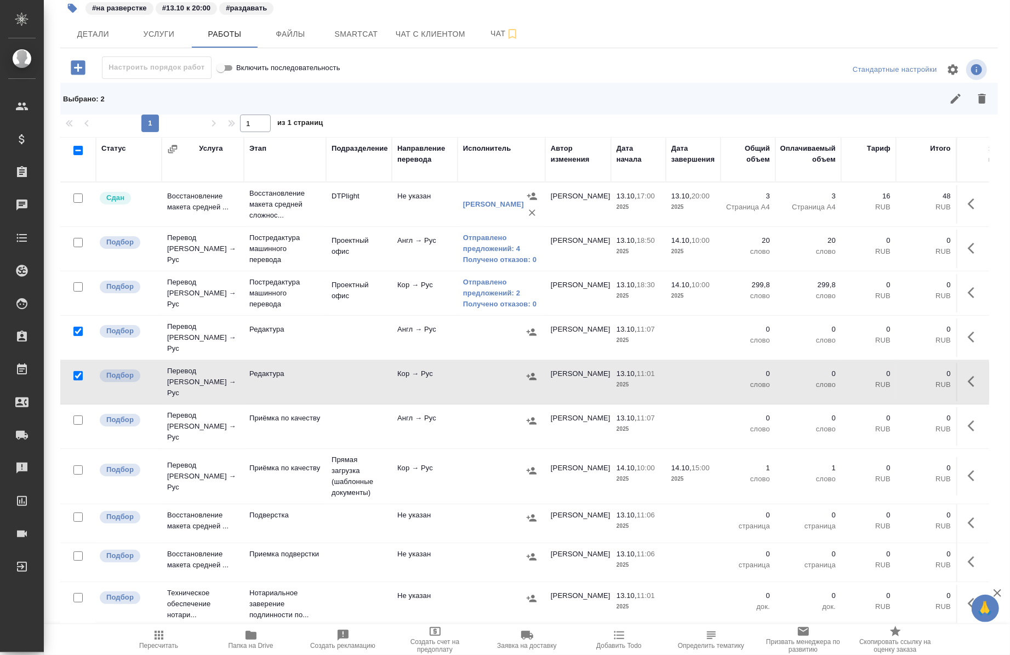
click at [80, 415] on input "checkbox" at bounding box center [77, 419] width 9 height 9
checkbox input "true"
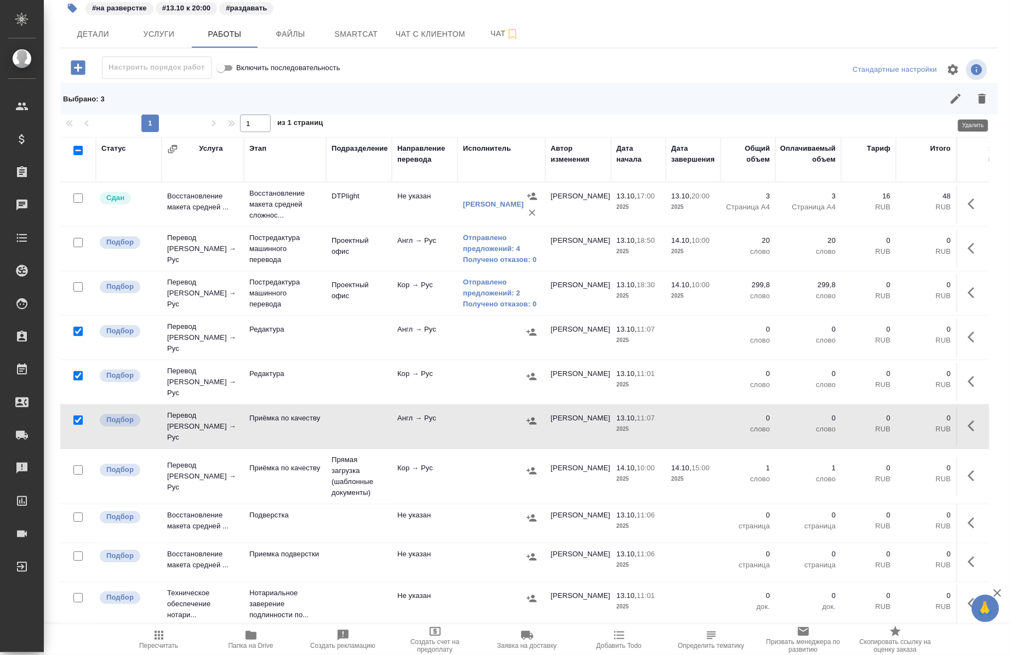
click at [978, 97] on icon "button" at bounding box center [982, 99] width 8 height 10
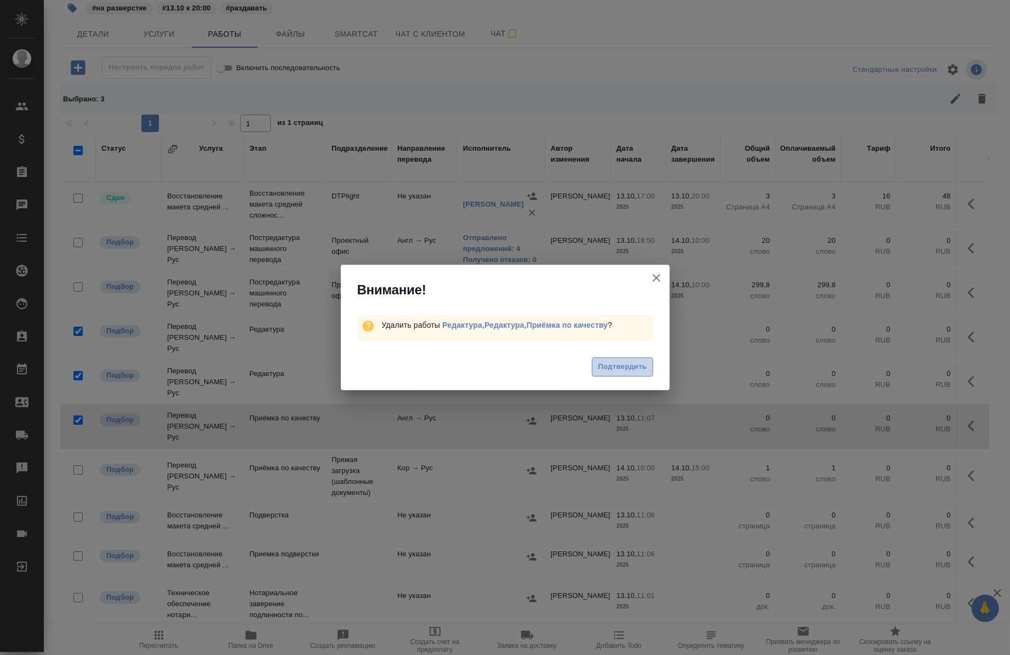
click at [615, 367] on span "Подтвердить" at bounding box center [622, 366] width 49 height 13
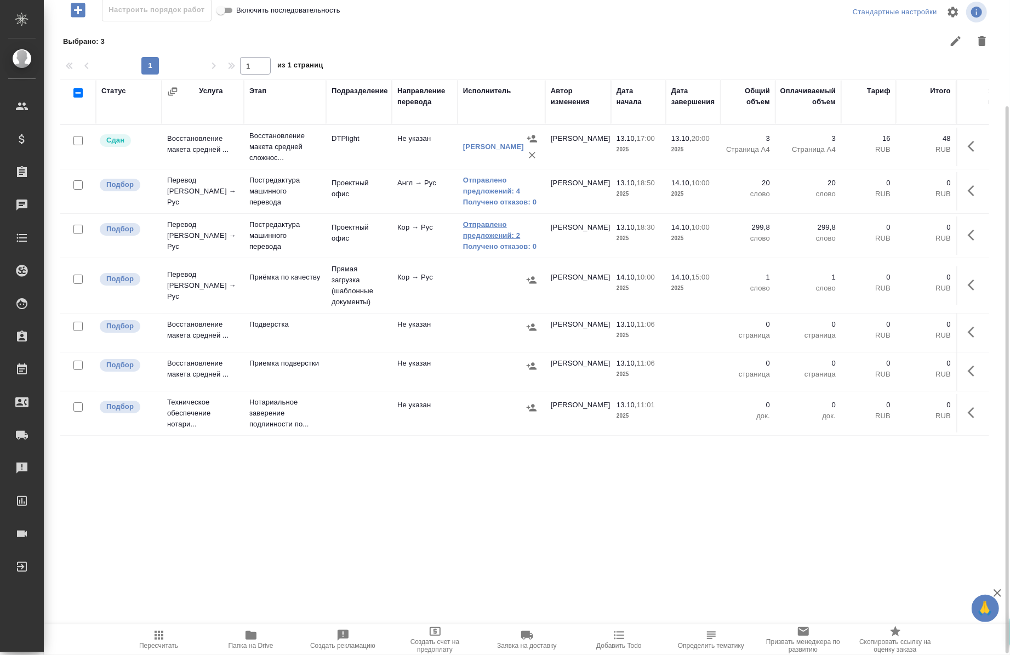
scroll to position [0, 0]
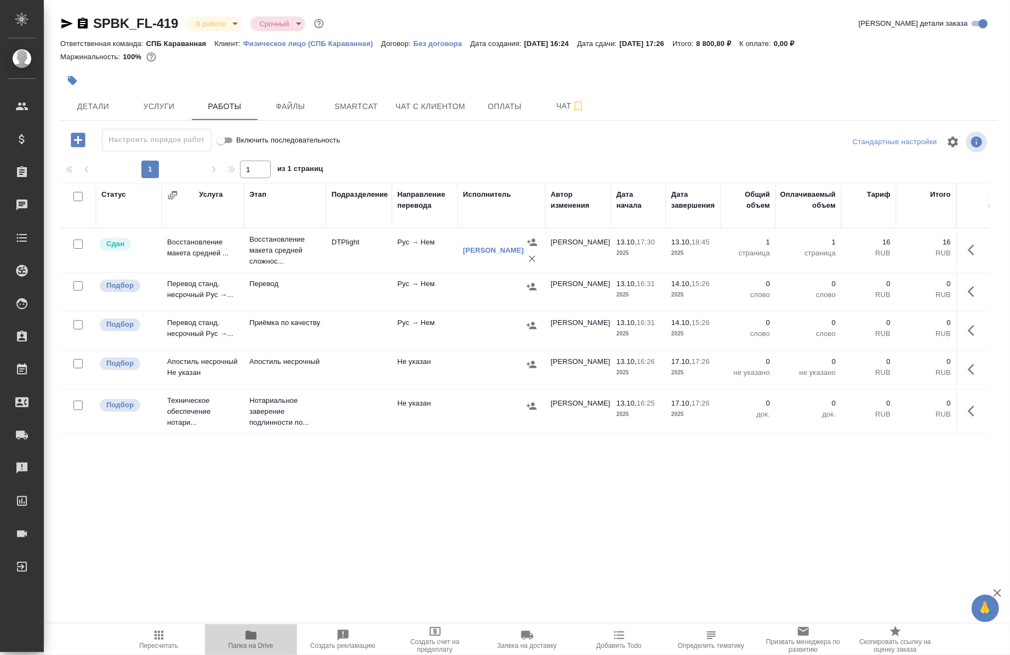
click at [243, 632] on span "Папка на Drive" at bounding box center [250, 638] width 79 height 21
click at [66, 22] on icon "button" at bounding box center [67, 24] width 12 height 10
click at [256, 637] on icon "button" at bounding box center [250, 634] width 13 height 13
click at [75, 116] on button "Детали" at bounding box center [93, 106] width 66 height 27
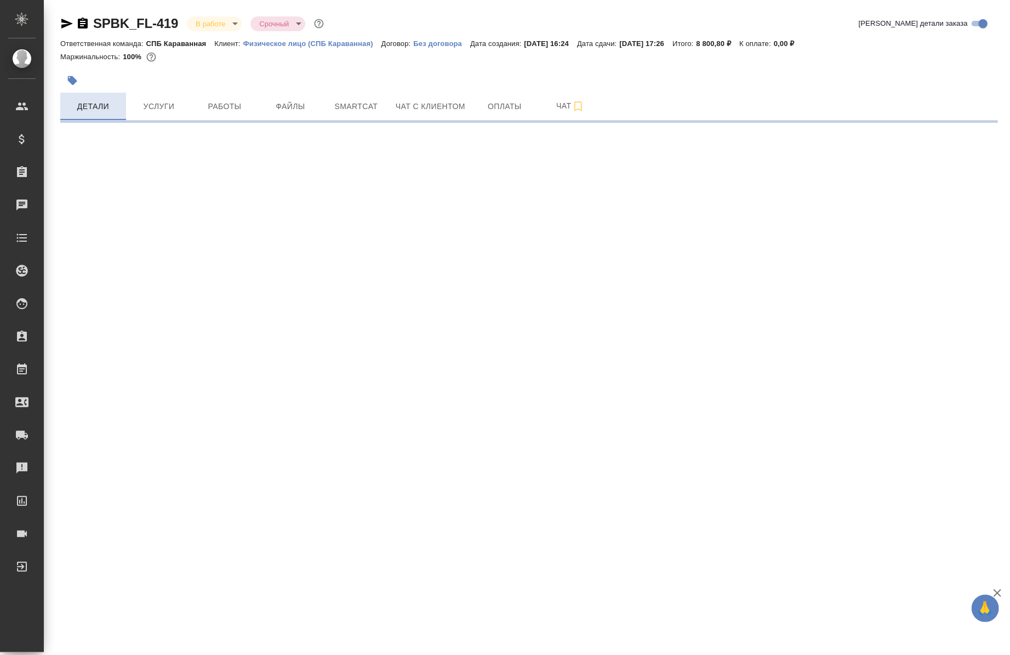
select select "RU"
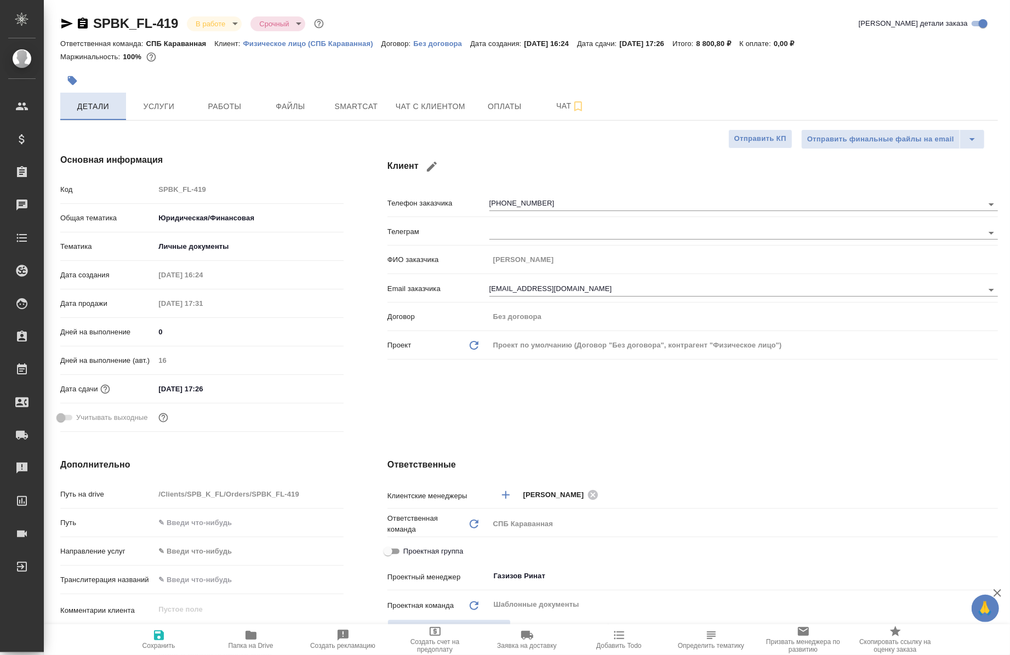
type textarea "x"
click at [200, 103] on span "Работы" at bounding box center [224, 107] width 53 height 14
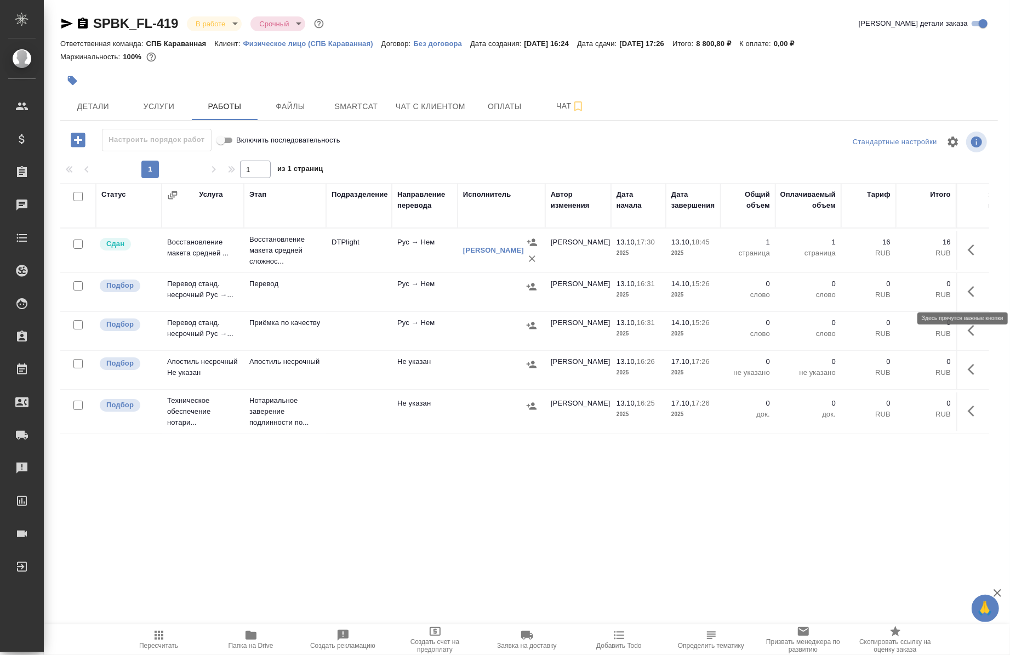
click at [968, 287] on icon "button" at bounding box center [974, 291] width 13 height 13
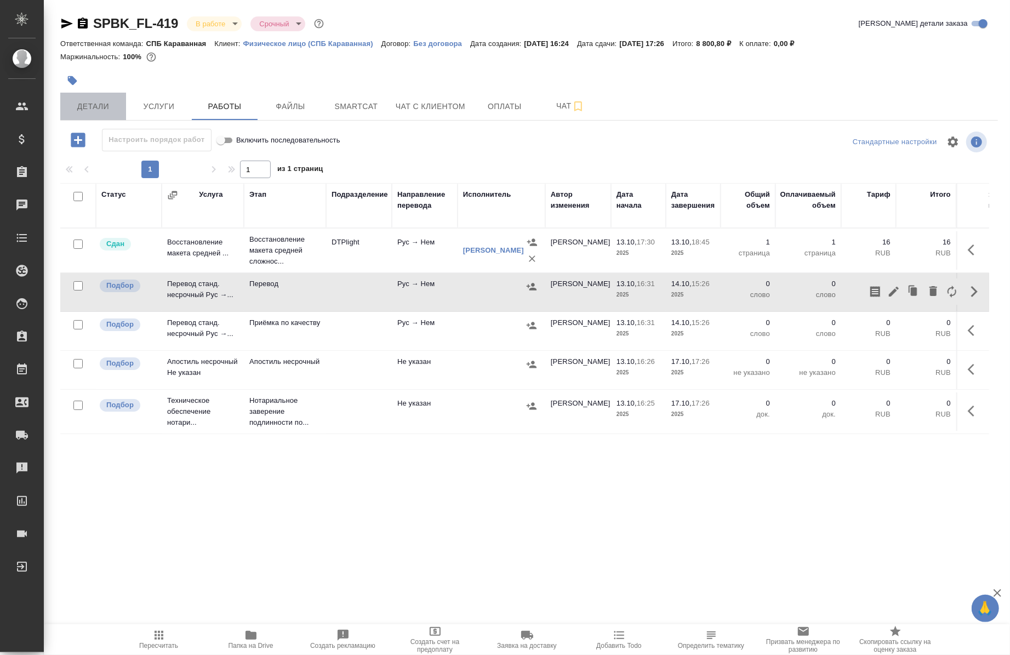
click at [108, 113] on button "Детали" at bounding box center [93, 106] width 66 height 27
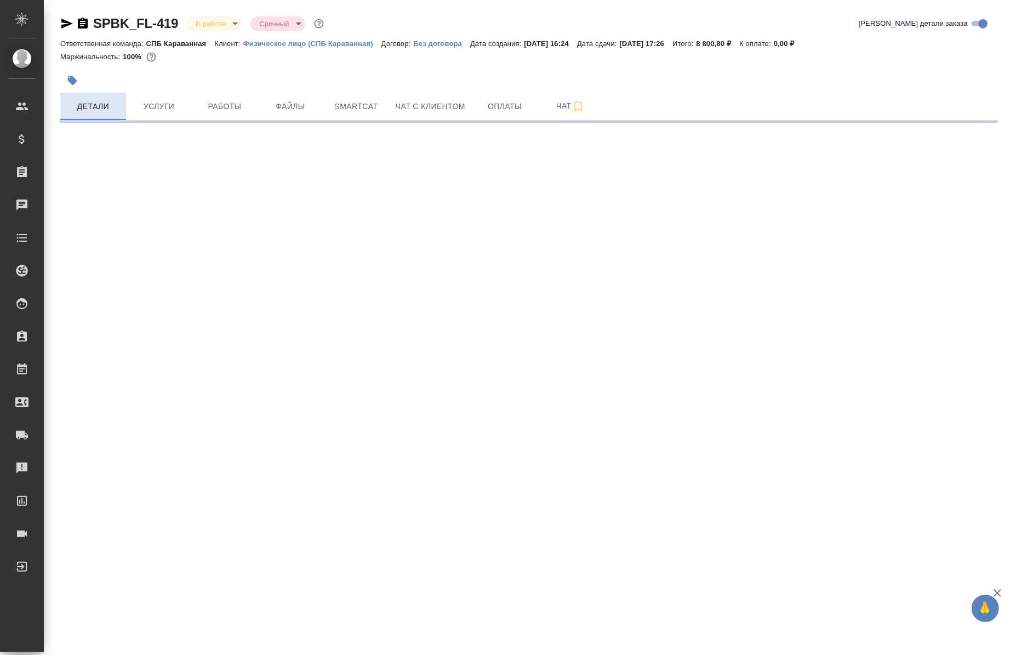
select select "RU"
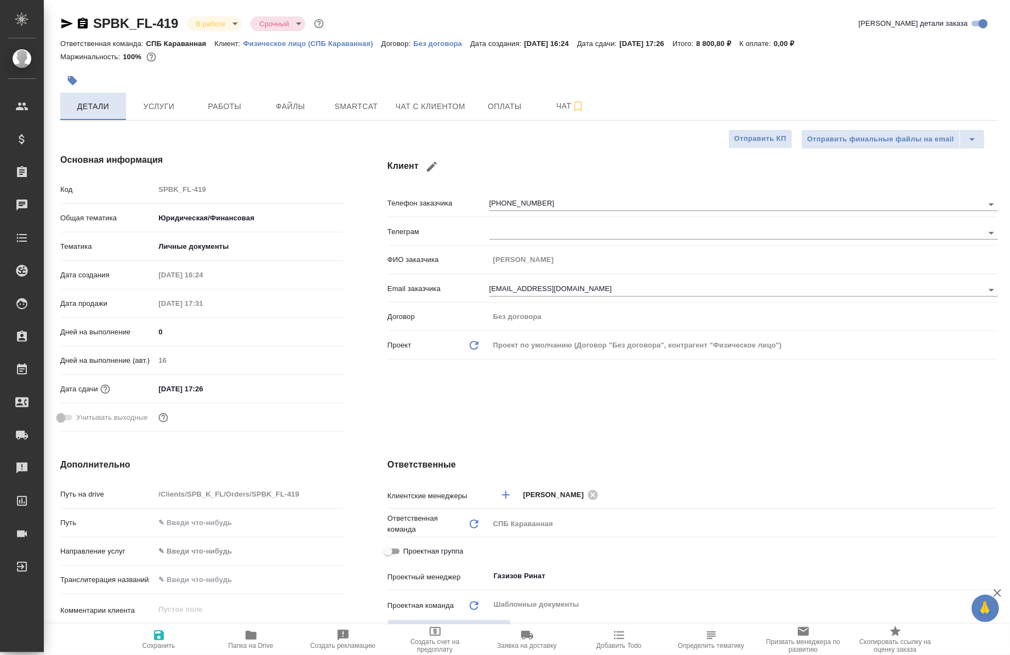
type textarea "x"
click at [215, 106] on span "Работы" at bounding box center [224, 107] width 53 height 14
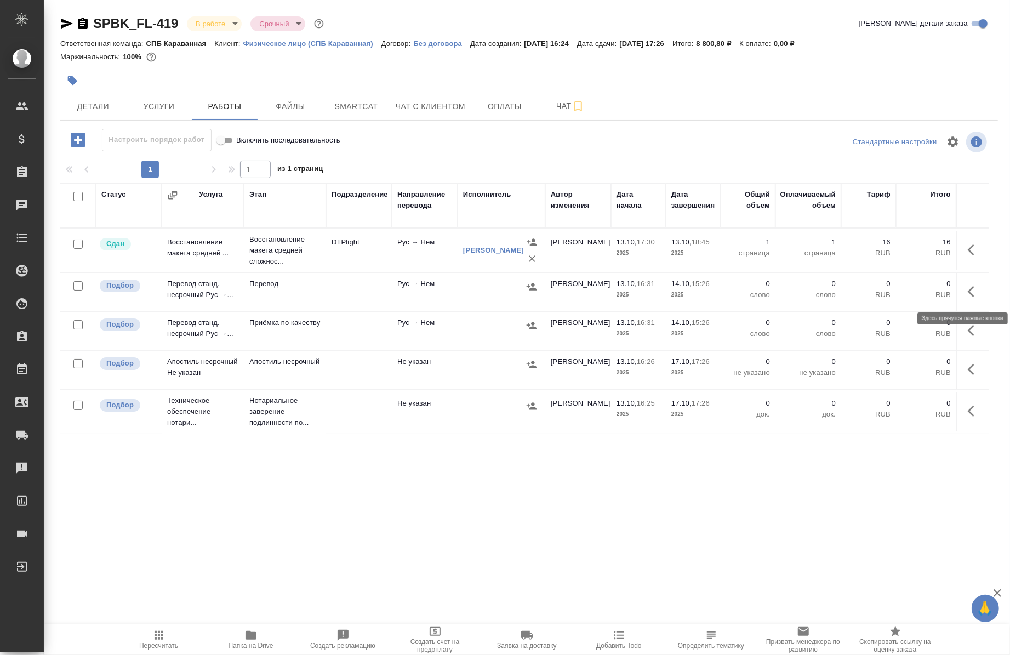
click at [968, 294] on icon "button" at bounding box center [974, 291] width 13 height 13
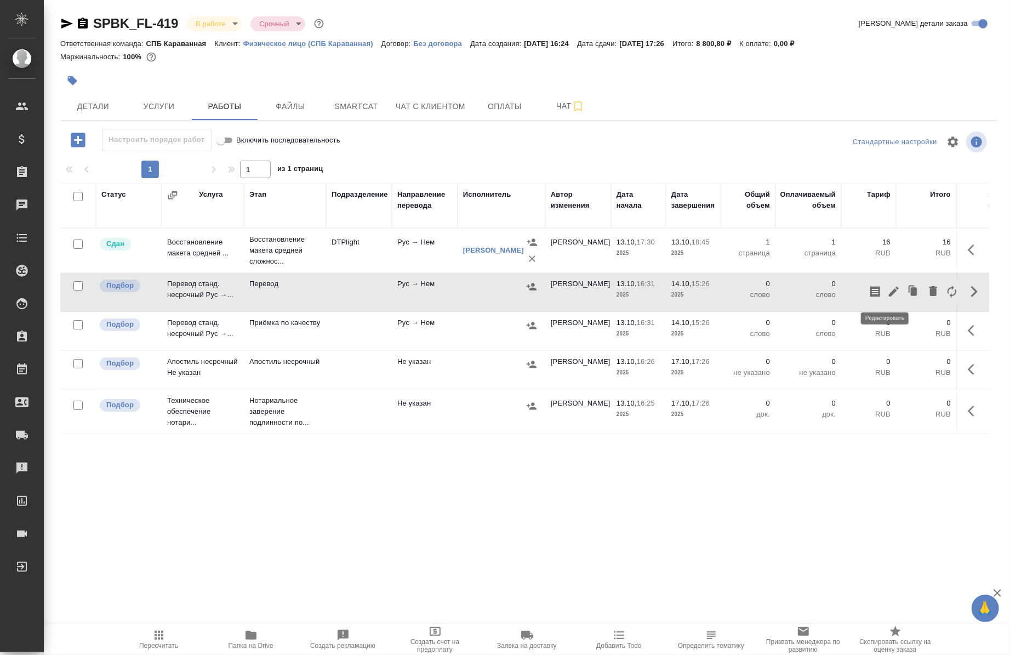
click at [890, 290] on icon "button" at bounding box center [893, 291] width 13 height 13
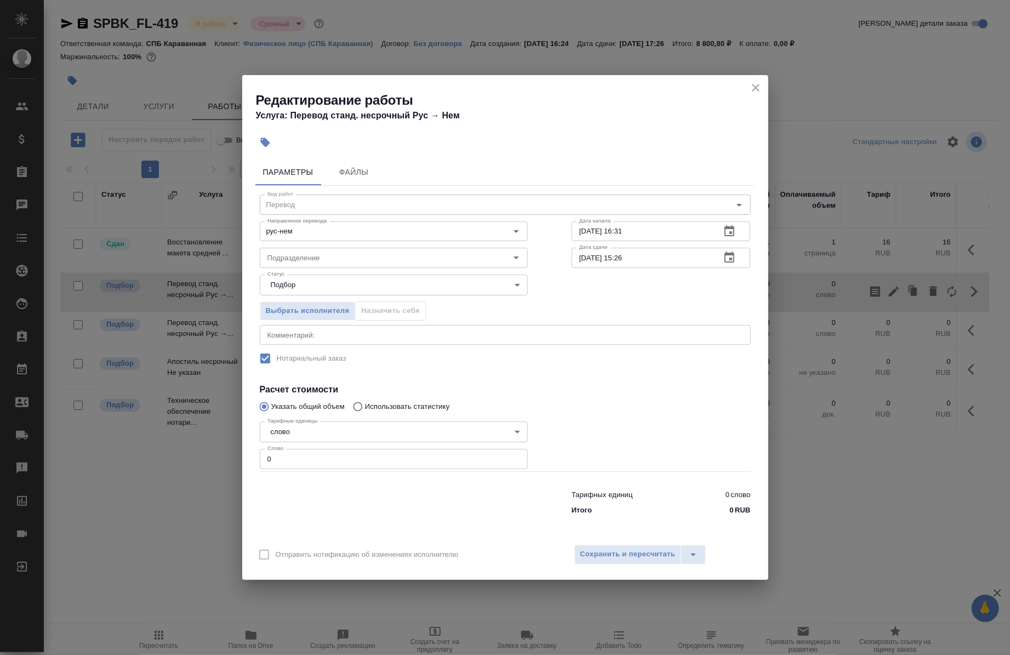
click at [443, 445] on div "Тарифные единицы слово 5a8b1489cc6b4906c91bfd90 Тарифные единицы Слово 0 Слово" at bounding box center [394, 444] width 268 height 54
click at [442, 457] on input "0" at bounding box center [394, 459] width 268 height 20
type input "310"
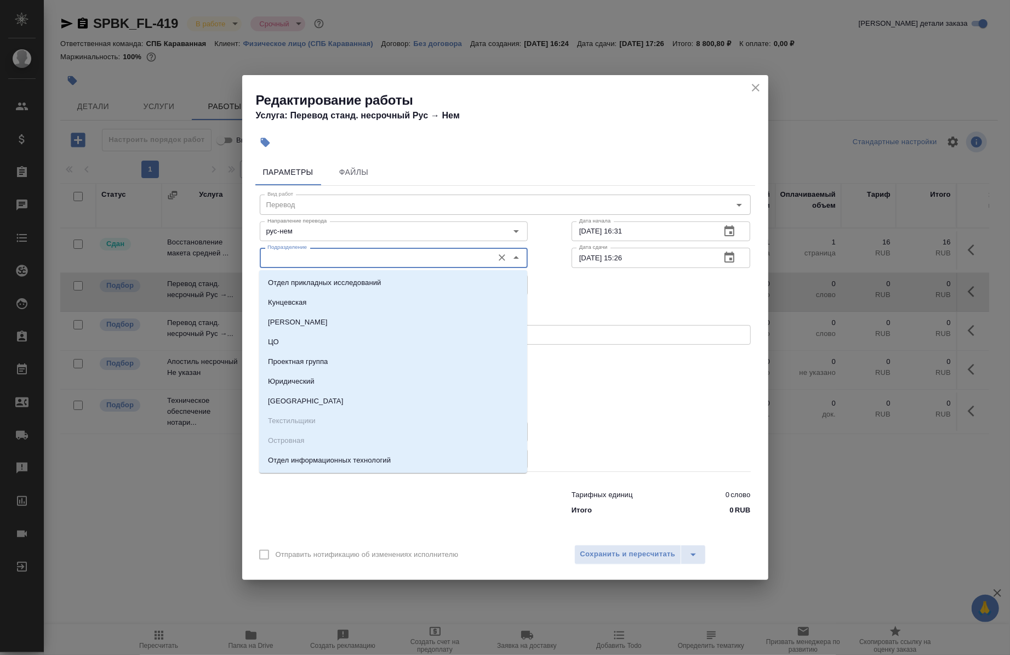
click at [330, 252] on input "Подразделение" at bounding box center [375, 257] width 225 height 13
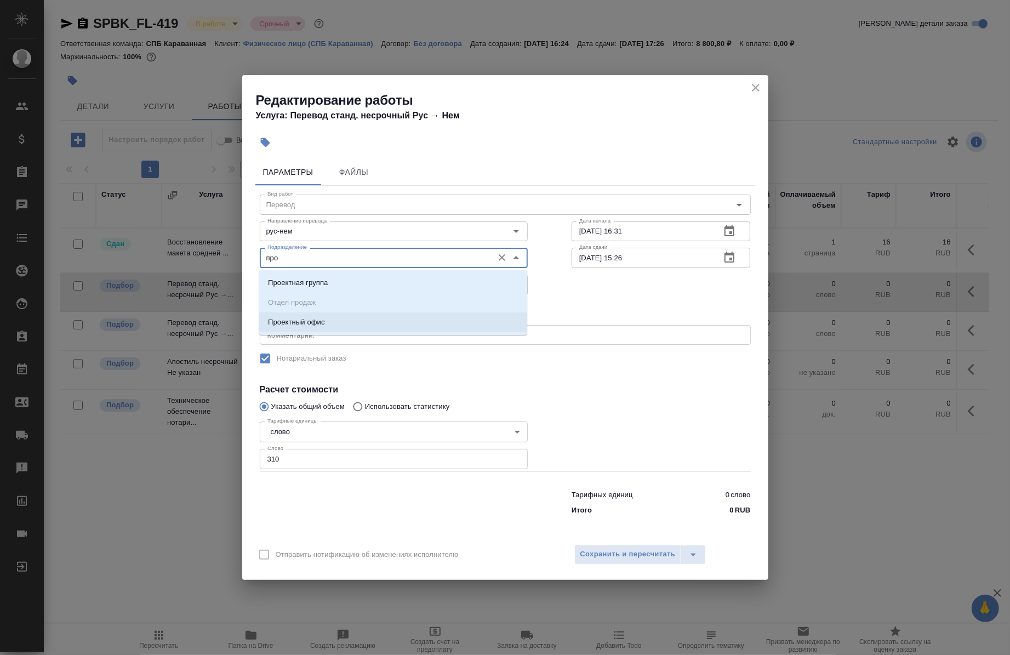
click at [311, 320] on p "Проектный офис" at bounding box center [296, 322] width 57 height 11
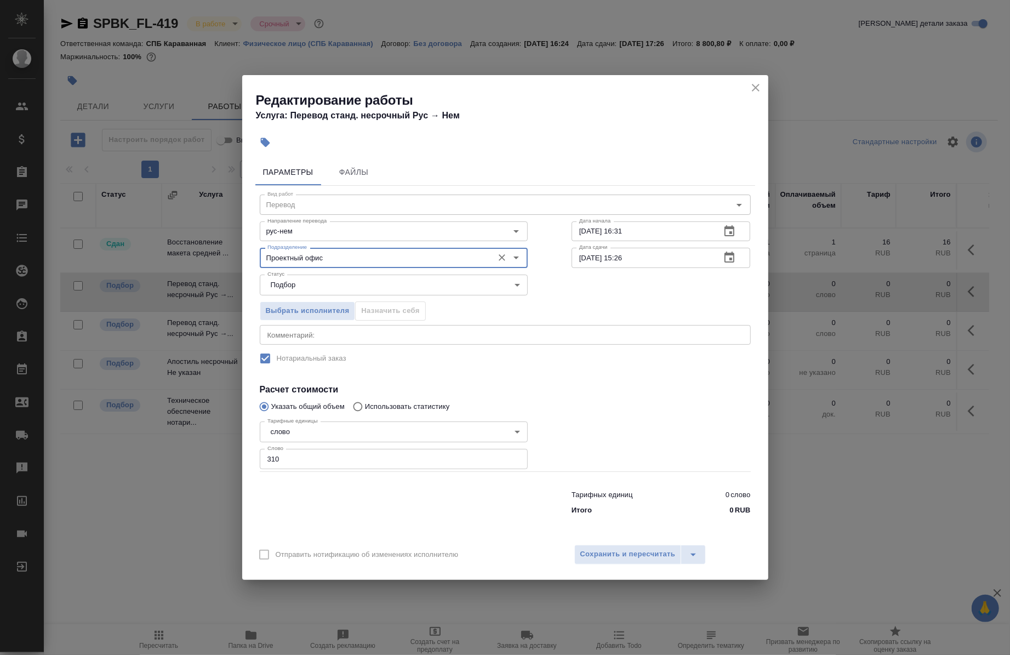
type input "Проектный офис"
click at [657, 234] on input "13.10.2025 16:31" at bounding box center [641, 231] width 141 height 20
type input "13.10.2025 19:00"
click at [660, 254] on input "14.10.2025 15:26" at bounding box center [641, 258] width 141 height 20
type input "14.10.2025 10:00"
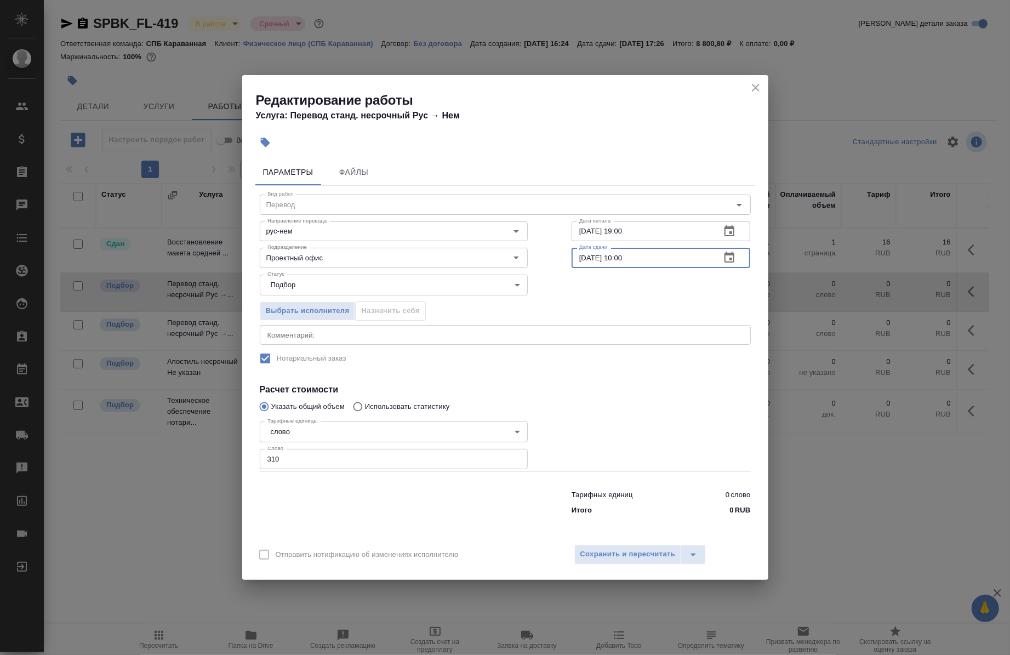
click at [419, 330] on textarea at bounding box center [505, 334] width 476 height 8
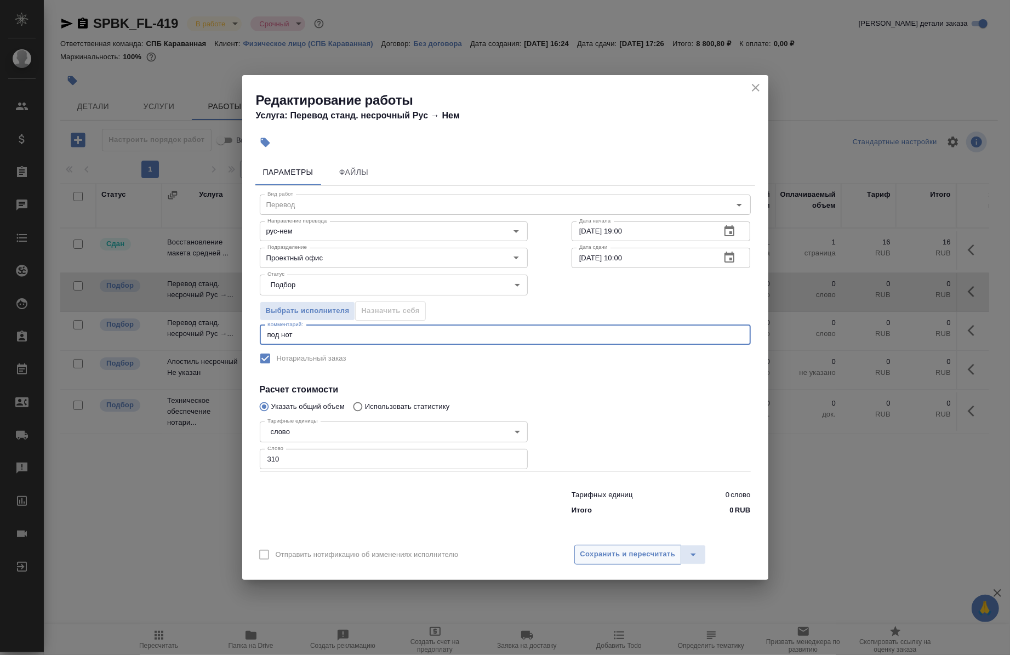
type textarea "под нот"
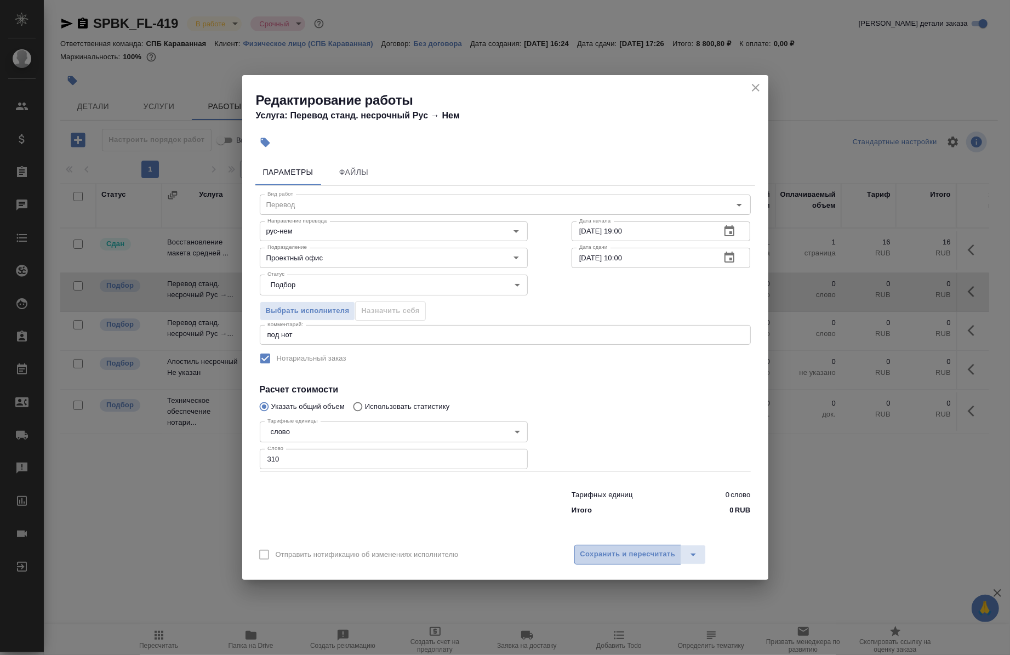
click at [625, 552] on span "Сохранить и пересчитать" at bounding box center [627, 554] width 95 height 13
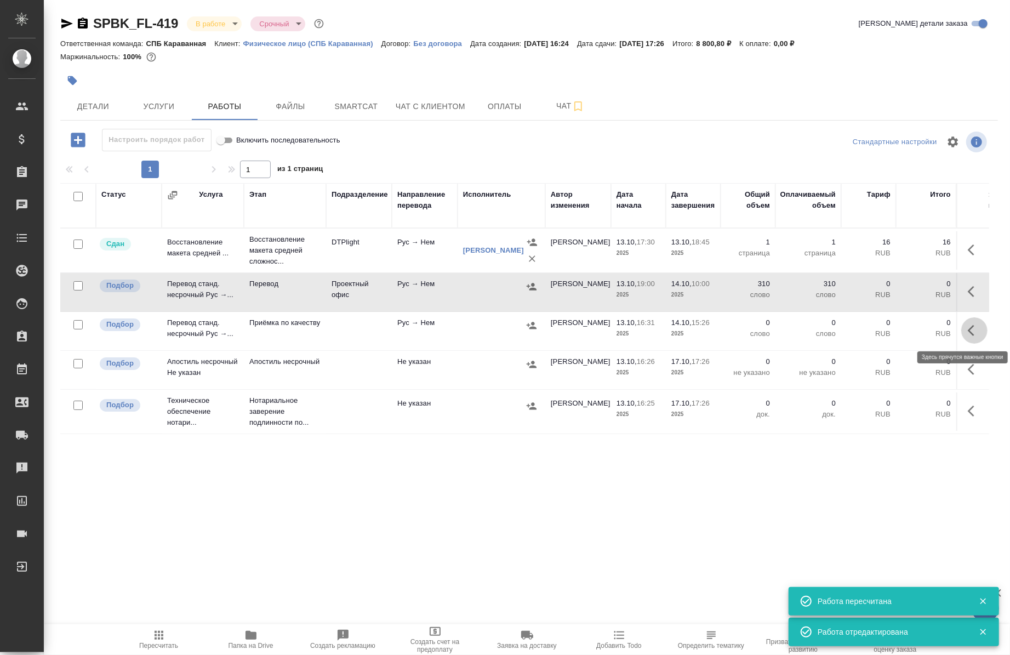
click at [968, 336] on icon "button" at bounding box center [974, 330] width 13 height 13
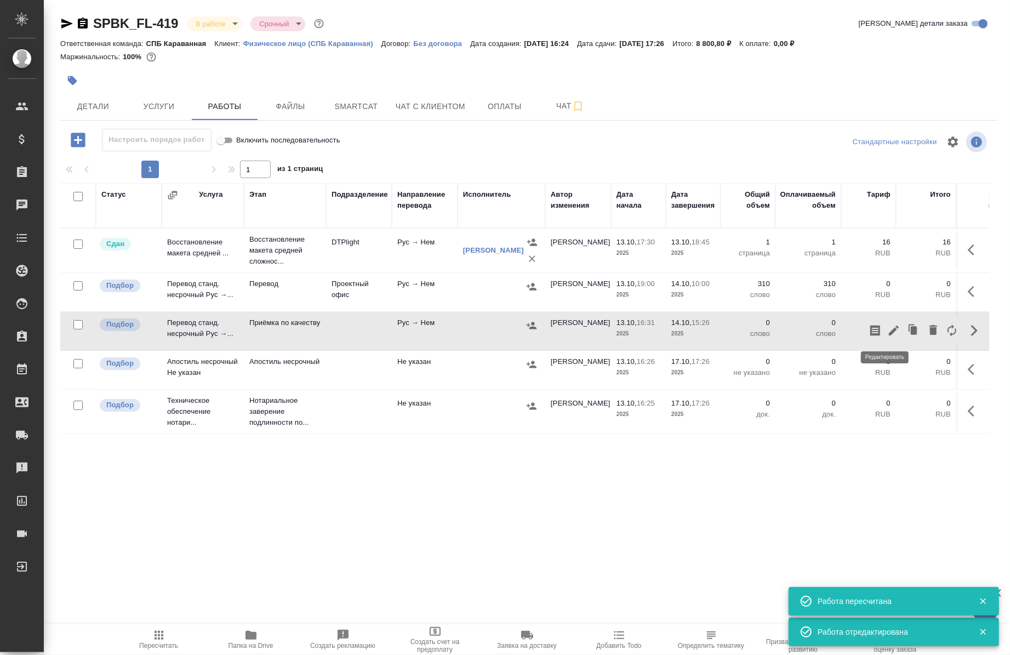
click at [891, 329] on button "button" at bounding box center [893, 330] width 19 height 26
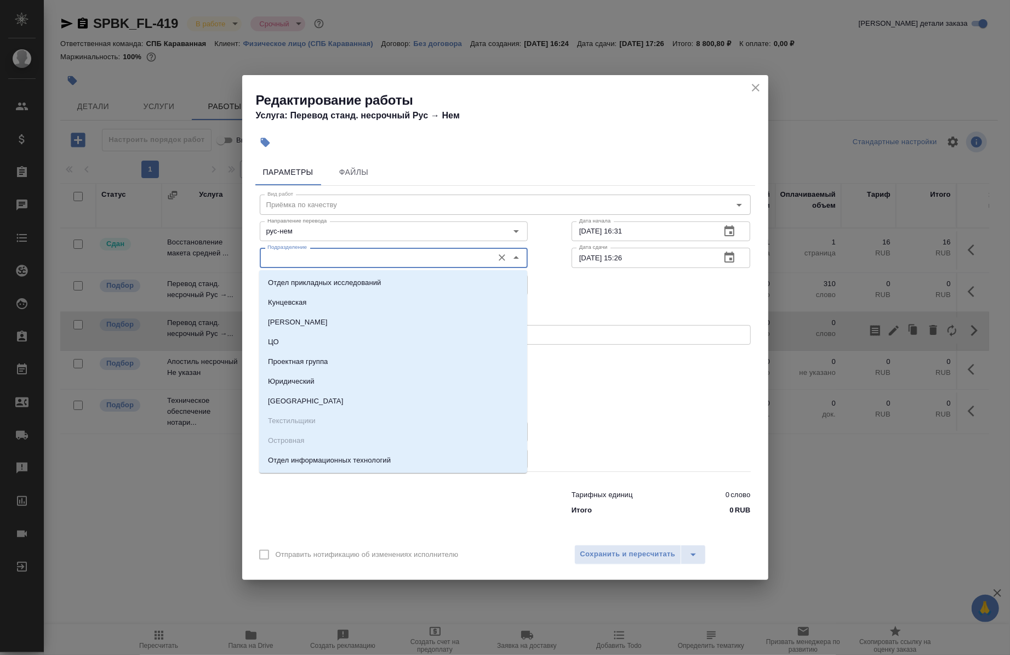
click at [396, 261] on input "Подразделение" at bounding box center [375, 257] width 225 height 13
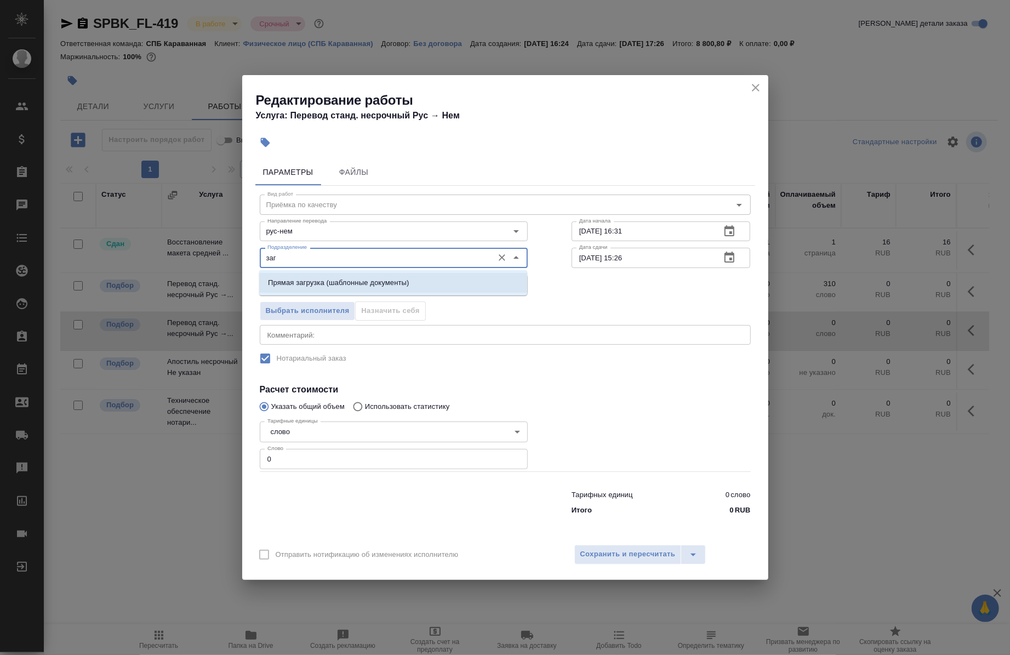
click at [396, 281] on p "Прямая загрузка (шаблонные документы)" at bounding box center [338, 282] width 141 height 11
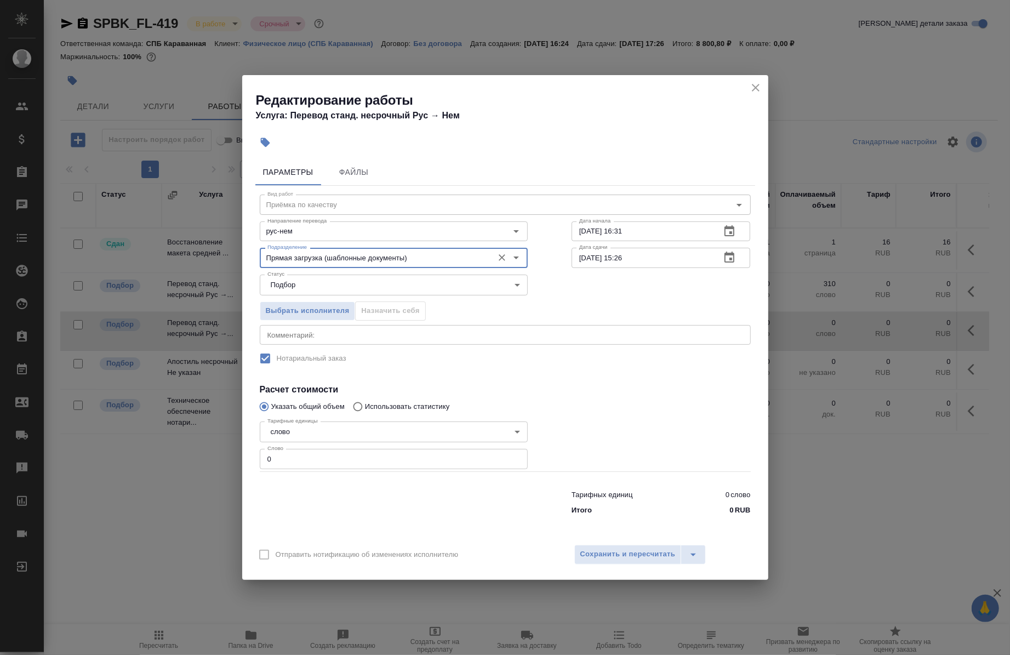
type input "Прямая загрузка (шаблонные документы)"
click at [586, 228] on input "13.10.2025 16:31" at bounding box center [641, 231] width 141 height 20
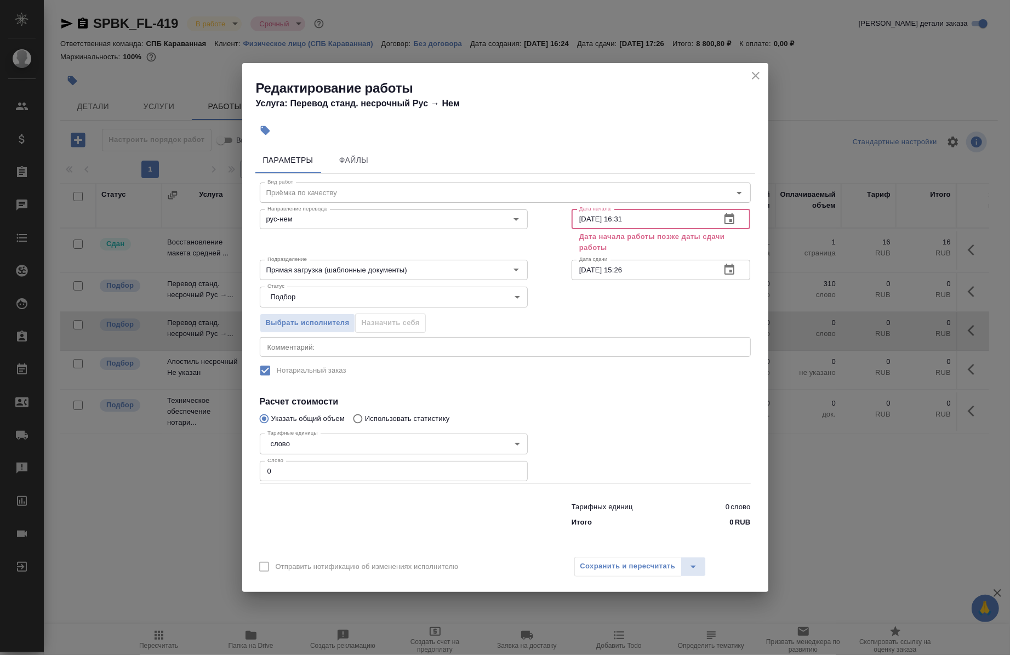
click at [650, 225] on input "14.10.2025 16:31" at bounding box center [641, 219] width 141 height 20
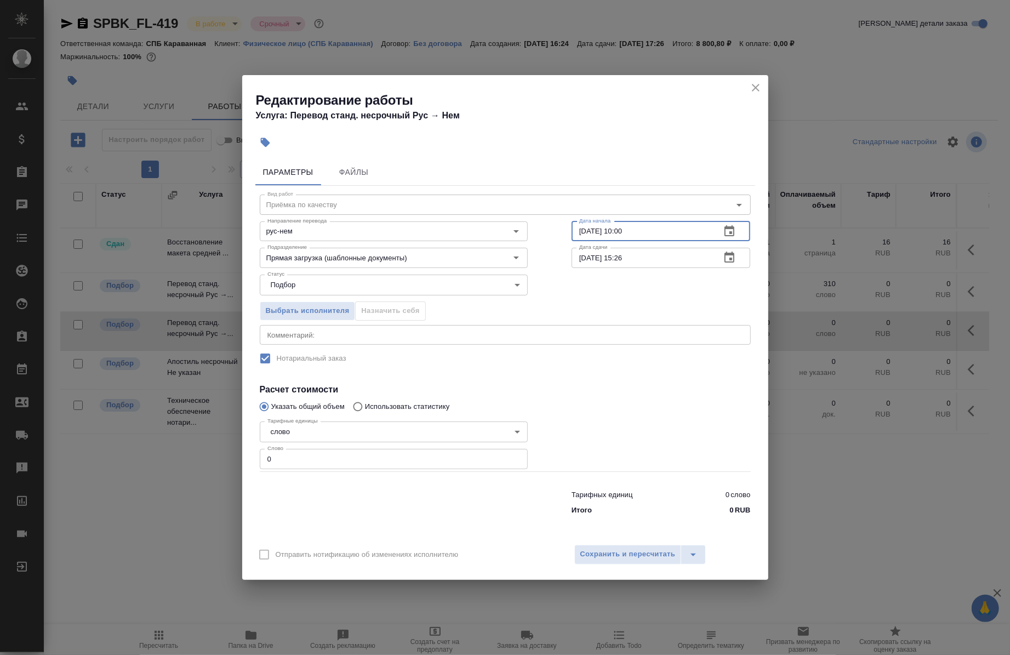
type input "14.10.2025 10:00"
click at [642, 264] on input "14.10.2025 15:26" at bounding box center [641, 258] width 141 height 20
type input "14.10.2025 11:00"
click at [398, 332] on textarea at bounding box center [505, 334] width 476 height 8
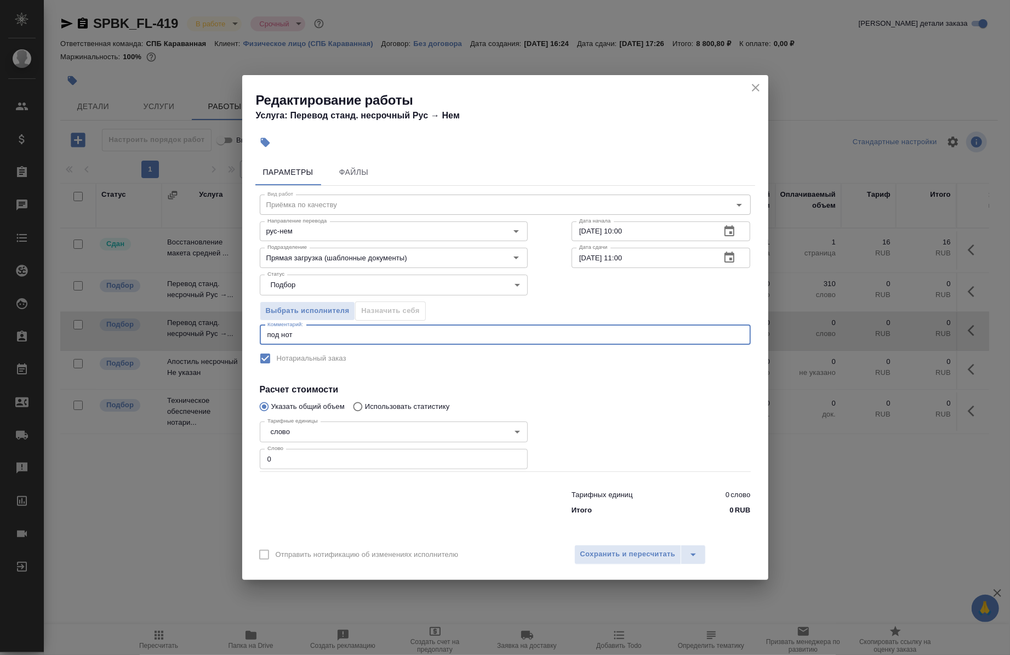
type textarea "под нот"
click at [337, 462] on input "0" at bounding box center [394, 459] width 268 height 20
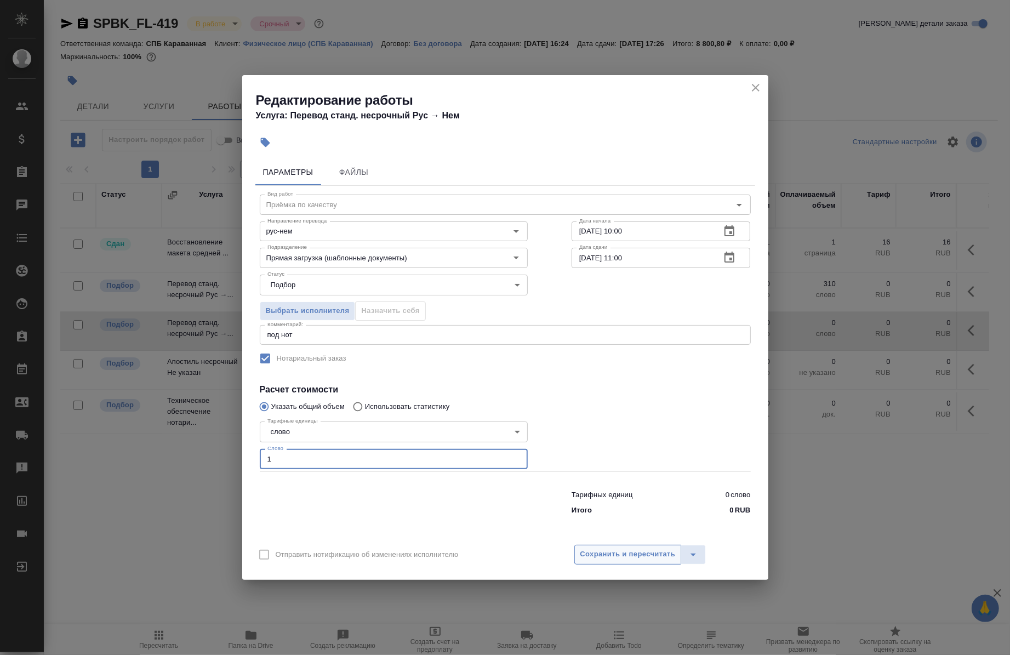
type input "1"
click at [611, 548] on span "Сохранить и пересчитать" at bounding box center [627, 554] width 95 height 13
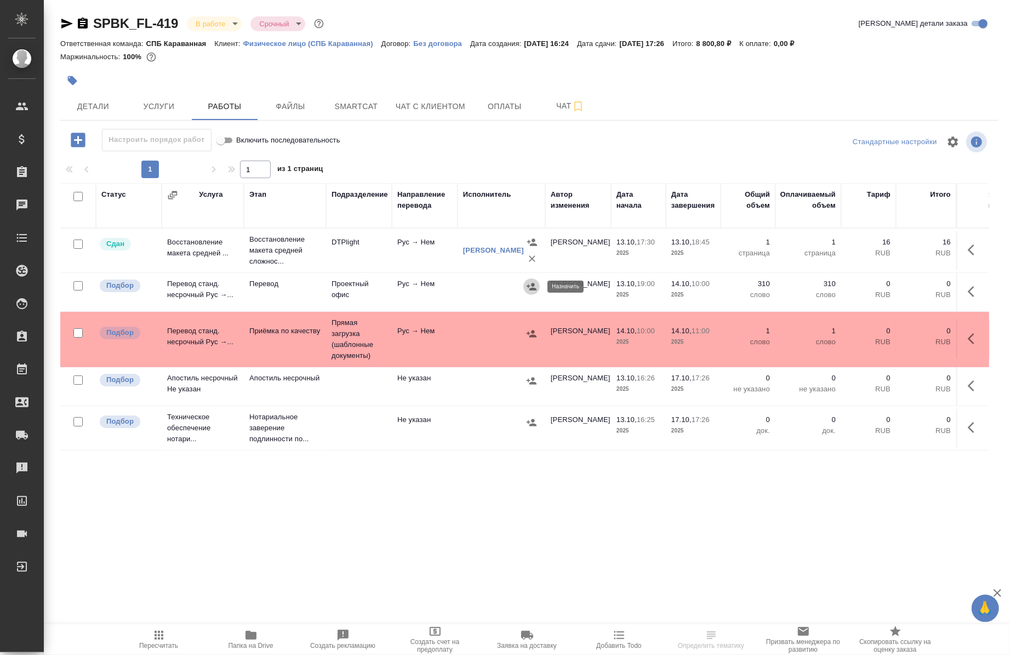
click at [535, 291] on icon "button" at bounding box center [531, 286] width 11 height 11
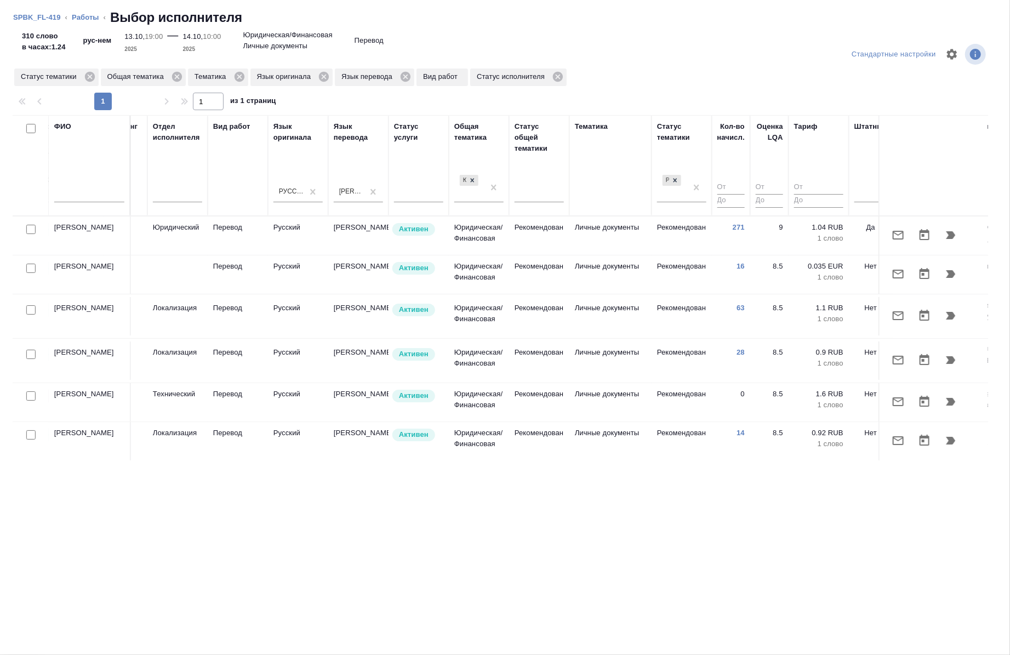
scroll to position [0, 626]
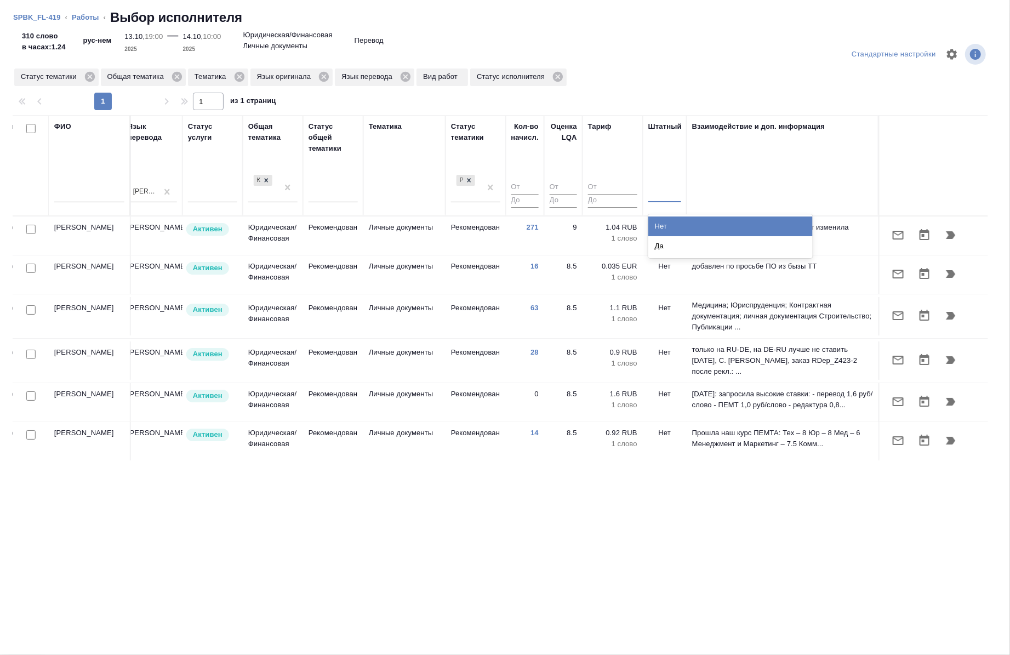
click at [652, 187] on div at bounding box center [664, 192] width 33 height 16
click at [656, 221] on div "Нет" at bounding box center [730, 226] width 164 height 20
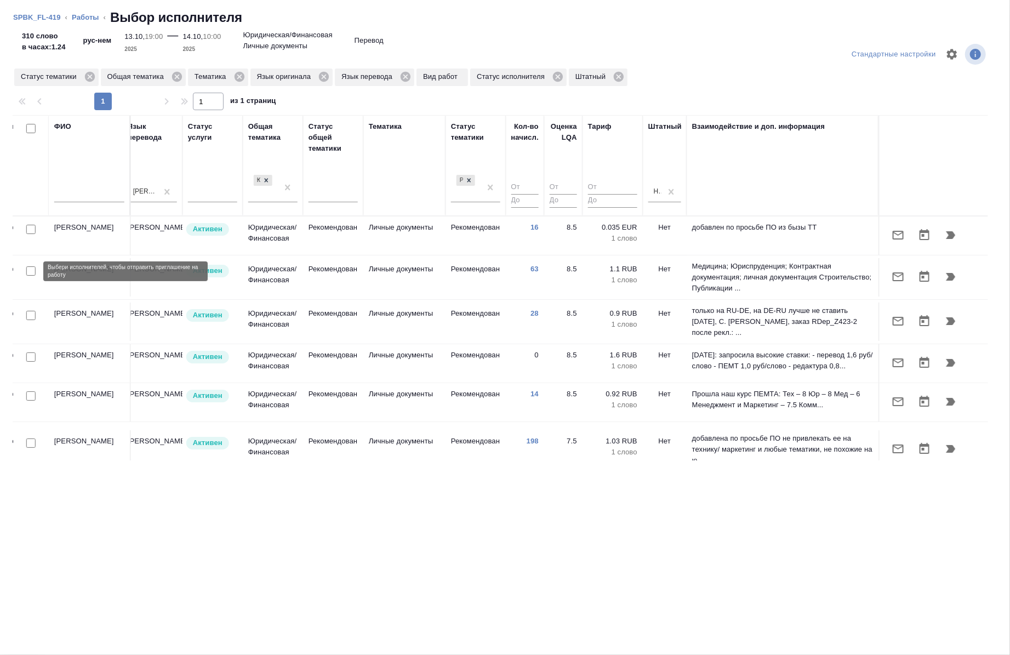
click at [30, 274] on input "checkbox" at bounding box center [30, 270] width 9 height 9
checkbox input "true"
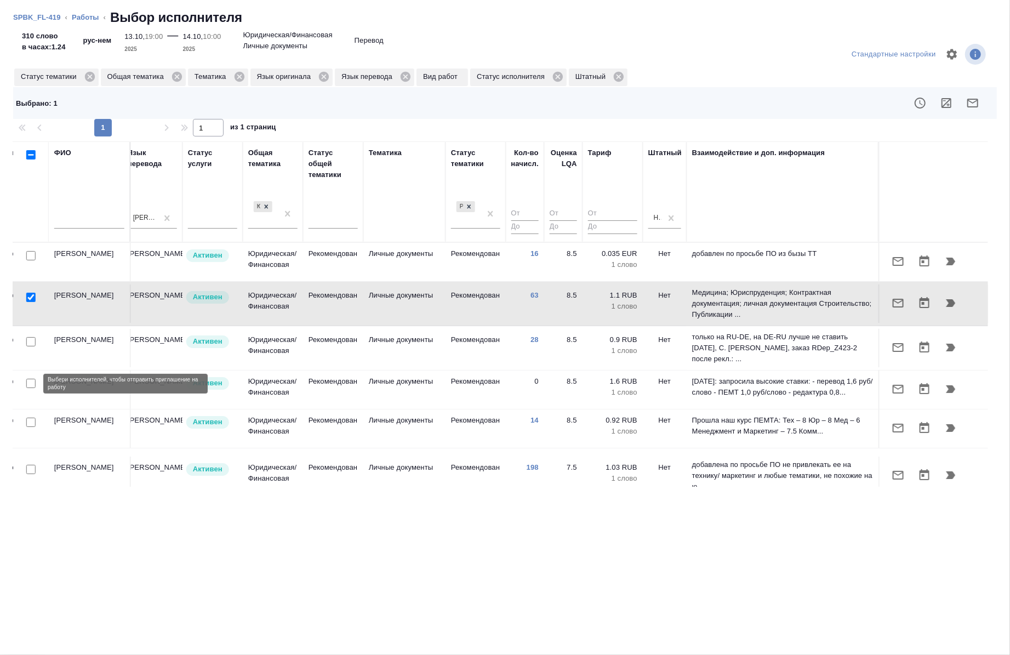
click at [27, 384] on input "checkbox" at bounding box center [30, 383] width 9 height 9
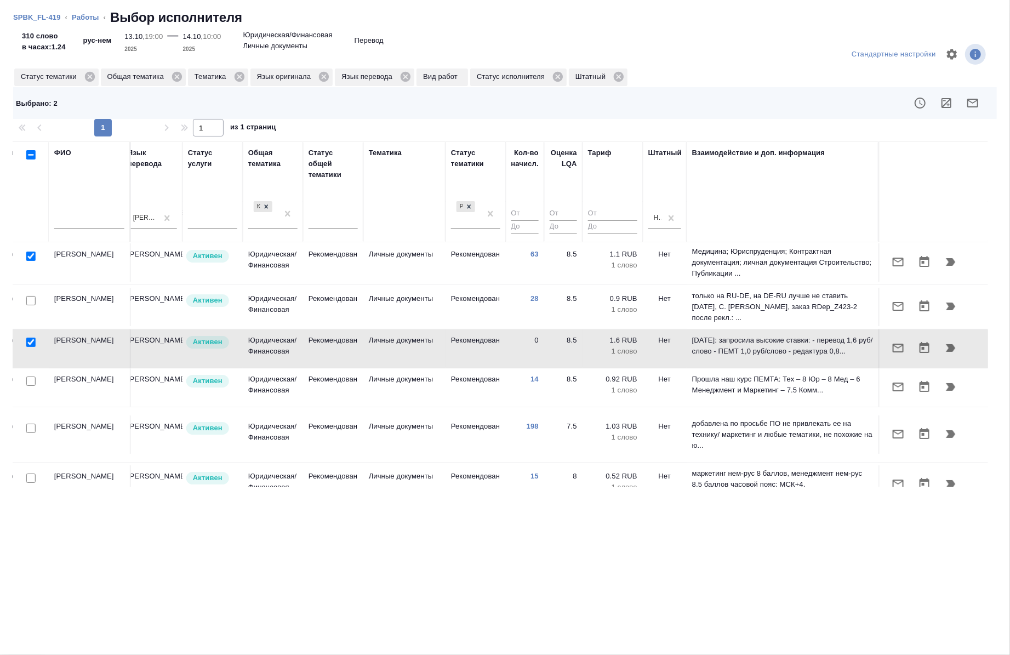
scroll to position [42, 626]
click at [28, 342] on input "checkbox" at bounding box center [30, 341] width 9 height 9
checkbox input "false"
click at [31, 425] on input "checkbox" at bounding box center [30, 427] width 9 height 9
checkbox input "true"
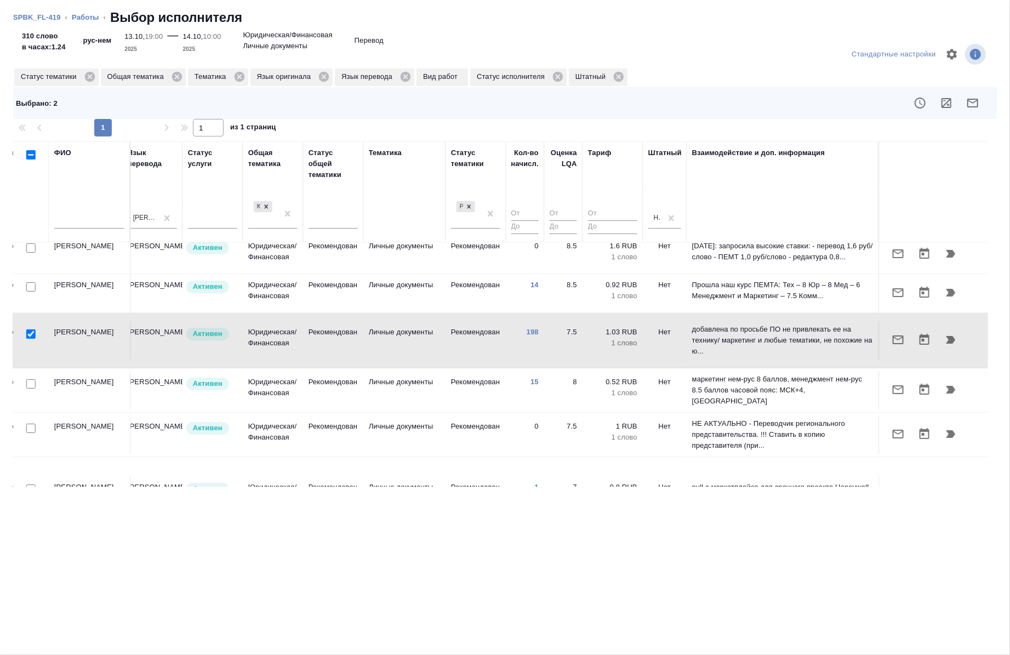
scroll to position [136, 626]
click at [33, 379] on input "checkbox" at bounding box center [30, 383] width 9 height 9
checkbox input "true"
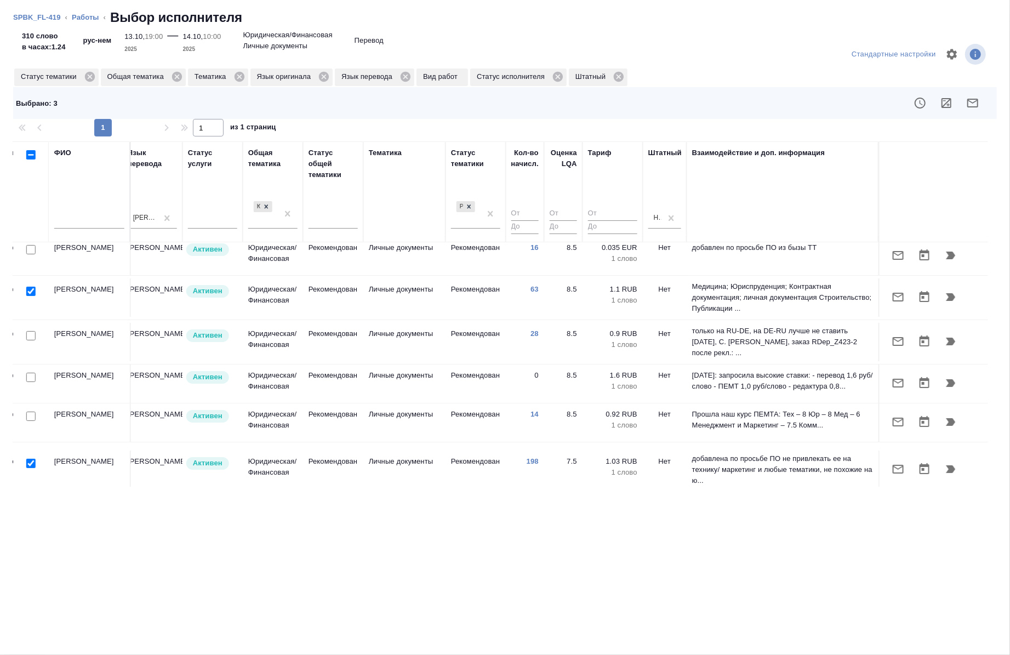
scroll to position [0, 626]
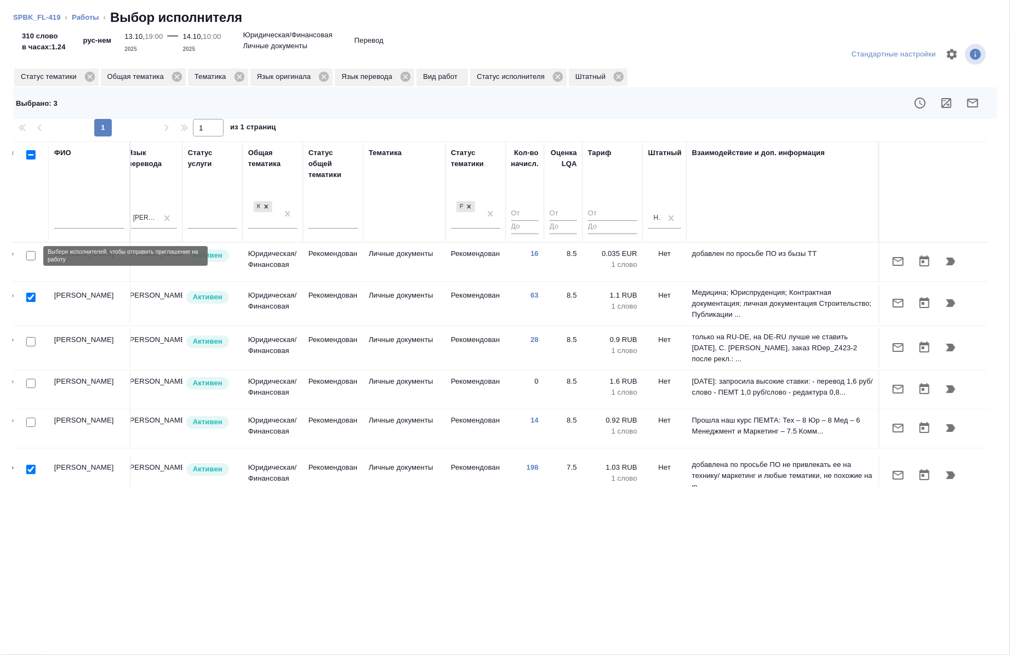
click at [33, 256] on input "checkbox" at bounding box center [30, 255] width 9 height 9
checkbox input "true"
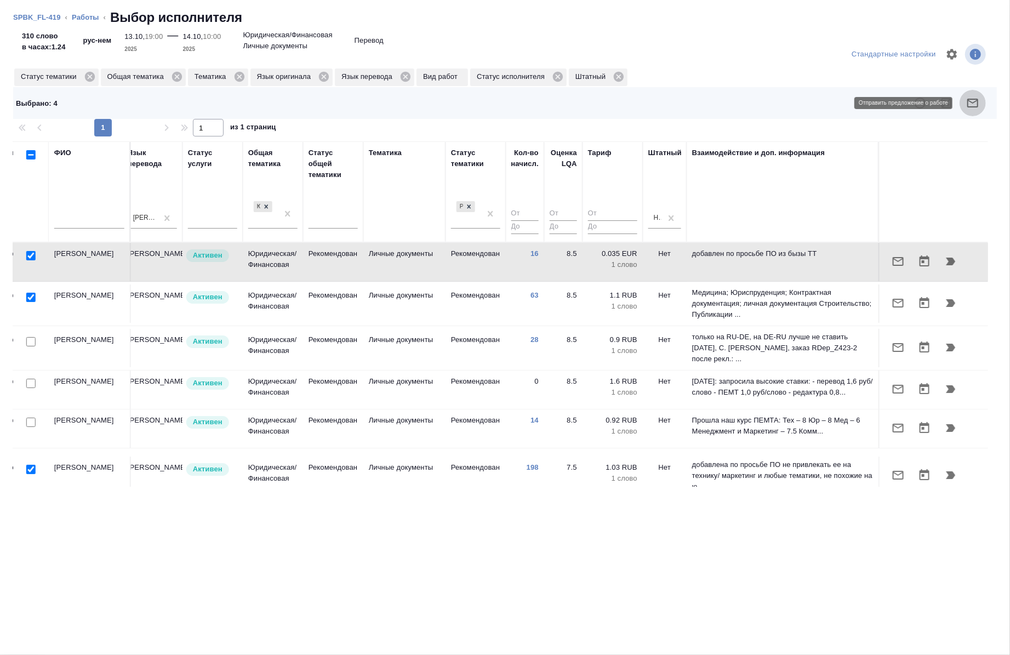
click at [976, 105] on icon "button" at bounding box center [972, 102] width 13 height 13
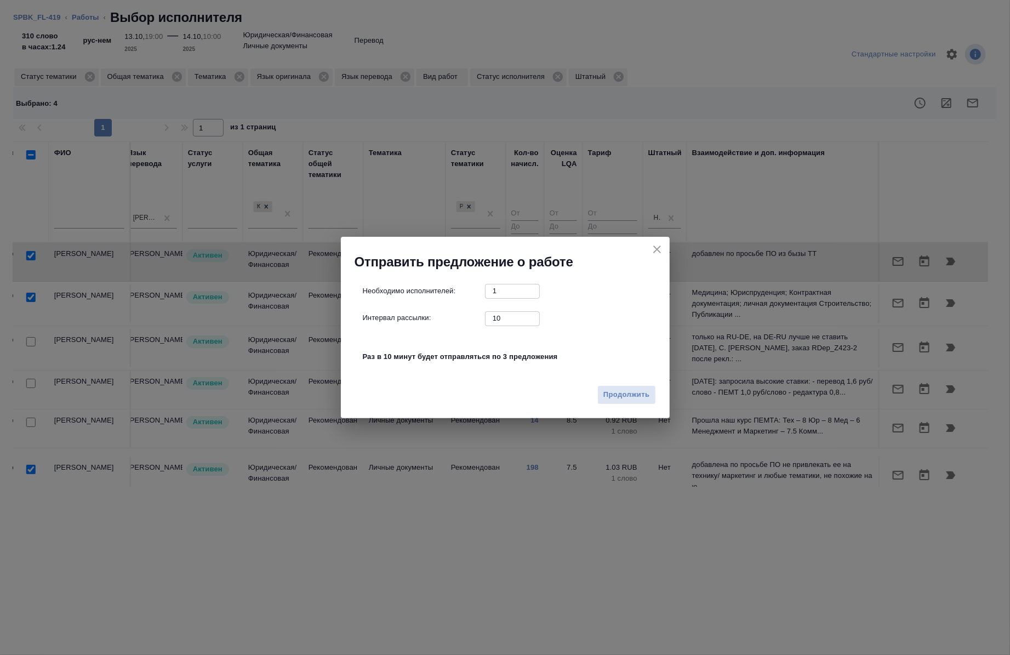
click at [508, 314] on input "10" at bounding box center [512, 318] width 55 height 14
type input "0"
click at [628, 398] on span "Продолжить" at bounding box center [626, 394] width 46 height 13
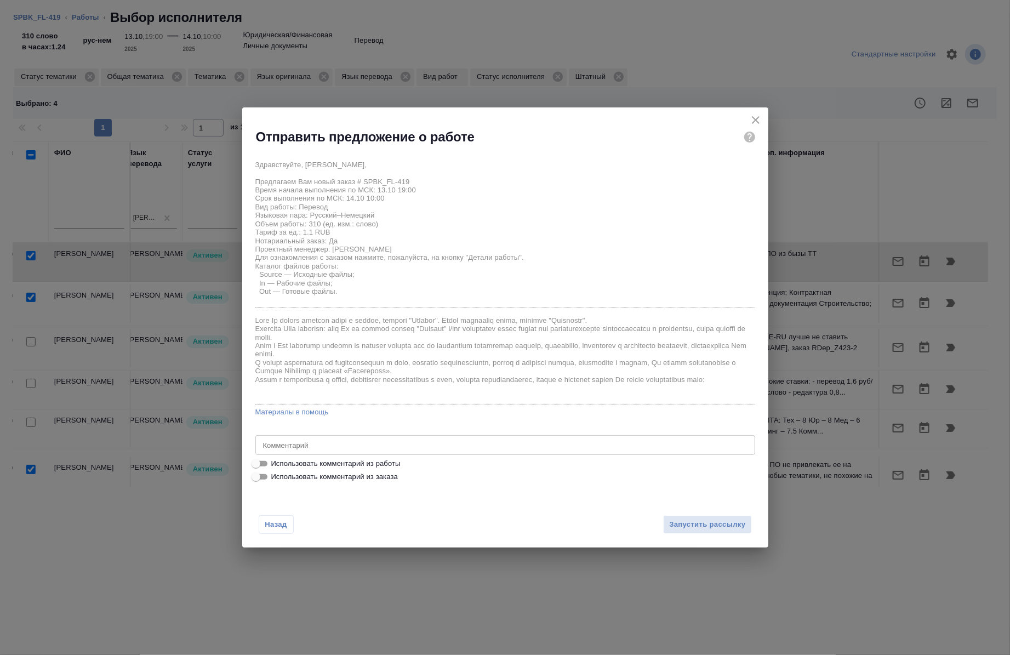
click at [337, 466] on span "Использовать комментарий из работы" at bounding box center [335, 463] width 129 height 11
click at [276, 466] on input "Использовать комментарий из работы" at bounding box center [255, 463] width 39 height 13
checkbox input "true"
type textarea "под нот"
click at [697, 522] on span "Запустить рассылку" at bounding box center [707, 524] width 76 height 13
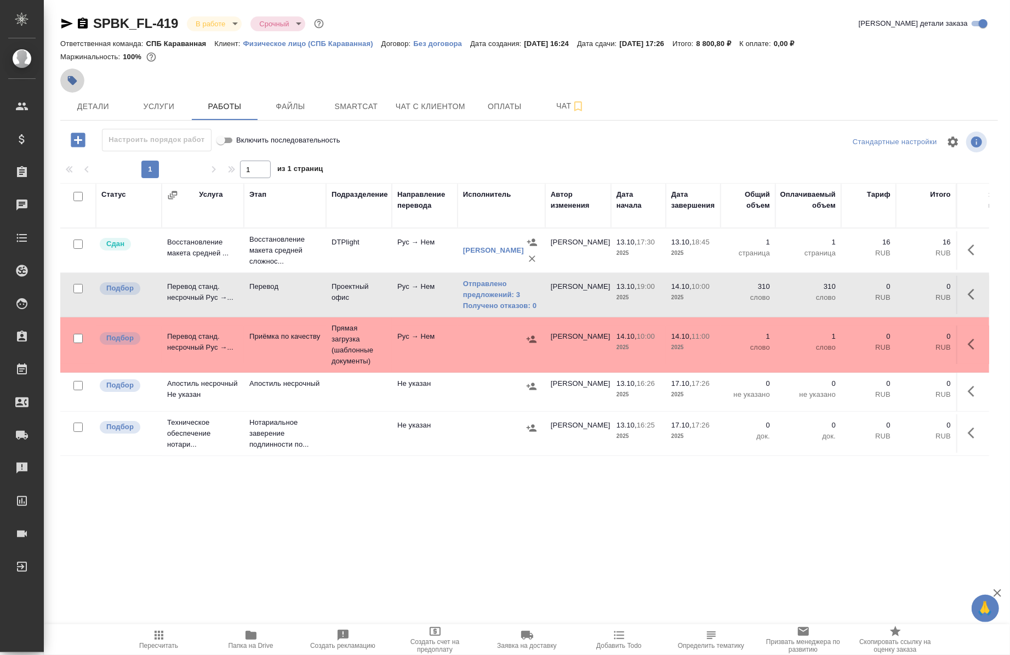
click at [74, 75] on icon "button" at bounding box center [72, 80] width 11 height 11
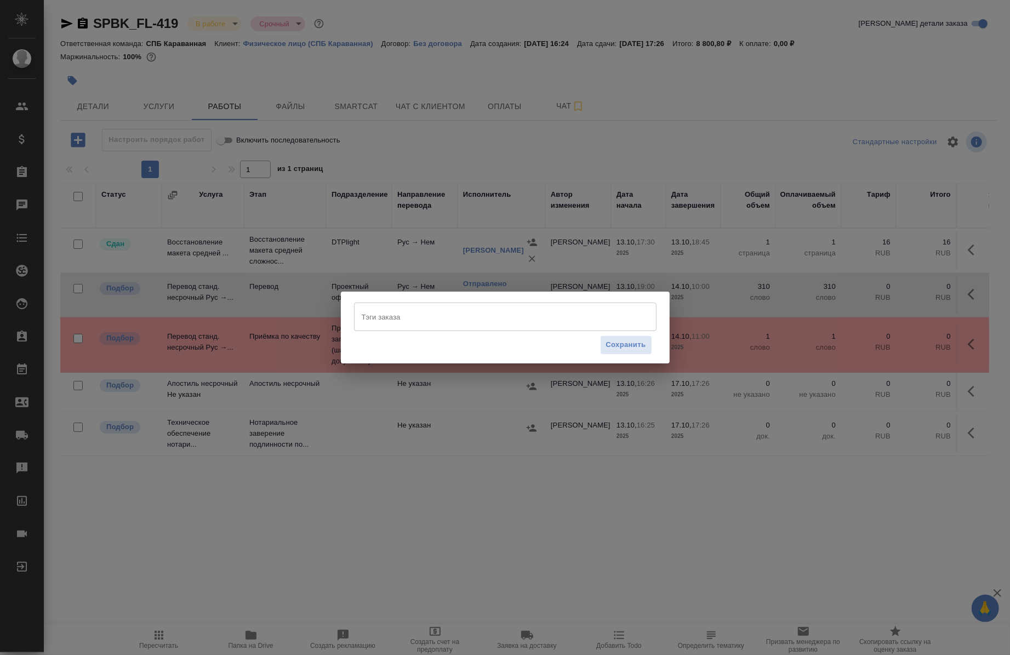
click at [465, 318] on input "Тэги заказа" at bounding box center [495, 316] width 272 height 19
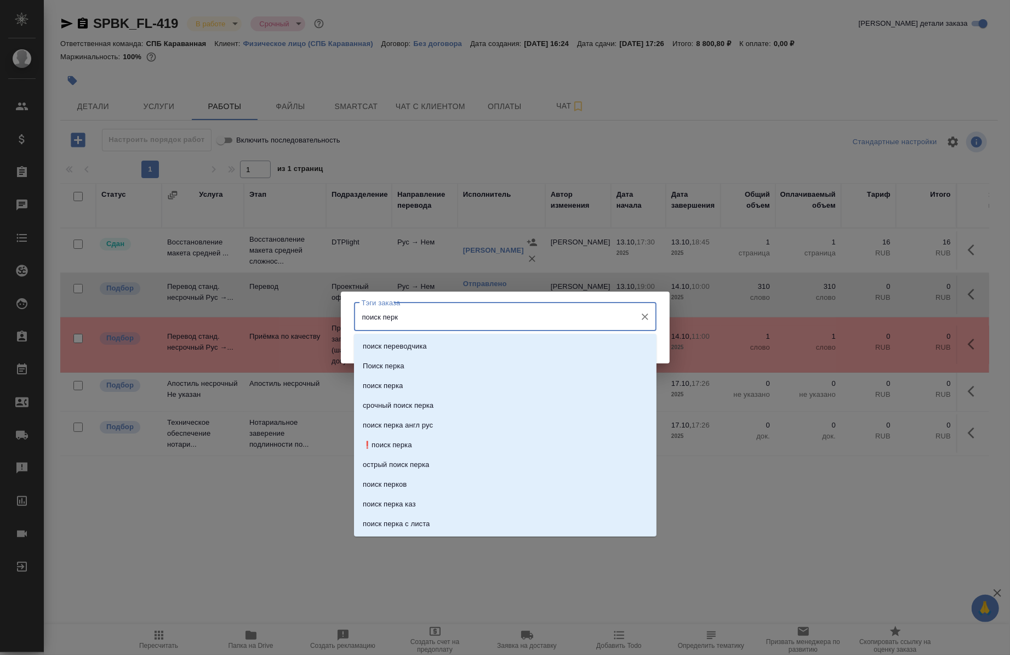
type input "поиск перка"
click at [428, 348] on li "Поиск перка" at bounding box center [505, 346] width 302 height 20
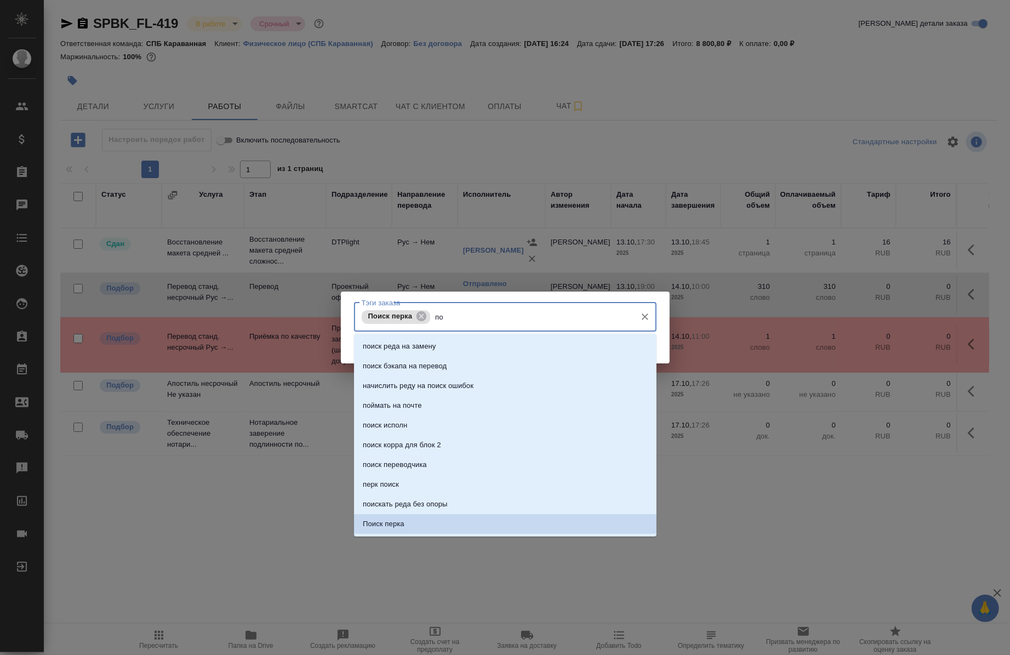
type input "п"
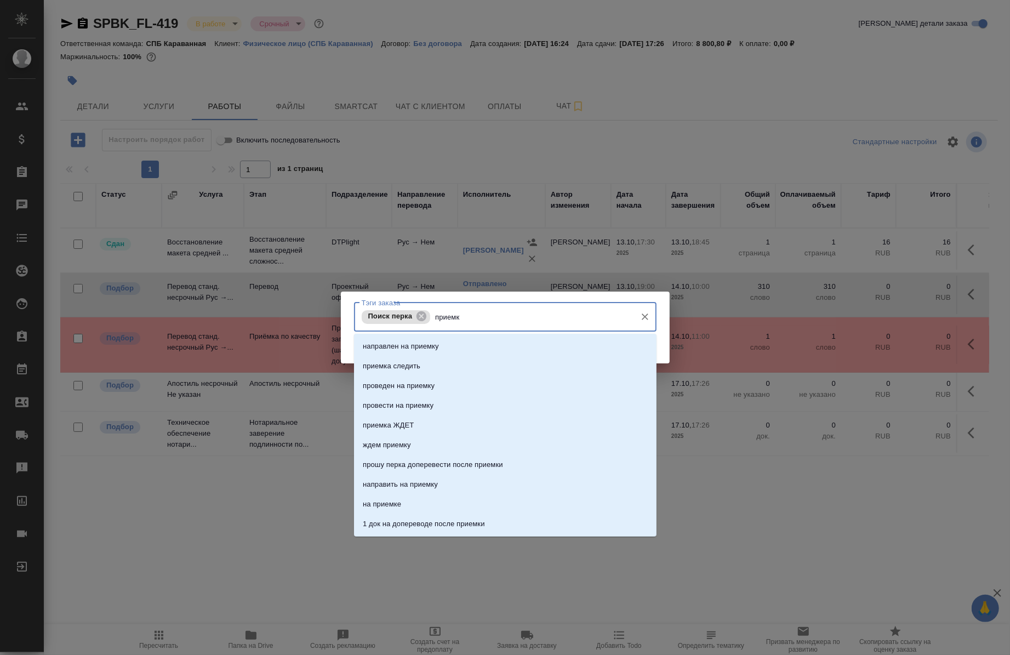
type input "приемка"
click at [395, 488] on li "приемка" at bounding box center [505, 484] width 302 height 20
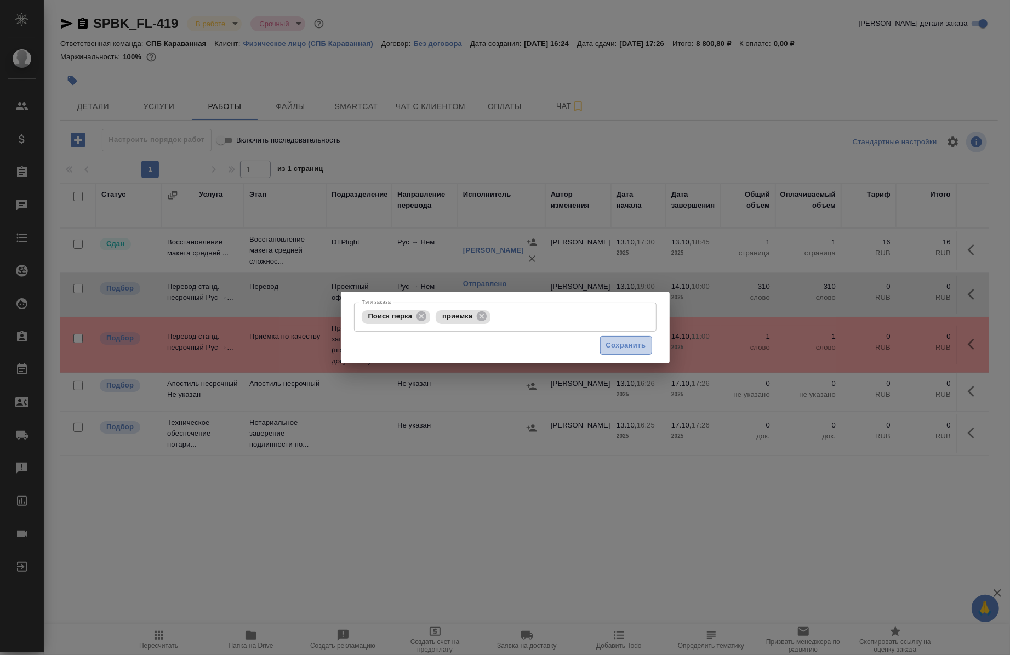
click at [643, 341] on span "Сохранить" at bounding box center [626, 345] width 40 height 13
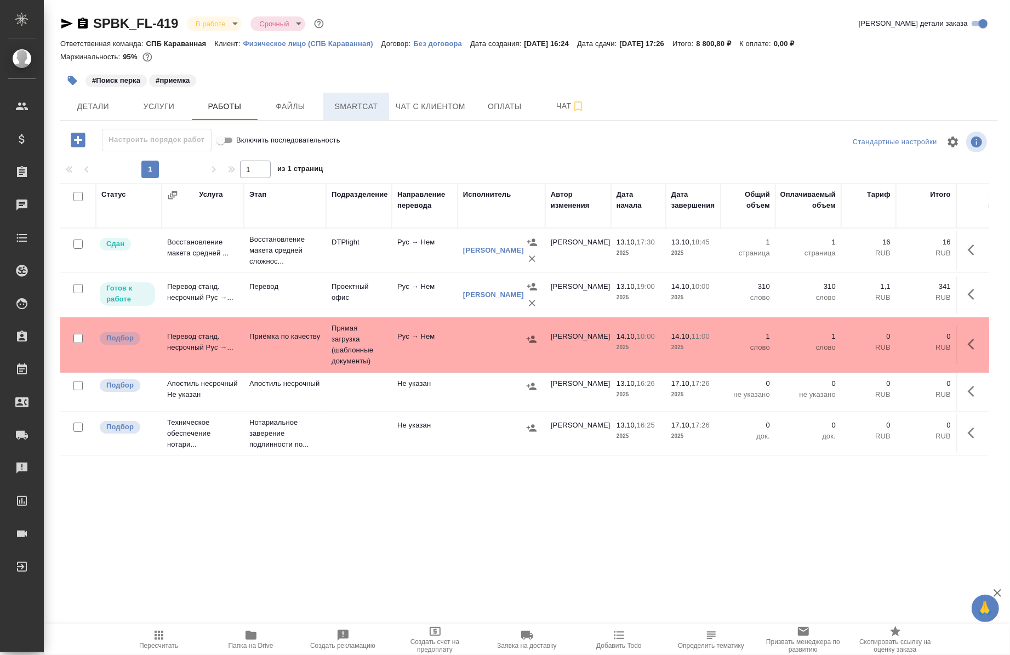
click at [365, 117] on button "Smartcat" at bounding box center [356, 106] width 66 height 27
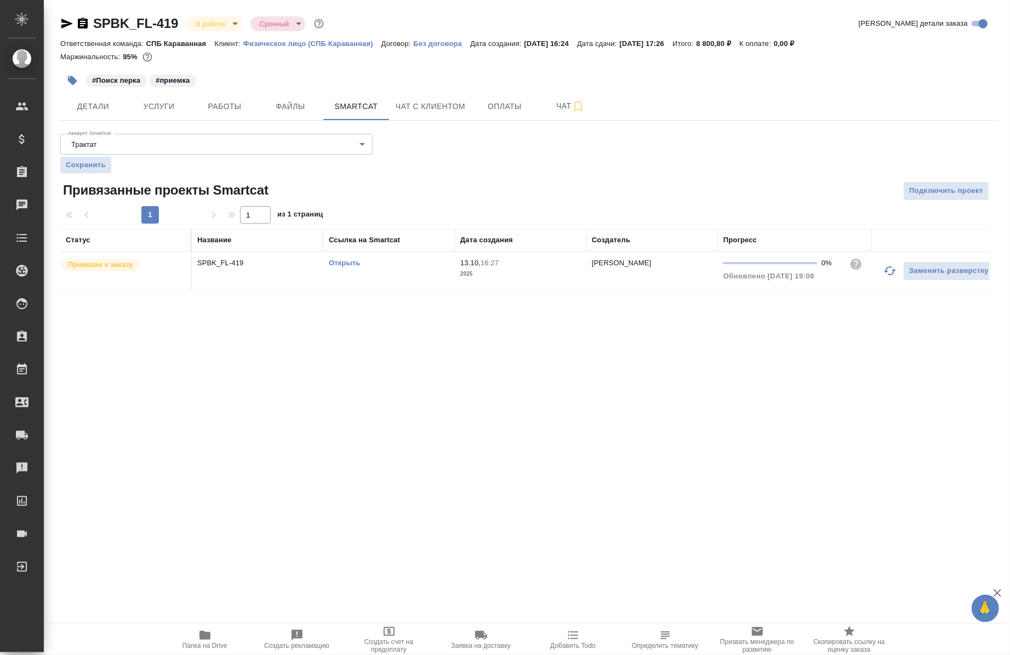
click at [347, 262] on link "Открыть" at bounding box center [344, 263] width 31 height 8
click at [221, 110] on span "Работы" at bounding box center [224, 107] width 53 height 14
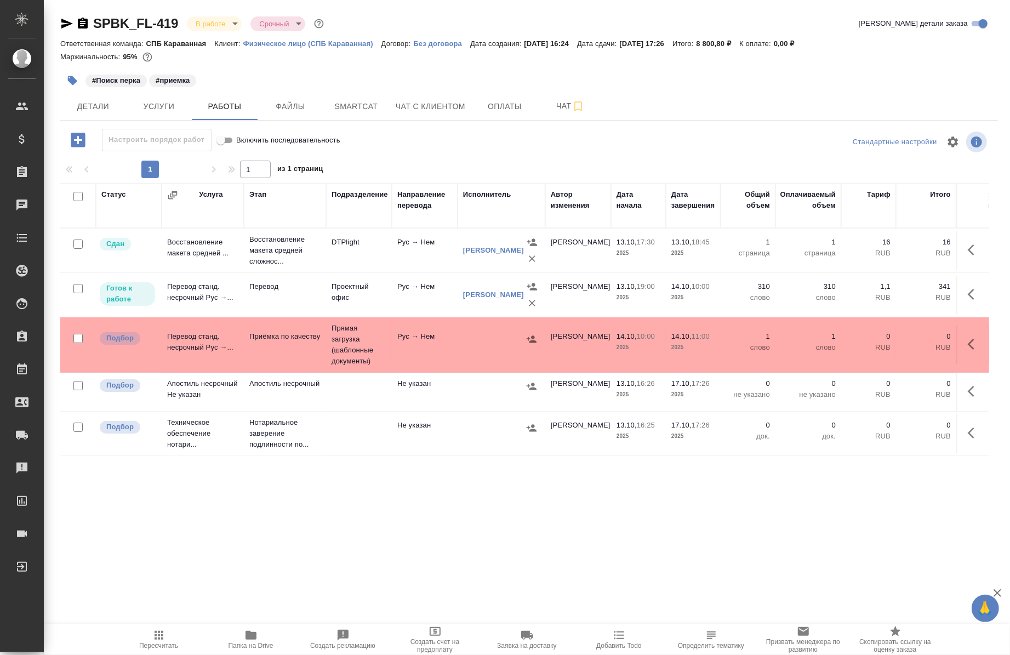
click at [260, 636] on span "Папка на Drive" at bounding box center [250, 638] width 79 height 21
click at [968, 294] on icon "button" at bounding box center [974, 294] width 13 height 13
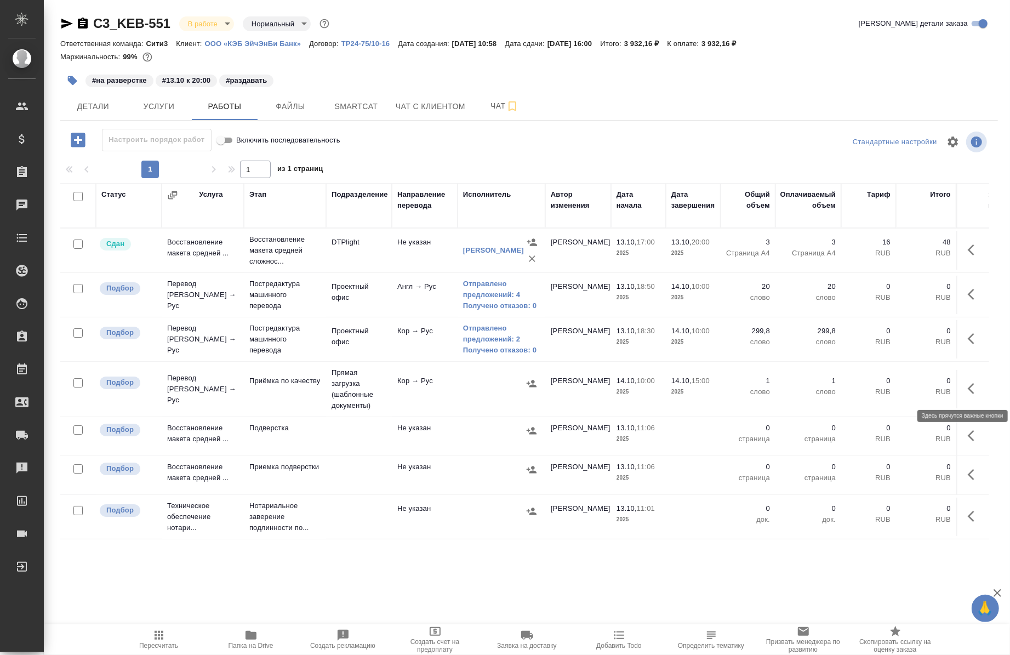
click at [961, 381] on button "button" at bounding box center [974, 388] width 26 height 26
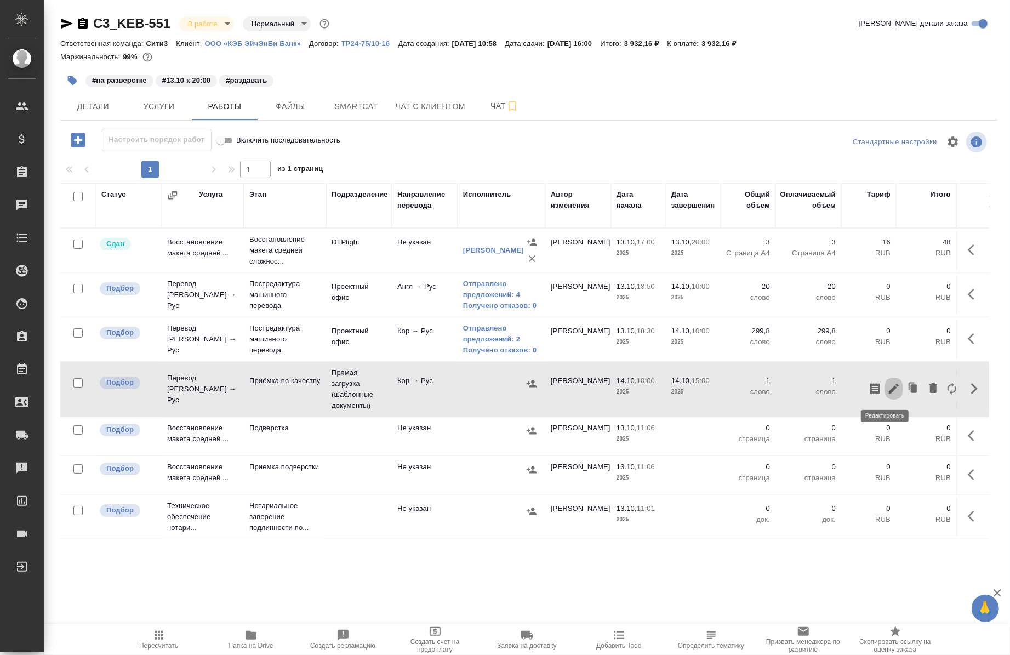
click at [887, 384] on icon "button" at bounding box center [893, 388] width 13 height 13
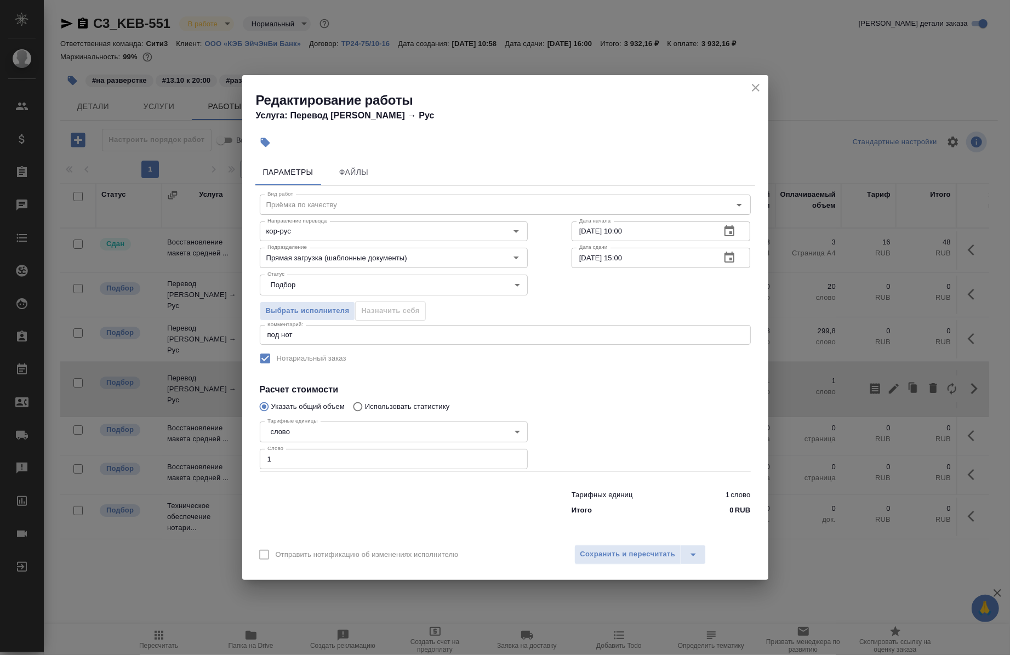
click at [396, 328] on div "под нот x Комментарий:" at bounding box center [505, 335] width 491 height 20
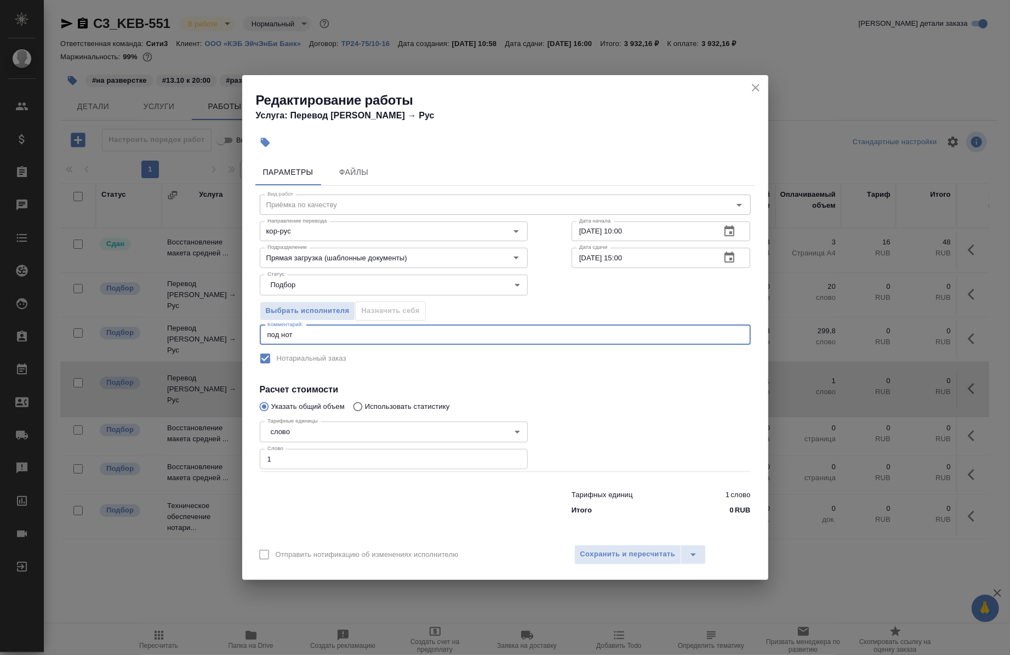
click at [385, 332] on textarea "под нот" at bounding box center [505, 334] width 476 height 8
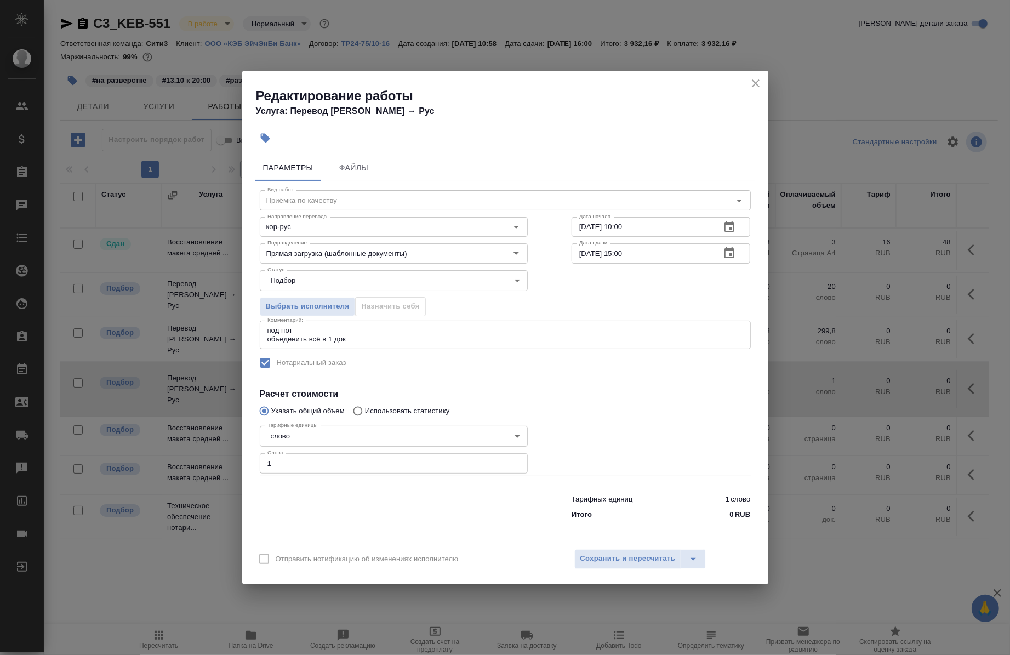
click at [550, 308] on div "Выбрать исполнителя Назначить себя" at bounding box center [505, 304] width 535 height 67
click at [370, 339] on textarea "под нот обьеденить всё в 1 док" at bounding box center [505, 334] width 476 height 17
type textarea "под нот обьеденить всё в 1 док"
click at [595, 566] on button "Сохранить и пересчитать" at bounding box center [627, 559] width 107 height 20
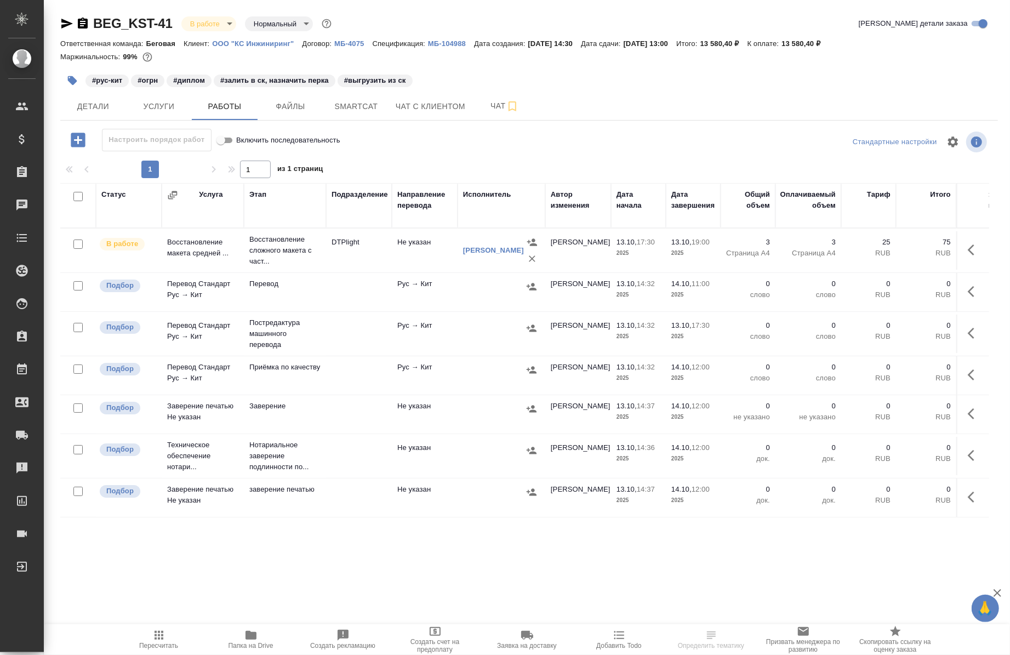
click at [251, 634] on icon "button" at bounding box center [250, 635] width 11 height 9
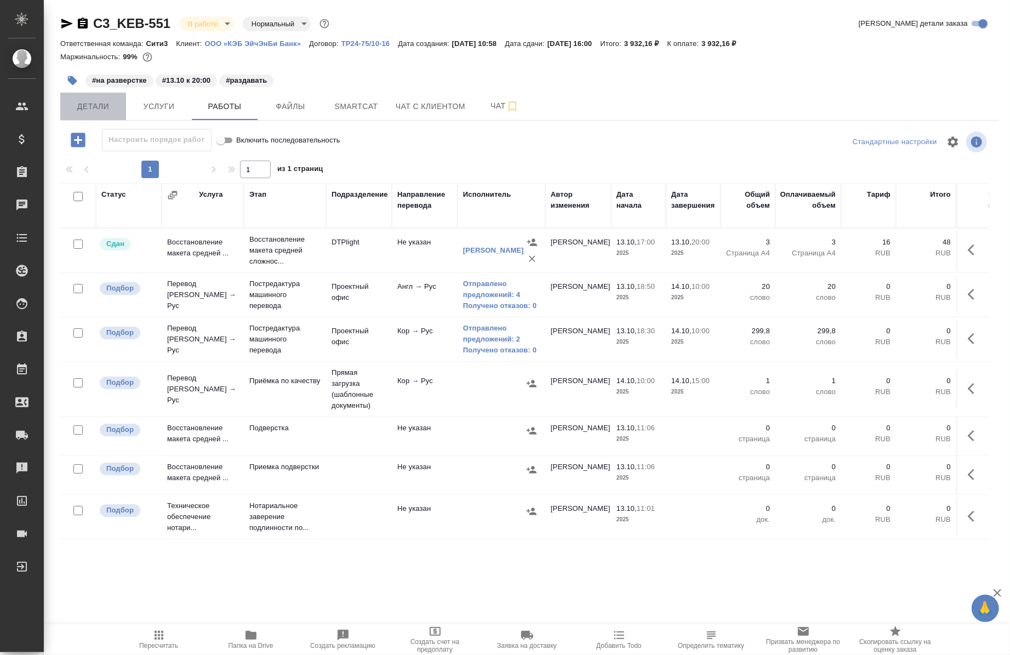
click at [83, 95] on button "Детали" at bounding box center [93, 106] width 66 height 27
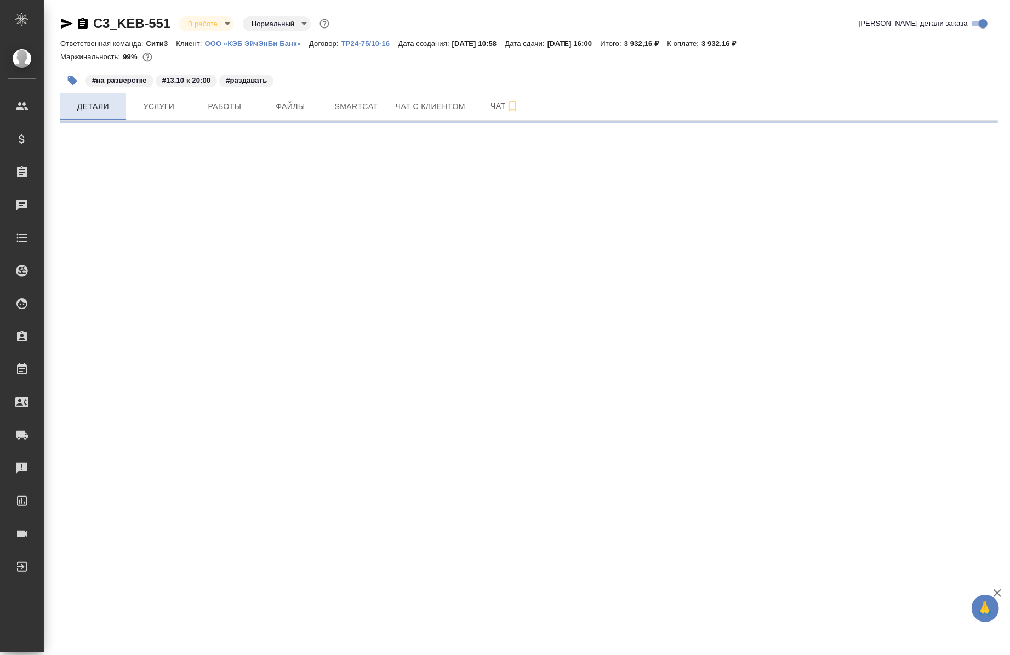
select select "RU"
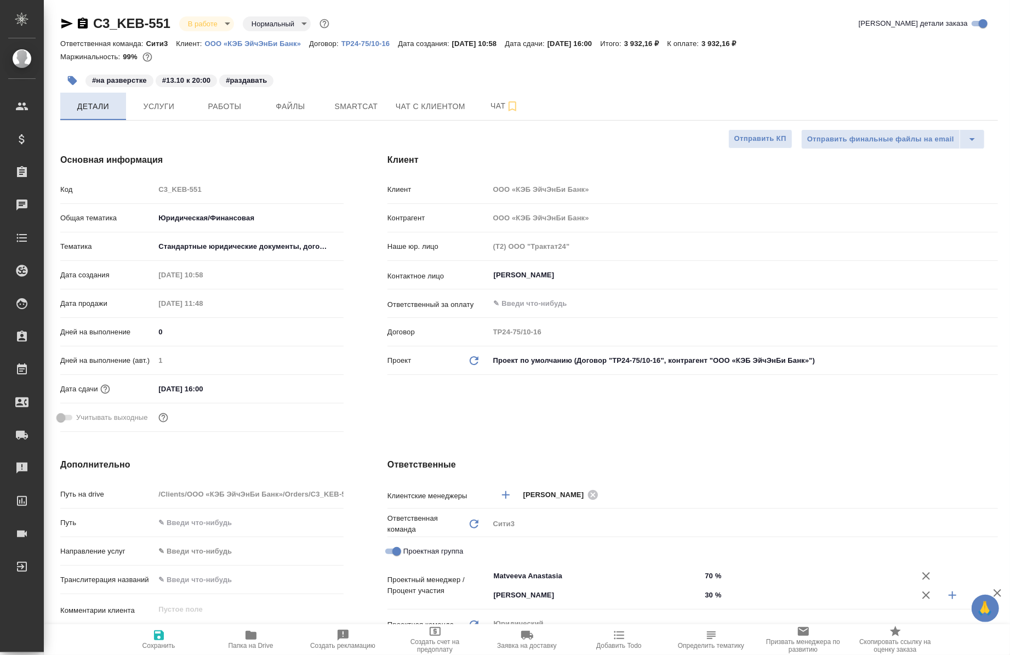
type textarea "x"
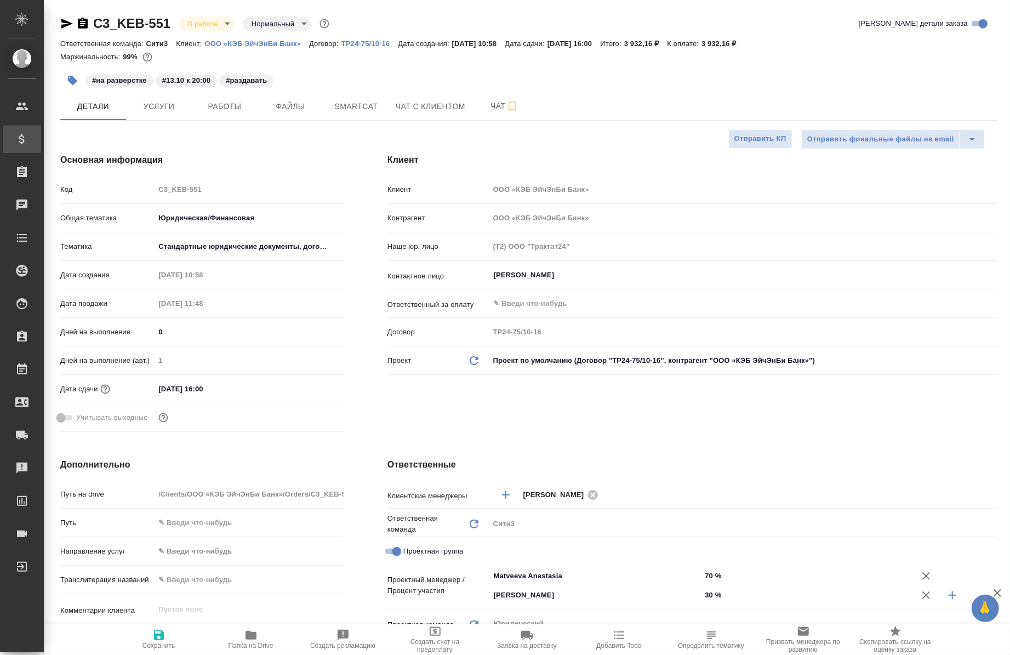
type textarea "x"
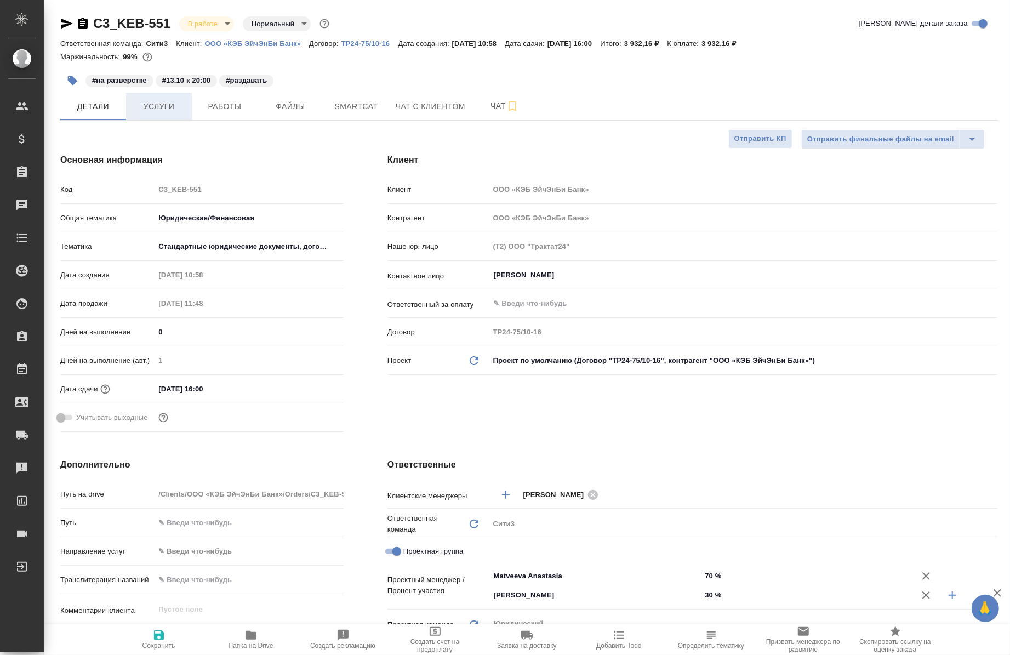
type textarea "x"
click at [201, 104] on span "Работы" at bounding box center [224, 107] width 53 height 14
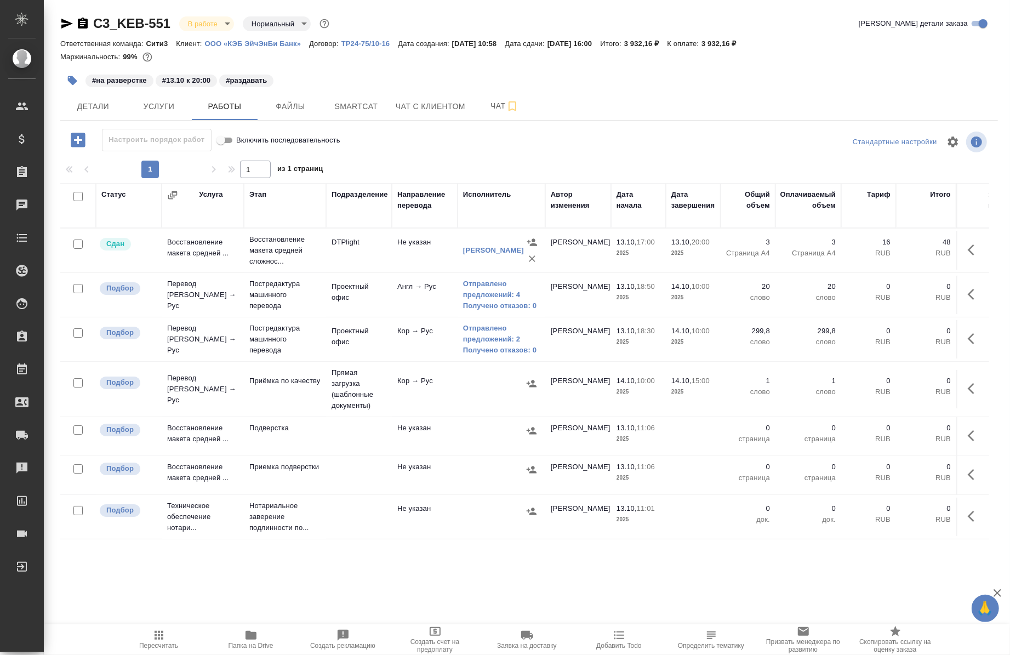
click at [70, 76] on icon "button" at bounding box center [72, 80] width 9 height 9
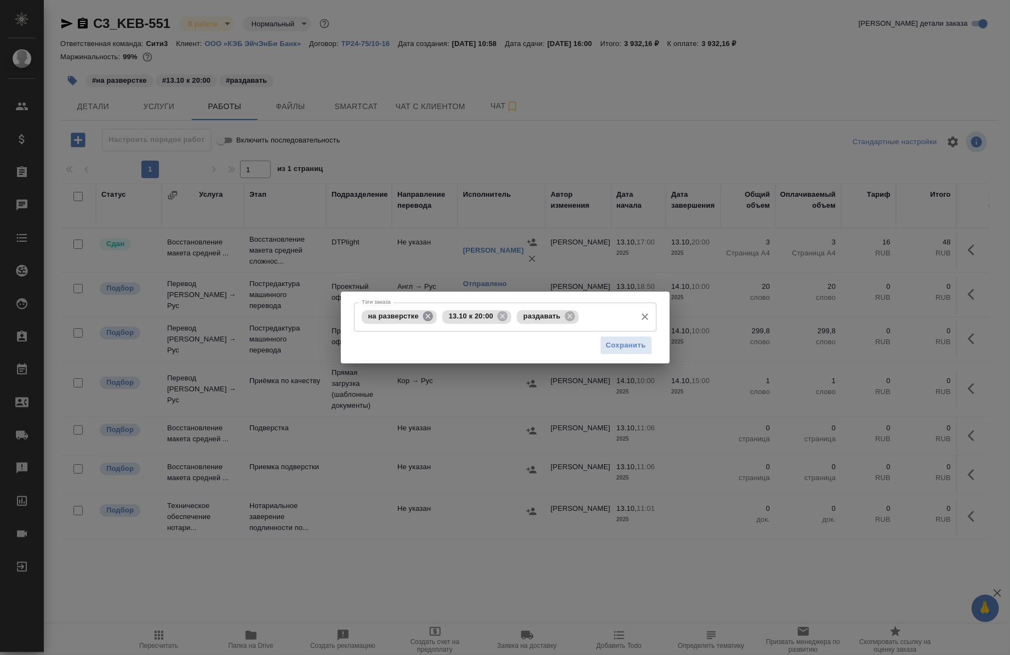
click at [428, 314] on icon at bounding box center [428, 316] width 10 height 10
click at [426, 322] on icon at bounding box center [422, 316] width 12 height 12
click at [411, 316] on icon at bounding box center [414, 316] width 10 height 10
click at [412, 319] on input "Тэги заказа" at bounding box center [495, 316] width 272 height 19
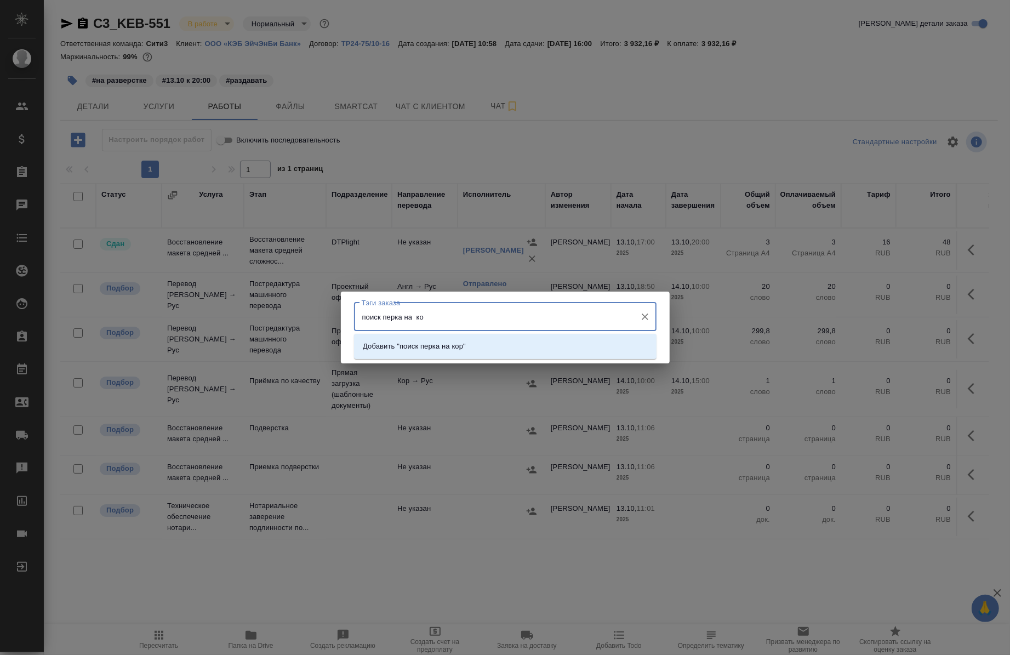
type input "поиск перка на кор"
click at [433, 348] on p "Добавить "поиск перка на кор"" at bounding box center [414, 346] width 103 height 11
type input "поиск перка на англ"
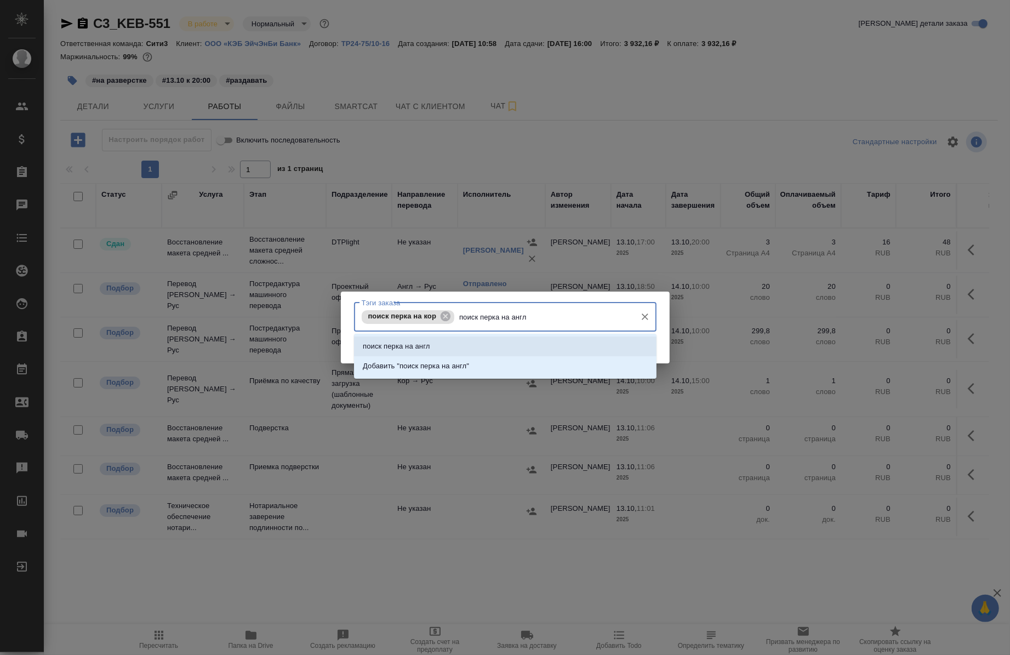
click at [456, 347] on li "поиск перка на англ" at bounding box center [505, 346] width 302 height 20
type input "найти приёмку"
click at [447, 367] on p "Добавить "найти приёмку"" at bounding box center [407, 365] width 89 height 11
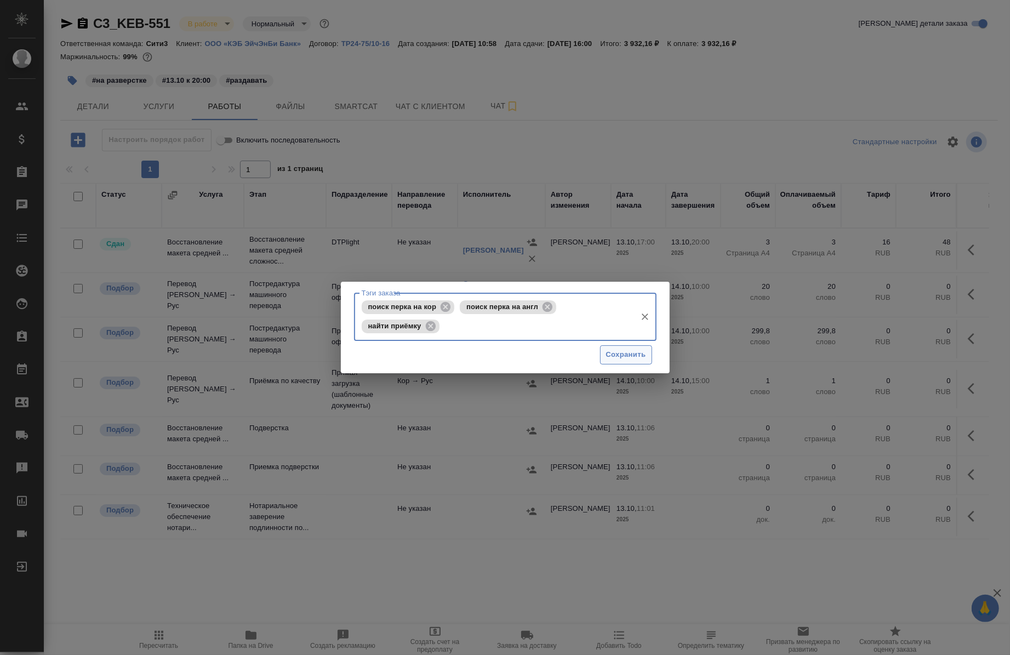
click at [614, 350] on span "Сохранить" at bounding box center [626, 354] width 40 height 13
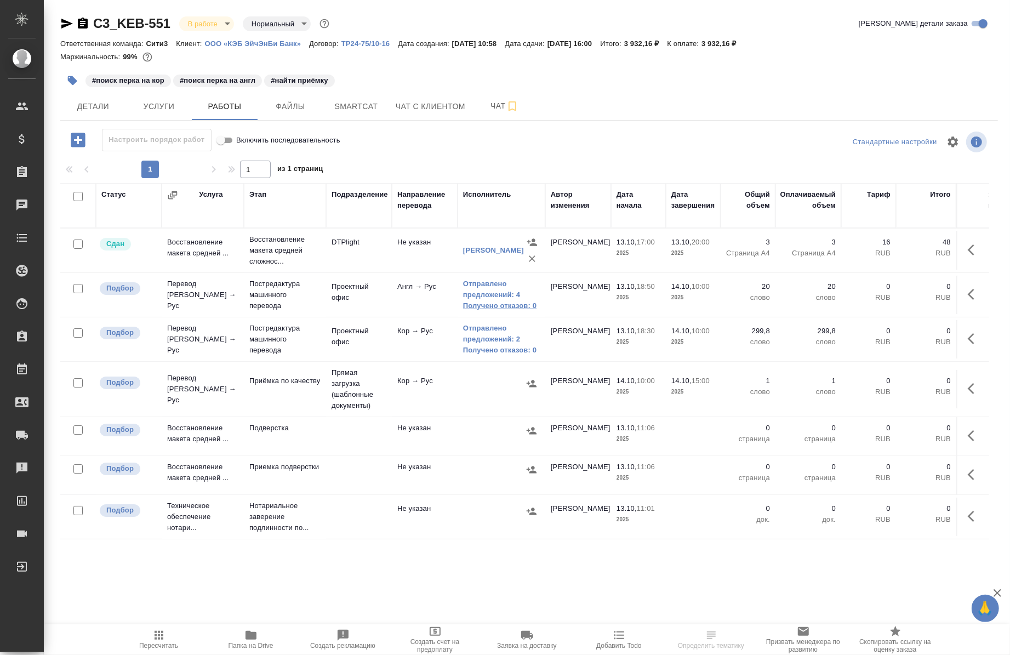
click at [483, 300] on link "Получено отказов: 0" at bounding box center [501, 305] width 77 height 11
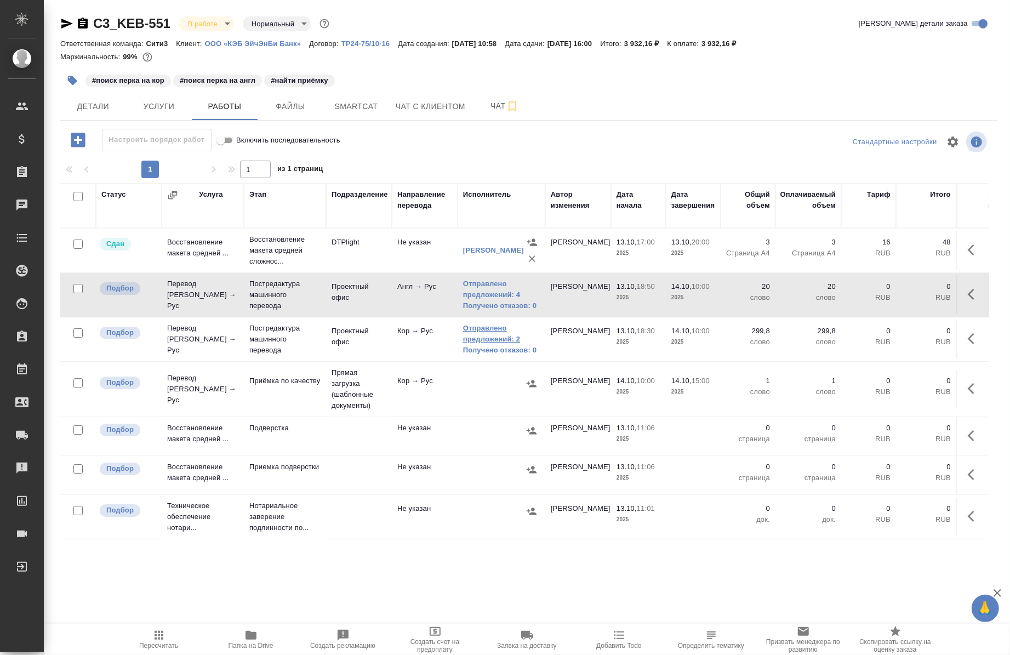
click at [488, 331] on link "Отправлено предложений: 2" at bounding box center [501, 334] width 77 height 22
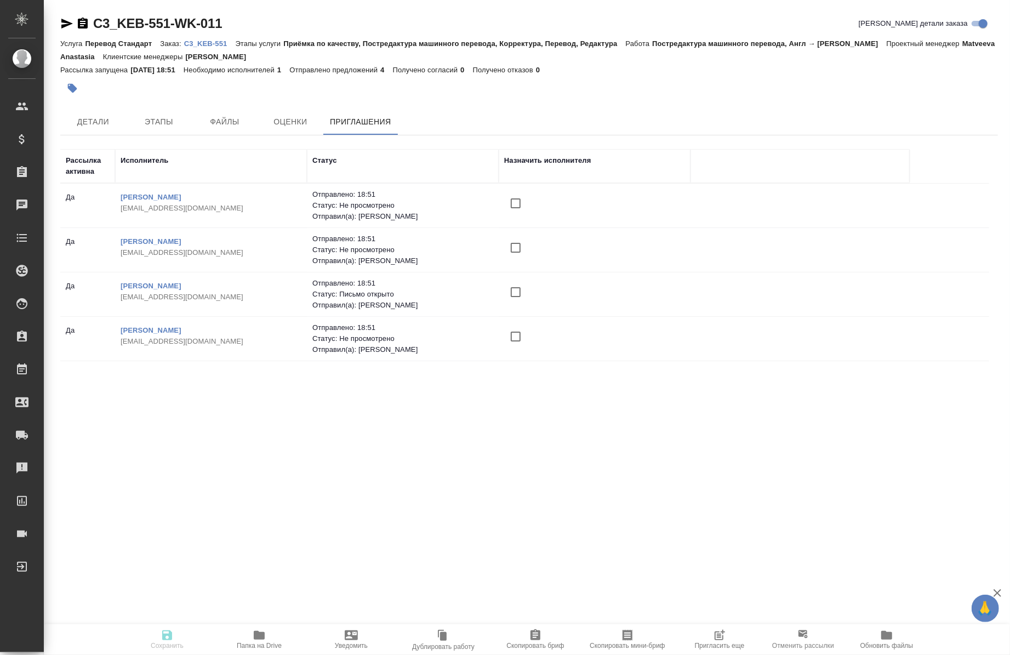
click at [714, 643] on span "Пригласить еще" at bounding box center [720, 646] width 50 height 8
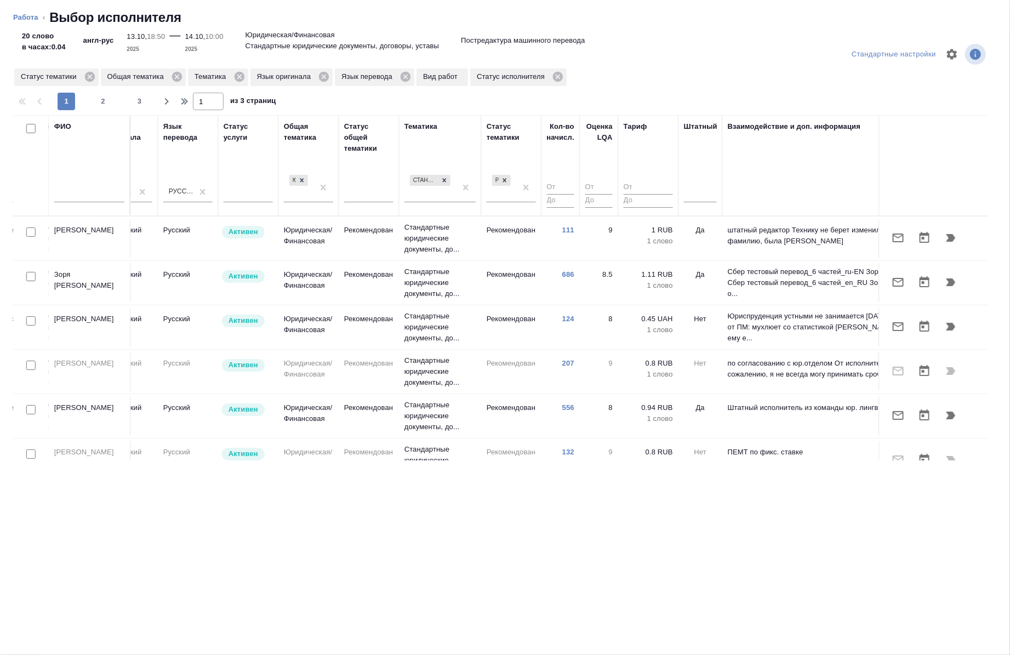
scroll to position [0, 590]
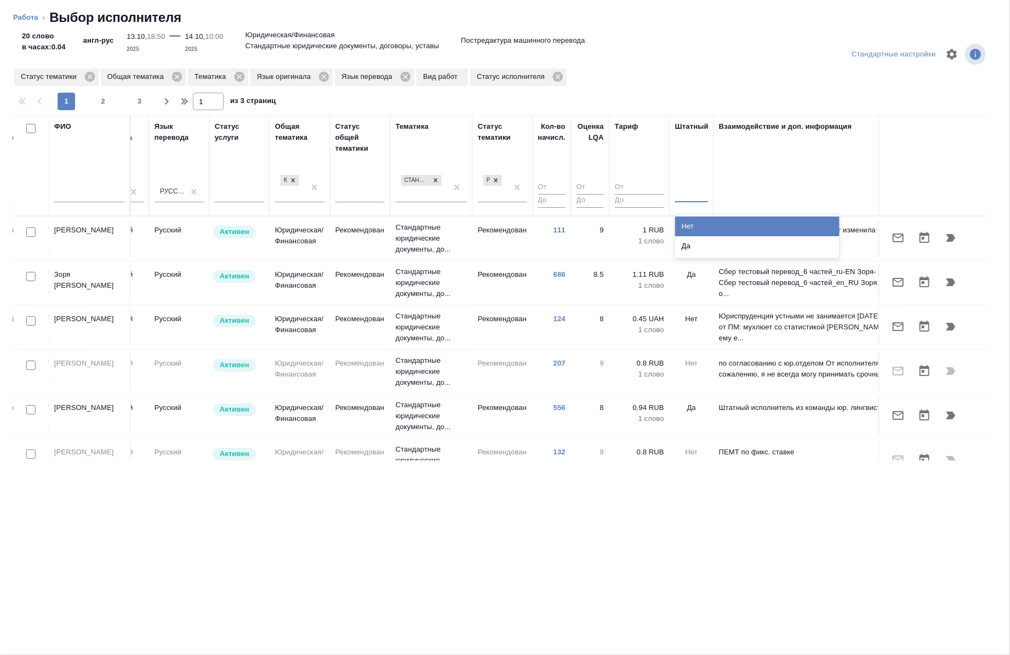
click at [699, 190] on div at bounding box center [691, 192] width 33 height 16
click at [696, 220] on div "Нет" at bounding box center [757, 226] width 164 height 20
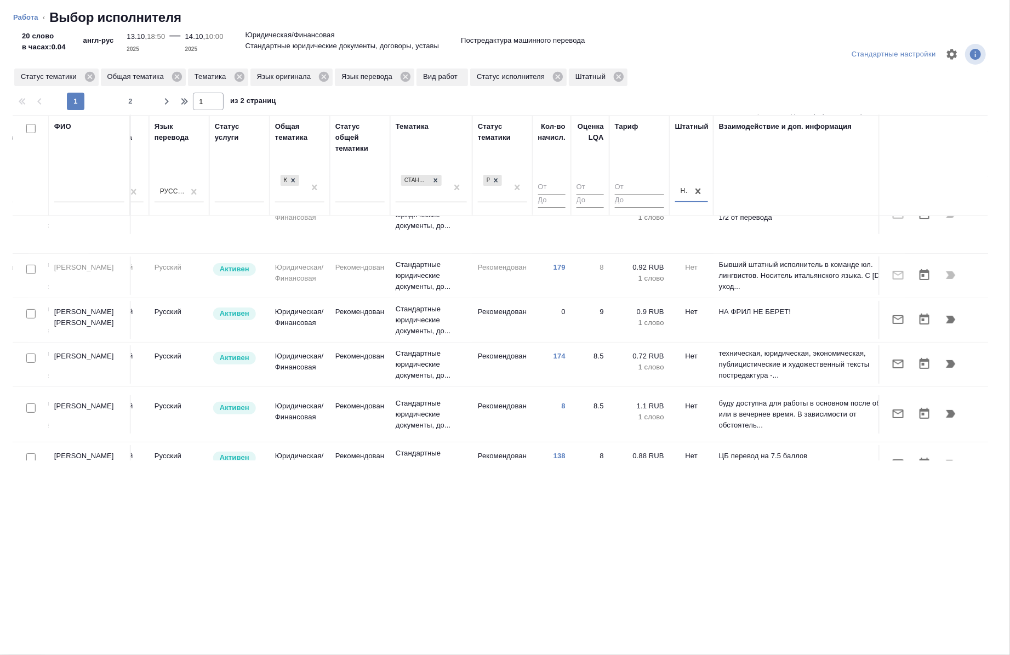
scroll to position [182, 590]
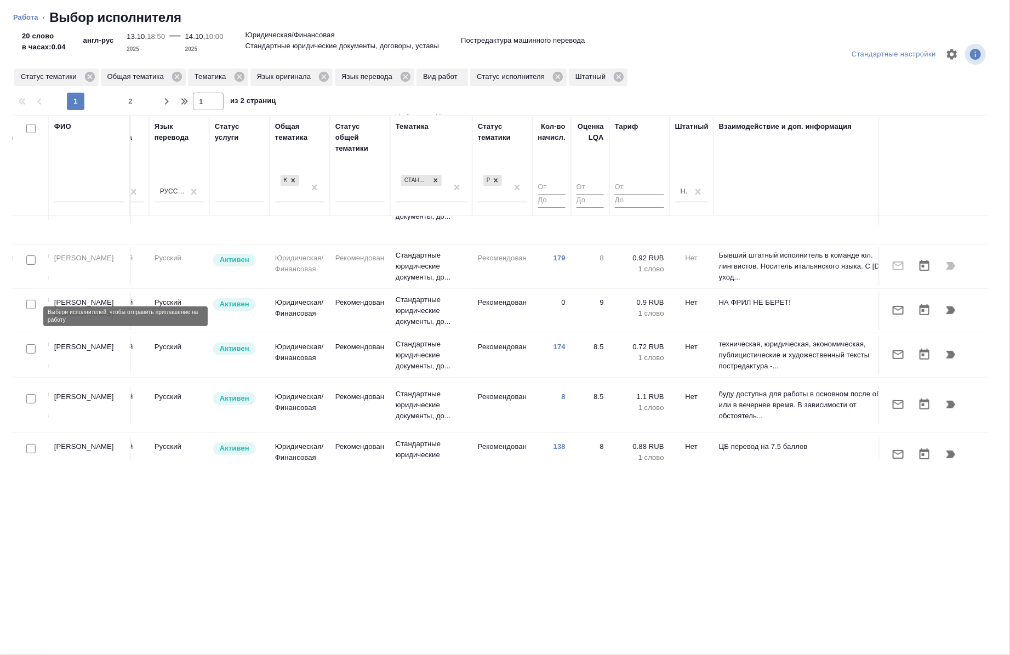
click at [28, 344] on input "checkbox" at bounding box center [30, 348] width 9 height 9
checkbox input "true"
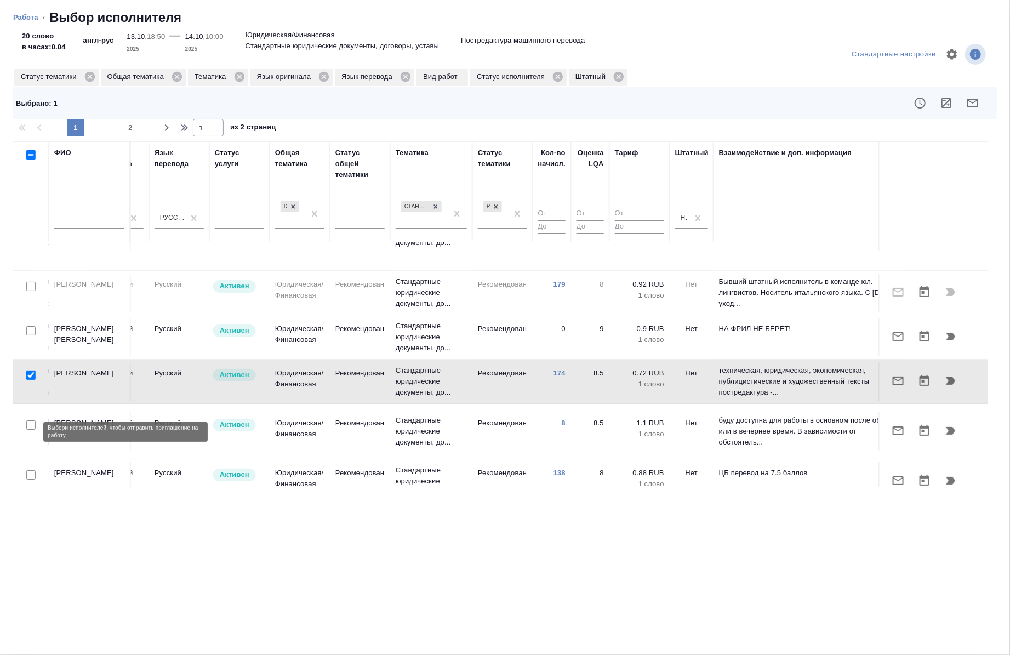
click at [29, 470] on input "checkbox" at bounding box center [30, 474] width 9 height 9
checkbox input "true"
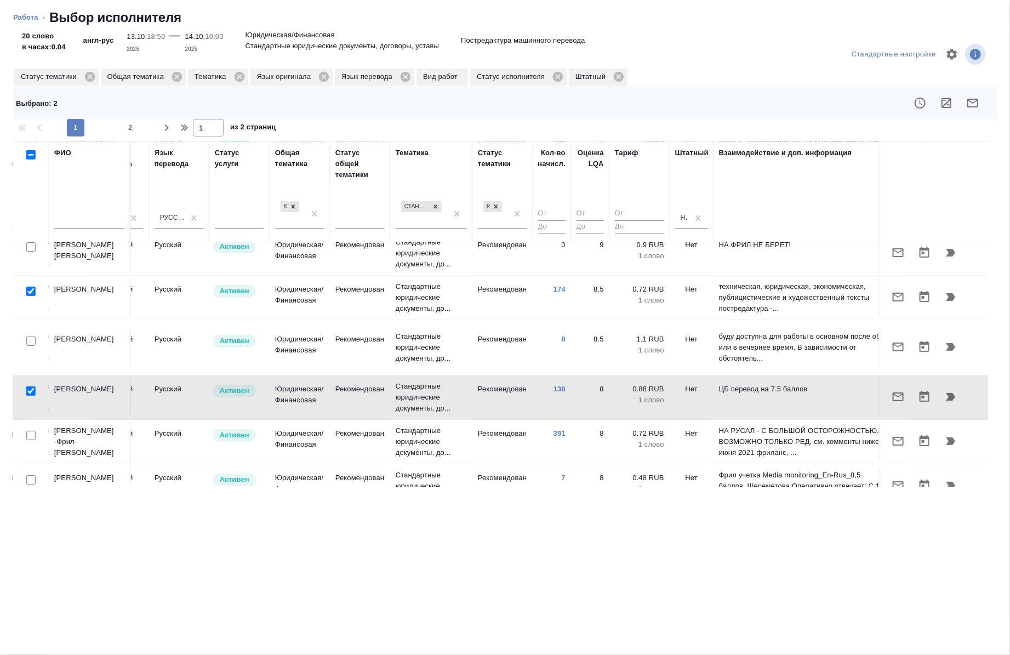
scroll to position [266, 590]
click at [28, 431] on input "checkbox" at bounding box center [30, 435] width 9 height 9
checkbox input "true"
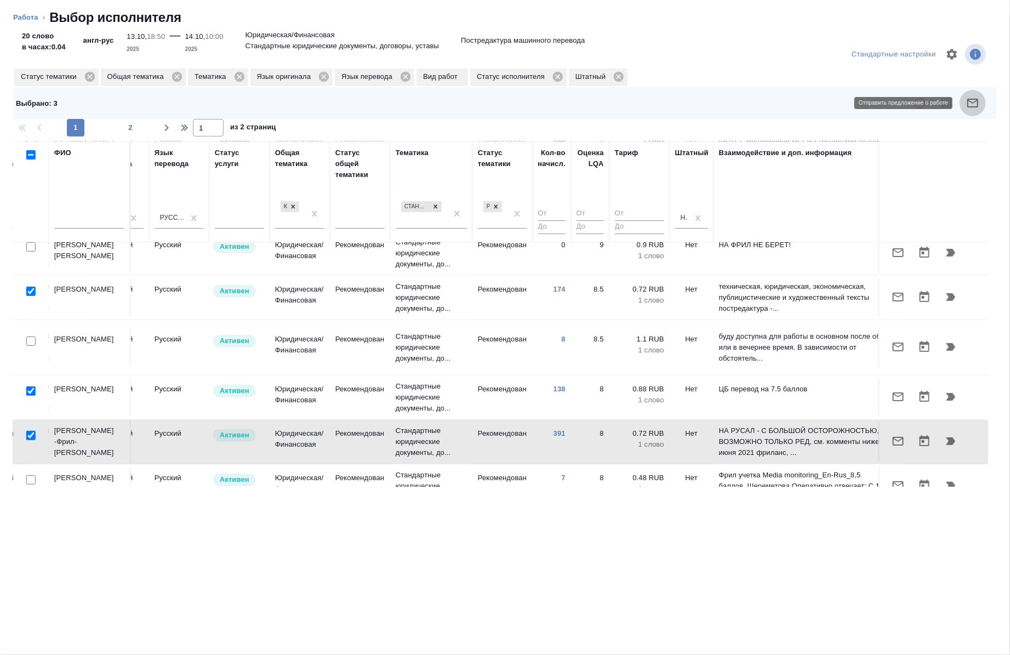
click at [974, 99] on icon "button" at bounding box center [972, 103] width 11 height 9
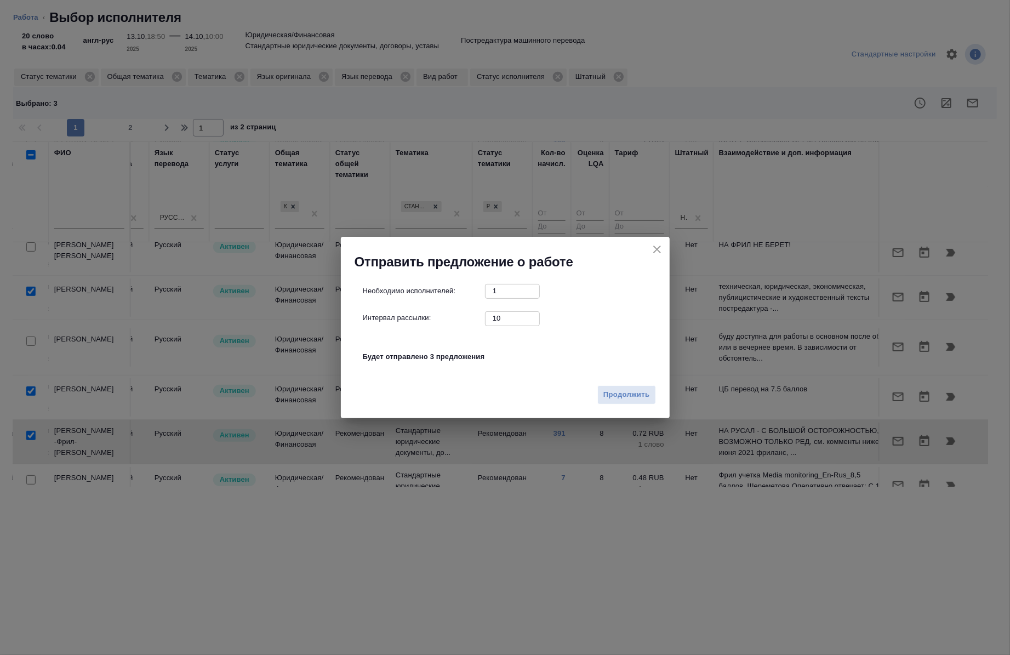
click at [505, 316] on input "10" at bounding box center [512, 318] width 55 height 14
type input "0"
click at [604, 389] on span "Продолжить" at bounding box center [626, 394] width 46 height 13
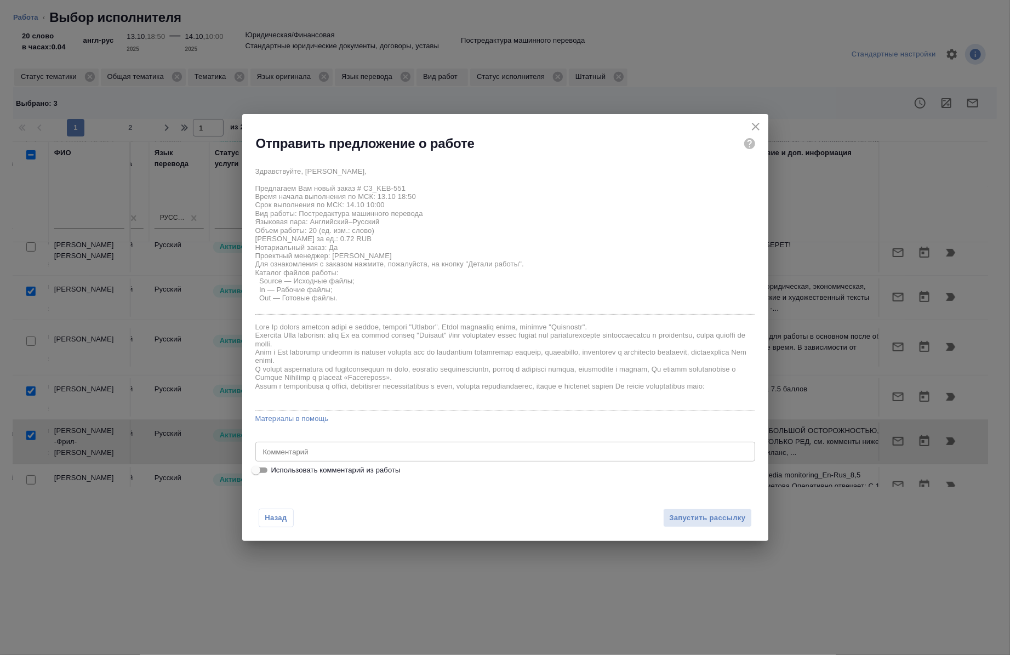
click at [341, 471] on span "Использовать комментарий из работы" at bounding box center [335, 470] width 129 height 11
click at [276, 471] on input "Использовать комментарий из работы" at bounding box center [255, 469] width 39 height 13
checkbox input "true"
type textarea "под нот"
click at [722, 512] on span "Запустить рассылку" at bounding box center [707, 518] width 76 height 13
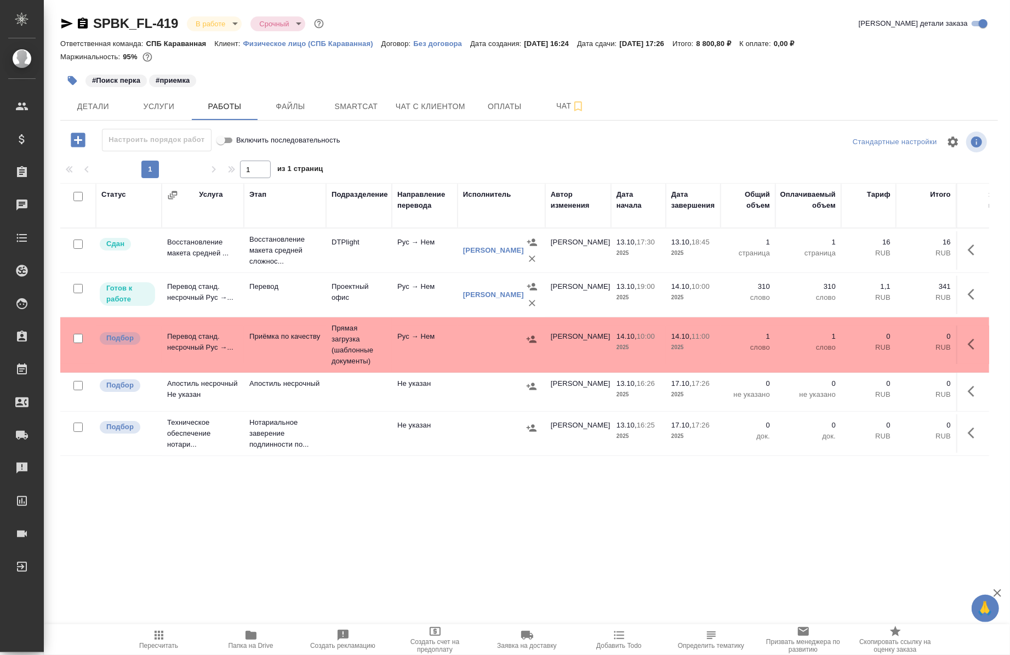
click at [348, 91] on div "#Поиск перка #приемка" at bounding box center [372, 80] width 625 height 24
click at [349, 100] on span "Smartcat" at bounding box center [356, 107] width 53 height 14
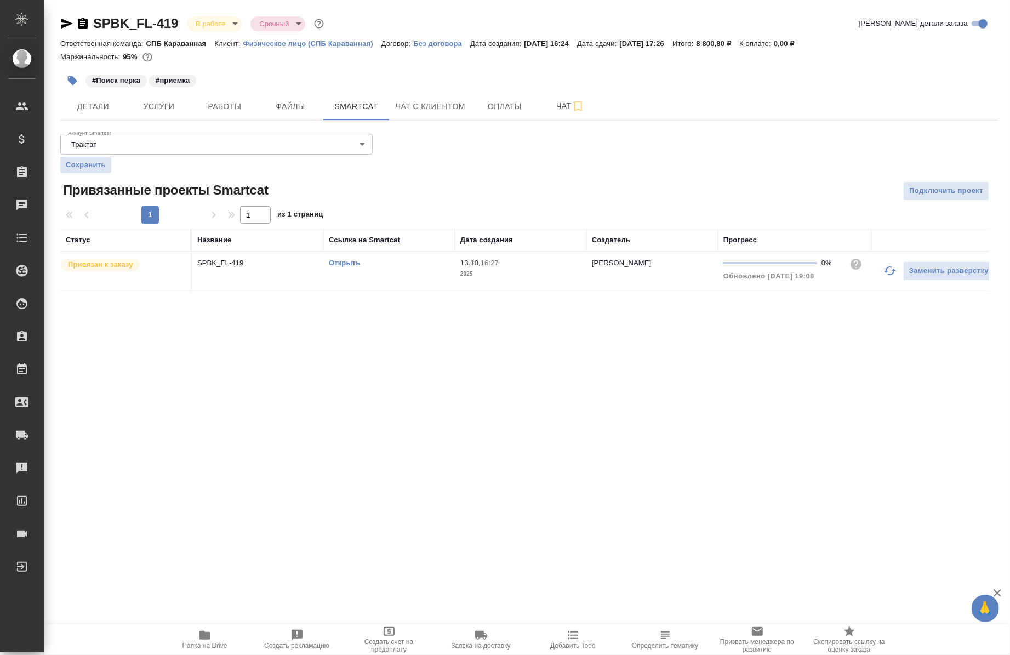
click at [352, 253] on td "Открыть" at bounding box center [388, 271] width 131 height 38
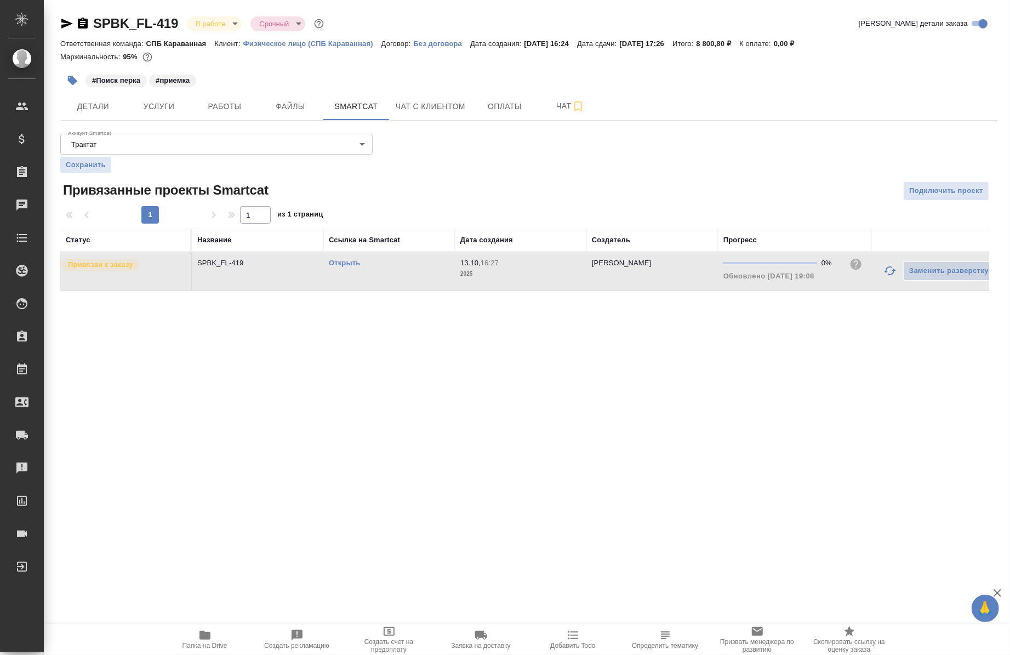
click at [352, 253] on td "Открыть" at bounding box center [388, 271] width 131 height 38
click at [247, 99] on button "Работы" at bounding box center [225, 106] width 66 height 27
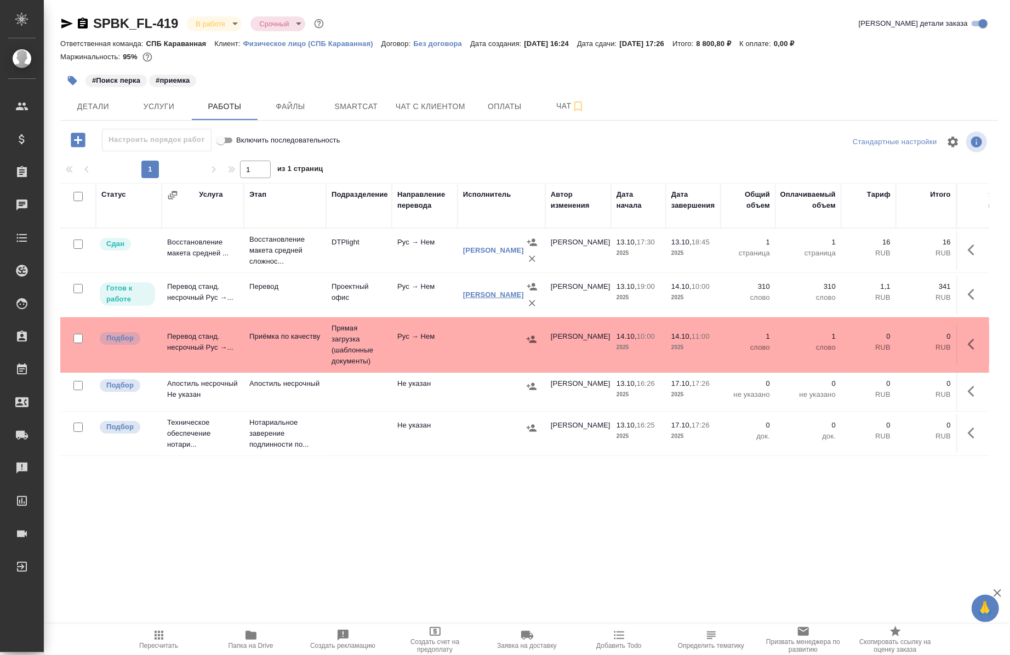
click at [474, 297] on link "Чикиндина-Котович Екатерина Александровна" at bounding box center [493, 294] width 61 height 8
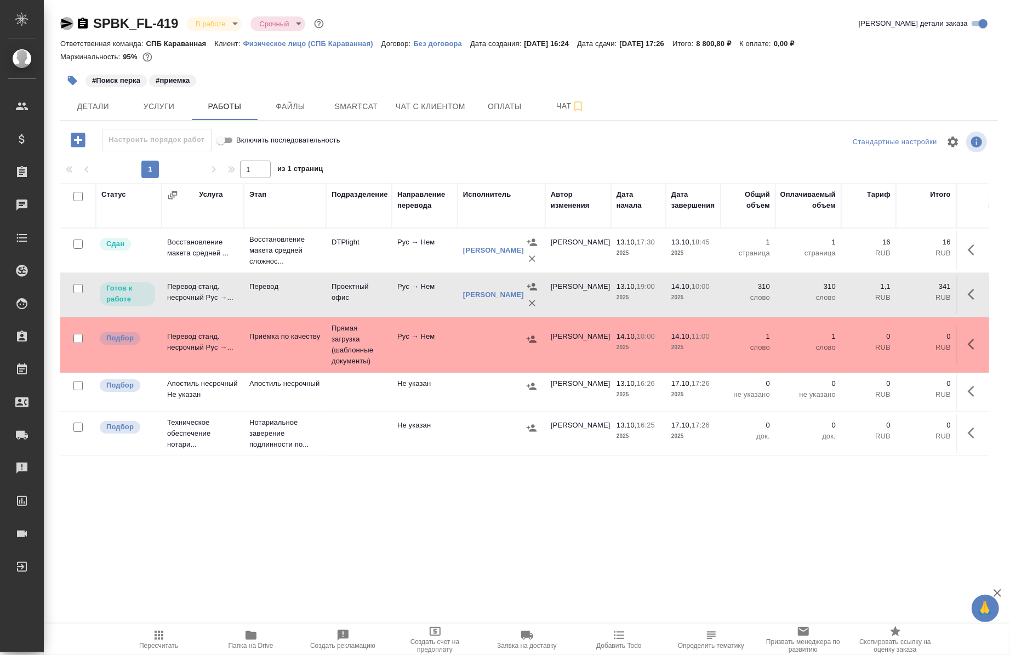
click at [64, 24] on icon "button" at bounding box center [66, 23] width 13 height 13
click at [85, 24] on icon "button" at bounding box center [82, 23] width 13 height 13
click at [347, 104] on span "Smartcat" at bounding box center [356, 107] width 53 height 14
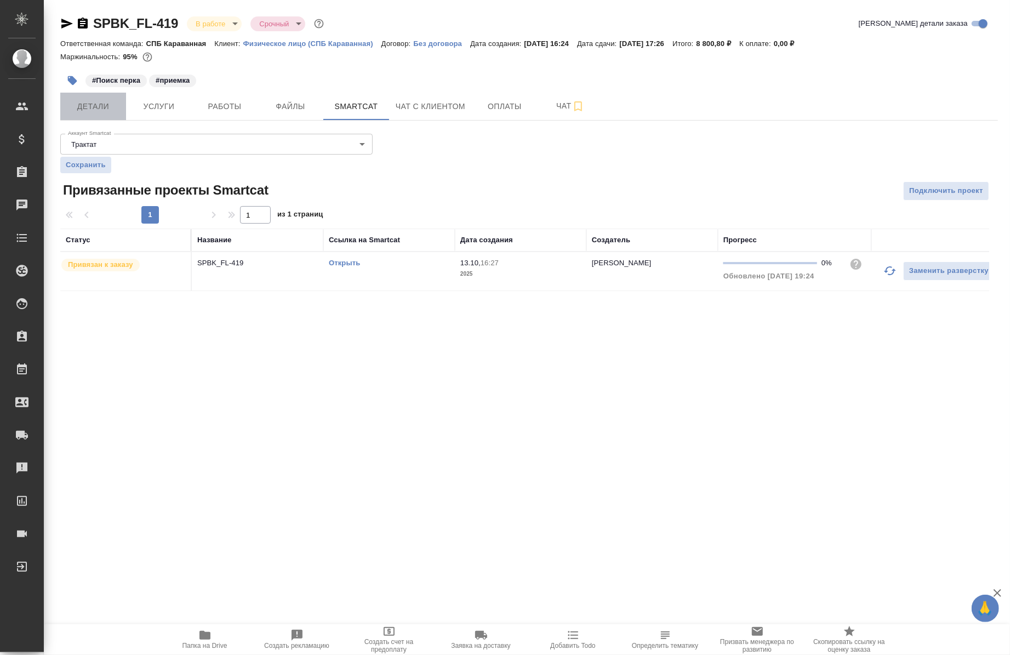
click at [94, 118] on button "Детали" at bounding box center [93, 106] width 66 height 27
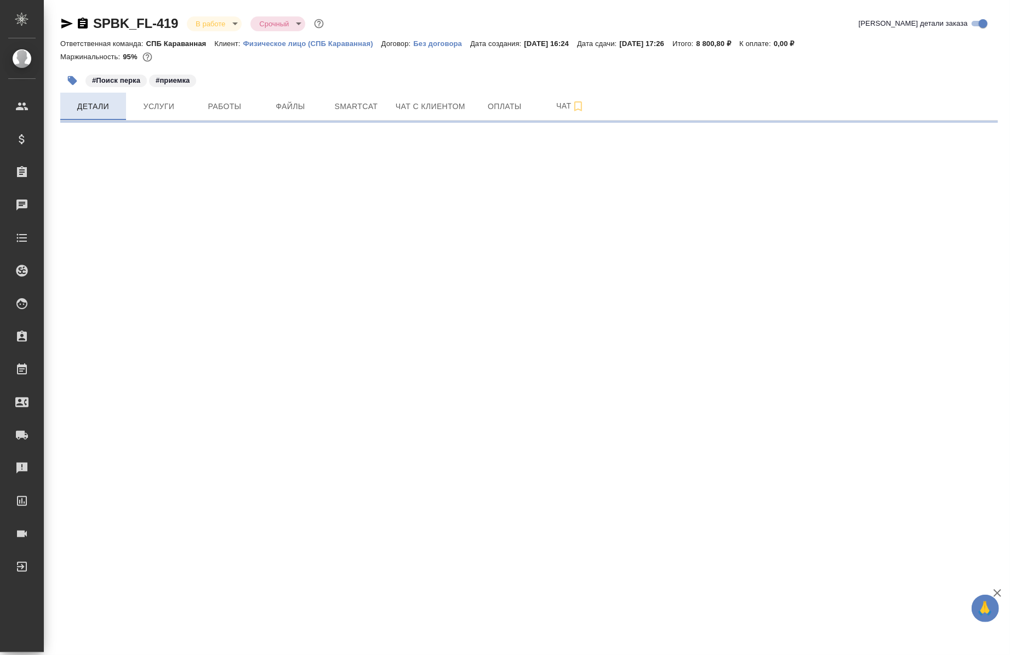
select select "RU"
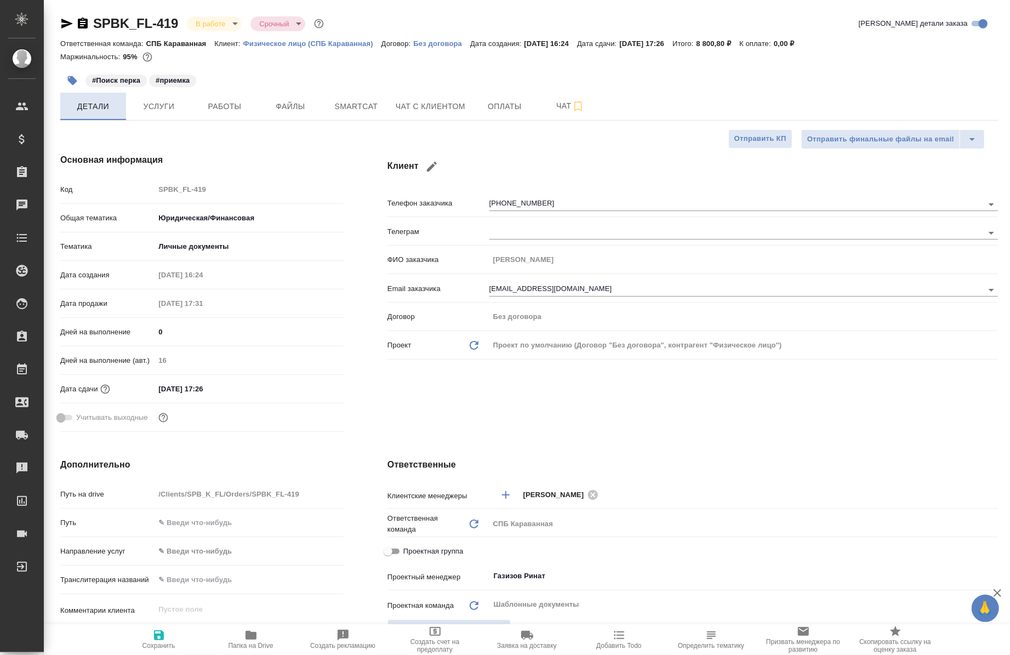
type textarea "x"
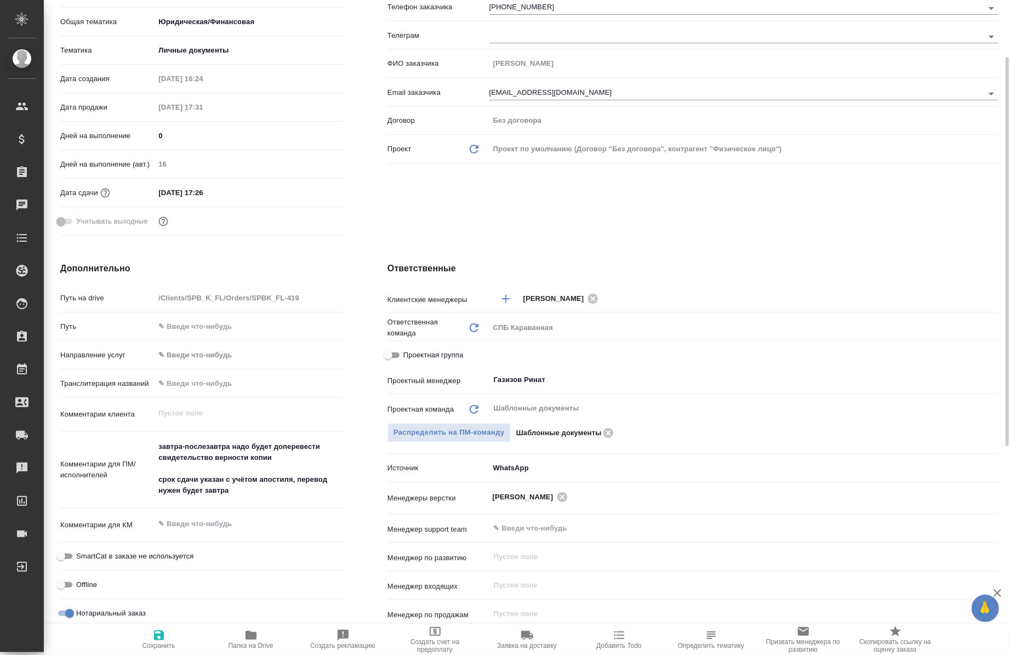
scroll to position [196, 0]
click at [401, 346] on div "Проектная группа" at bounding box center [692, 354] width 610 height 19
click at [403, 360] on label "Проектная группа" at bounding box center [422, 354] width 82 height 13
click at [403, 360] on input "Проектная группа" at bounding box center [387, 354] width 39 height 13
checkbox input "true"
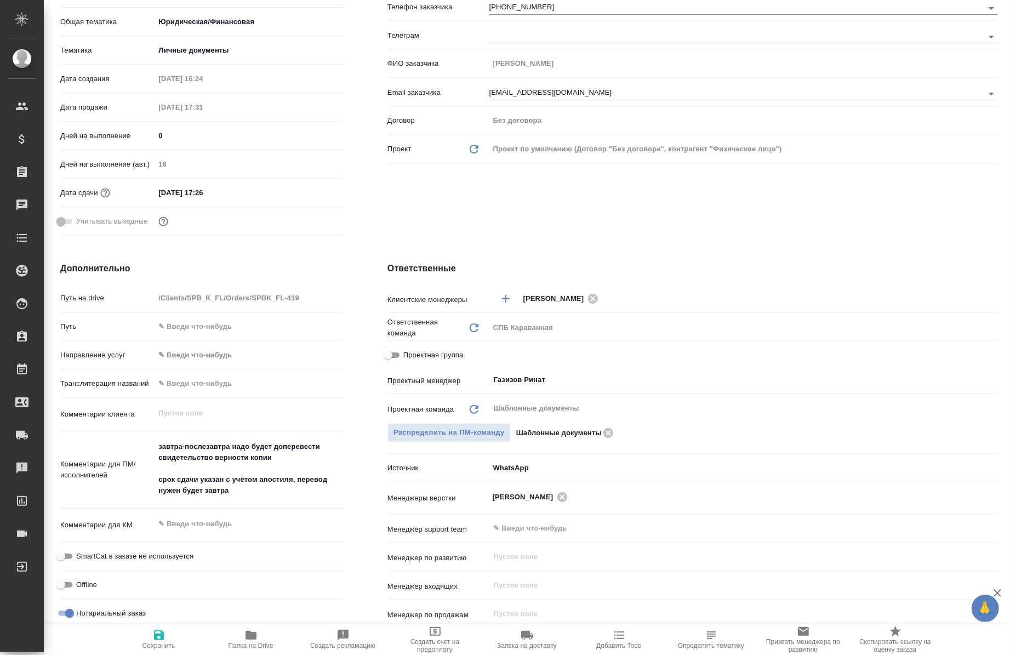
type textarea "x"
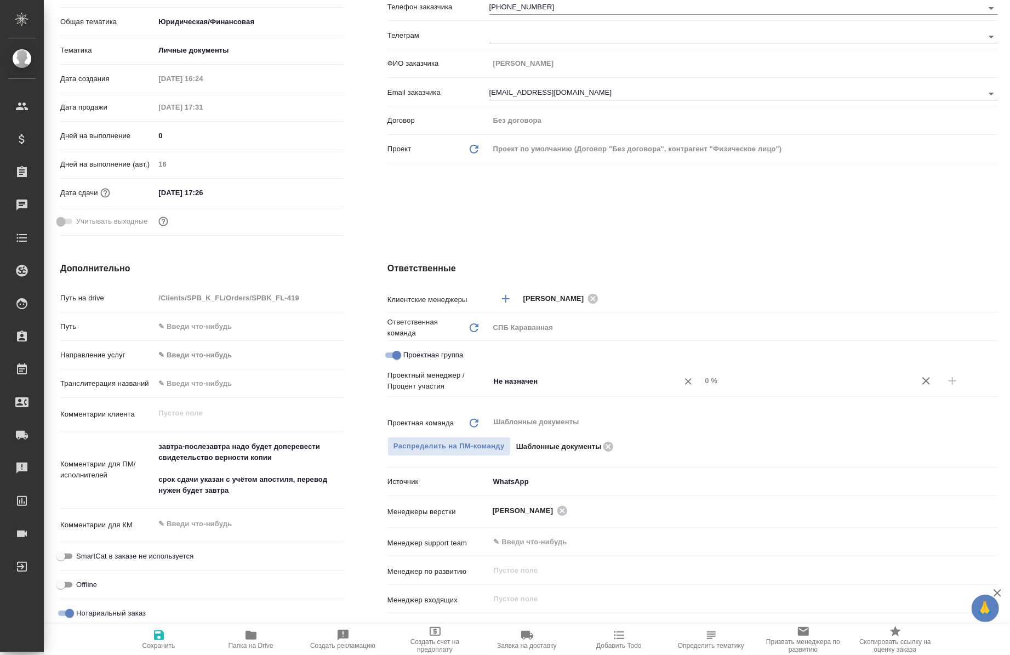
click at [523, 387] on div "Не назначен ​" at bounding box center [595, 381] width 212 height 20
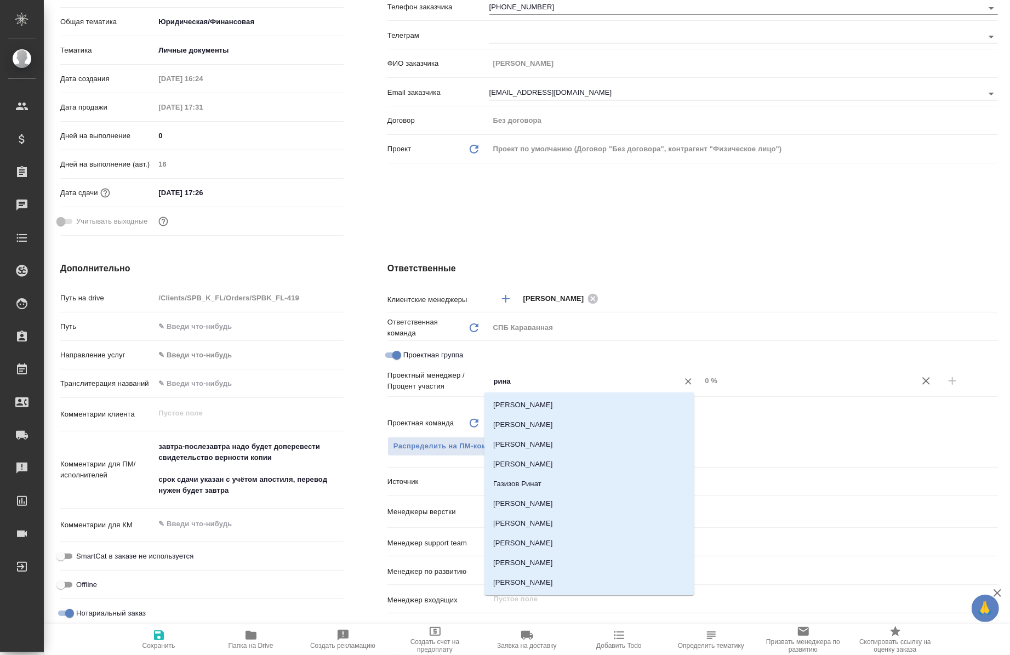
type input "ринат"
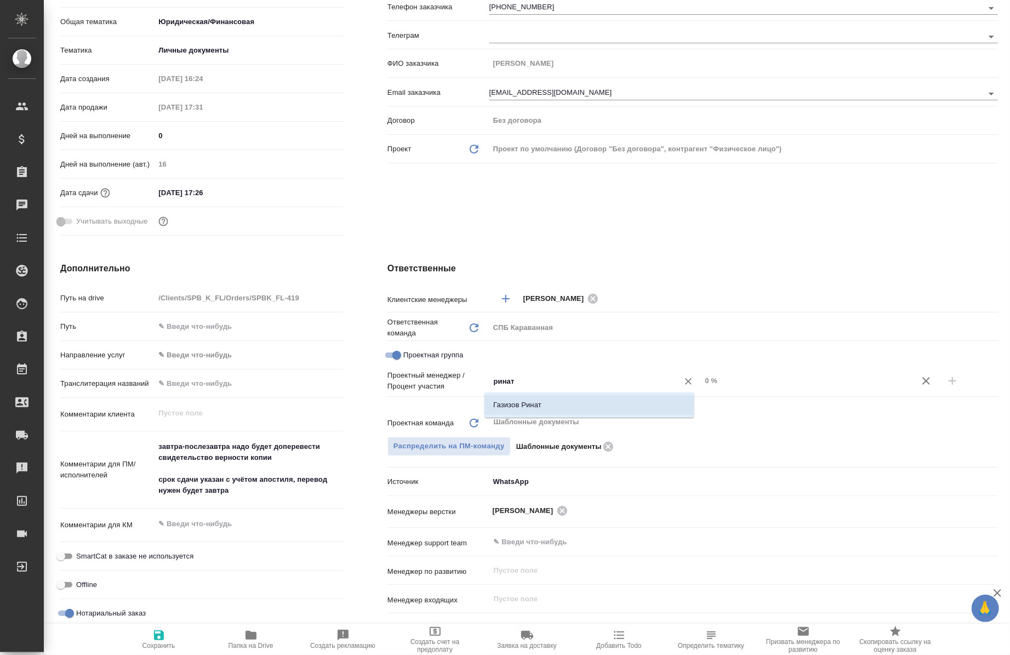
click at [526, 401] on li "Газизов Ринат" at bounding box center [589, 405] width 210 height 20
type textarea "x"
click at [701, 384] on input "0 %" at bounding box center [806, 381] width 211 height 16
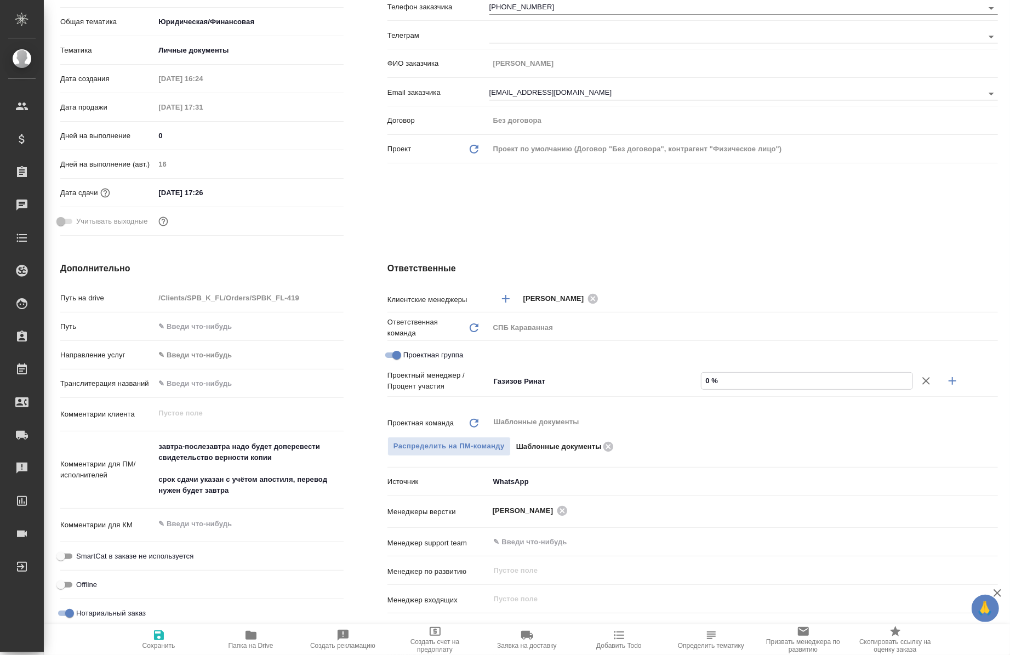
type input "50 %"
type textarea "x"
type input "50 %"
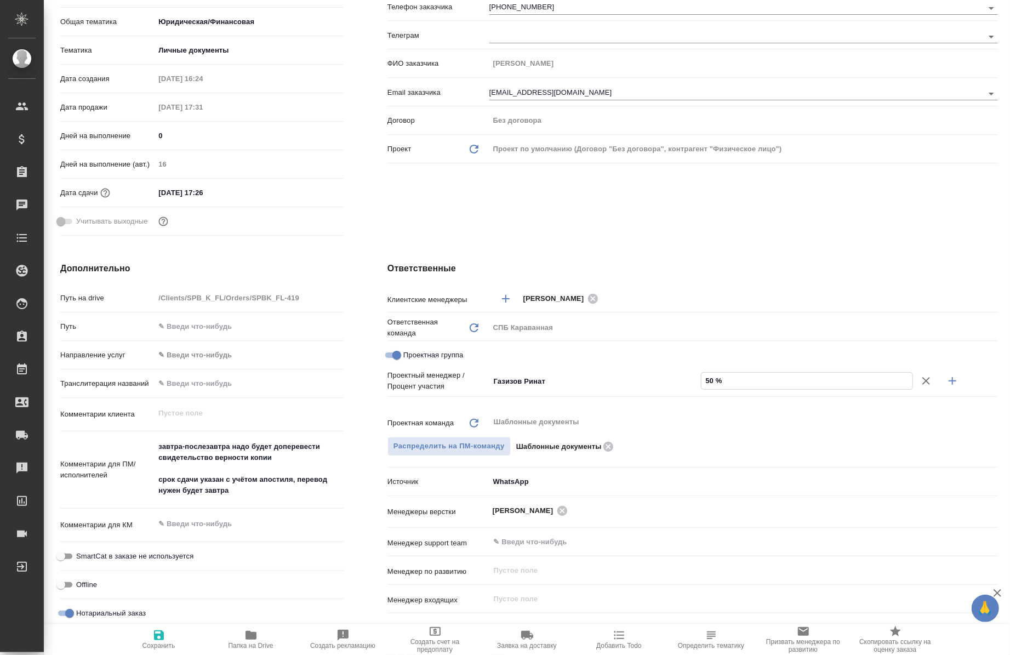
click at [948, 382] on icon "button" at bounding box center [952, 381] width 8 height 8
type textarea "x"
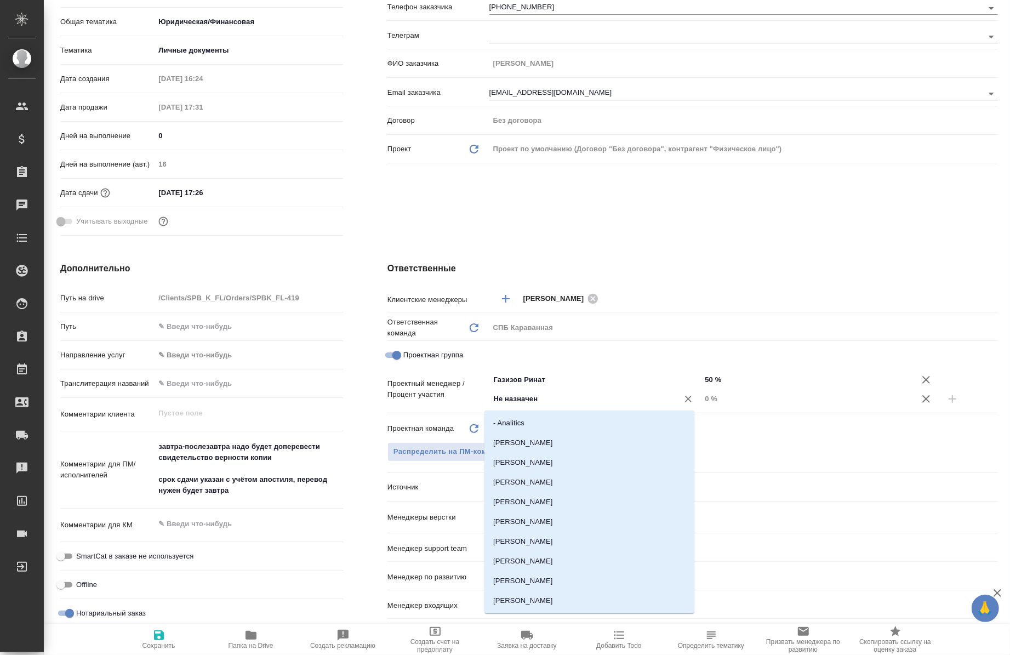
click at [592, 399] on input "Не назначен" at bounding box center [577, 398] width 169 height 13
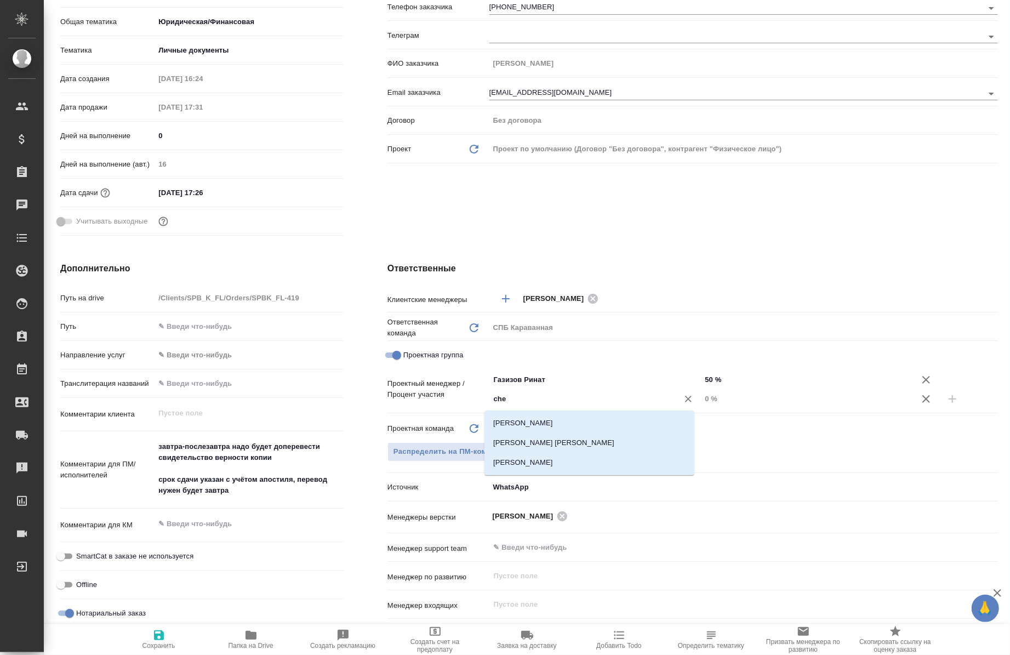
type input "cher"
click at [573, 431] on li "[PERSON_NAME]" at bounding box center [589, 423] width 210 height 20
type textarea "x"
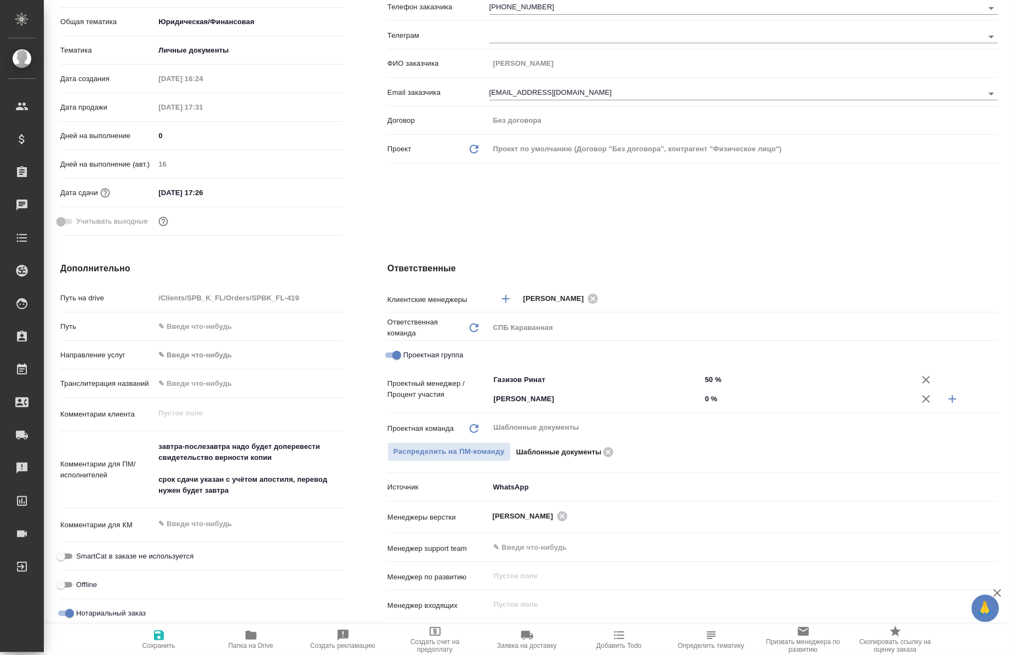
click at [701, 400] on input "0 %" at bounding box center [807, 399] width 212 height 16
type input "50 %"
type textarea "x"
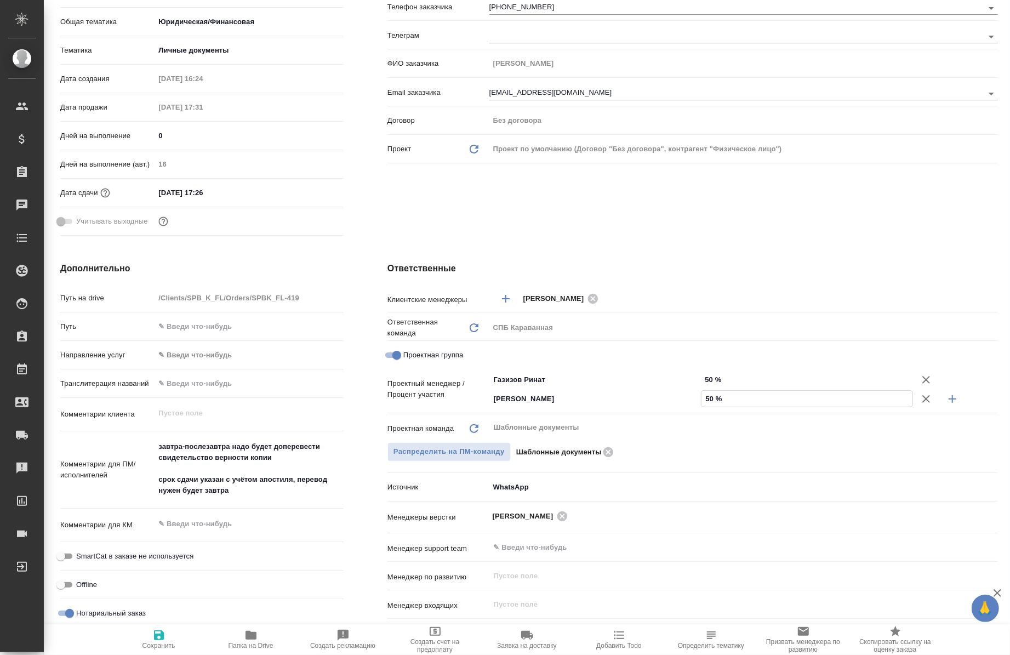
type input "50 %"
click at [154, 639] on icon "button" at bounding box center [158, 634] width 13 height 13
type textarea "x"
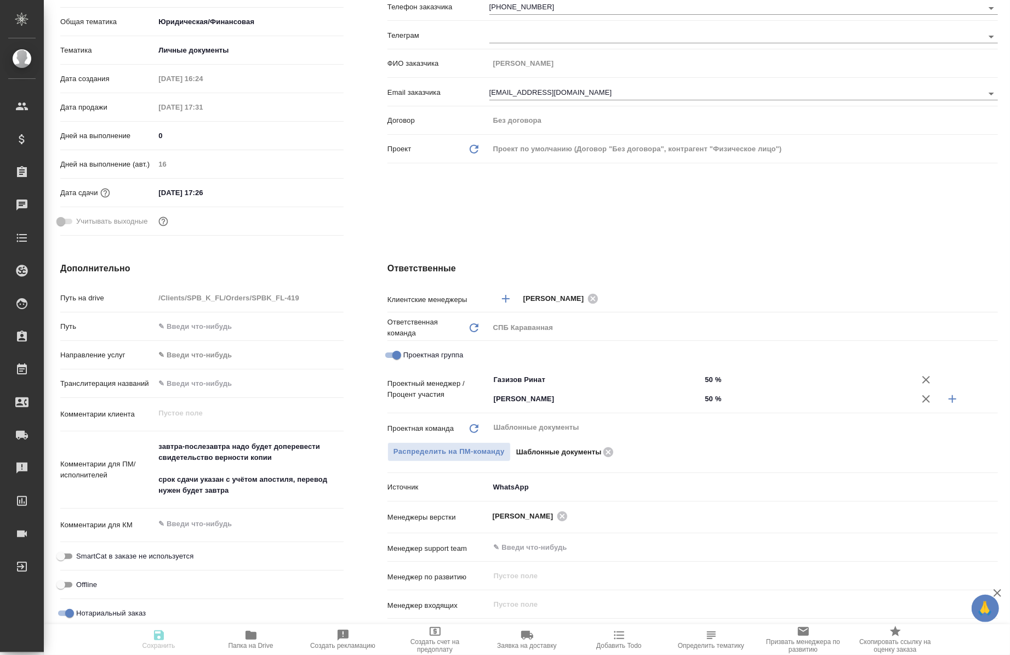
type textarea "x"
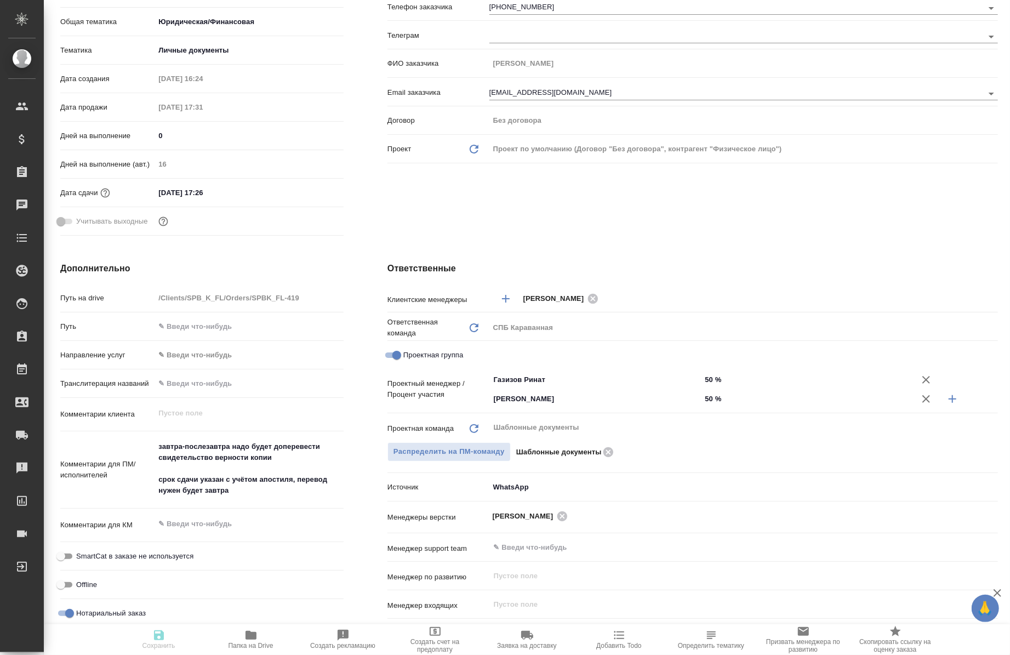
type textarea "x"
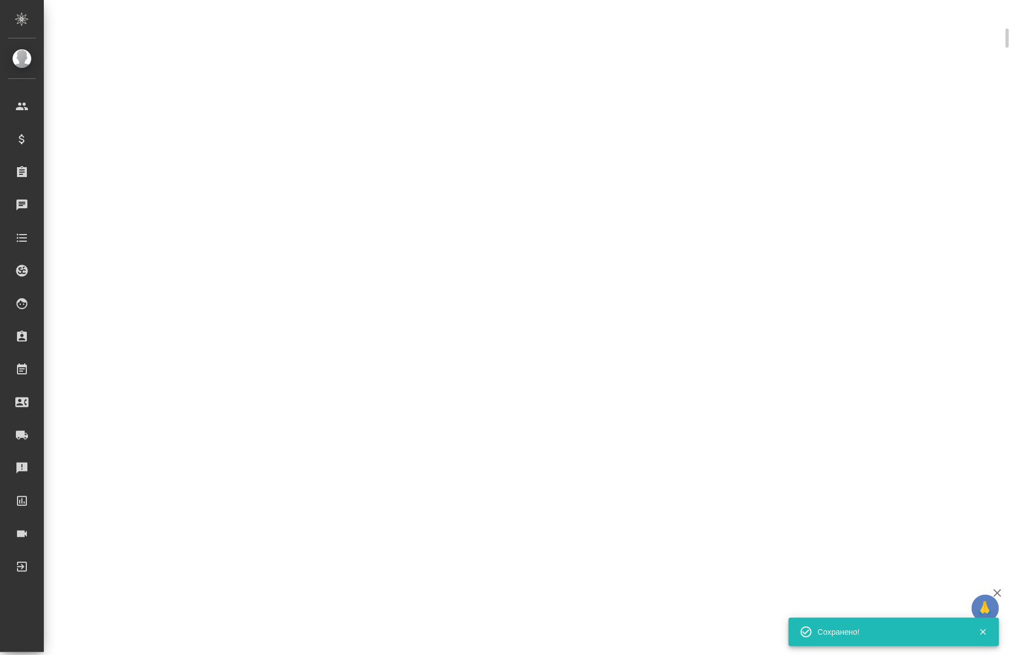
select select "RU"
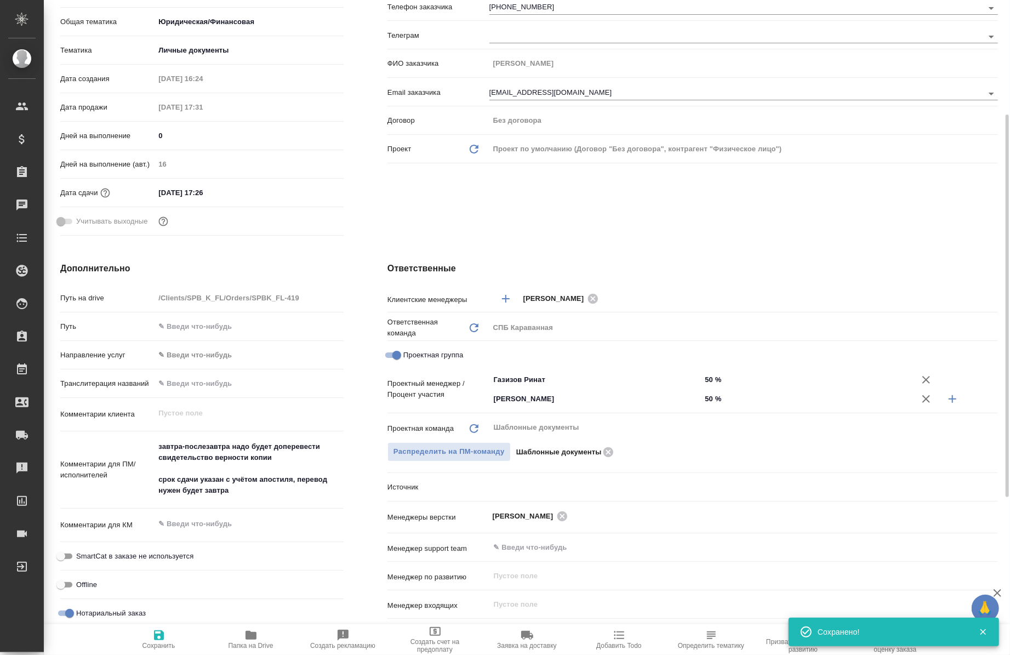
type textarea "x"
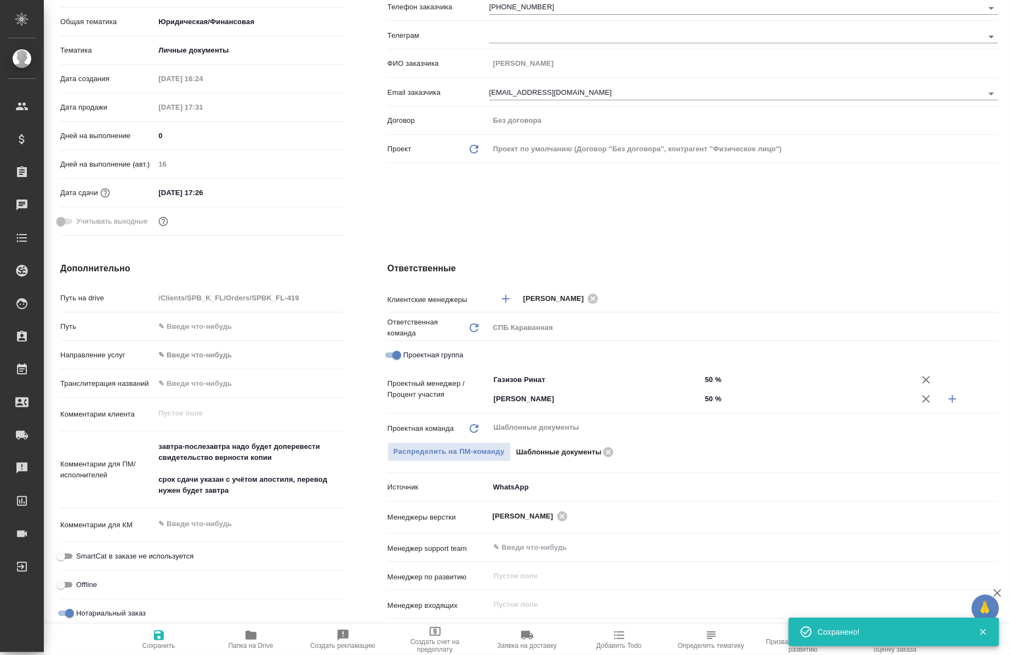
type textarea "x"
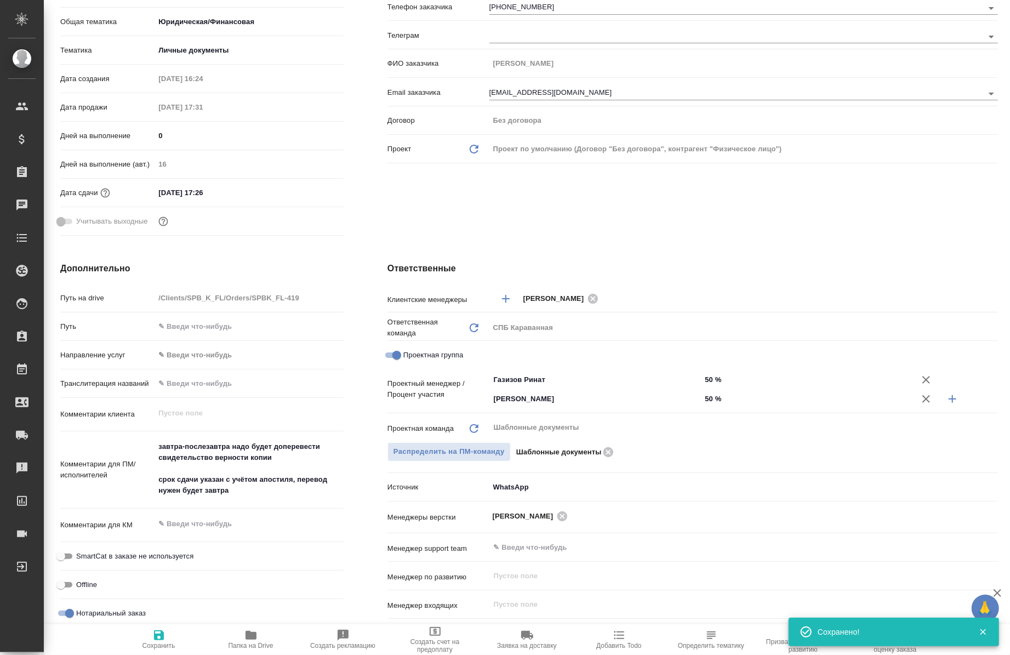
type textarea "x"
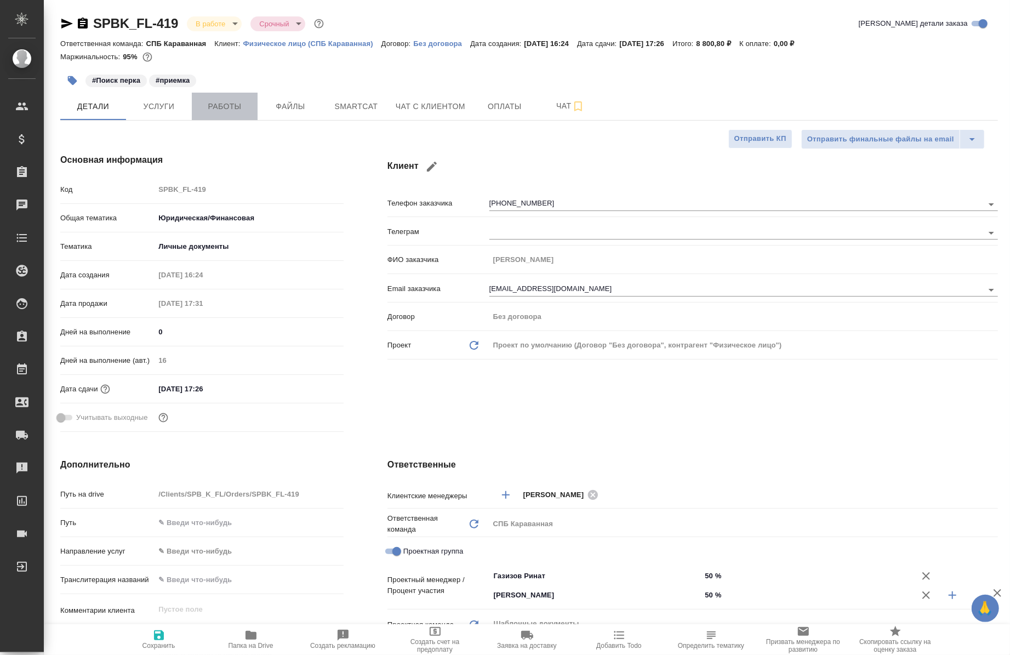
click at [211, 112] on span "Работы" at bounding box center [224, 107] width 53 height 14
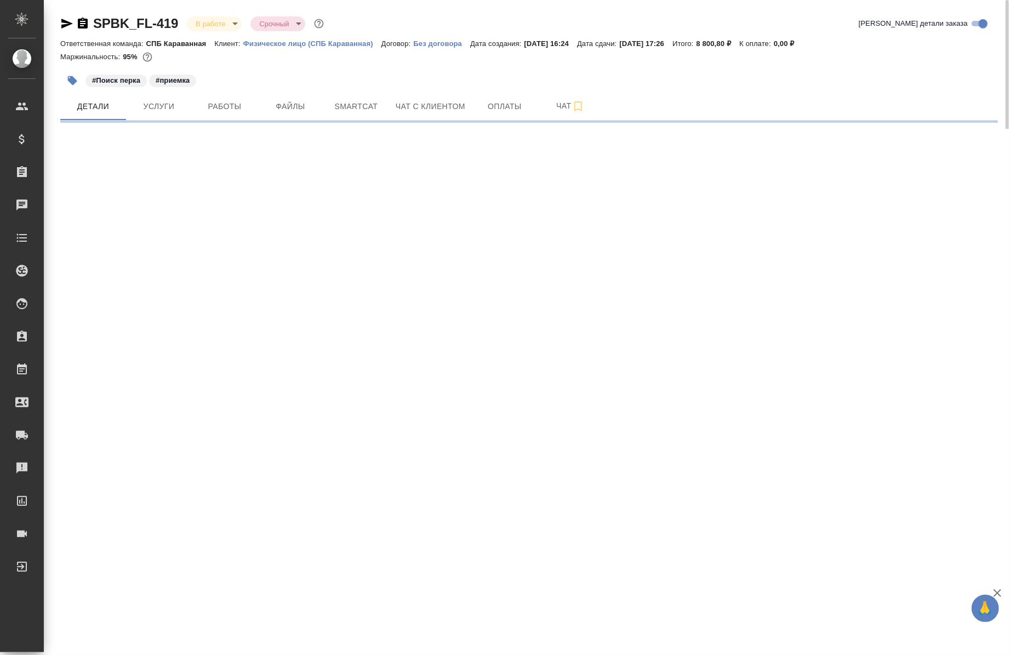
select select "RU"
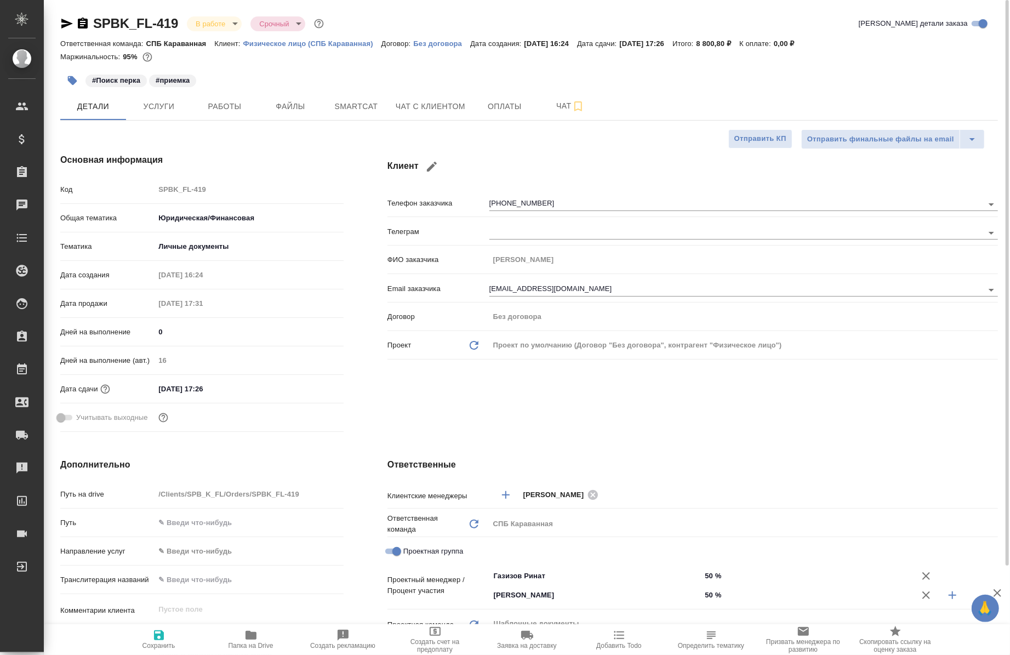
type textarea "x"
click at [241, 111] on span "Работы" at bounding box center [224, 107] width 53 height 14
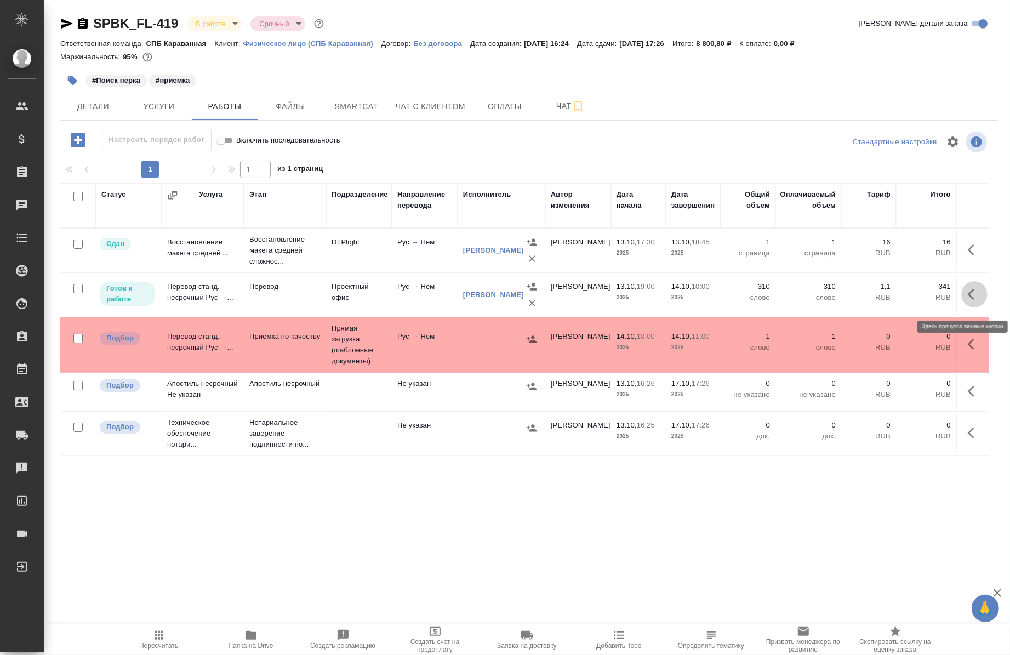
click at [968, 301] on icon "button" at bounding box center [974, 294] width 13 height 13
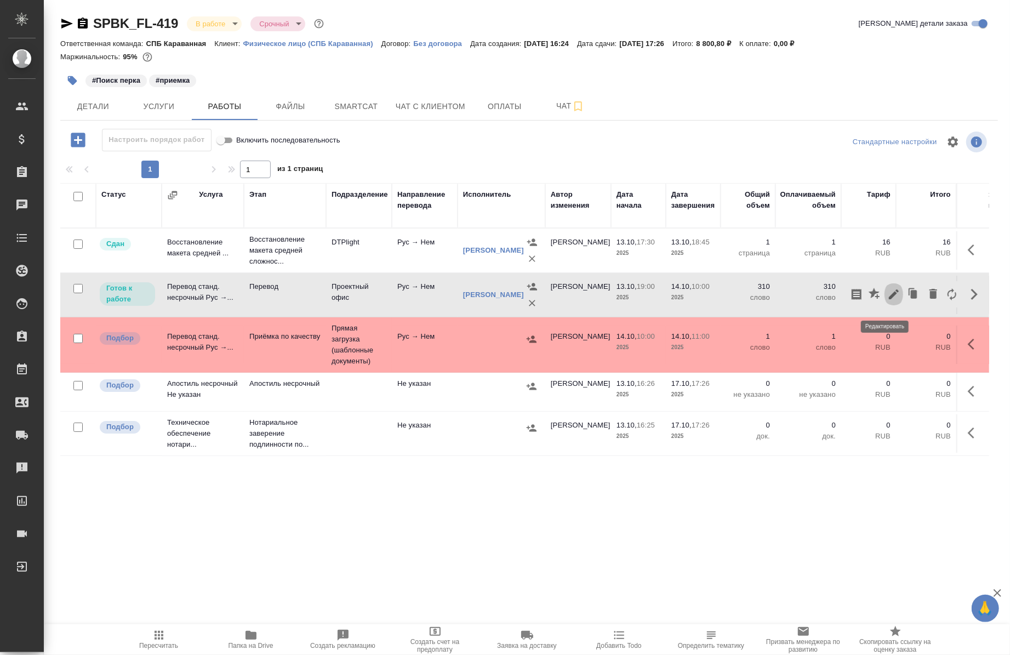
click at [888, 301] on icon "button" at bounding box center [893, 294] width 13 height 13
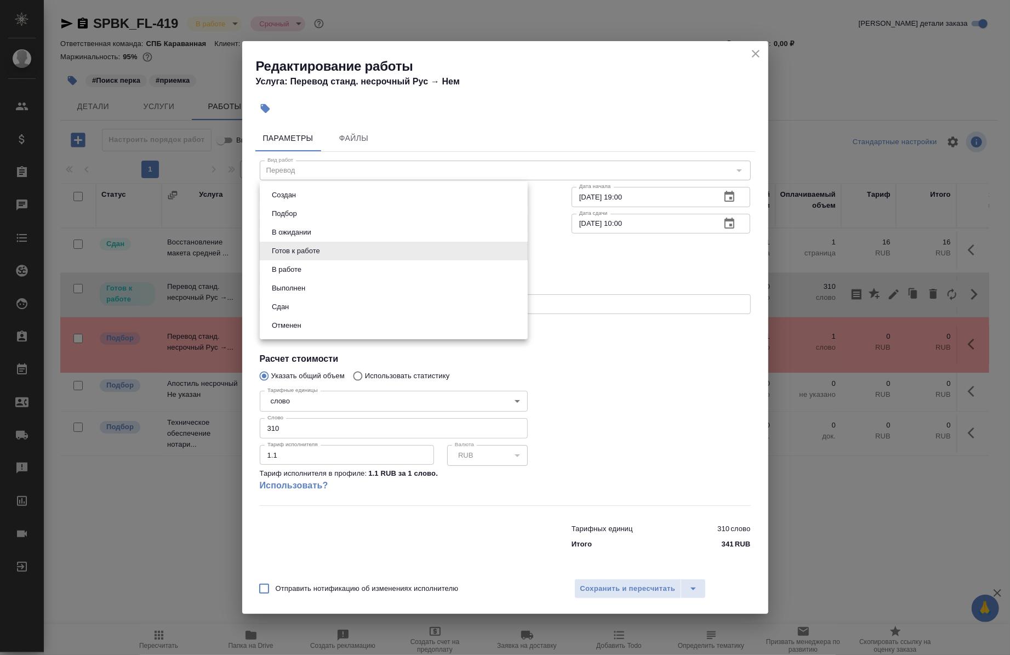
click at [376, 241] on body "🙏 .cls-1 fill:#fff; AWATERA Chernova Anna Клиенты Спецификации Заказы 0 Чаты To…" at bounding box center [505, 327] width 1010 height 655
click at [329, 264] on li "В работе" at bounding box center [394, 269] width 268 height 19
type input "inProgress"
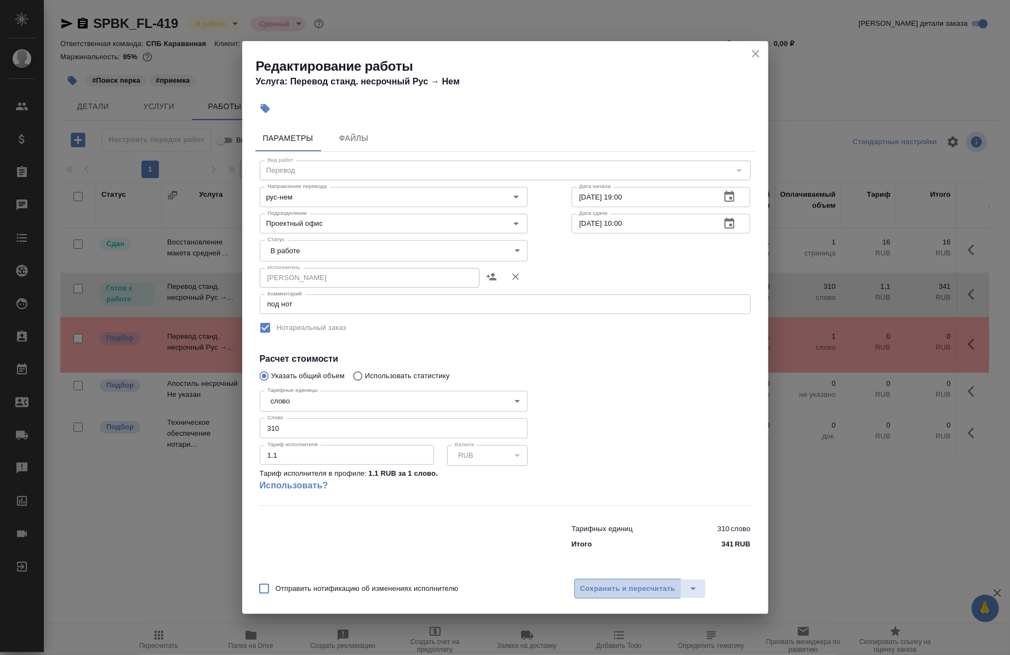
click at [622, 585] on span "Сохранить и пересчитать" at bounding box center [627, 588] width 95 height 13
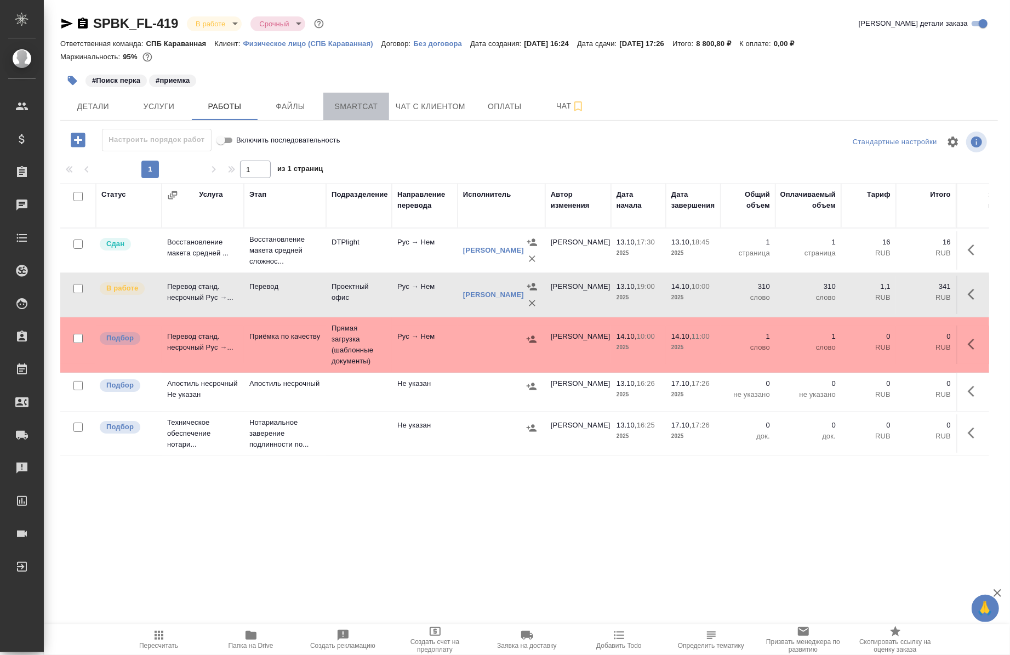
click at [351, 101] on span "Smartcat" at bounding box center [356, 107] width 53 height 14
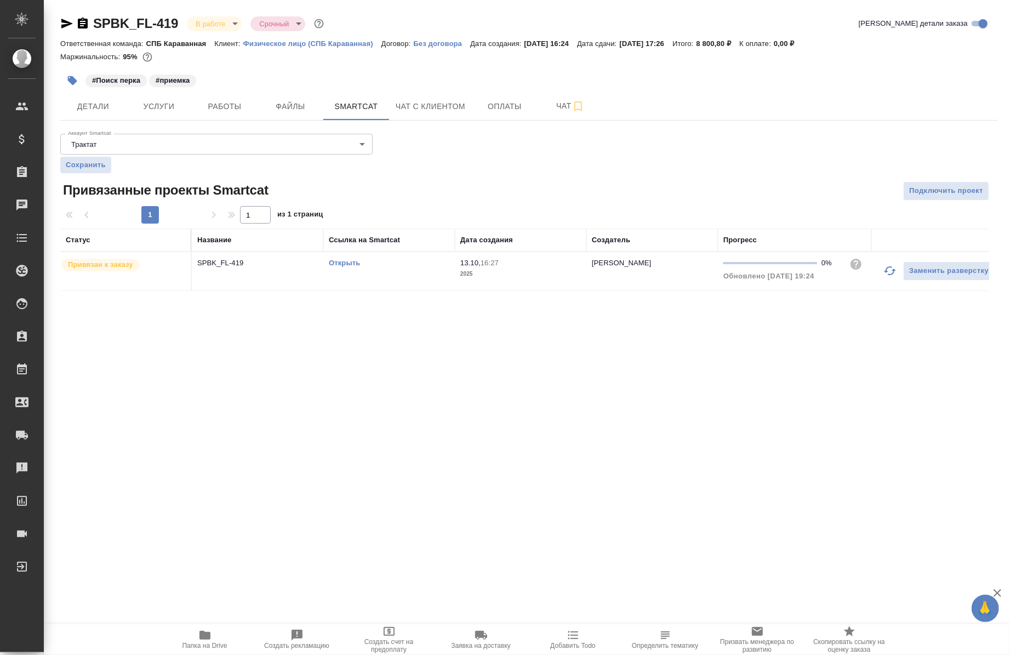
click at [346, 261] on link "Открыть" at bounding box center [344, 263] width 31 height 8
click at [239, 110] on span "Работы" at bounding box center [224, 107] width 53 height 14
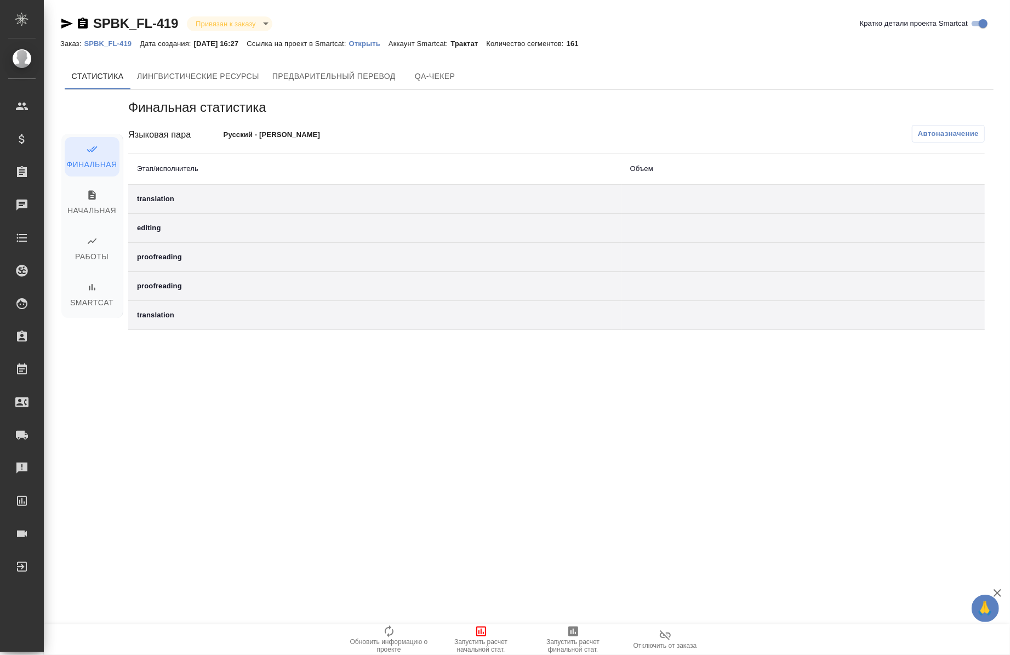
click at [380, 45] on p "Открыть" at bounding box center [368, 43] width 39 height 8
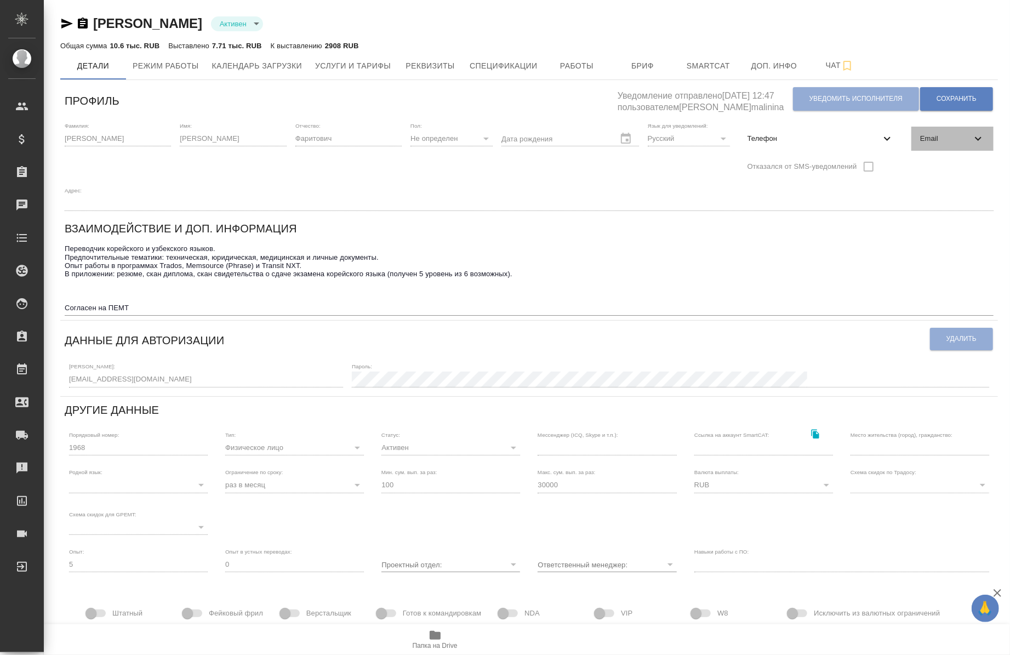
click at [977, 141] on icon at bounding box center [977, 138] width 13 height 13
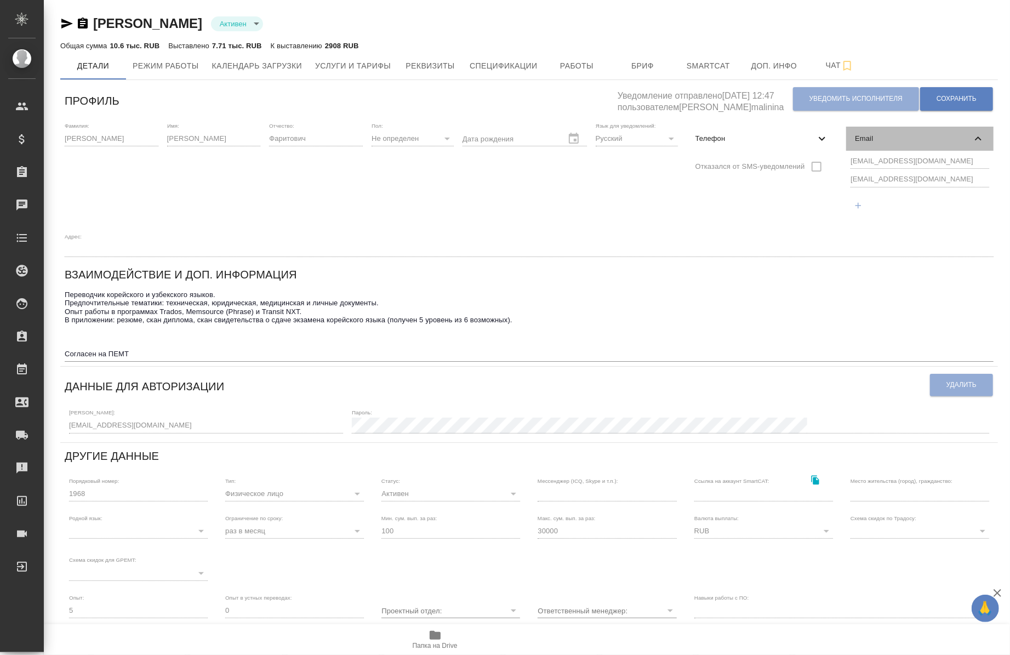
click at [846, 146] on div "Email" at bounding box center [919, 139] width 147 height 24
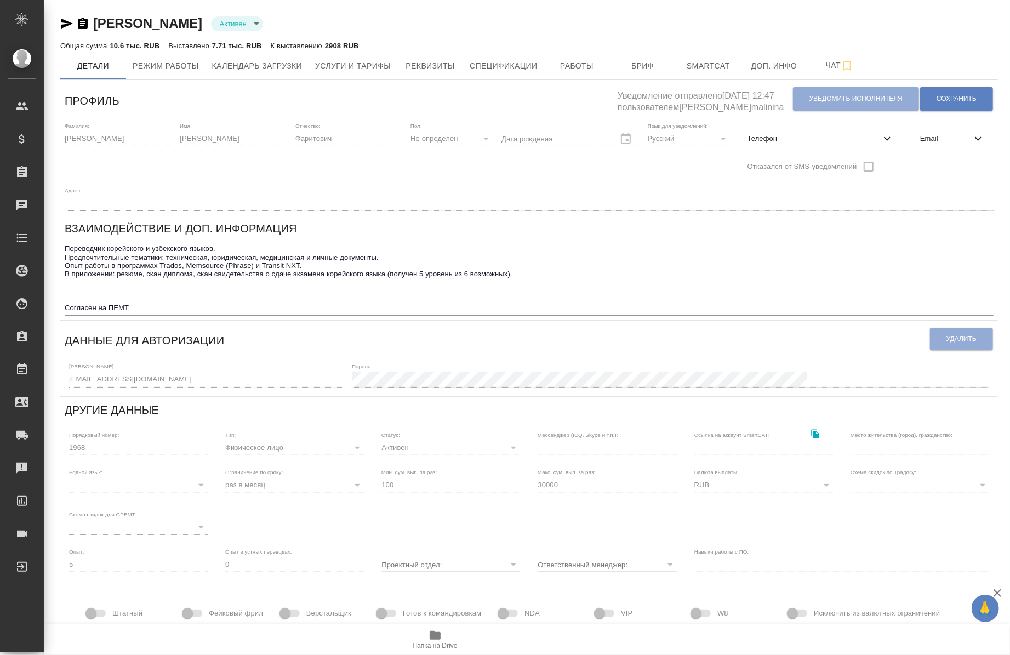
click at [954, 143] on span "Email" at bounding box center [945, 138] width 51 height 11
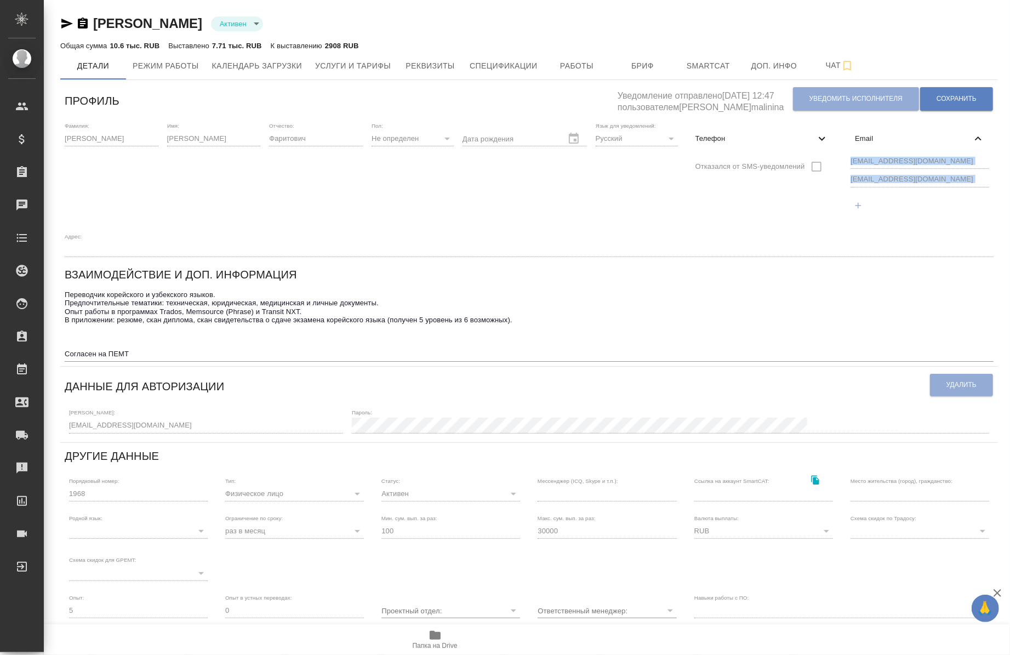
drag, startPoint x: 840, startPoint y: 161, endPoint x: 918, endPoint y: 193, distance: 83.7
click at [918, 193] on div "Фамилия: [PERSON_NAME] Имя: [PERSON_NAME] Отчество: [PERSON_NAME]: Не определен…" at bounding box center [528, 190] width 937 height 144
copy div
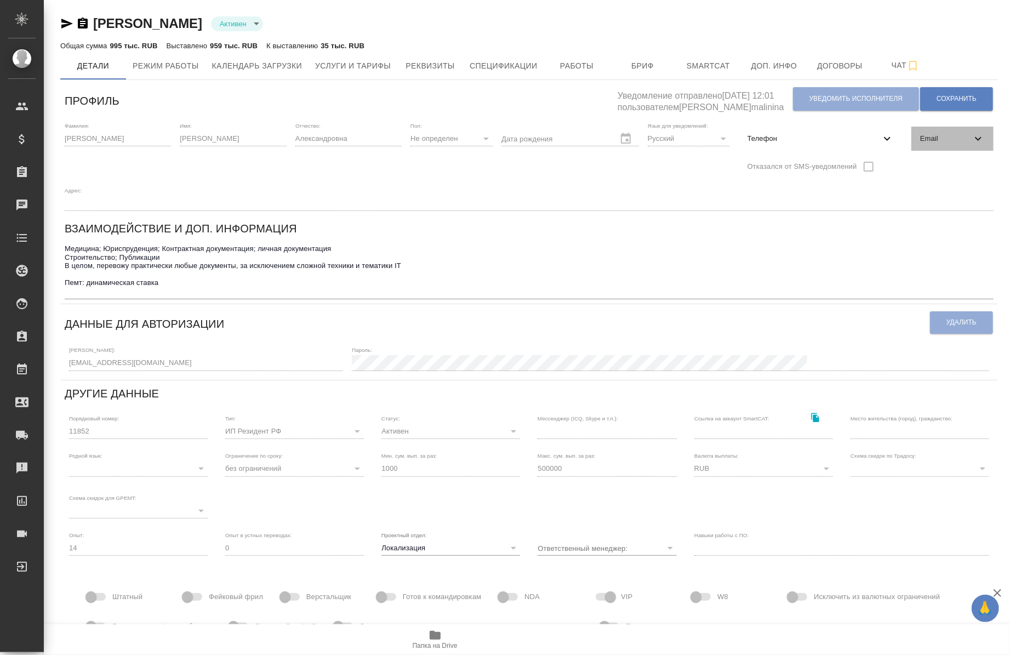
click at [961, 148] on div "Email" at bounding box center [952, 139] width 82 height 24
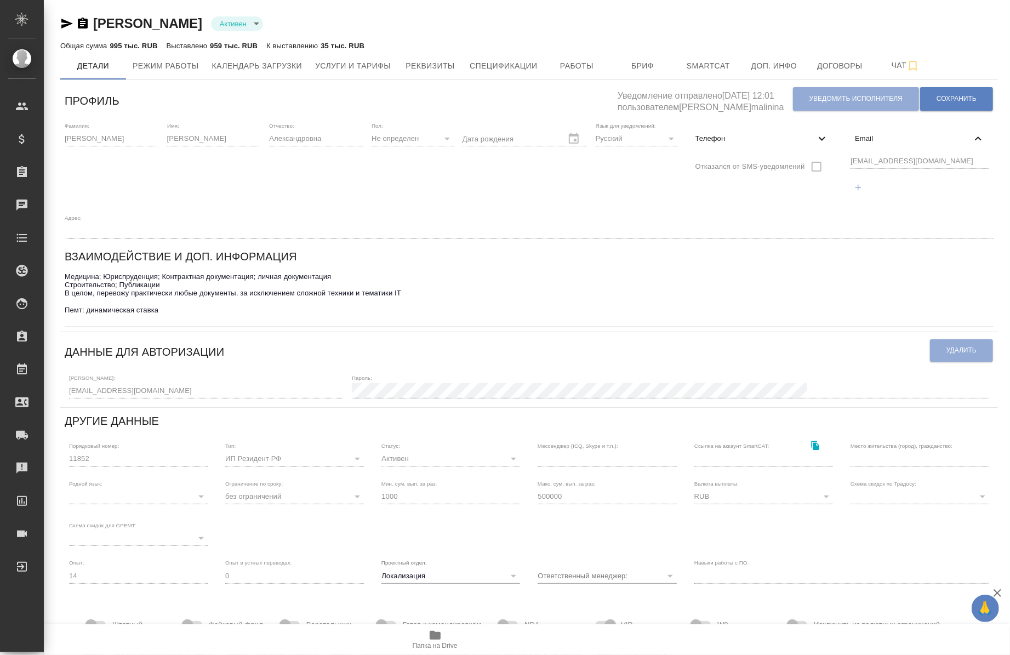
click at [929, 152] on div "Email [EMAIL_ADDRESS][DOMAIN_NAME]" at bounding box center [919, 163] width 147 height 83
click at [867, 154] on div "[EMAIL_ADDRESS][DOMAIN_NAME]" at bounding box center [919, 176] width 147 height 50
click at [923, 167] on div "[EMAIL_ADDRESS][DOMAIN_NAME]" at bounding box center [919, 176] width 147 height 50
click at [842, 162] on div "Фамилия: [PERSON_NAME] Имя: [PERSON_NAME] Отчество: [PERSON_NAME]: Не определен…" at bounding box center [528, 180] width 937 height 125
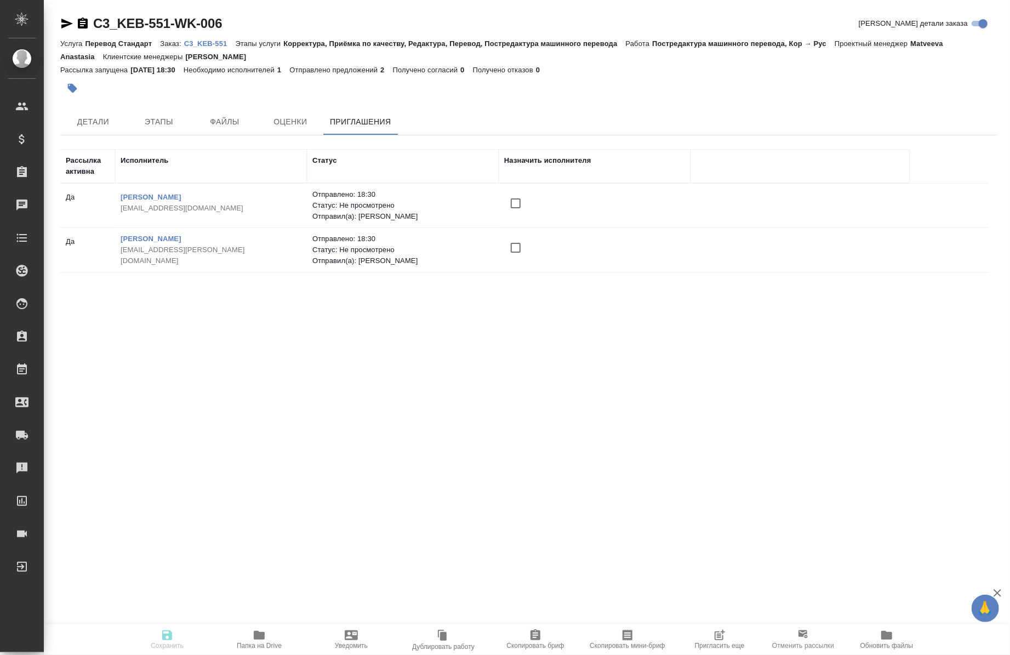
click at [724, 642] on span "Пригласить еще" at bounding box center [720, 646] width 50 height 8
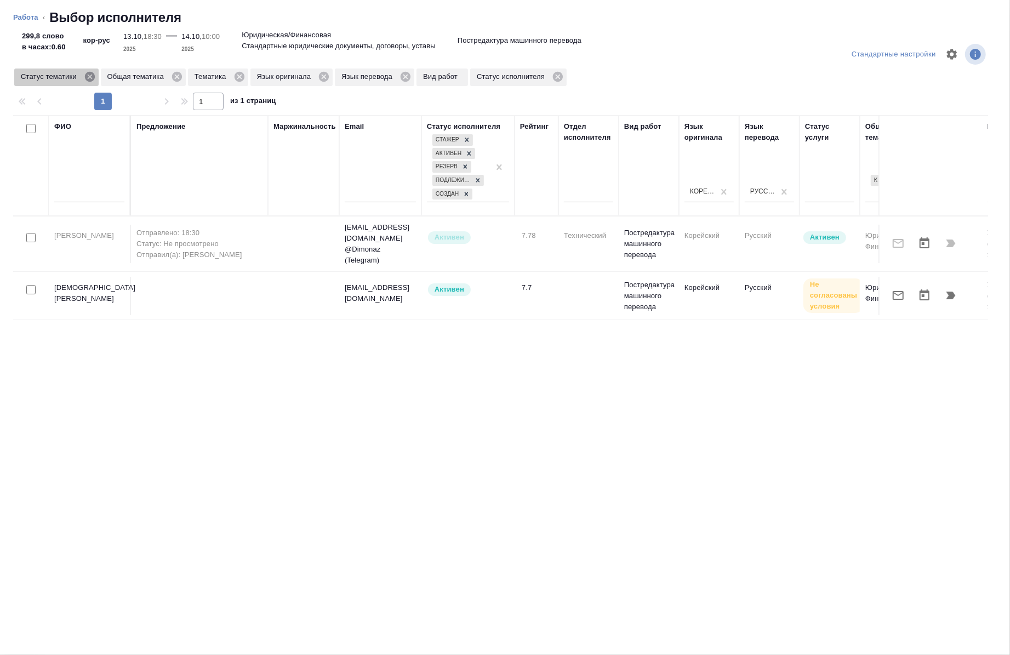
click at [90, 76] on icon at bounding box center [90, 77] width 12 height 12
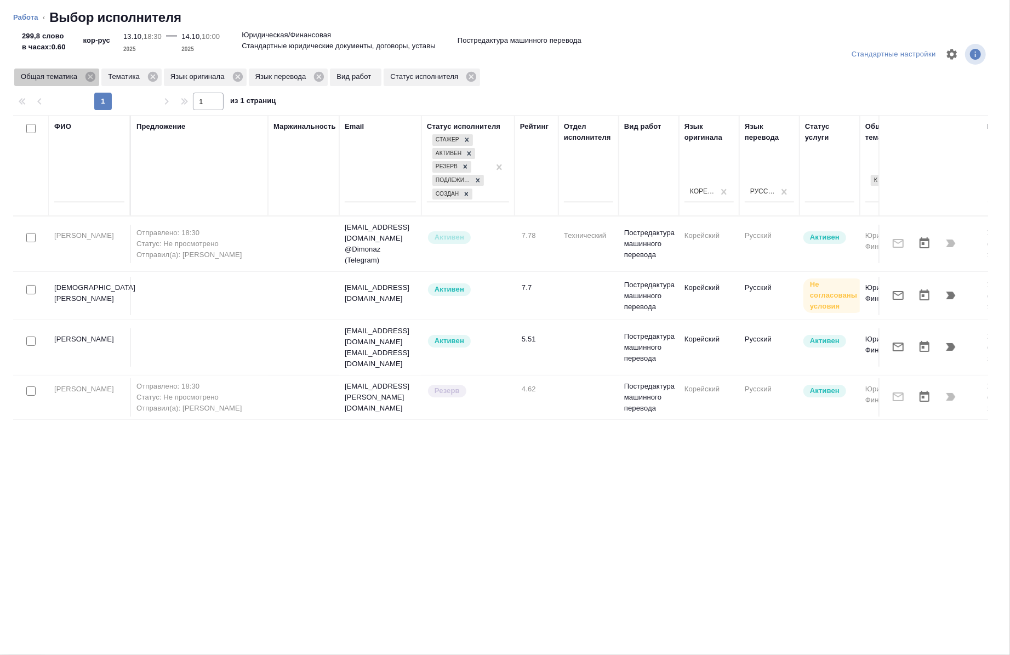
click at [89, 76] on icon at bounding box center [90, 77] width 12 height 12
click at [64, 73] on icon at bounding box center [66, 77] width 10 height 10
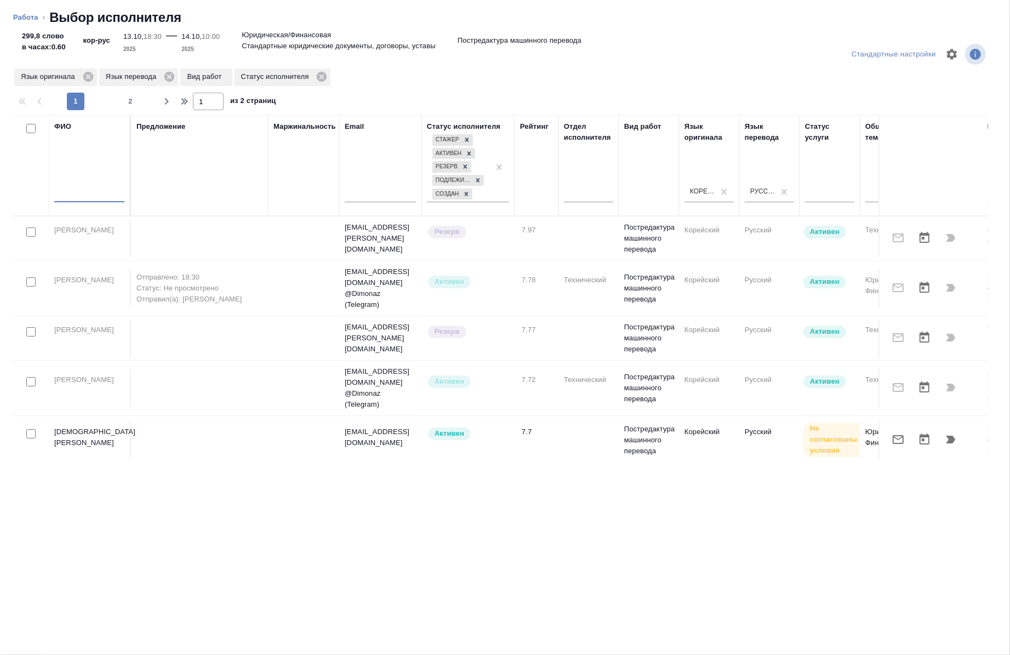
click at [86, 190] on input "text" at bounding box center [89, 195] width 70 height 14
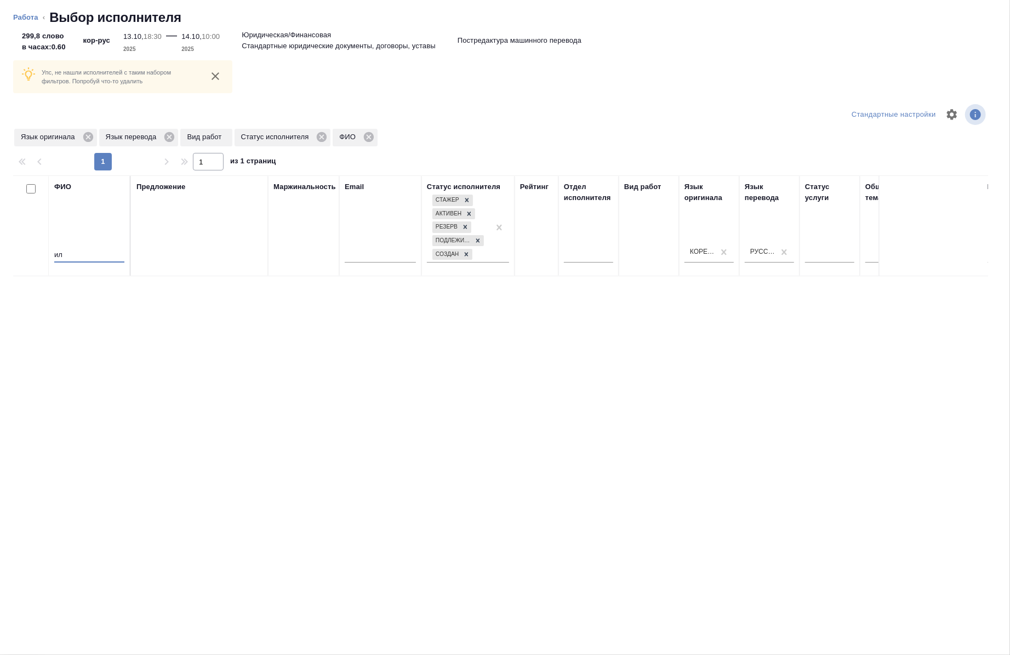
type input "и"
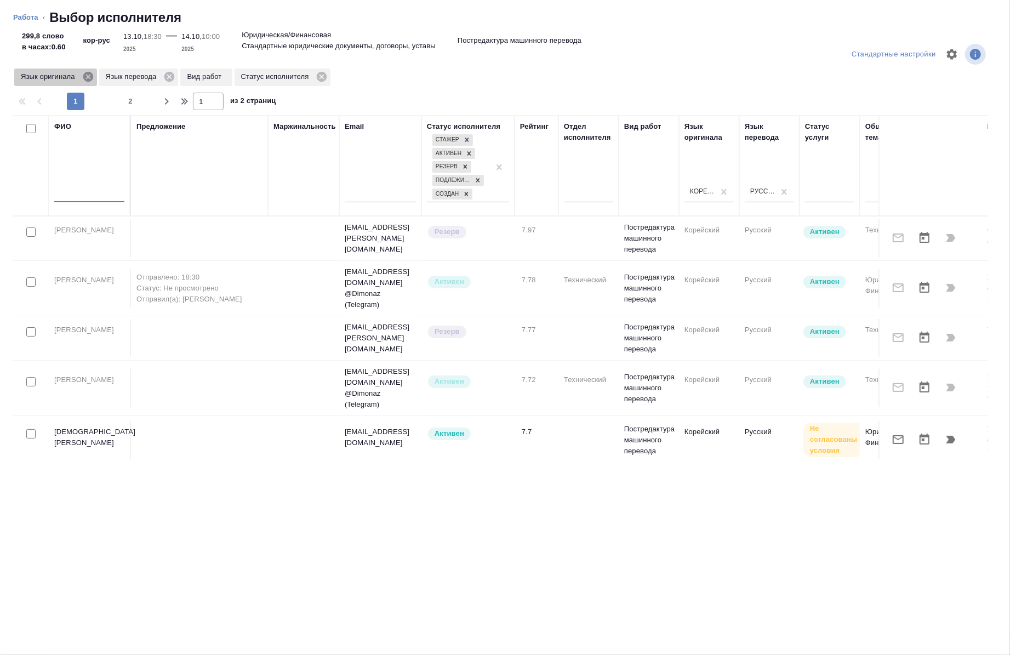
click at [86, 73] on icon at bounding box center [88, 77] width 10 height 10
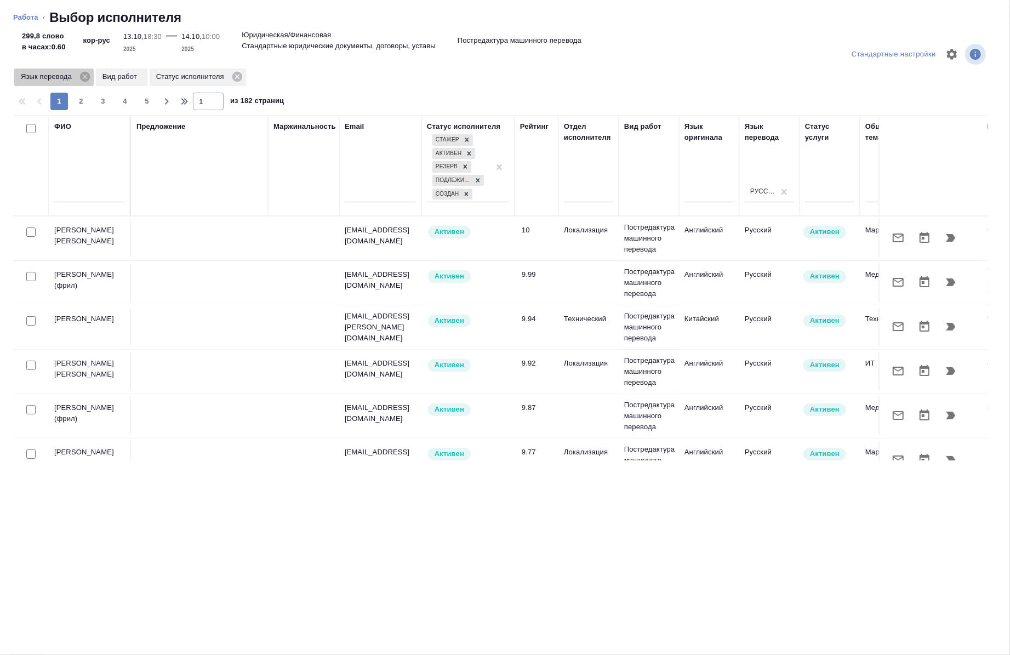
click at [83, 77] on icon at bounding box center [85, 77] width 10 height 10
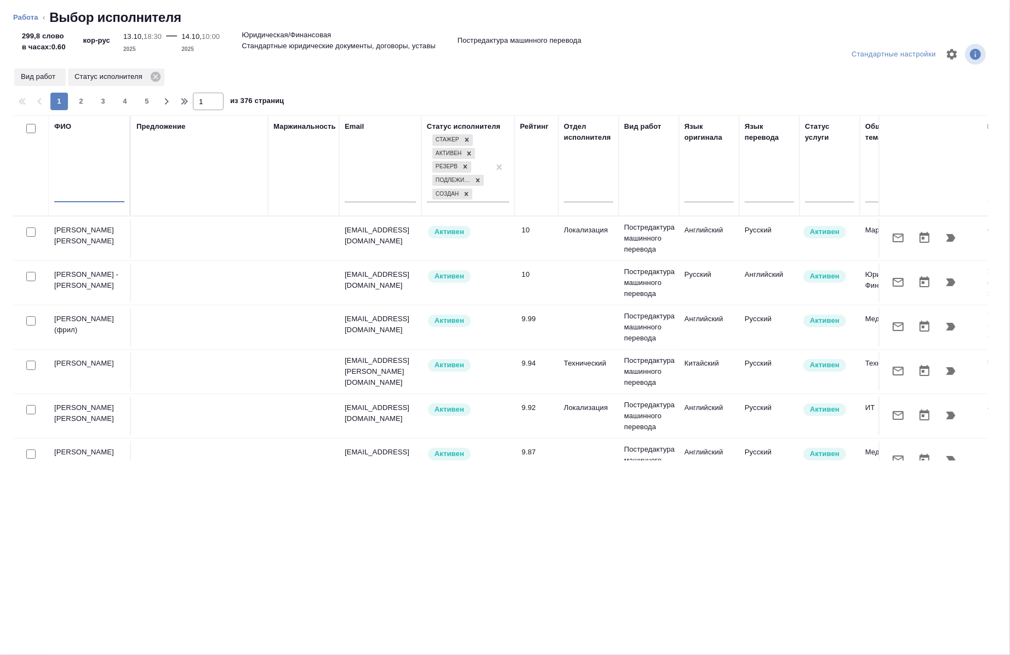
click at [77, 201] on input "text" at bounding box center [89, 195] width 70 height 14
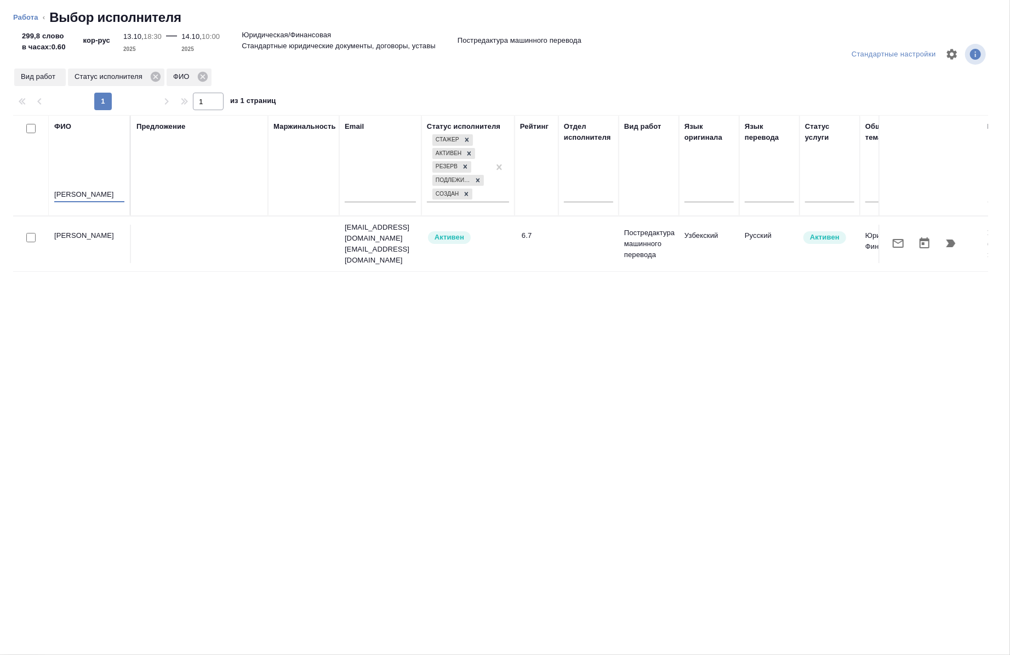
type input "хайруллин И"
click at [30, 233] on input "checkbox" at bounding box center [30, 237] width 9 height 9
checkbox input "true"
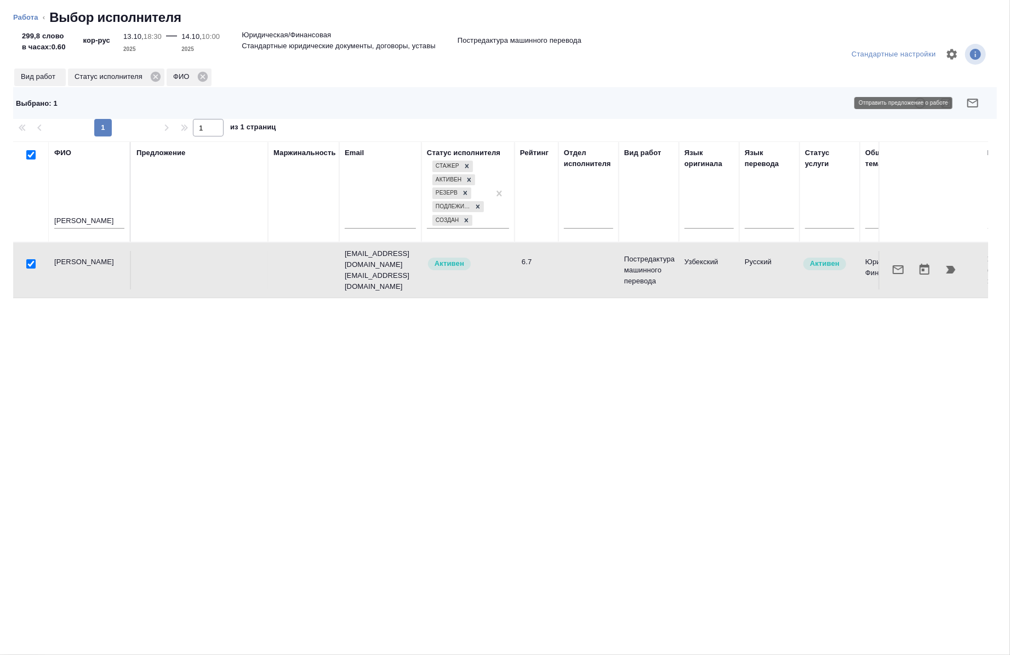
click at [972, 103] on icon "button" at bounding box center [972, 102] width 13 height 13
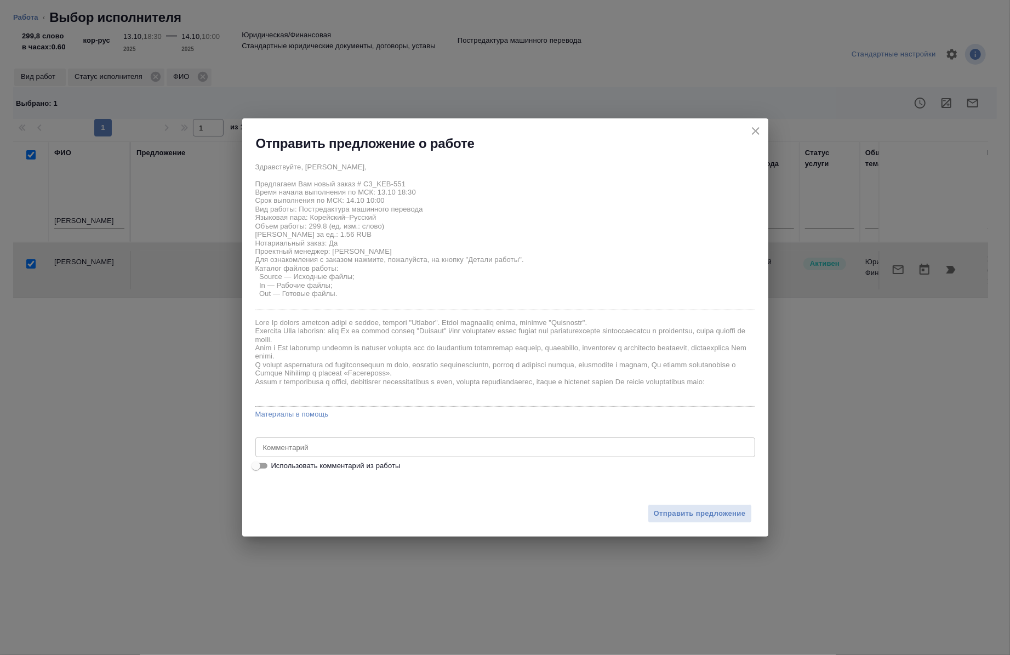
click at [386, 455] on div "x Комментарий" at bounding box center [505, 447] width 500 height 20
click at [286, 467] on span "Использовать комментарий из работы" at bounding box center [335, 465] width 129 height 11
click at [276, 467] on input "Использовать комментарий из работы" at bounding box center [255, 465] width 39 height 13
checkbox input "true"
type textarea "под нот"
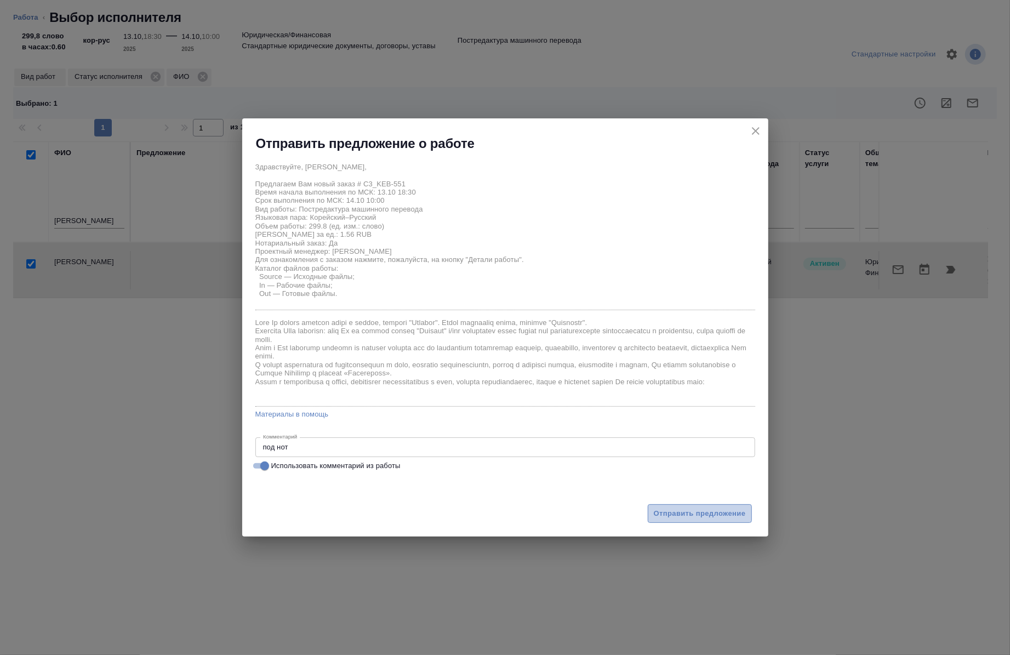
click at [703, 511] on span "Отправить предложение" at bounding box center [700, 513] width 92 height 13
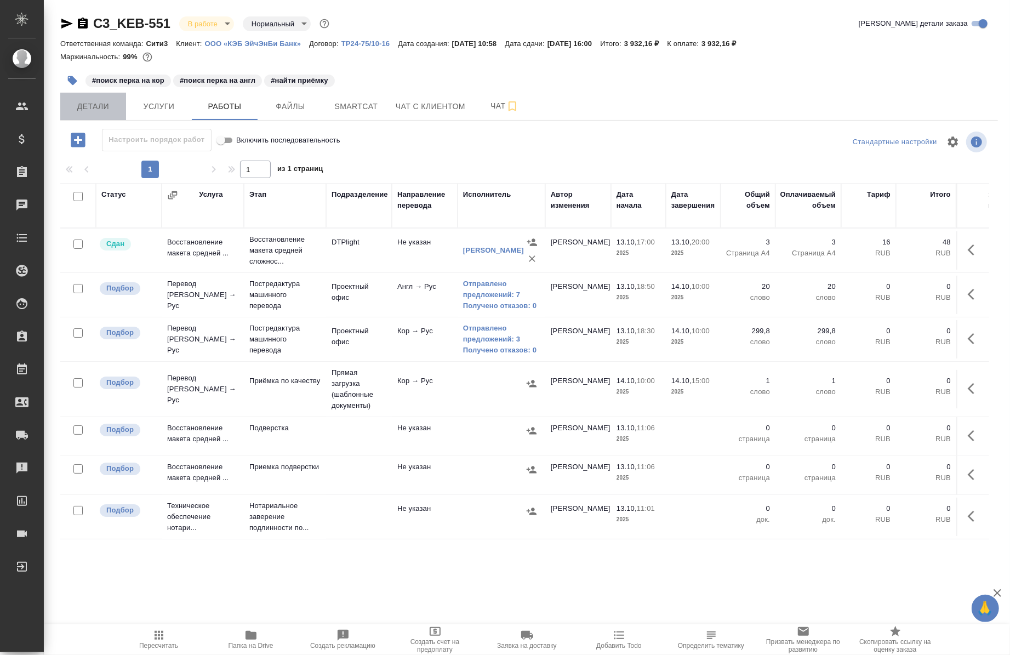
click at [64, 111] on button "Детали" at bounding box center [93, 106] width 66 height 27
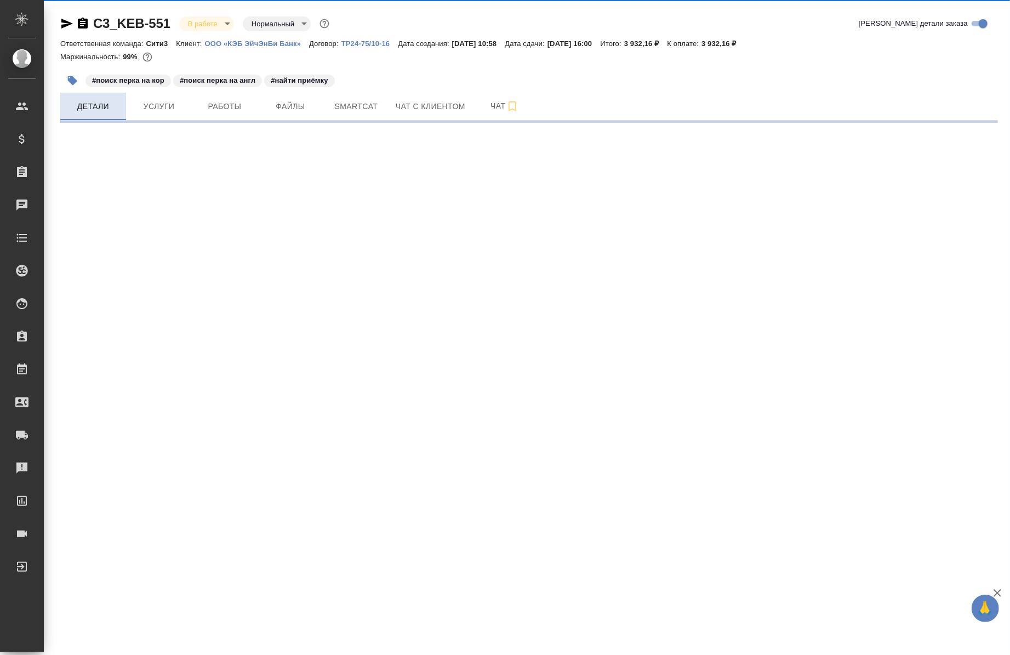
select select "RU"
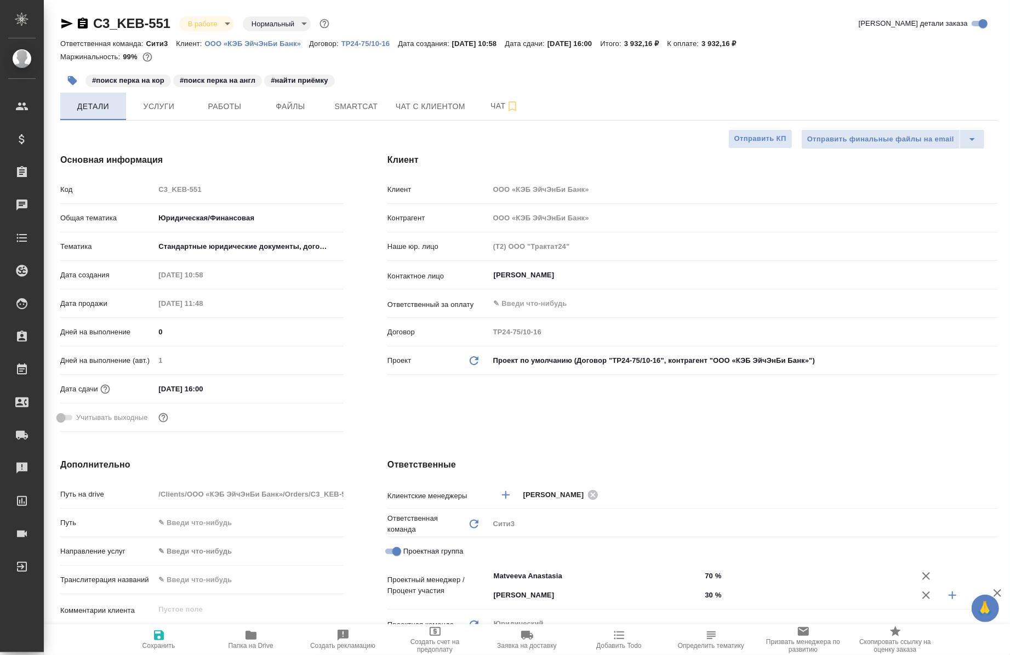
type textarea "x"
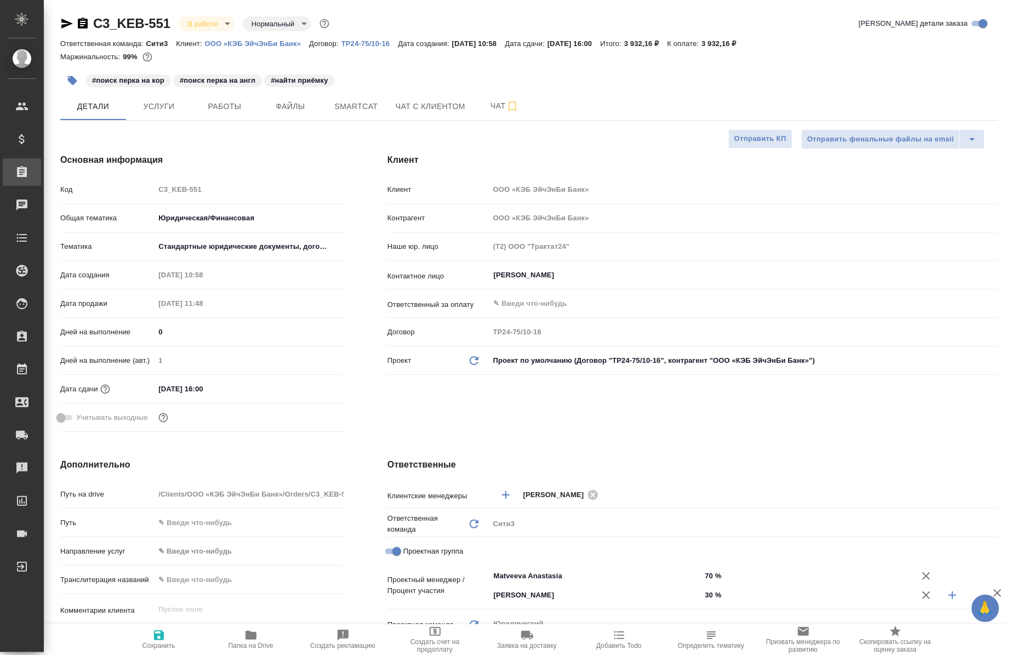
type textarea "x"
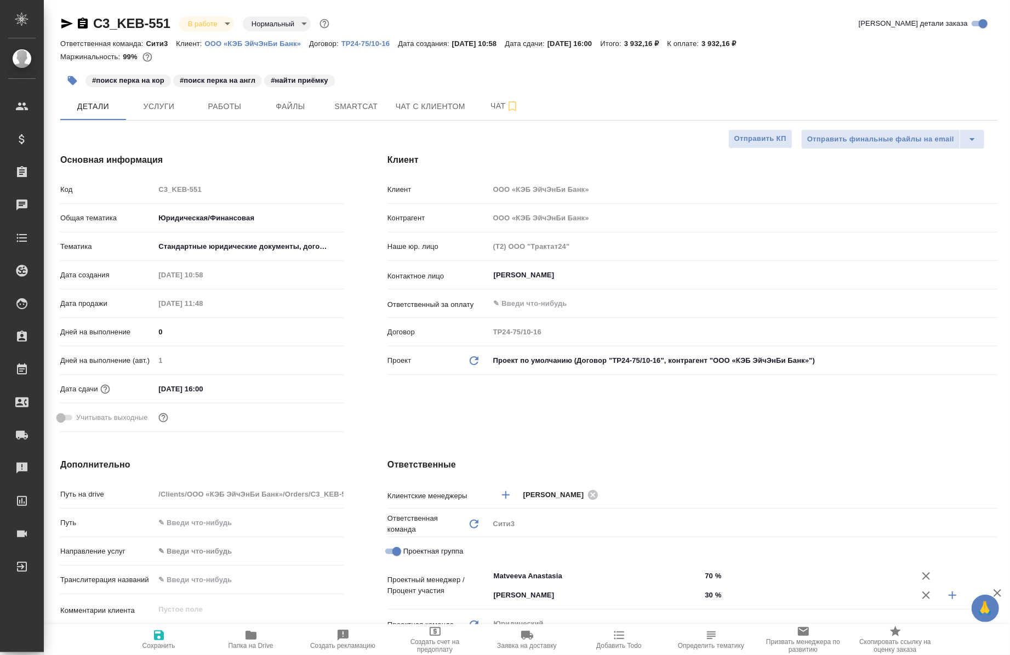
type textarea "x"
click at [204, 100] on span "Работы" at bounding box center [224, 107] width 53 height 14
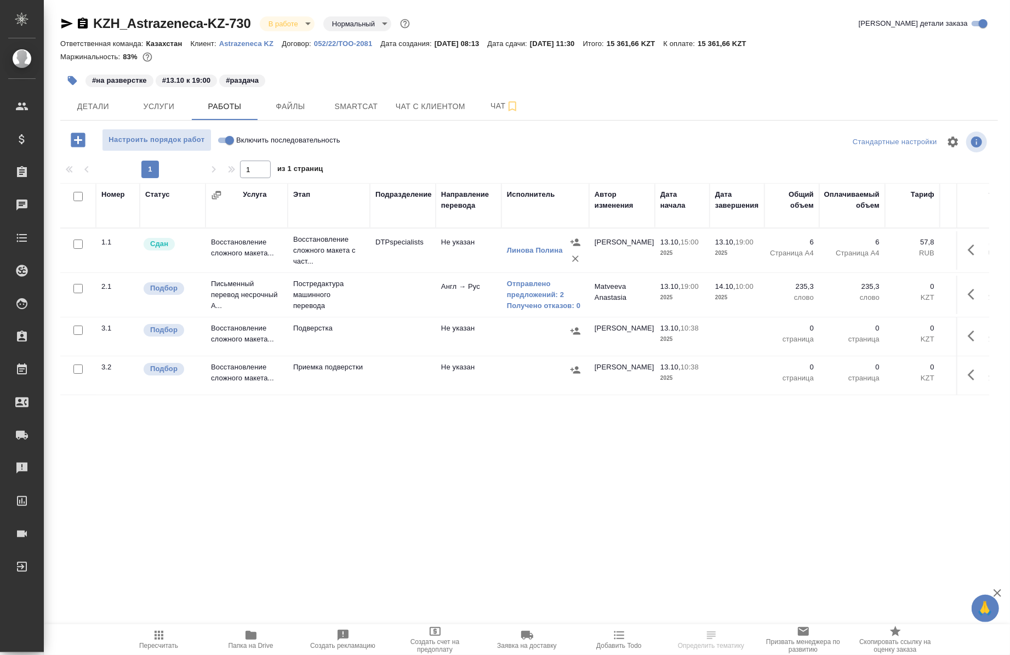
drag, startPoint x: 259, startPoint y: 138, endPoint x: 225, endPoint y: 141, distance: 34.7
click at [225, 141] on input "Включить последовательность" at bounding box center [229, 140] width 39 height 13
checkbox input "true"
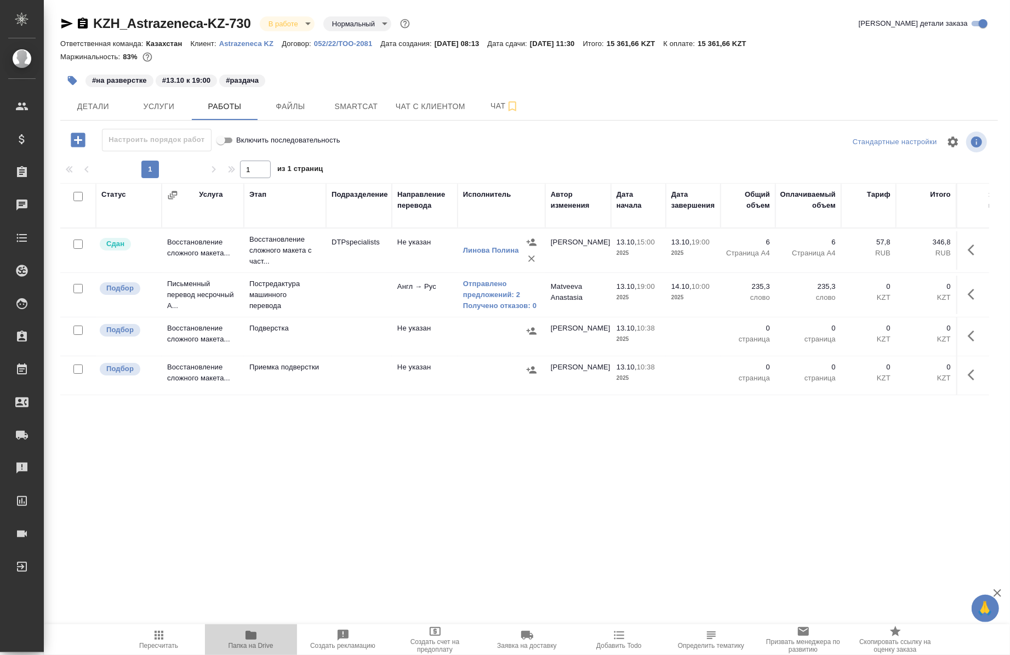
drag, startPoint x: 243, startPoint y: 643, endPoint x: 255, endPoint y: 645, distance: 12.3
click at [255, 645] on span "Папка на Drive" at bounding box center [250, 646] width 45 height 8
click at [83, 112] on span "Детали" at bounding box center [93, 107] width 53 height 14
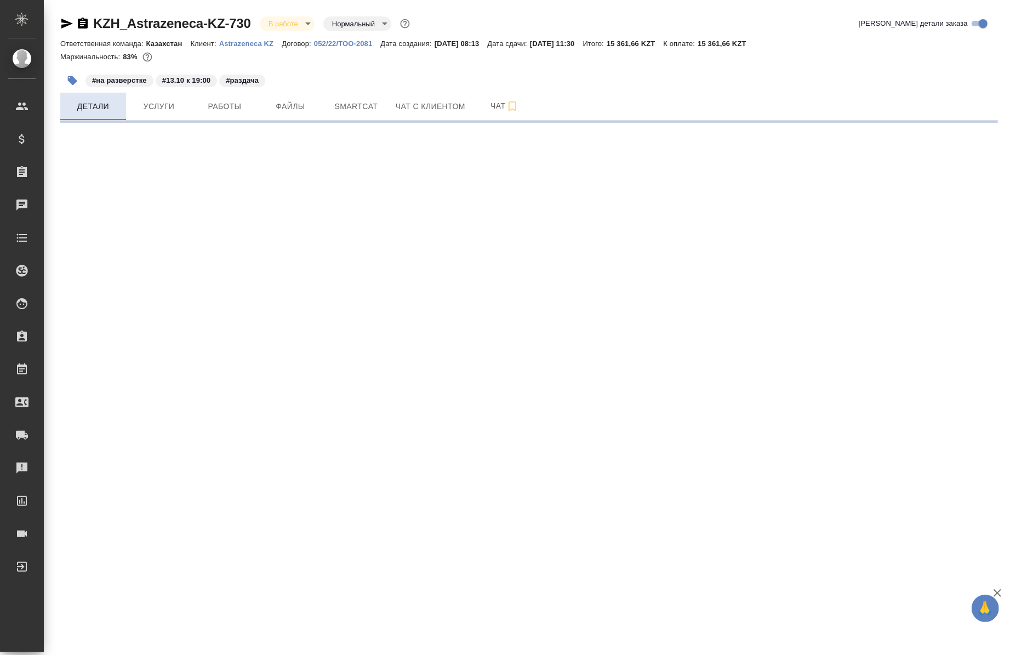
select select "RU"
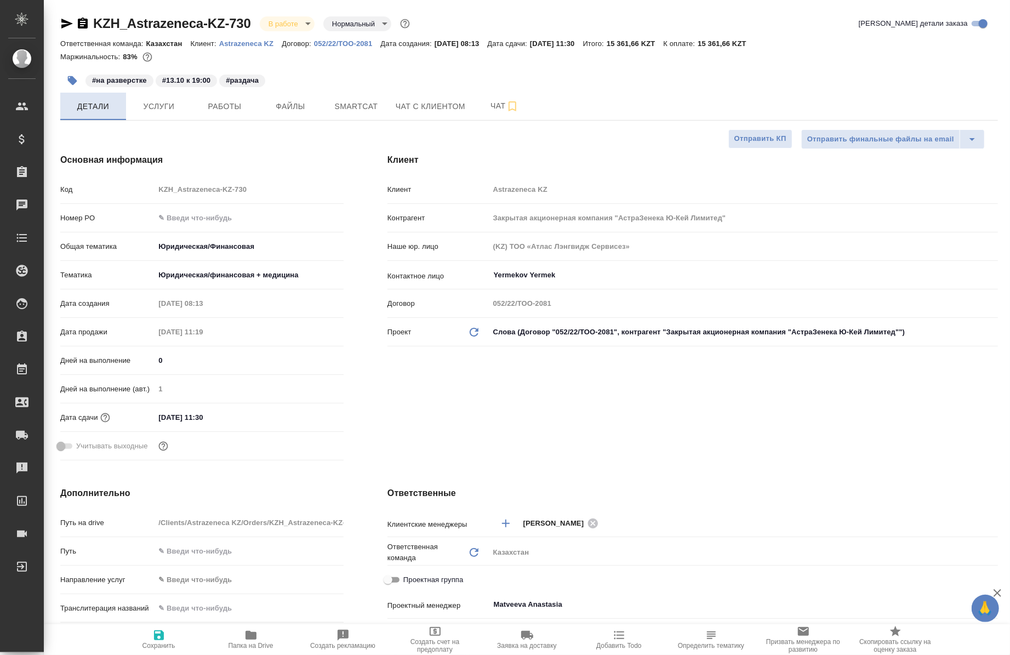
type textarea "x"
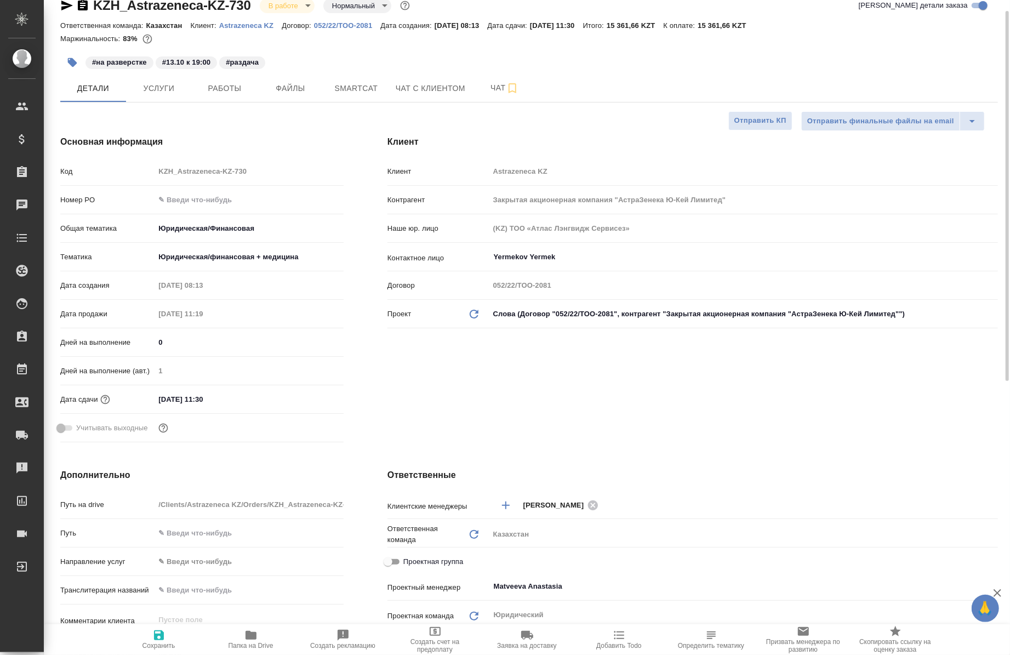
scroll to position [19, 0]
click at [245, 86] on span "Работы" at bounding box center [224, 88] width 53 height 14
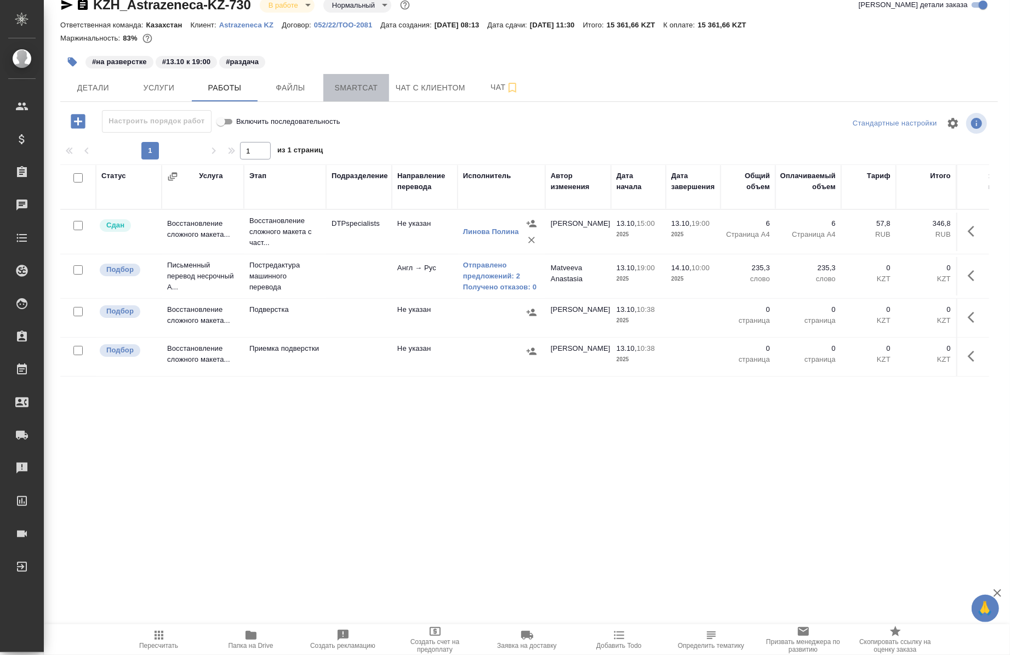
click at [348, 99] on button "Smartcat" at bounding box center [356, 87] width 66 height 27
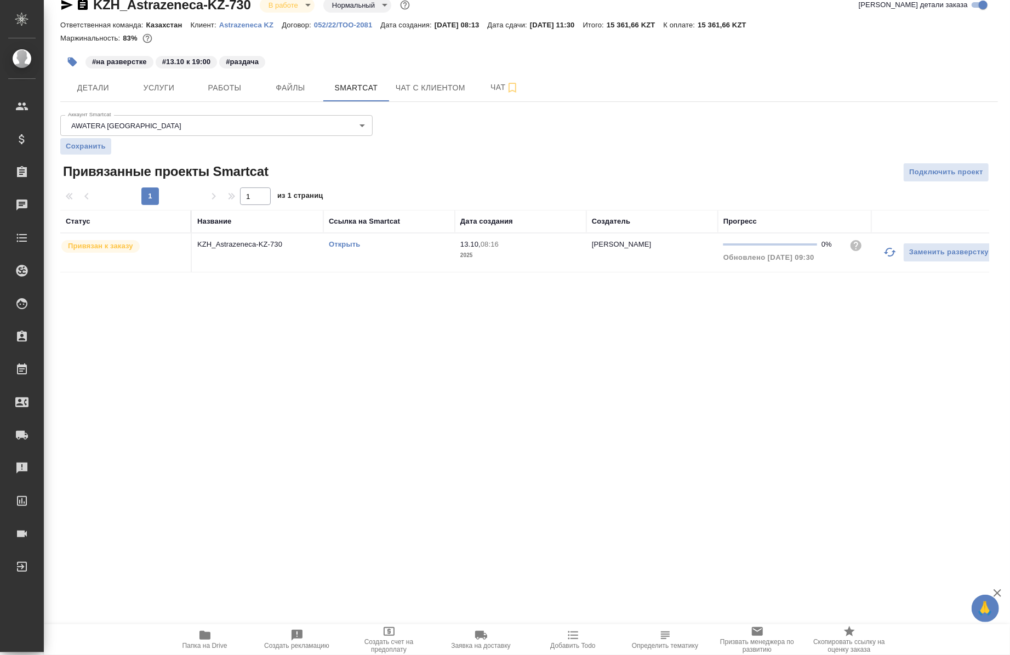
click at [336, 243] on link "Открыть" at bounding box center [344, 244] width 31 height 8
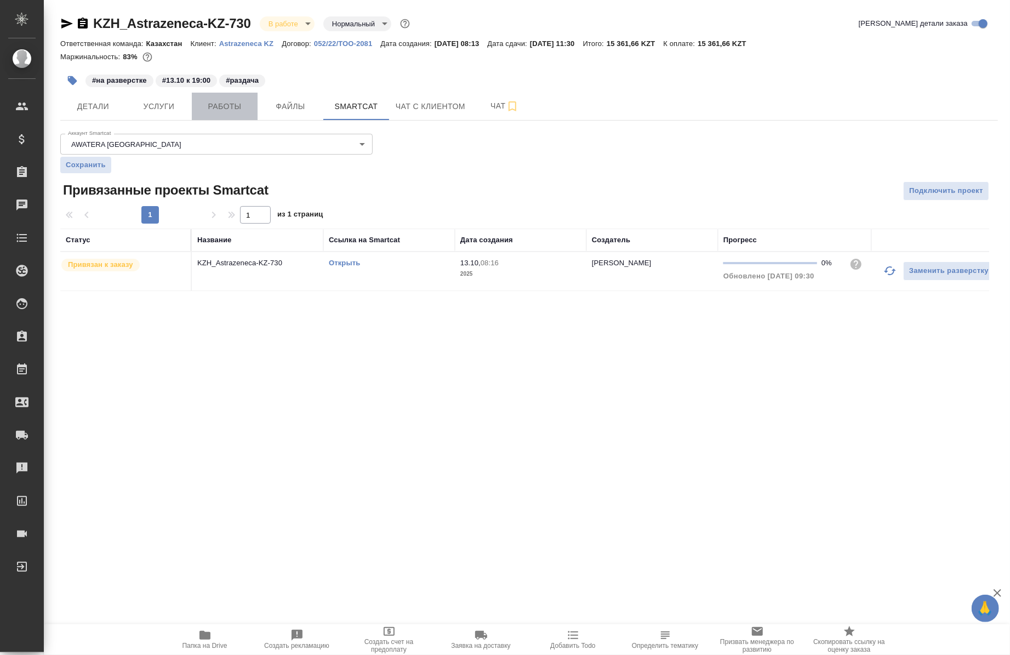
click at [236, 107] on span "Работы" at bounding box center [224, 107] width 53 height 14
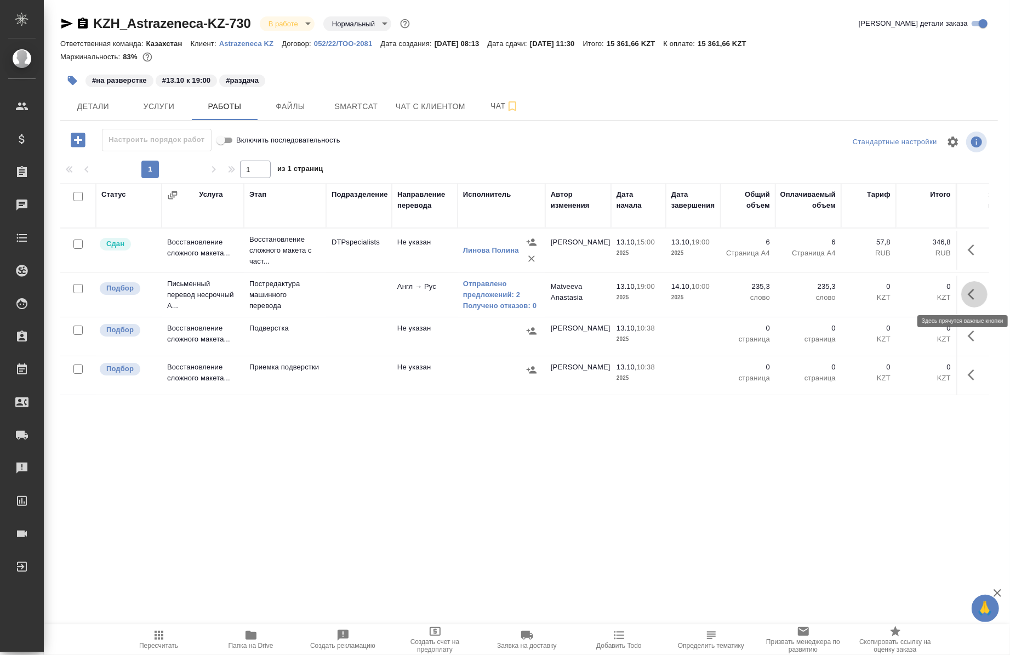
click at [968, 294] on icon "button" at bounding box center [974, 294] width 13 height 13
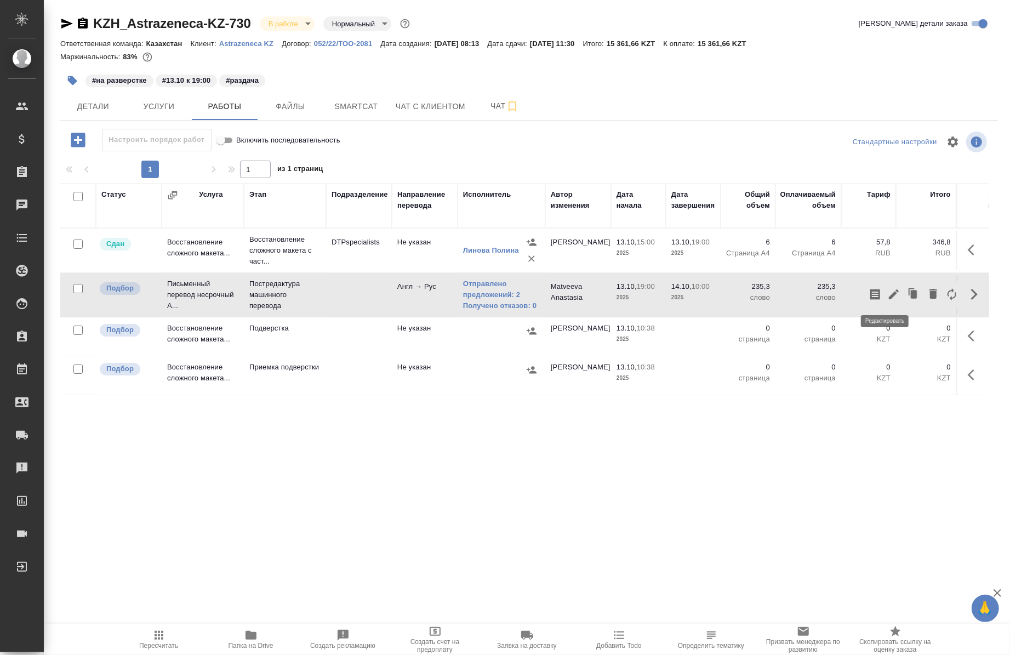
click at [888, 295] on icon "button" at bounding box center [893, 294] width 13 height 13
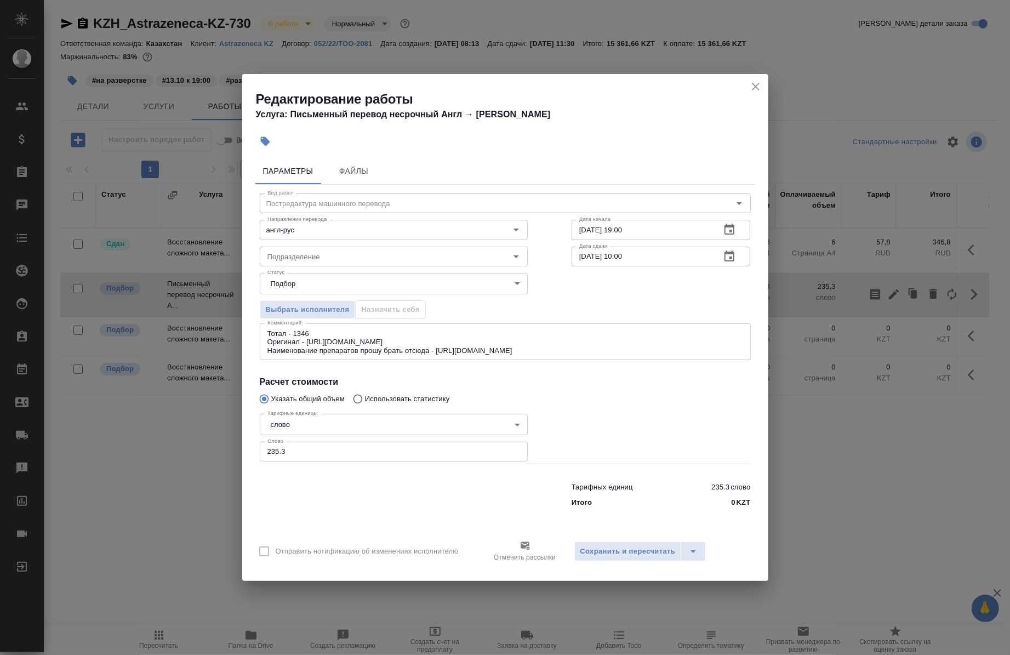
click at [396, 451] on input "235.3" at bounding box center [394, 452] width 268 height 20
type input "2"
paste input "173.1"
type input "173.1"
click at [610, 545] on span "Сохранить и пересчитать" at bounding box center [627, 551] width 95 height 13
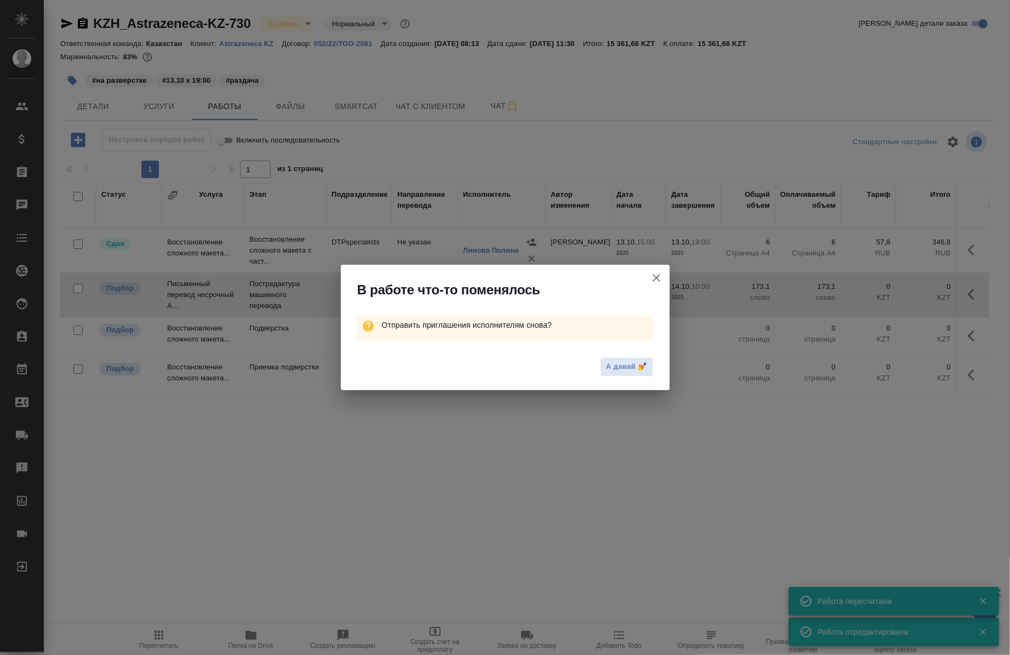
click at [654, 281] on icon "button" at bounding box center [656, 278] width 8 height 8
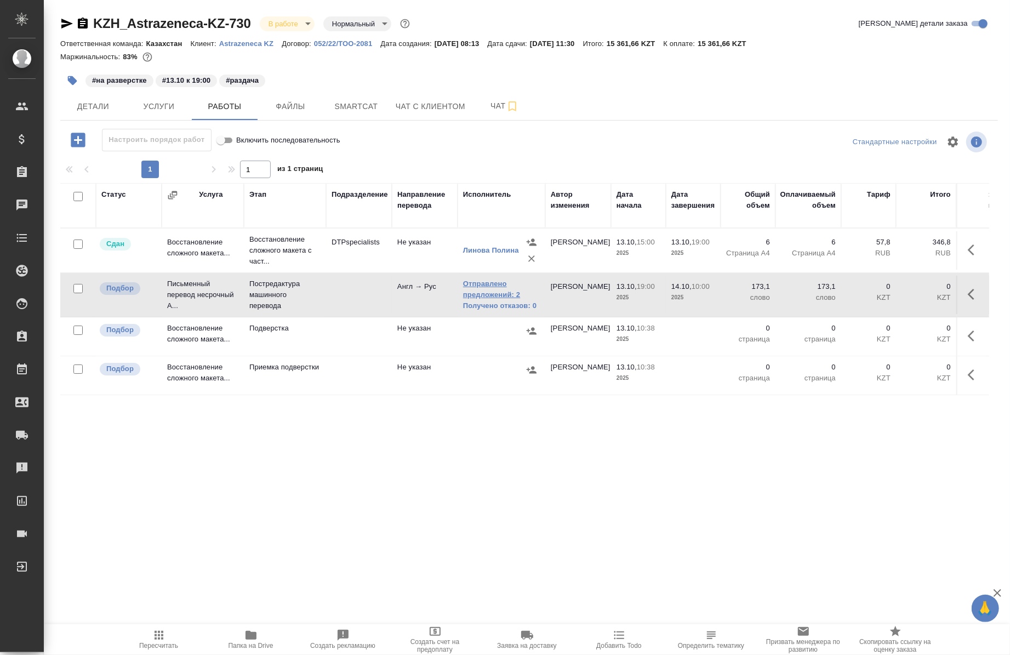
click at [489, 281] on link "Отправлено предложений: 2" at bounding box center [501, 289] width 77 height 22
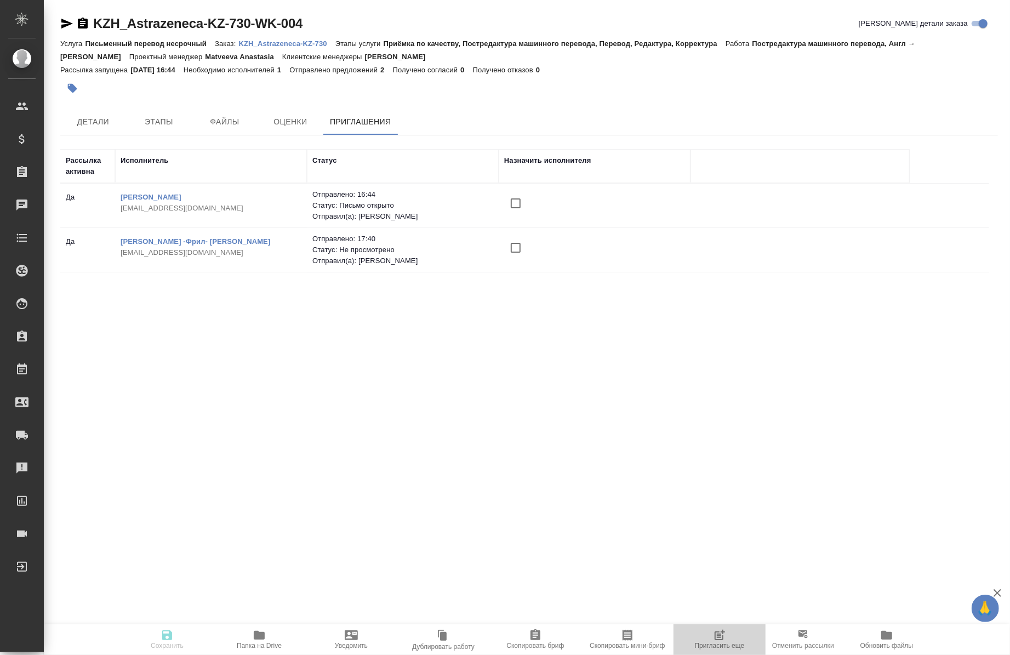
click at [708, 638] on span "Пригласить еще" at bounding box center [719, 638] width 79 height 21
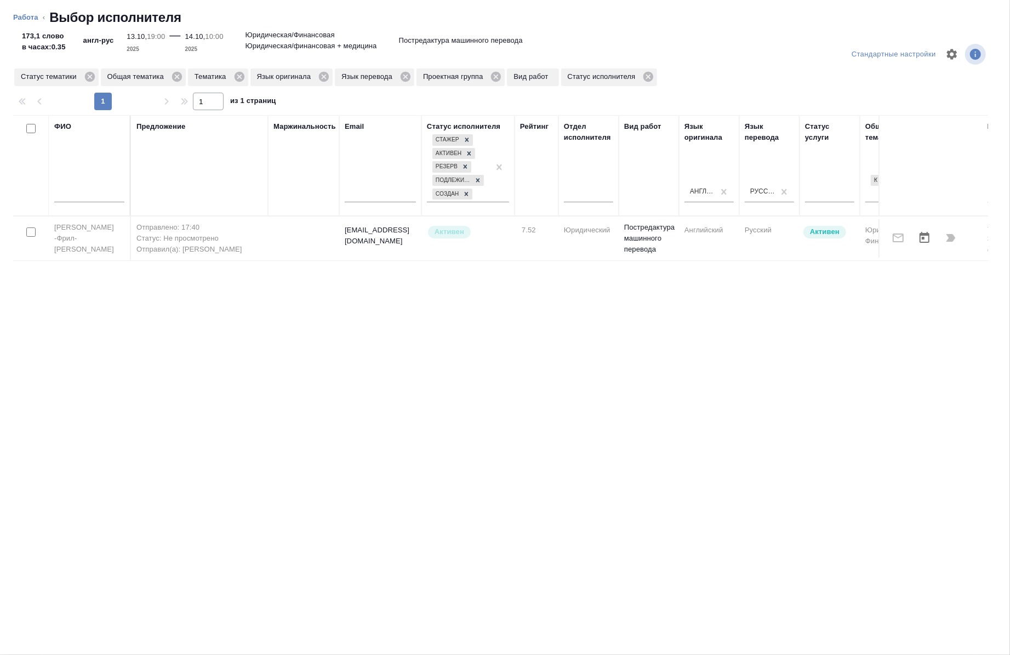
scroll to position [0, 616]
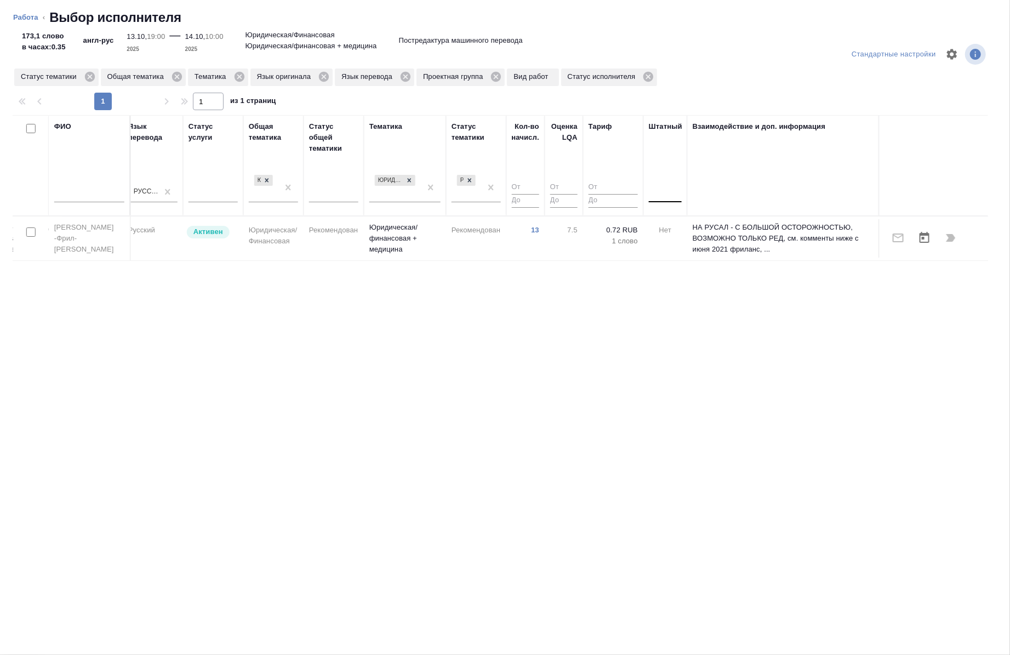
click at [659, 192] on div at bounding box center [665, 192] width 33 height 16
click at [668, 226] on div "Нет" at bounding box center [731, 226] width 164 height 20
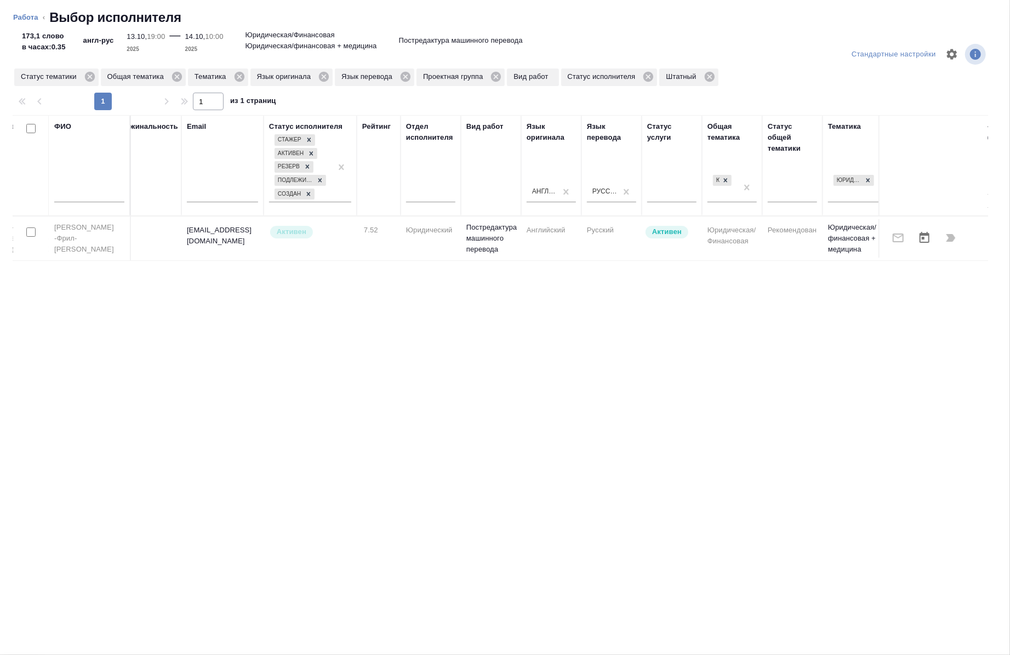
scroll to position [0, 159]
click at [87, 78] on icon at bounding box center [89, 77] width 10 height 10
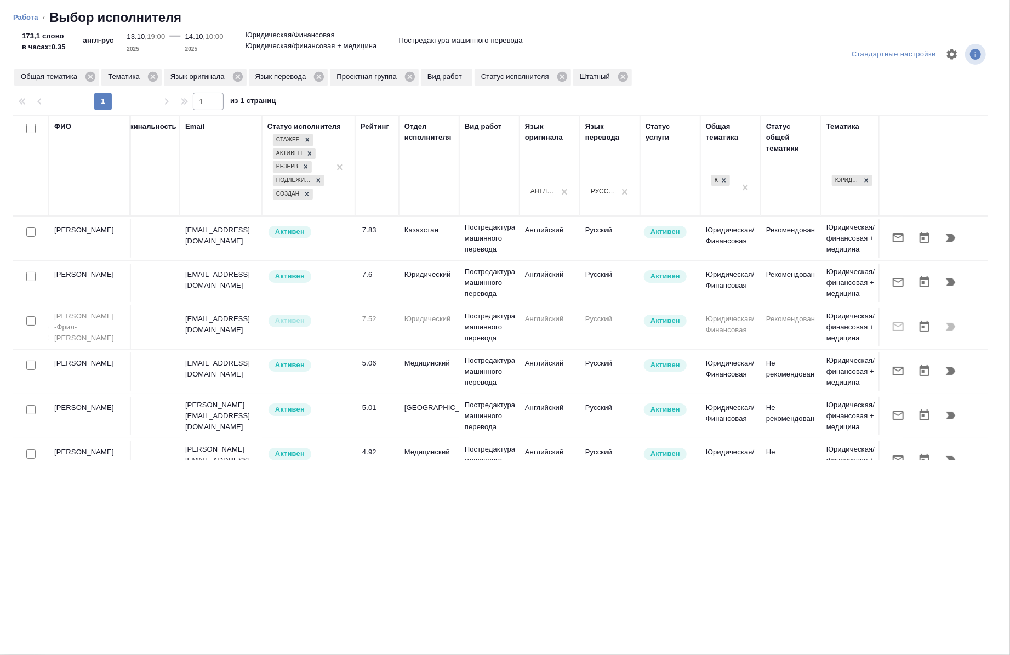
scroll to position [1, 159]
click at [31, 233] on input "checkbox" at bounding box center [30, 230] width 9 height 9
checkbox input "true"
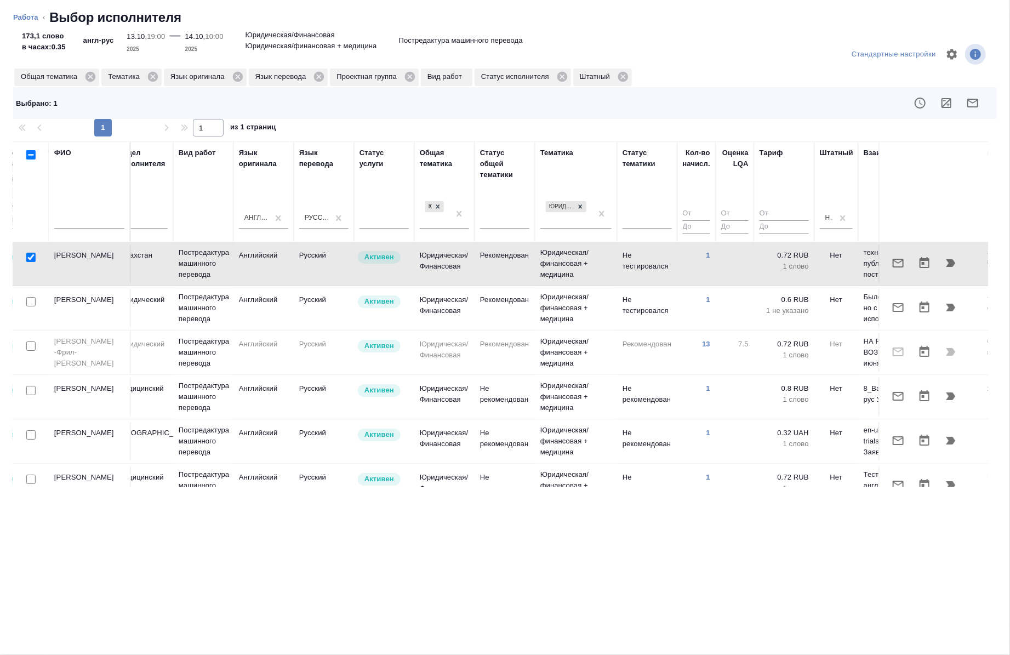
scroll to position [1, 505]
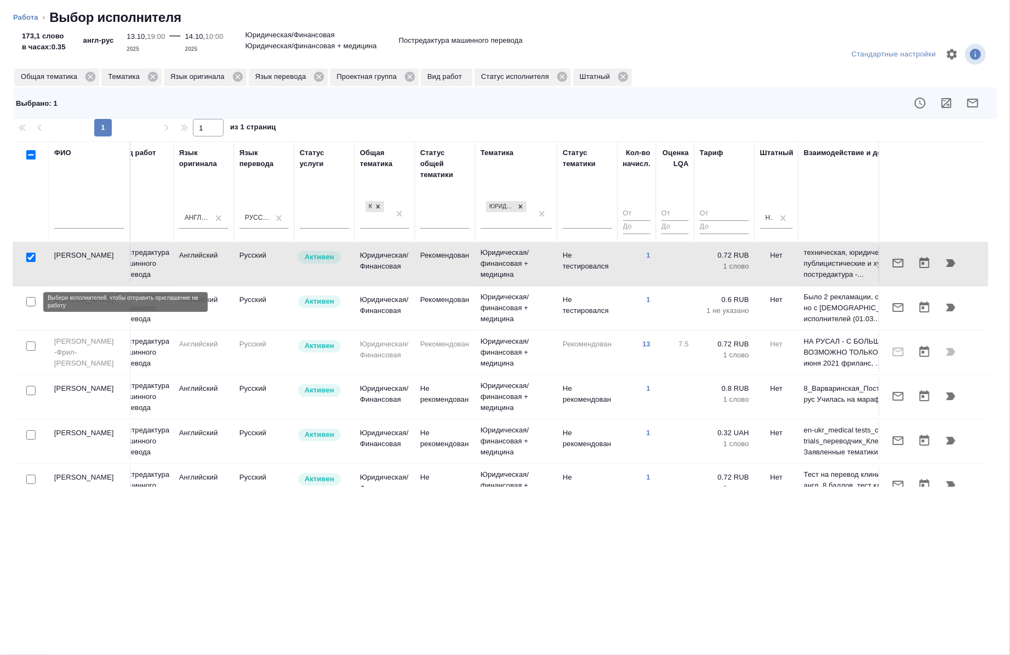
click at [30, 304] on input "checkbox" at bounding box center [30, 301] width 9 height 9
checkbox input "true"
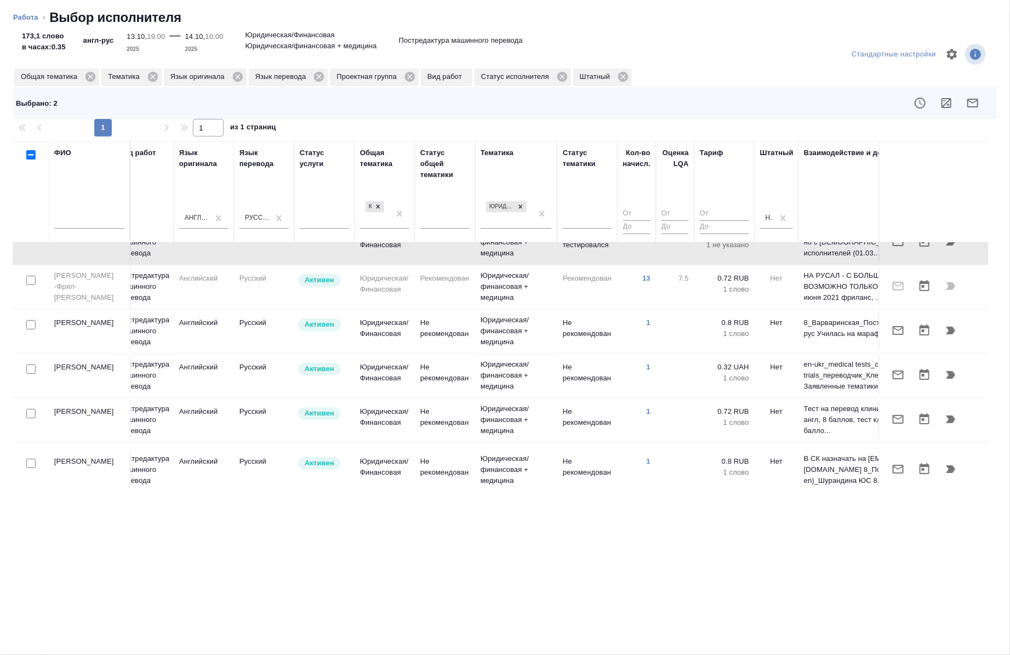
scroll to position [77, 505]
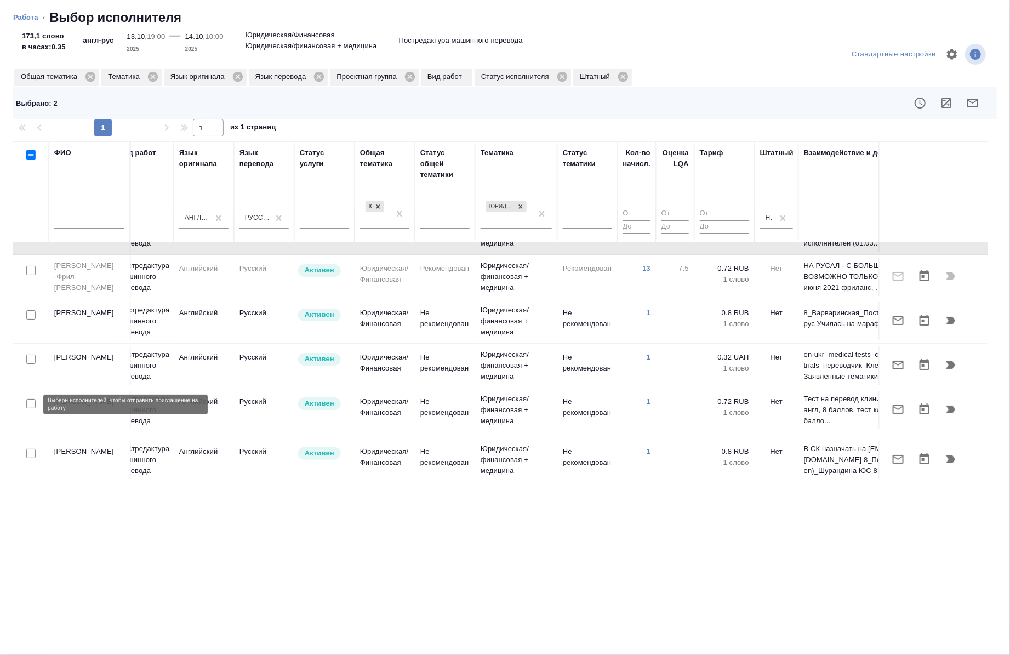
click at [32, 404] on input "checkbox" at bounding box center [30, 403] width 9 height 9
checkbox input "true"
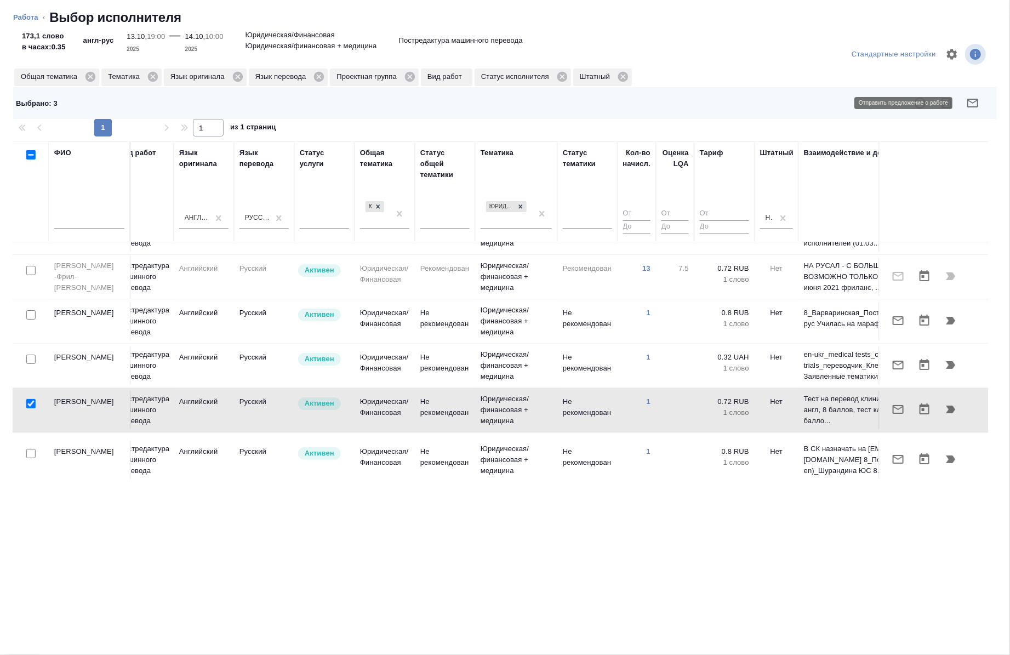
click at [978, 100] on icon "button" at bounding box center [972, 102] width 13 height 13
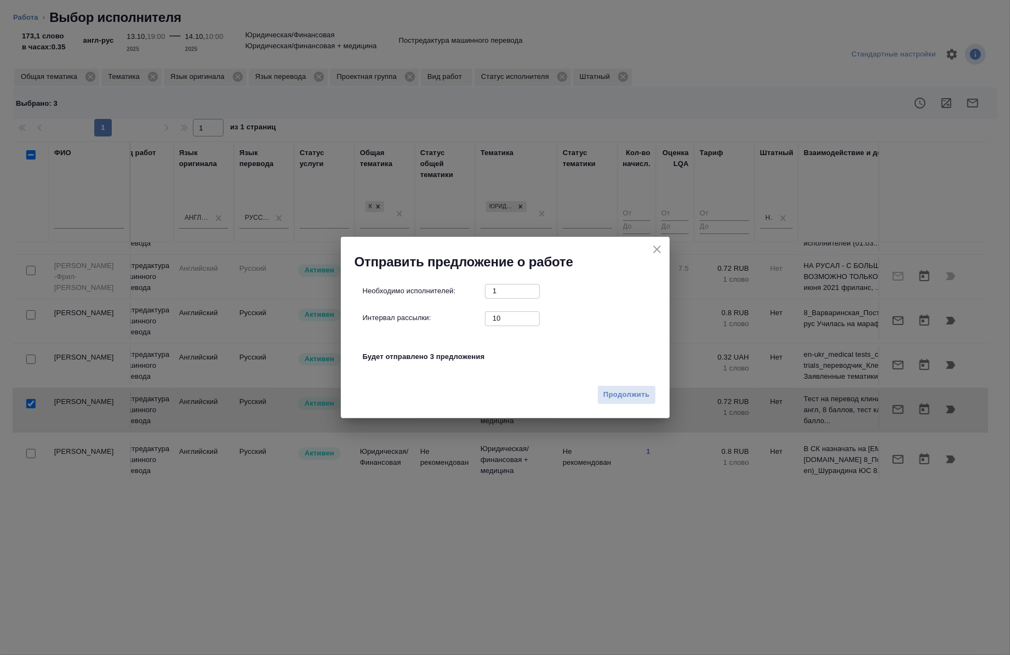
click at [510, 318] on input "10" at bounding box center [512, 318] width 55 height 14
type input "0"
click at [626, 388] on span "Продолжить" at bounding box center [626, 394] width 46 height 13
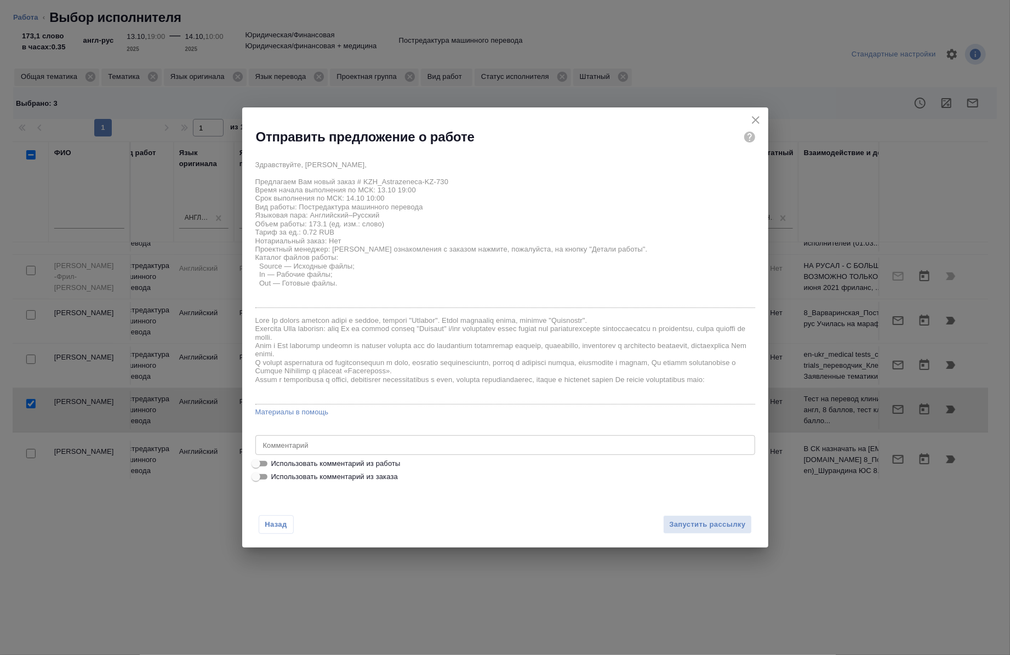
click at [375, 459] on span "Использовать комментарий из работы" at bounding box center [335, 463] width 129 height 11
click at [276, 459] on input "Использовать комментарий из работы" at bounding box center [255, 463] width 39 height 13
checkbox input "true"
type textarea "Тотал - 1346 Оригинал - [URL][DOMAIN_NAME] Наименование препаратов прошу брать …"
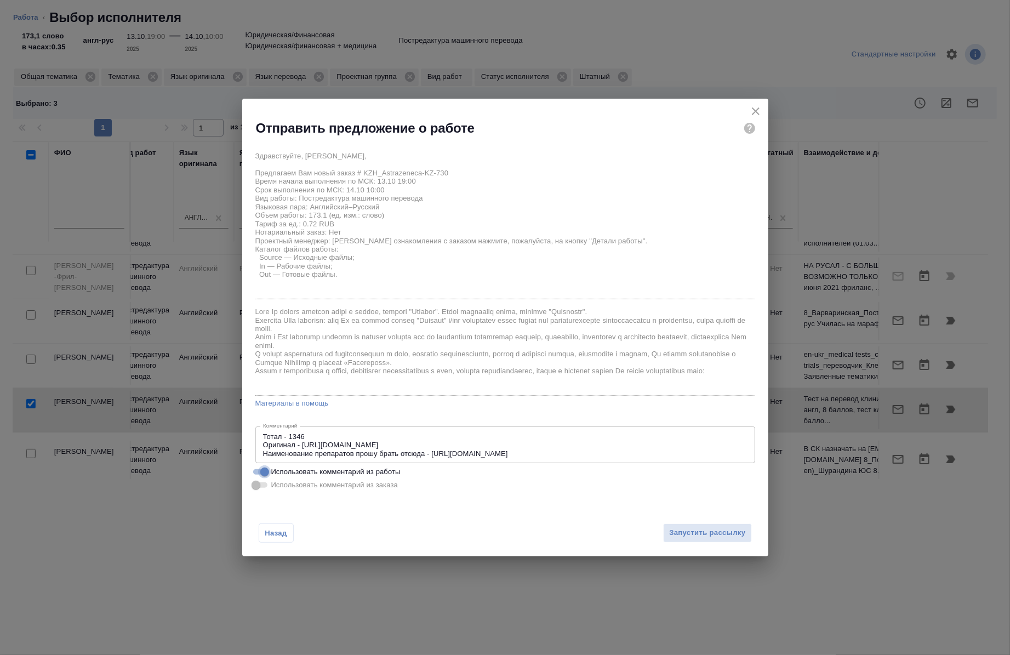
click at [266, 473] on input "Использовать комментарий из работы" at bounding box center [264, 471] width 39 height 13
checkbox input "false"
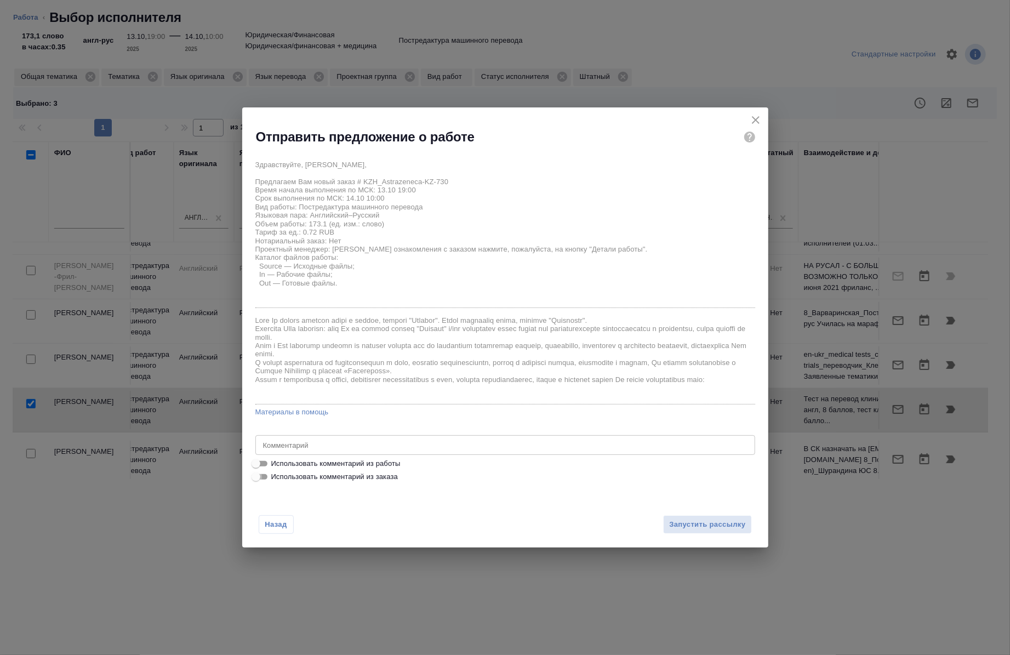
click at [264, 477] on input "Использовать комментарий из заказа" at bounding box center [255, 476] width 39 height 13
checkbox input "true"
type textarea "на рус Перевод нужно получить в формате эксель"
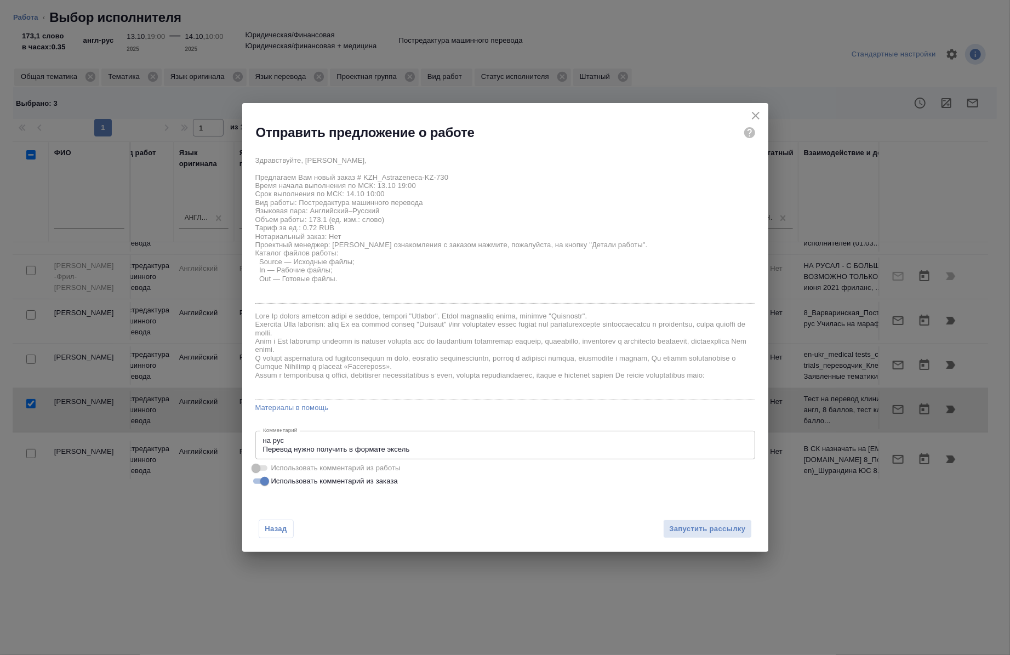
click at [256, 465] on span at bounding box center [260, 467] width 14 height 5
click at [258, 467] on span at bounding box center [260, 467] width 14 height 5
click at [269, 480] on input "Использовать комментарий из заказа" at bounding box center [264, 480] width 39 height 13
checkbox input "false"
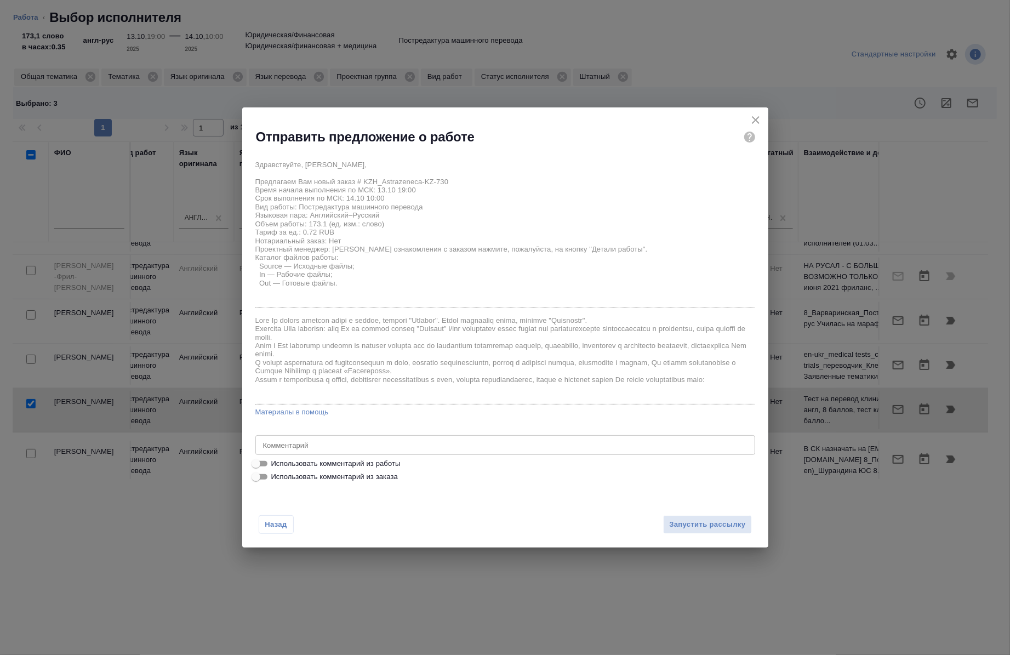
click at [264, 466] on input "Использовать комментарий из работы" at bounding box center [255, 463] width 39 height 13
checkbox input "true"
type textarea "Тотал - 1346 Оригинал - https://drive.awatera.com/s/jPydzLxYjBzLrPY Наименовани…"
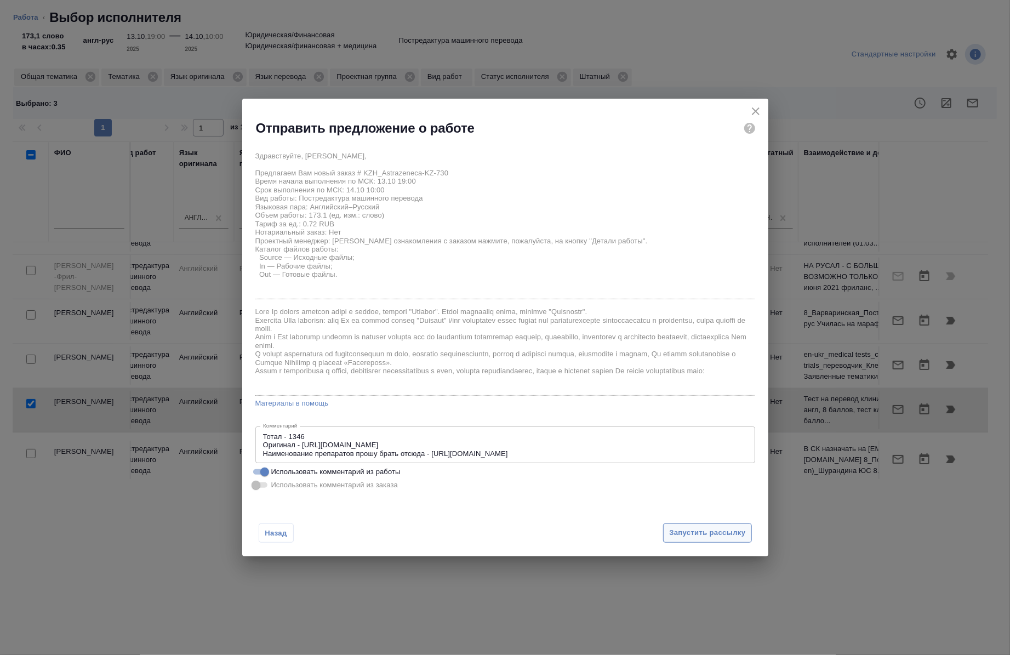
click at [672, 537] on span "Запустить рассылку" at bounding box center [707, 532] width 76 height 13
